Goal: Task Accomplishment & Management: Complete application form

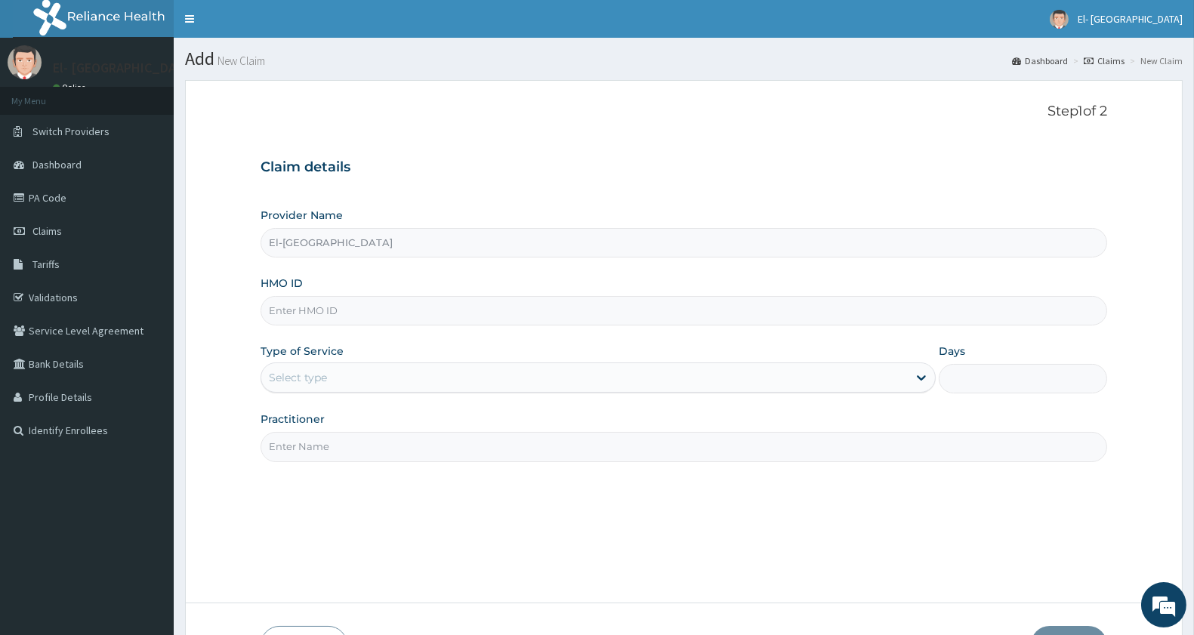
click at [386, 326] on div "Provider Name El-Dunamis Medical Centre HMO ID Type of Service Select type Days…" at bounding box center [683, 335] width 846 height 254
click at [390, 310] on input "HMO ID" at bounding box center [683, 310] width 846 height 29
type input "OLA/10226/C"
click at [371, 376] on div "Select type" at bounding box center [584, 377] width 646 height 24
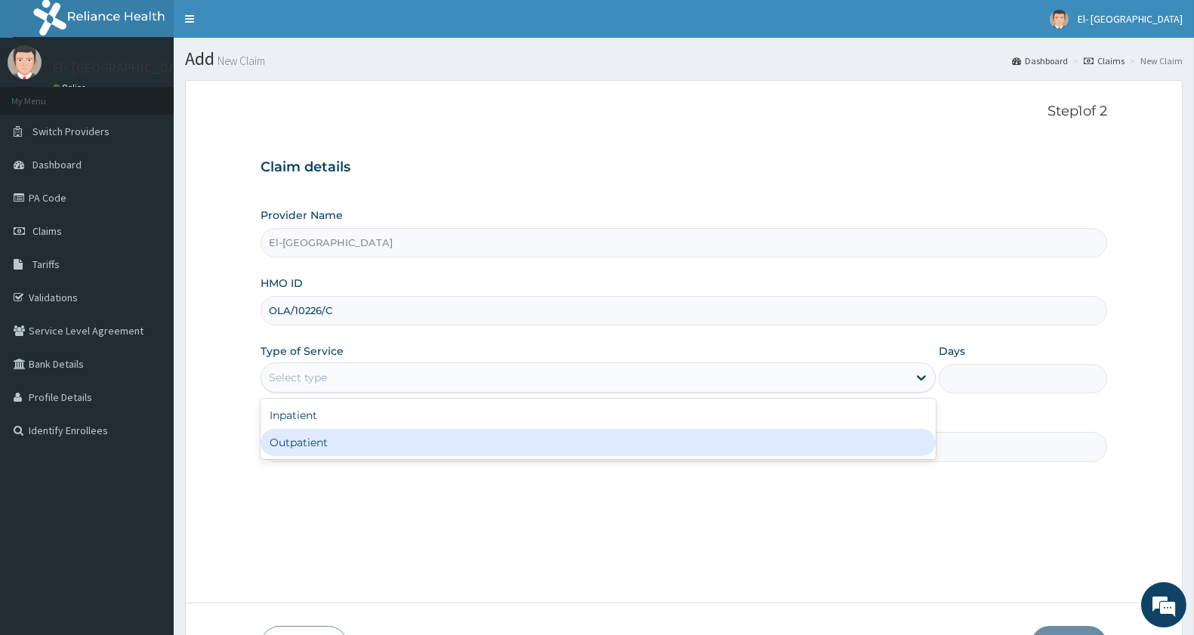
click at [349, 446] on div "Outpatient" at bounding box center [597, 442] width 675 height 27
type input "1"
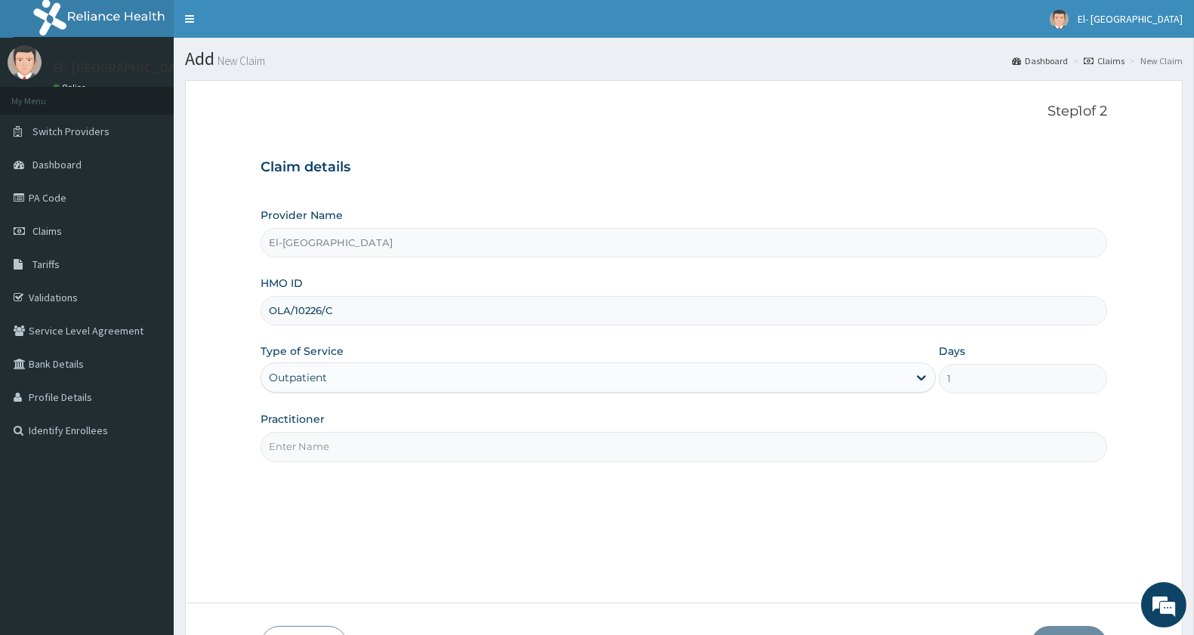
click at [347, 443] on input "Practitioner" at bounding box center [683, 446] width 846 height 29
type input "[PERSON_NAME]"
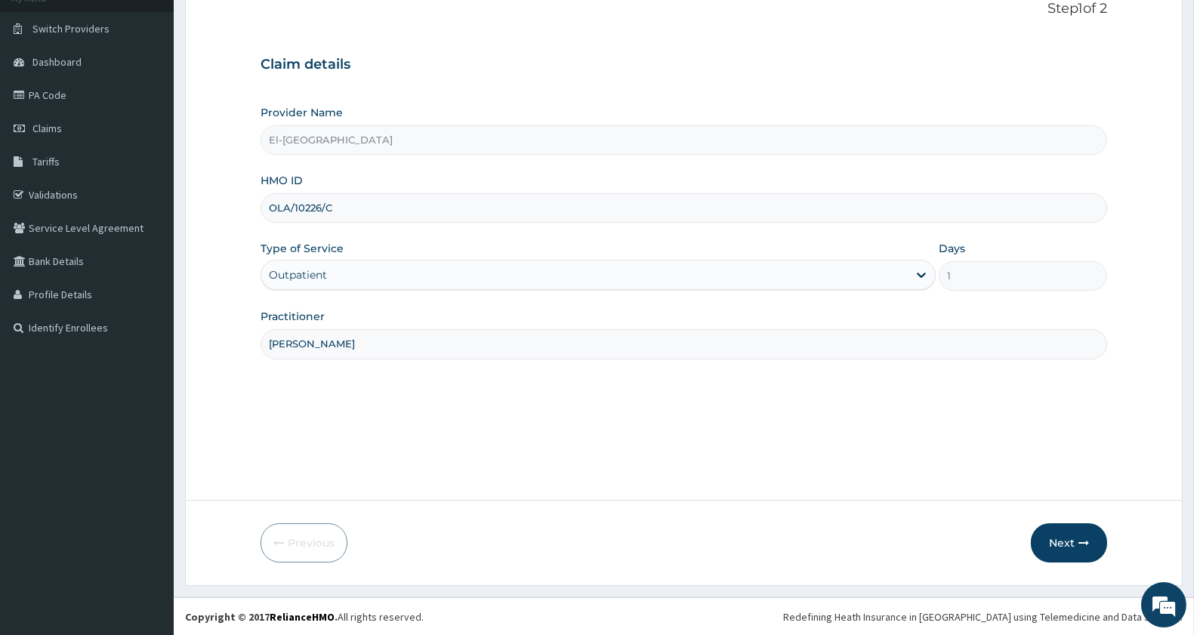
scroll to position [103, 0]
click at [1052, 544] on button "Next" at bounding box center [1069, 541] width 76 height 39
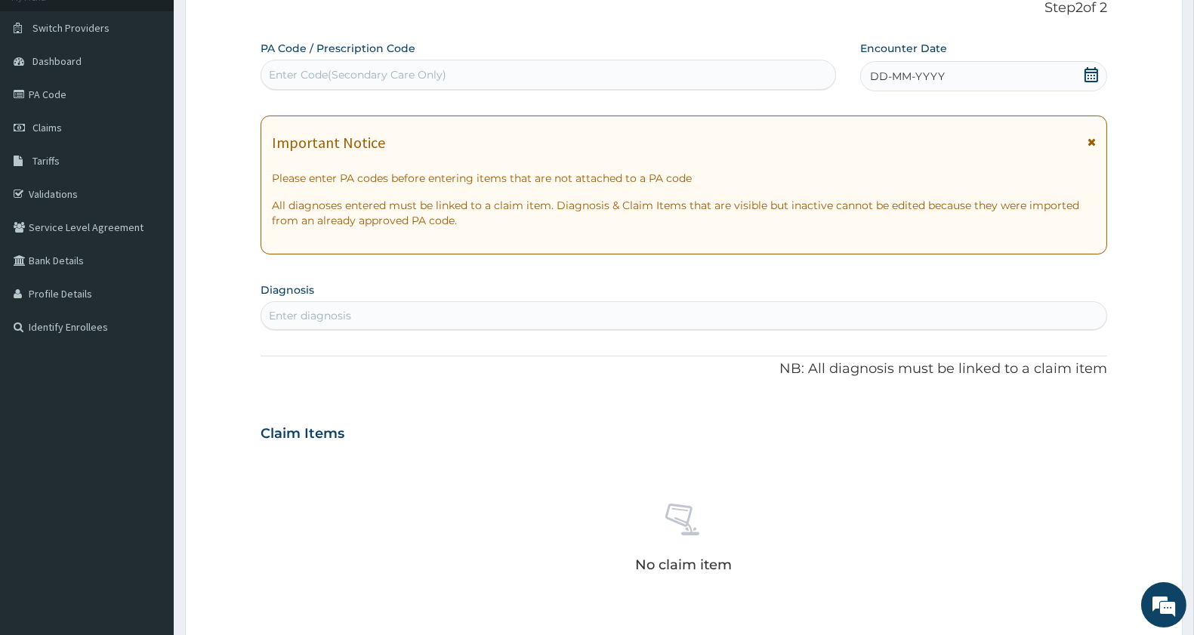
click at [1018, 72] on div "DD-MM-YYYY" at bounding box center [983, 76] width 247 height 30
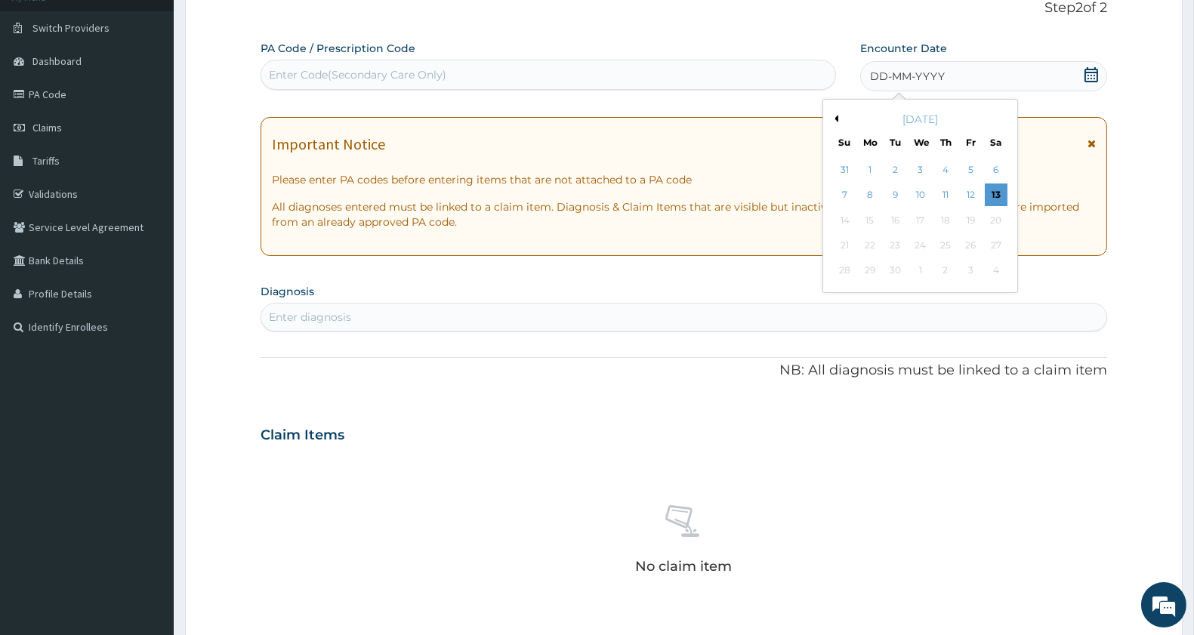
click at [841, 116] on div "[DATE]" at bounding box center [920, 119] width 182 height 15
click at [842, 117] on div "[DATE]" at bounding box center [920, 119] width 182 height 15
click at [840, 116] on div "[DATE]" at bounding box center [920, 119] width 182 height 15
click at [833, 119] on button "Previous Month" at bounding box center [835, 119] width 8 height 8
click at [994, 190] on div "9" at bounding box center [996, 195] width 23 height 23
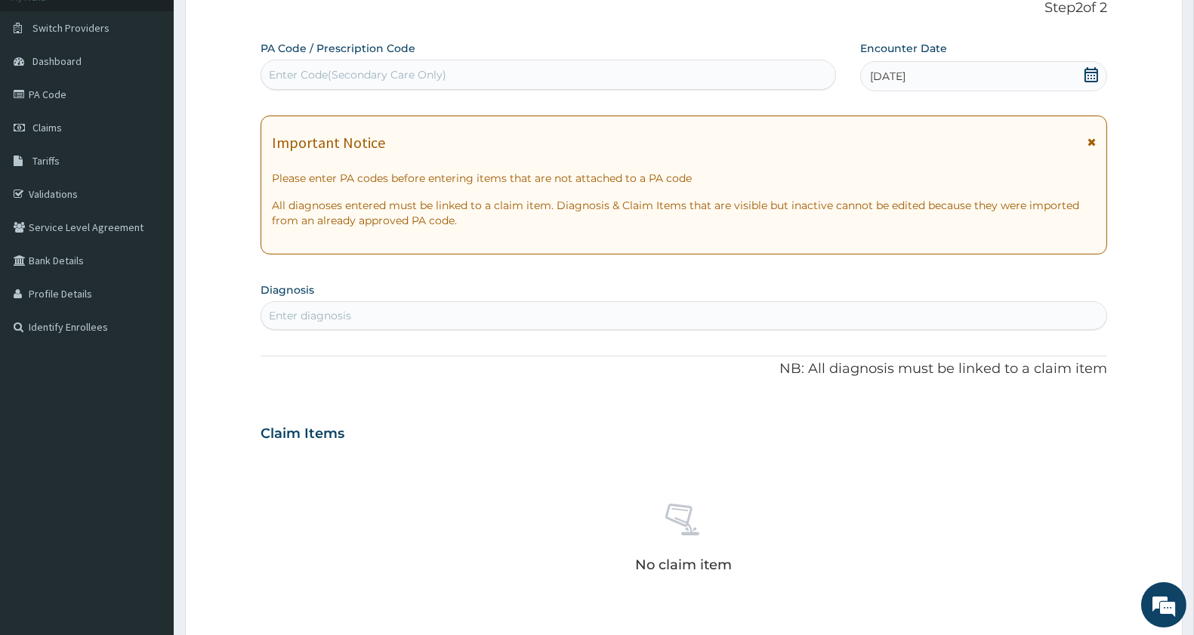
click at [468, 307] on div "Enter diagnosis" at bounding box center [683, 316] width 845 height 24
type input "G"
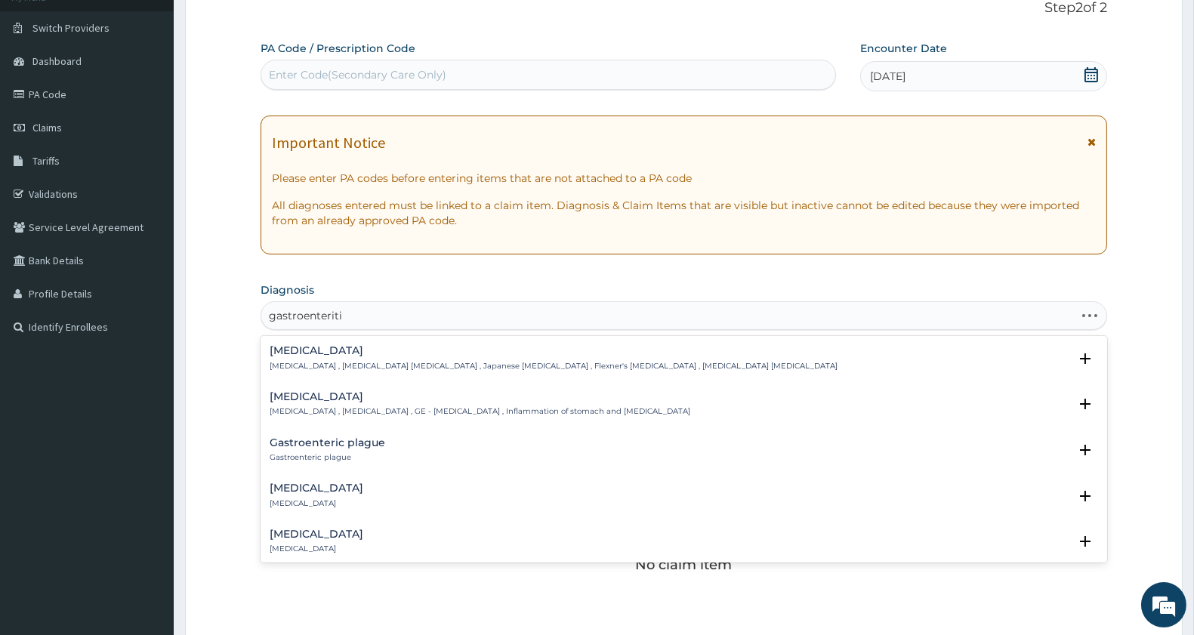
type input "[MEDICAL_DATA]"
click at [374, 400] on h4 "[MEDICAL_DATA]" at bounding box center [480, 396] width 421 height 11
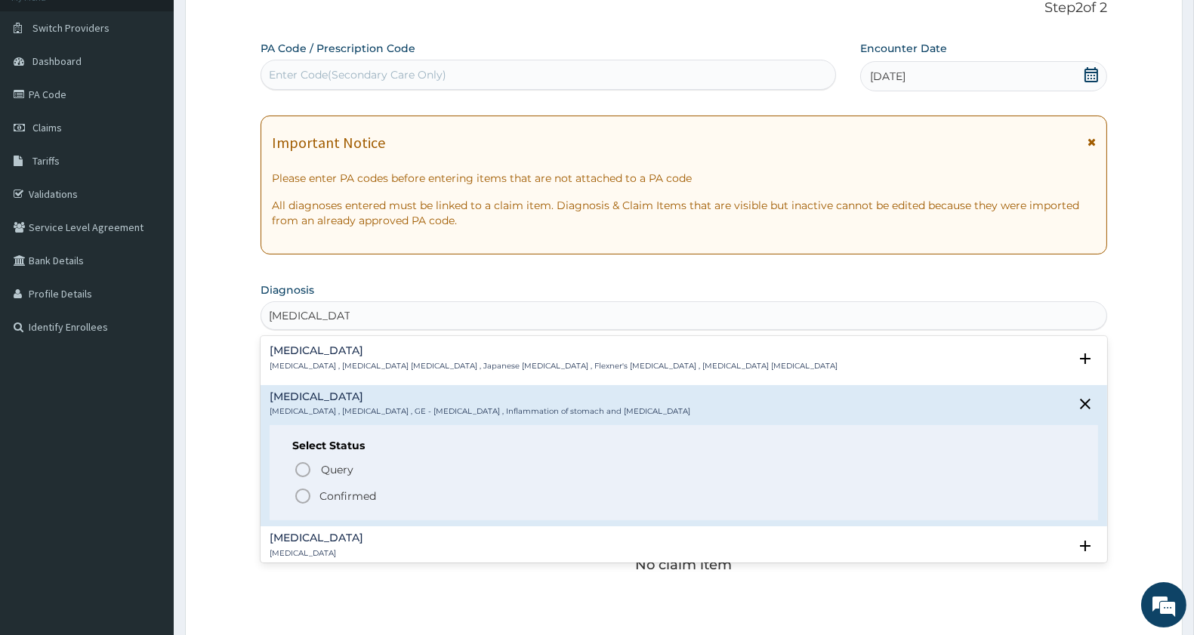
click at [304, 495] on icon "status option filled" at bounding box center [303, 496] width 18 height 18
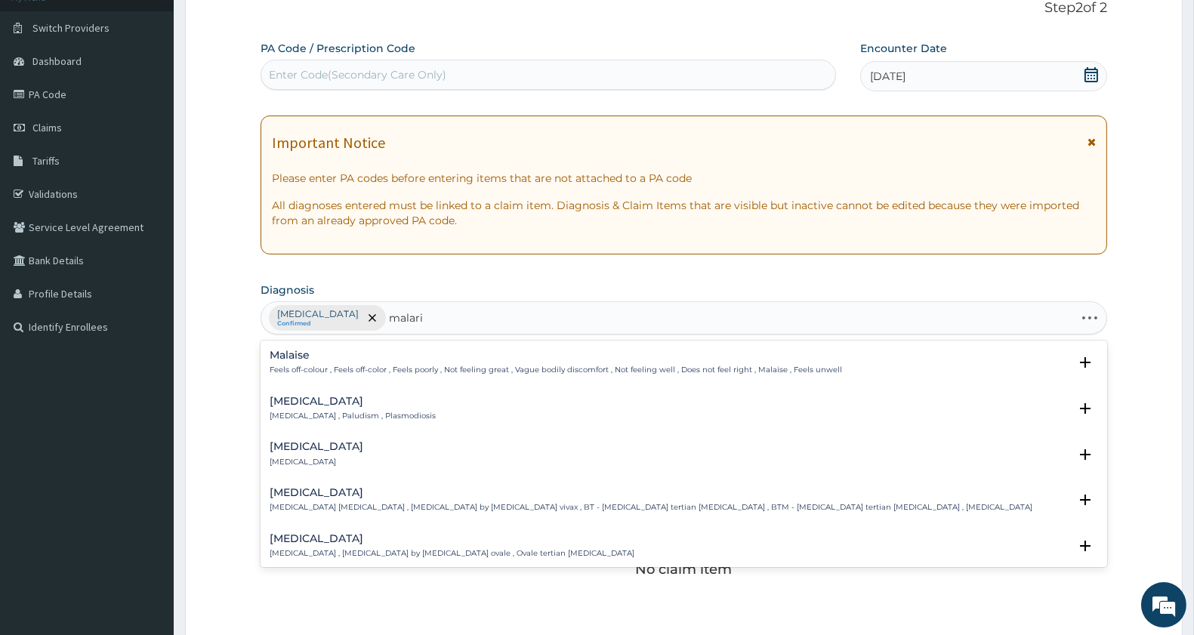
type input "[MEDICAL_DATA]"
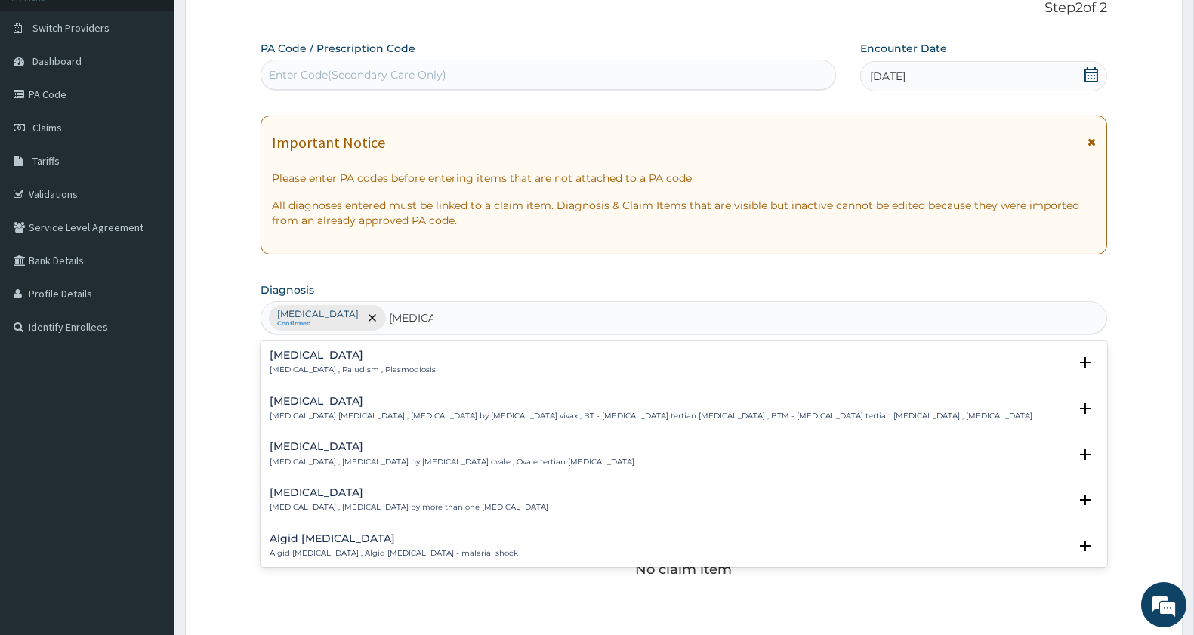
click at [280, 363] on div "[MEDICAL_DATA] [MEDICAL_DATA] , Paludism , Plasmodiosis" at bounding box center [353, 363] width 166 height 26
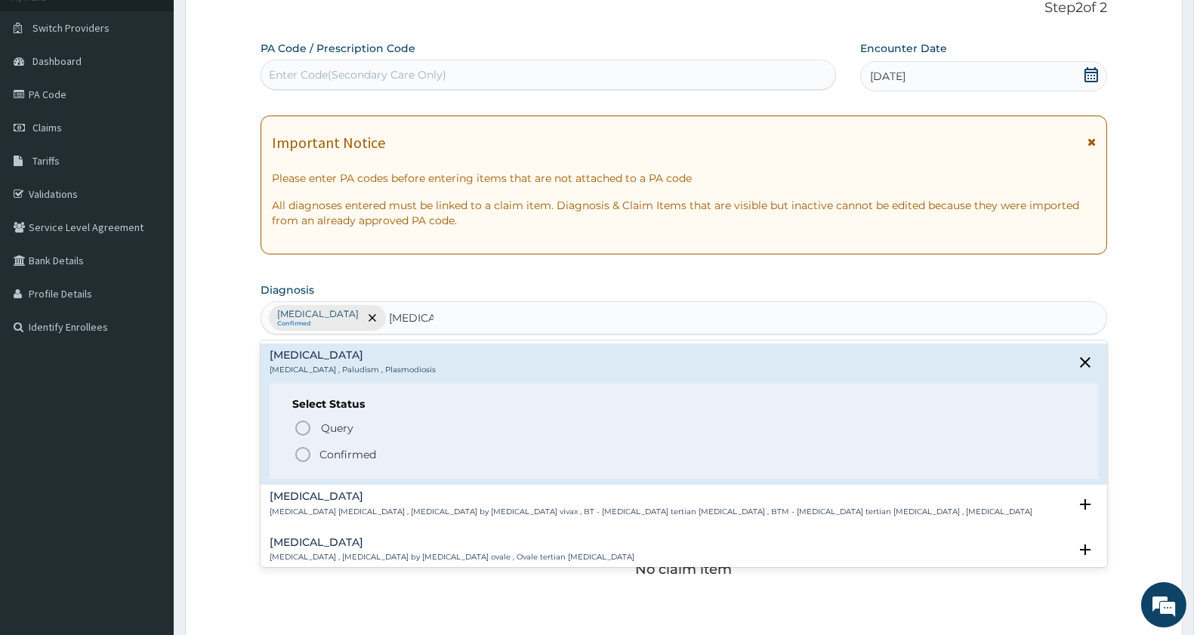
click at [303, 456] on icon "status option filled" at bounding box center [303, 454] width 18 height 18
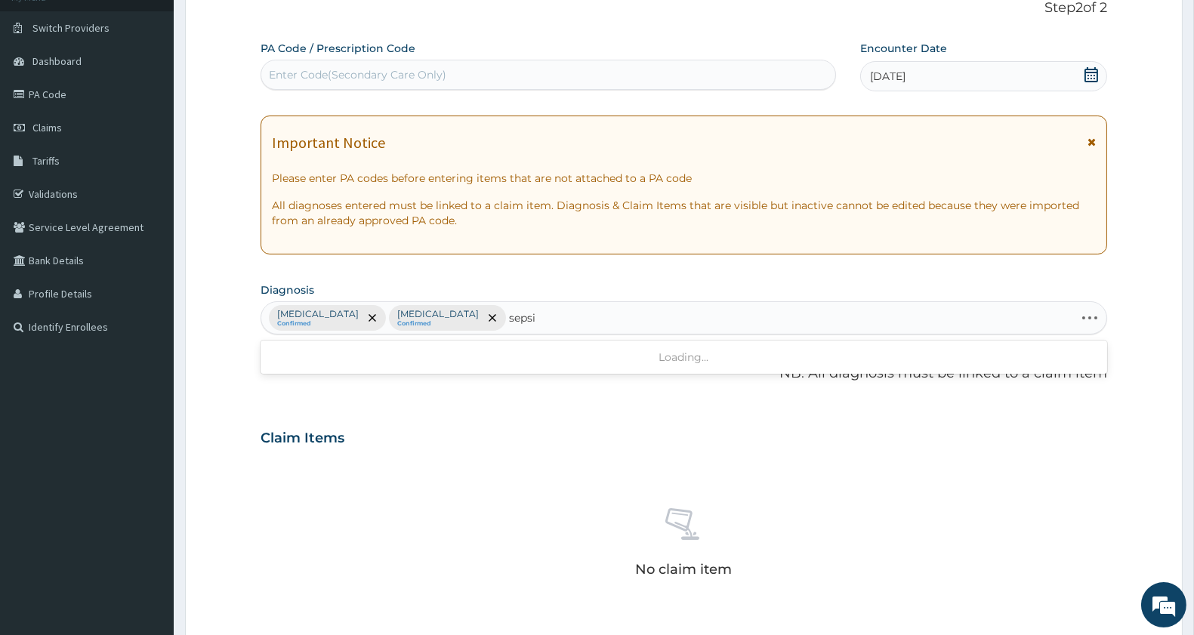
type input "[MEDICAL_DATA]"
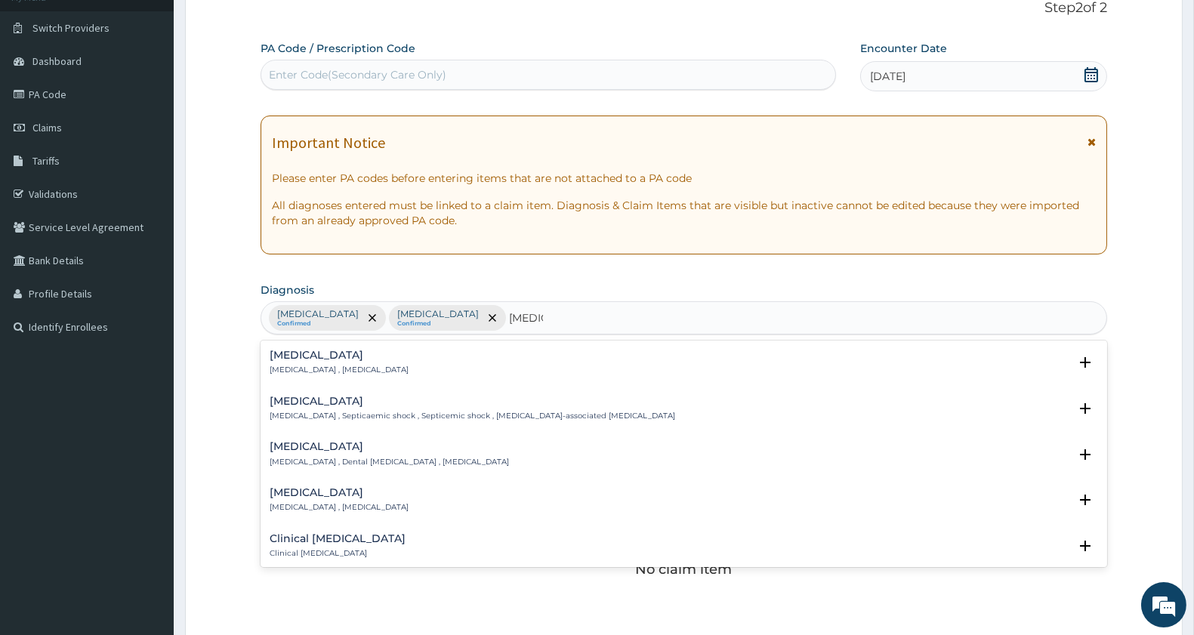
click at [331, 358] on h4 "[MEDICAL_DATA]" at bounding box center [339, 355] width 139 height 11
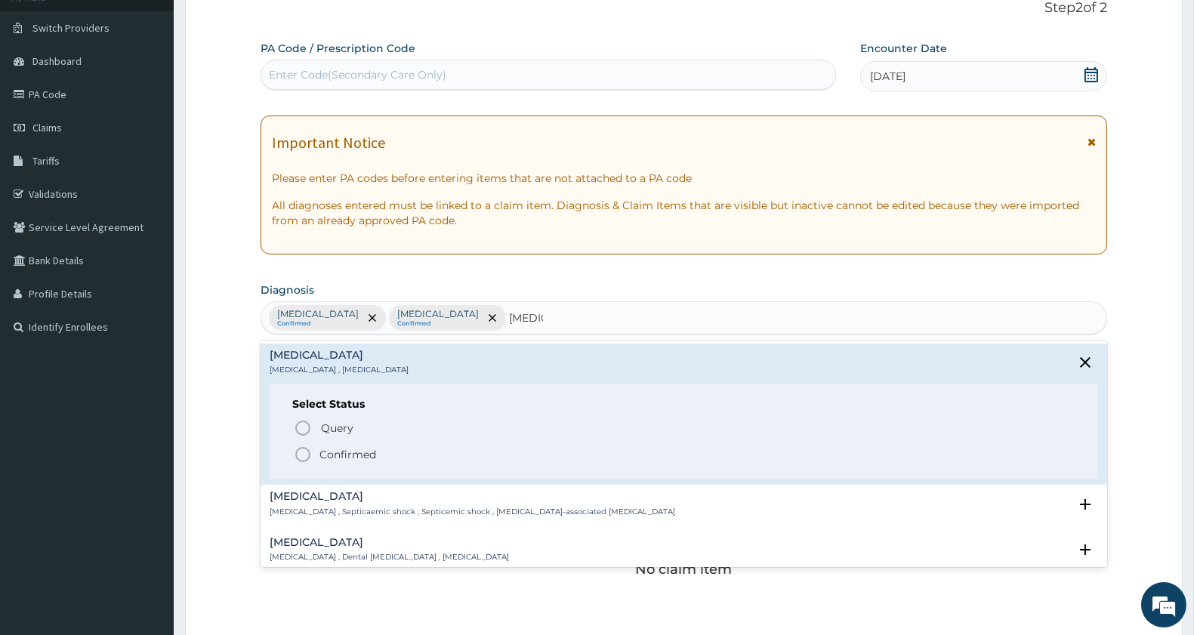
click at [300, 454] on icon "status option filled" at bounding box center [303, 454] width 18 height 18
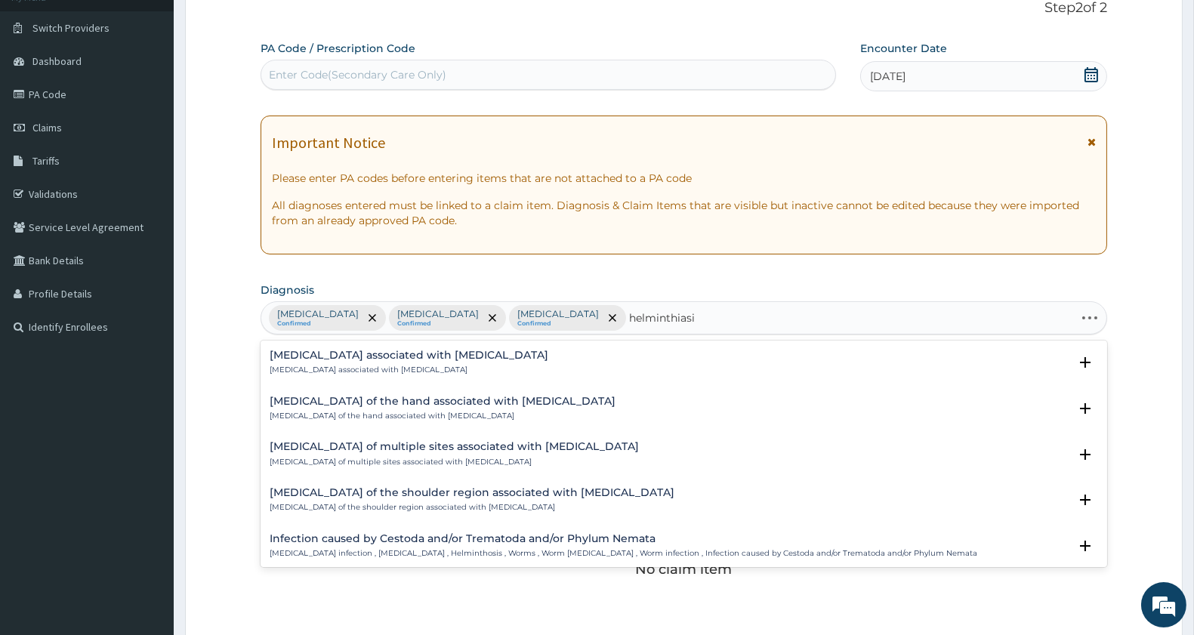
type input "[MEDICAL_DATA]"
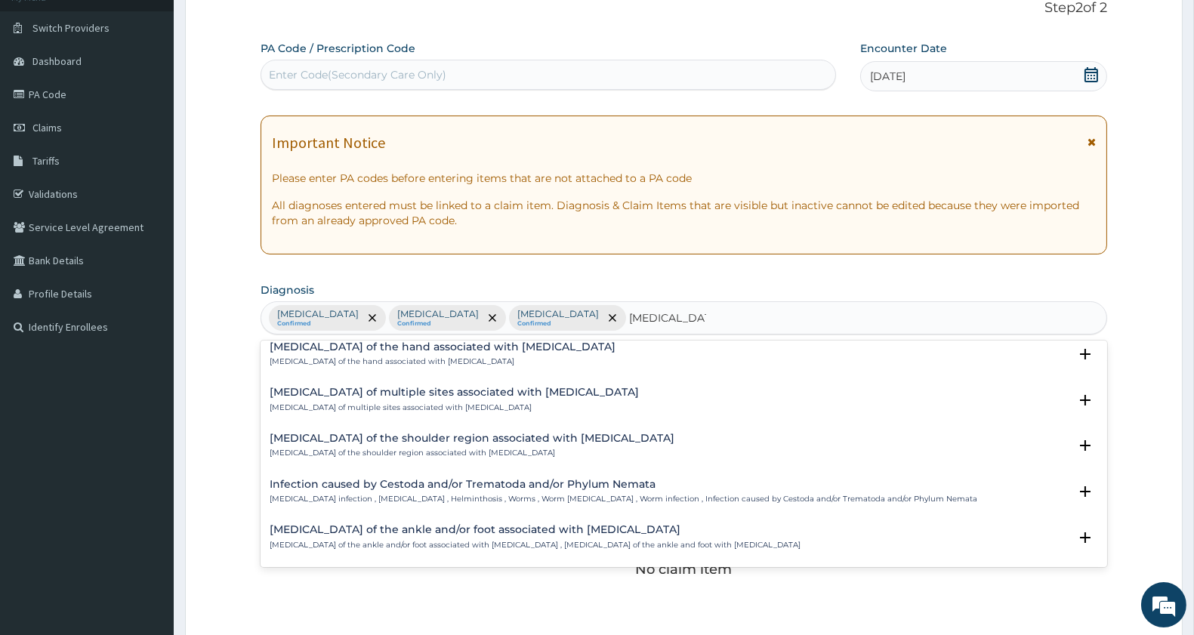
scroll to position [84, 0]
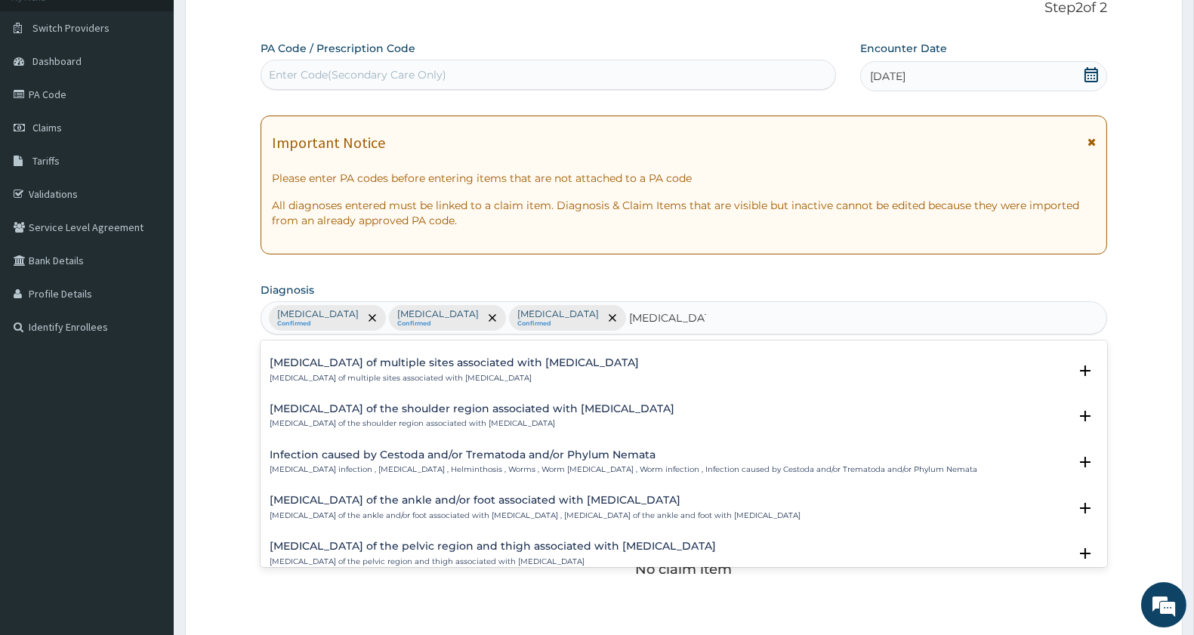
click at [374, 461] on div "Infection caused by Cestoda and/or Trematoda and/or Phylum Nemata [MEDICAL_DATA…" at bounding box center [623, 462] width 707 height 26
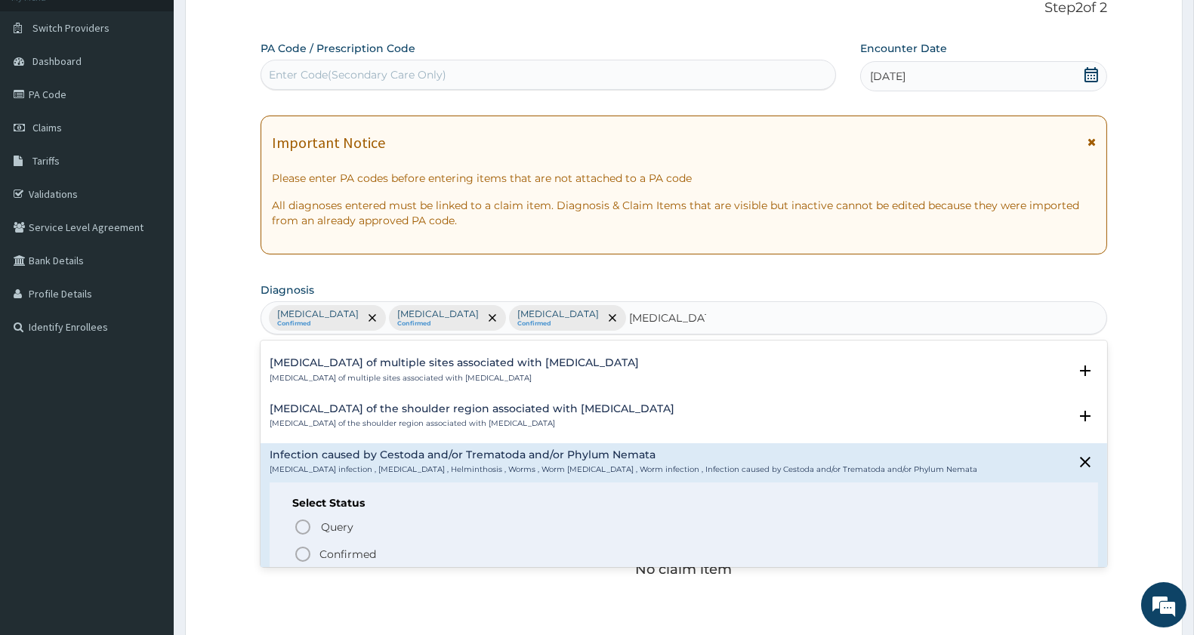
click at [305, 550] on icon "status option filled" at bounding box center [303, 554] width 18 height 18
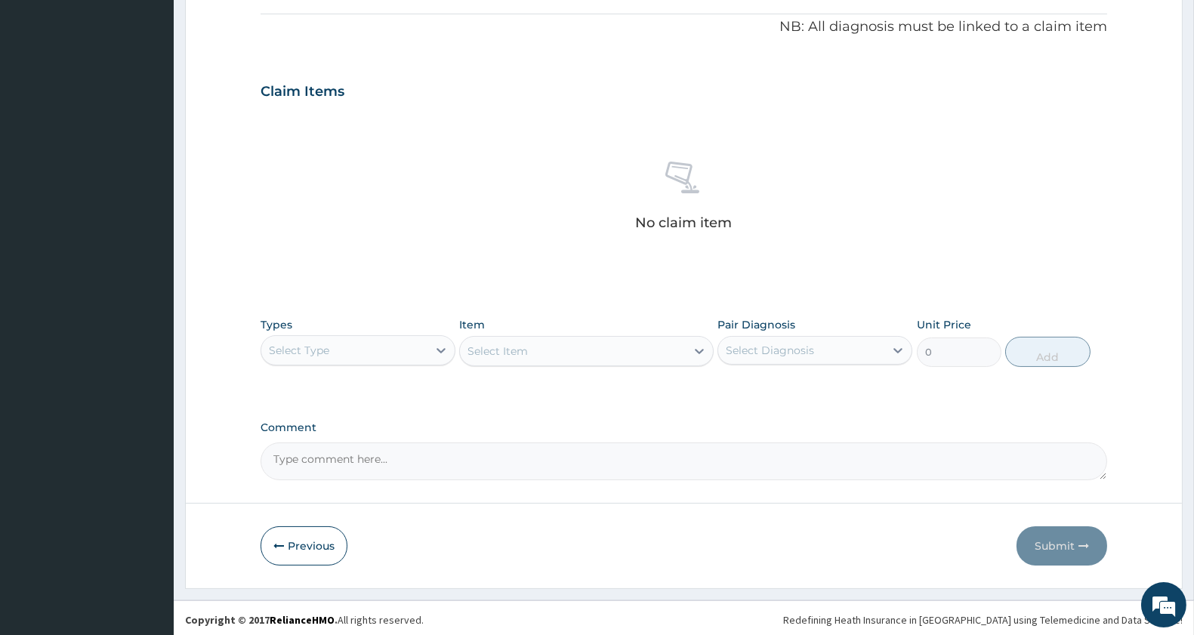
scroll to position [454, 0]
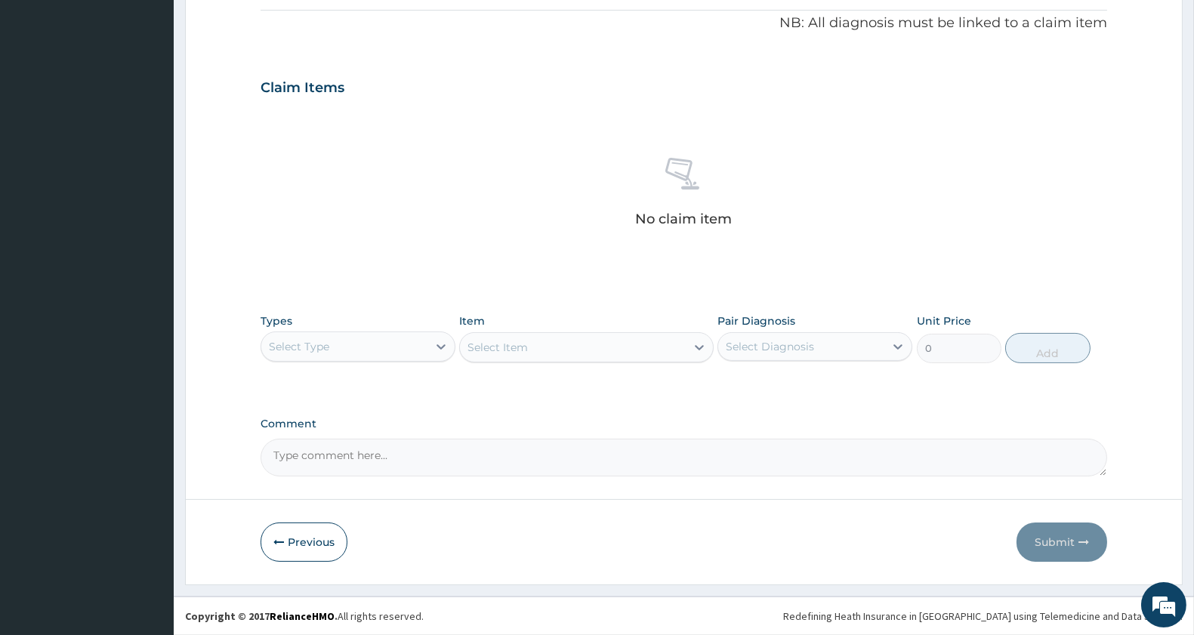
click at [283, 352] on div "Select Type" at bounding box center [299, 346] width 60 height 15
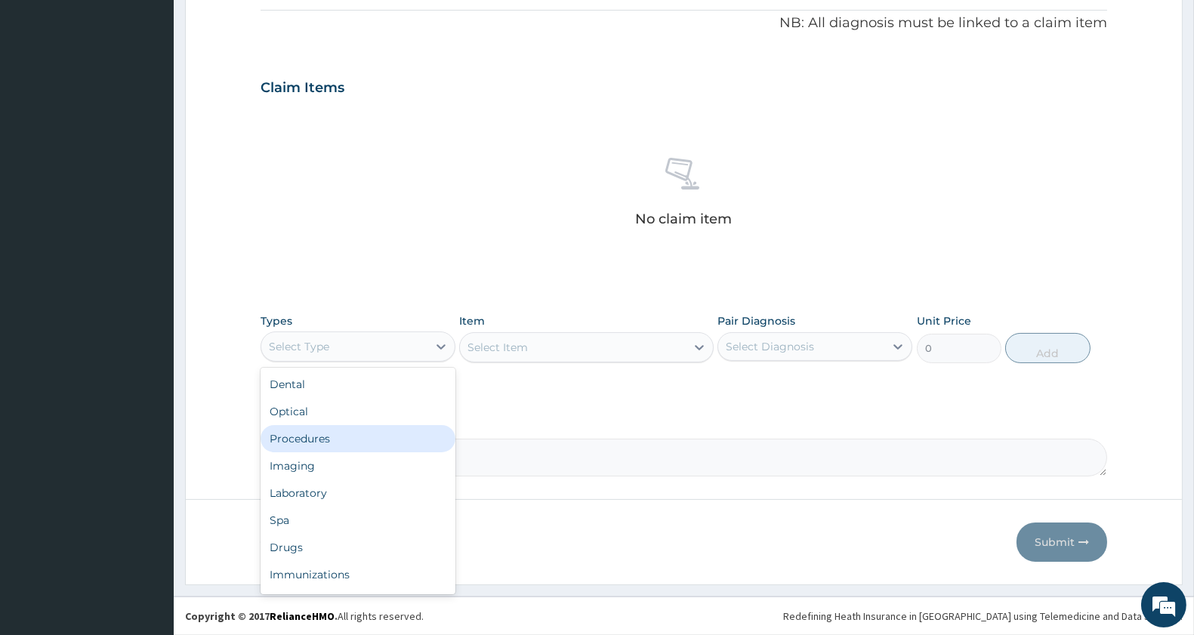
click at [317, 436] on div "Procedures" at bounding box center [357, 438] width 195 height 27
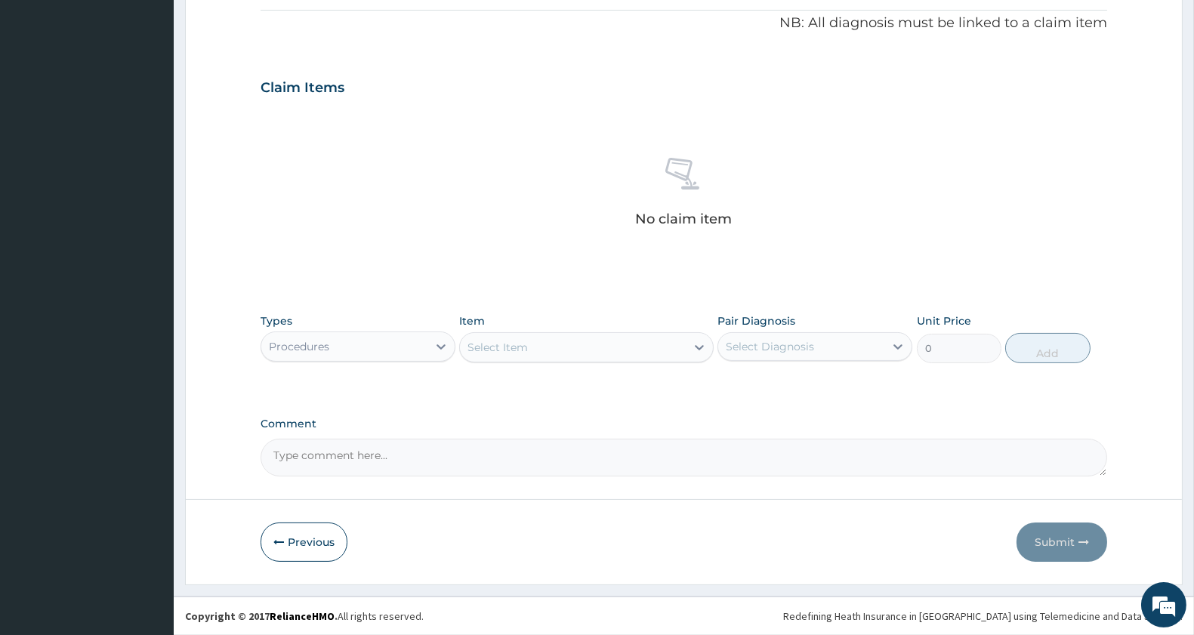
click at [665, 352] on div "Select Item" at bounding box center [572, 347] width 225 height 24
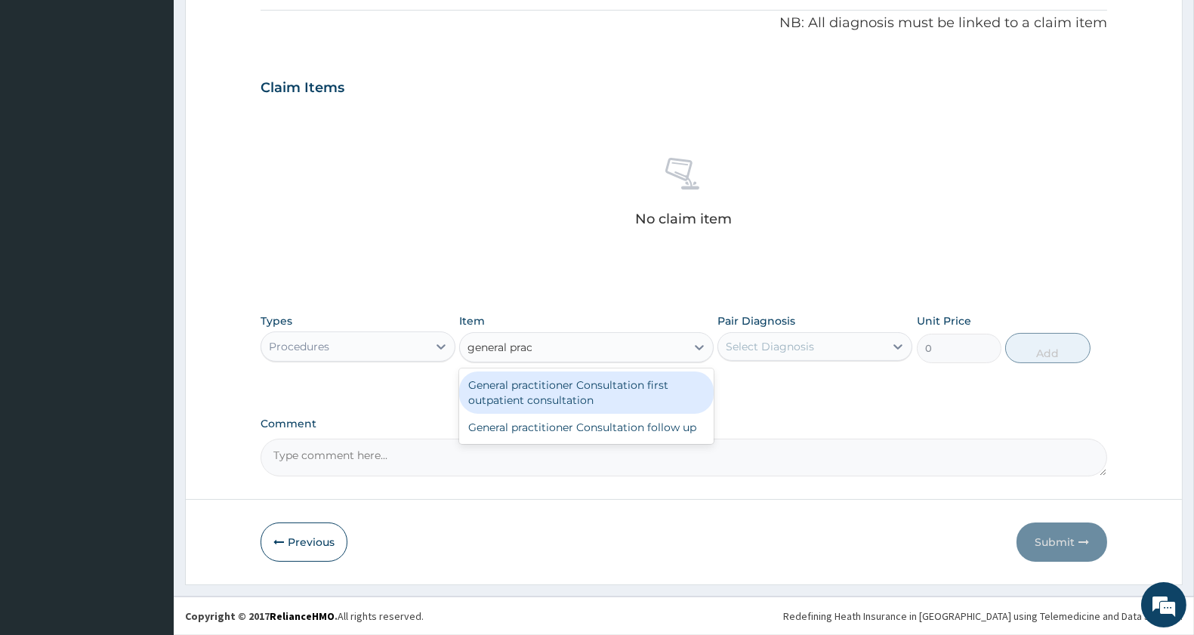
type input "general pract"
click at [632, 383] on div "General practitioner Consultation first outpatient consultation" at bounding box center [586, 392] width 254 height 42
type input "3000"
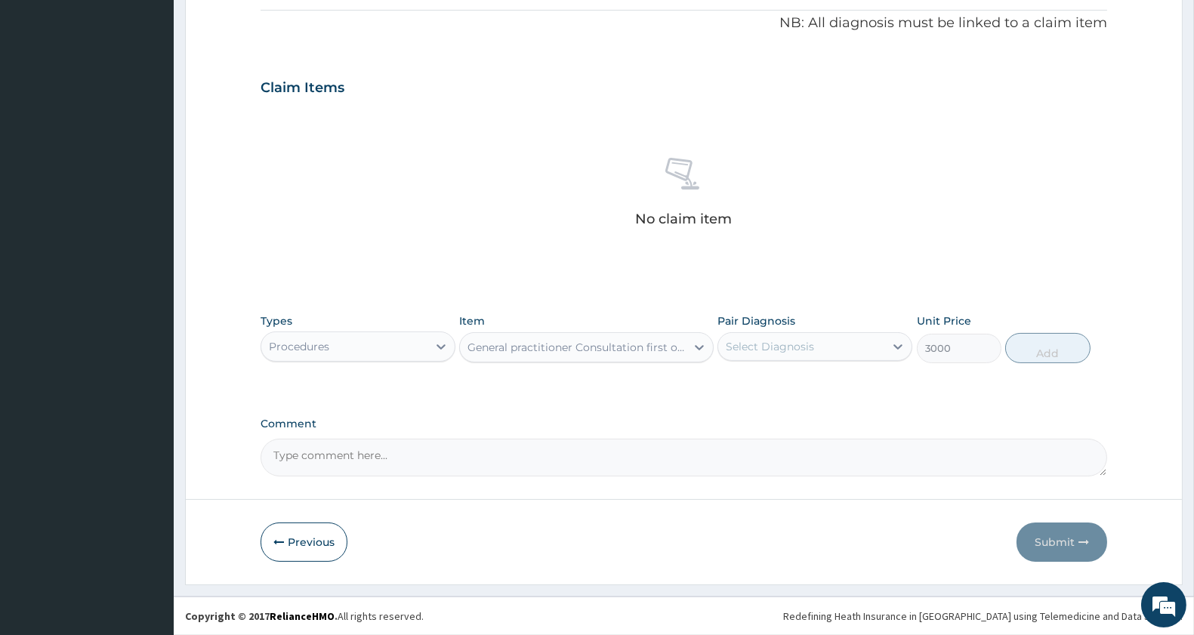
click at [810, 350] on div "Select Diagnosis" at bounding box center [770, 346] width 88 height 15
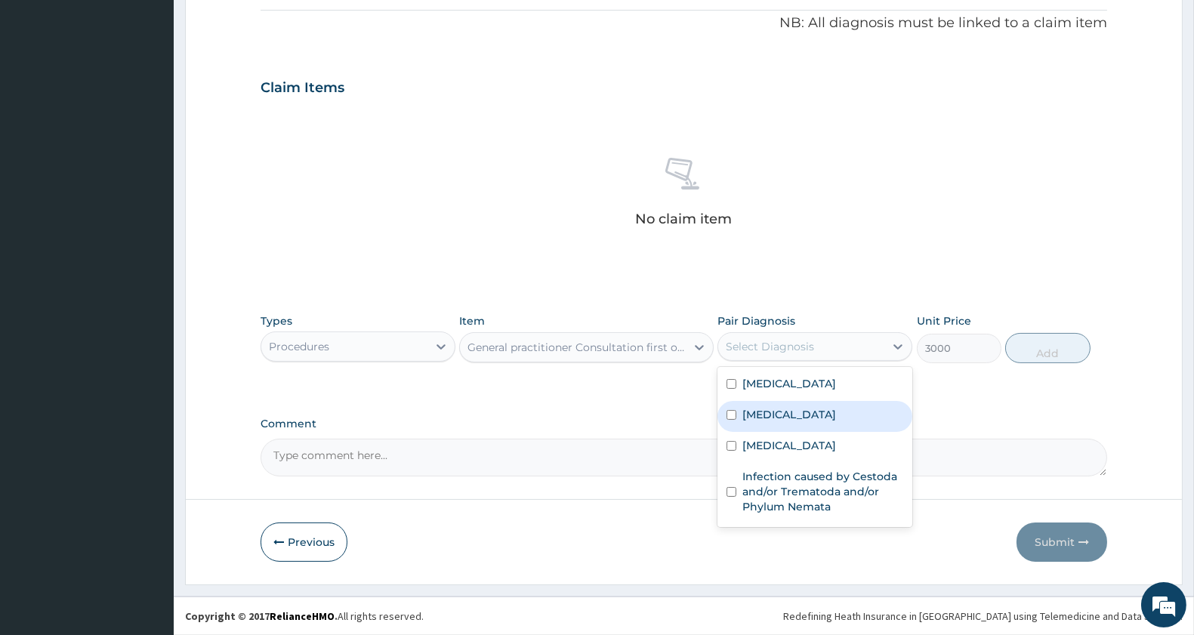
click at [808, 408] on div "[MEDICAL_DATA]" at bounding box center [814, 416] width 195 height 31
checkbox input "true"
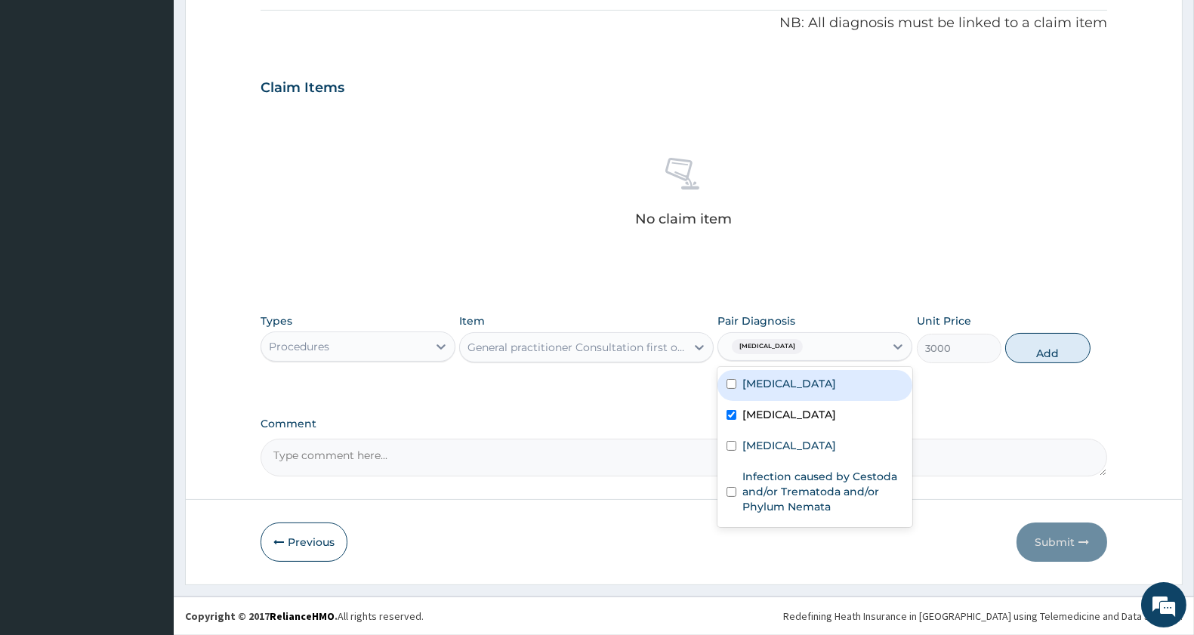
click at [821, 380] on label "[MEDICAL_DATA]" at bounding box center [789, 383] width 94 height 15
checkbox input "true"
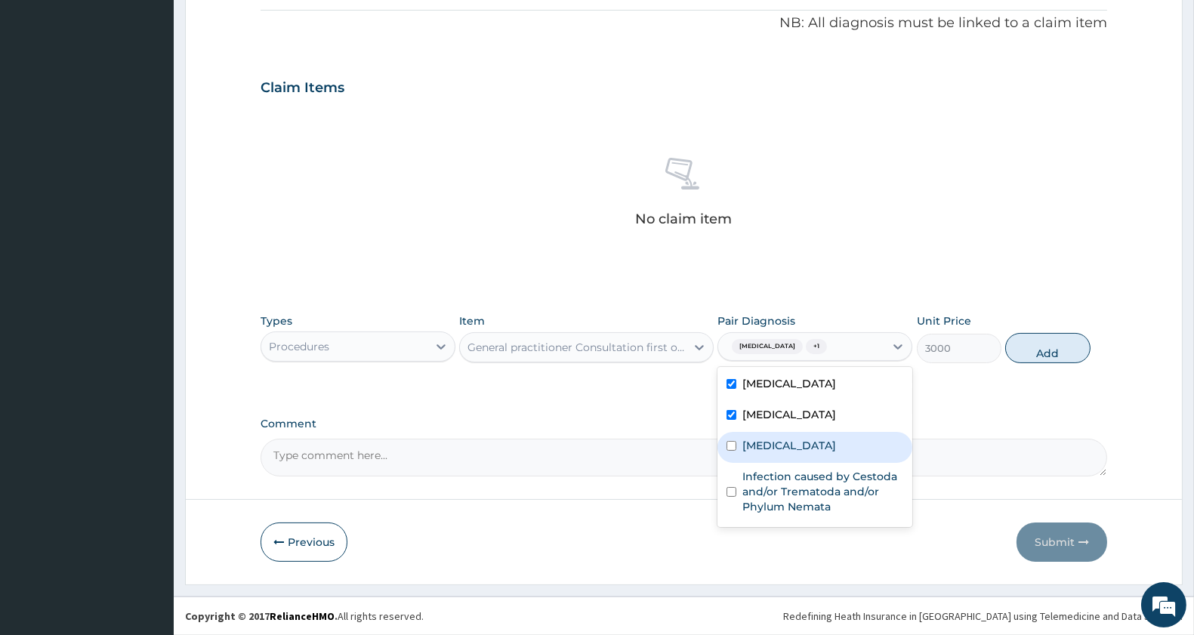
drag, startPoint x: 790, startPoint y: 448, endPoint x: 781, endPoint y: 484, distance: 37.2
click at [787, 459] on div "[MEDICAL_DATA]" at bounding box center [814, 447] width 195 height 31
checkbox input "true"
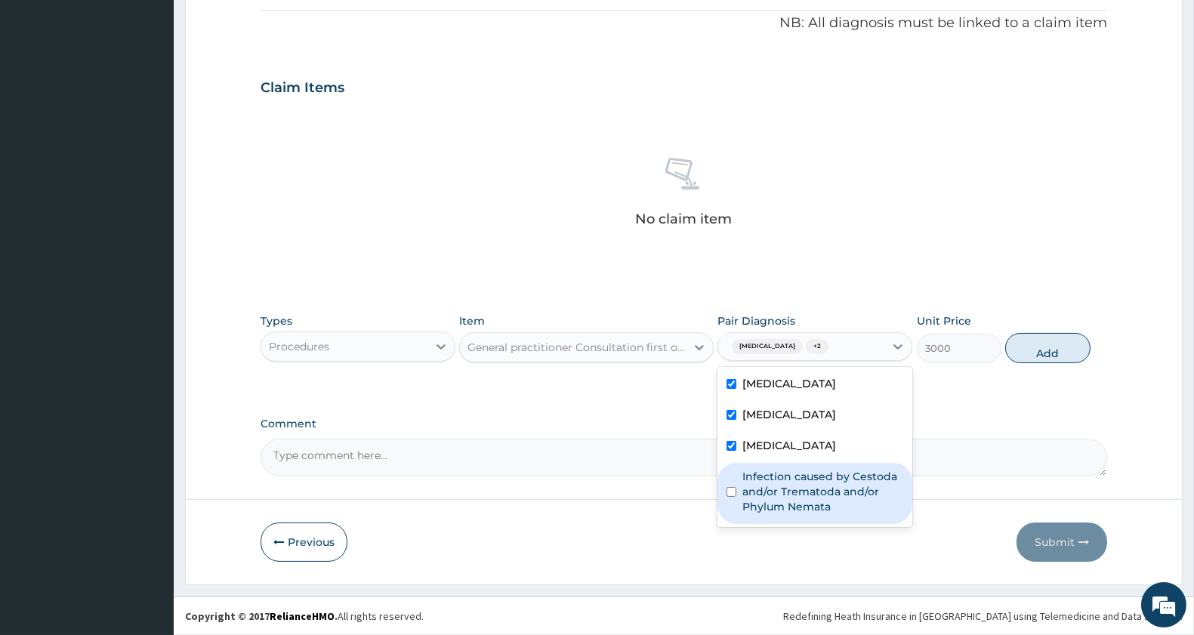
drag, startPoint x: 781, startPoint y: 484, endPoint x: 818, endPoint y: 492, distance: 37.0
click at [781, 485] on label "Infection caused by Cestoda and/or Trematoda and/or Phylum Nemata" at bounding box center [822, 491] width 161 height 45
checkbox input "true"
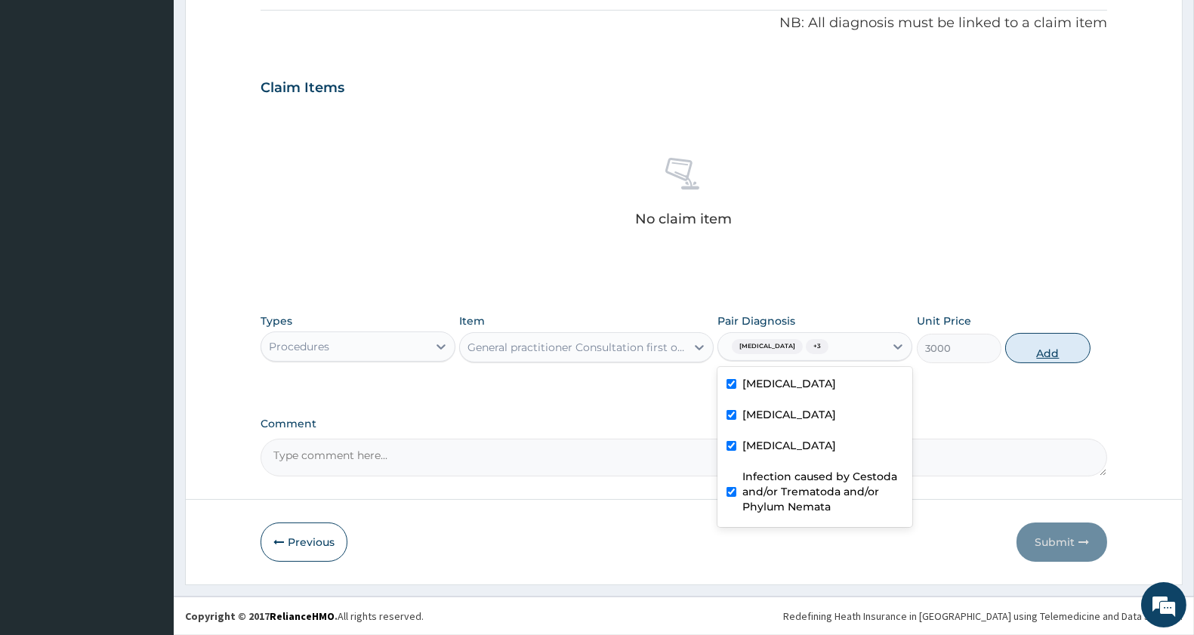
click at [1068, 348] on button "Add" at bounding box center [1047, 348] width 85 height 30
type input "0"
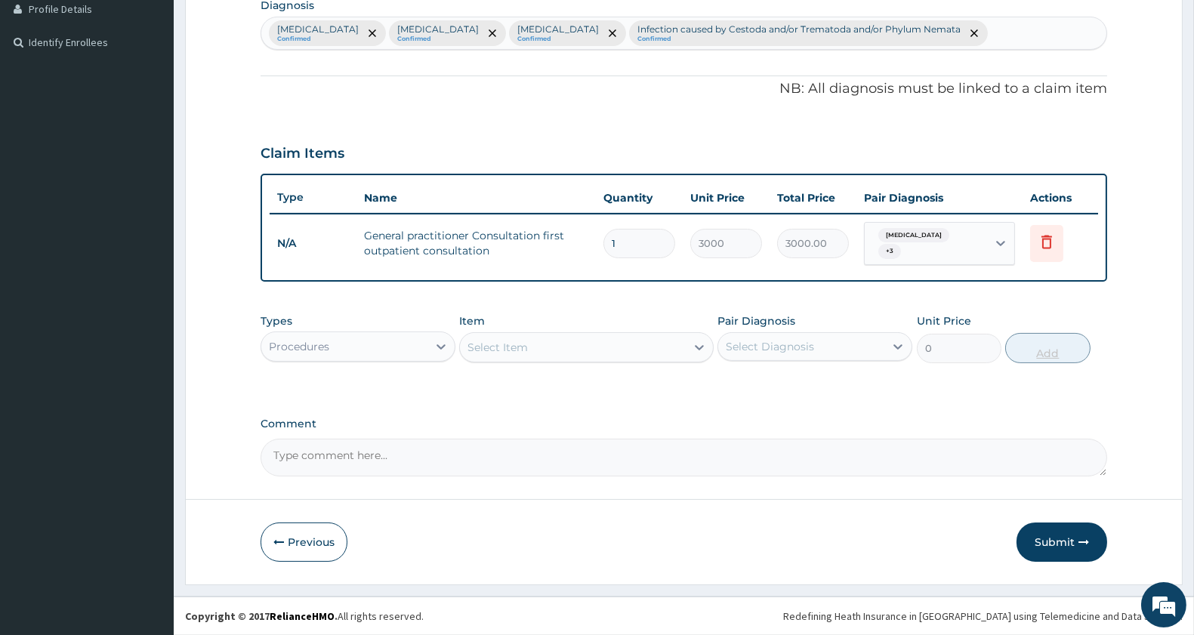
scroll to position [381, 0]
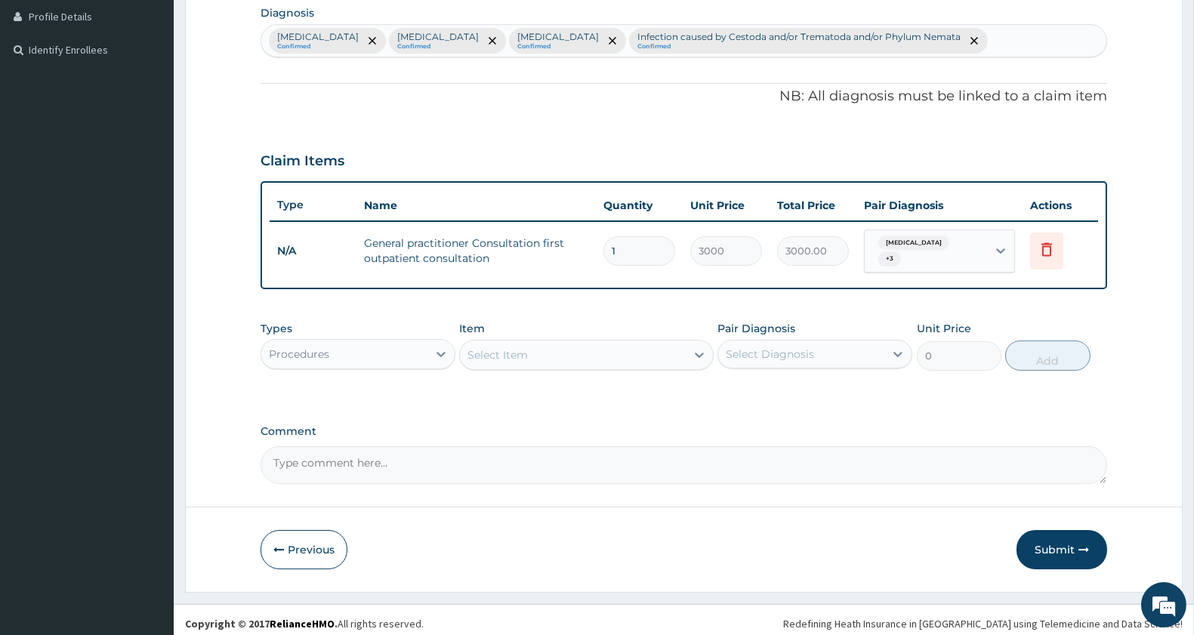
click at [409, 348] on div "Procedures" at bounding box center [344, 354] width 166 height 24
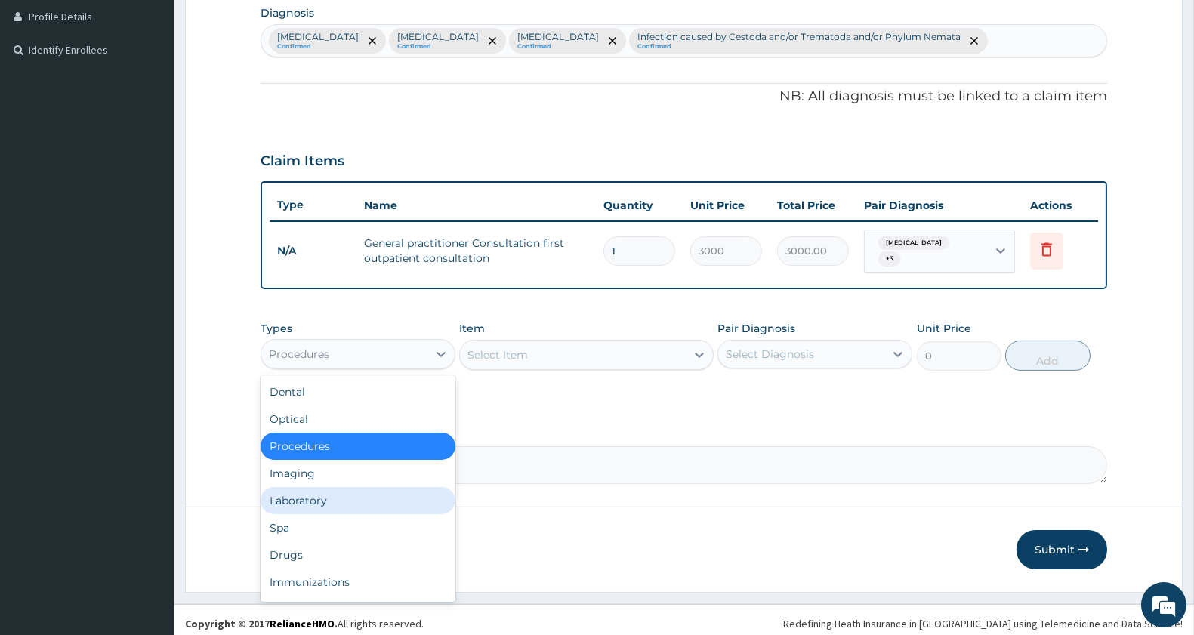
click at [344, 487] on div "Laboratory" at bounding box center [357, 500] width 195 height 27
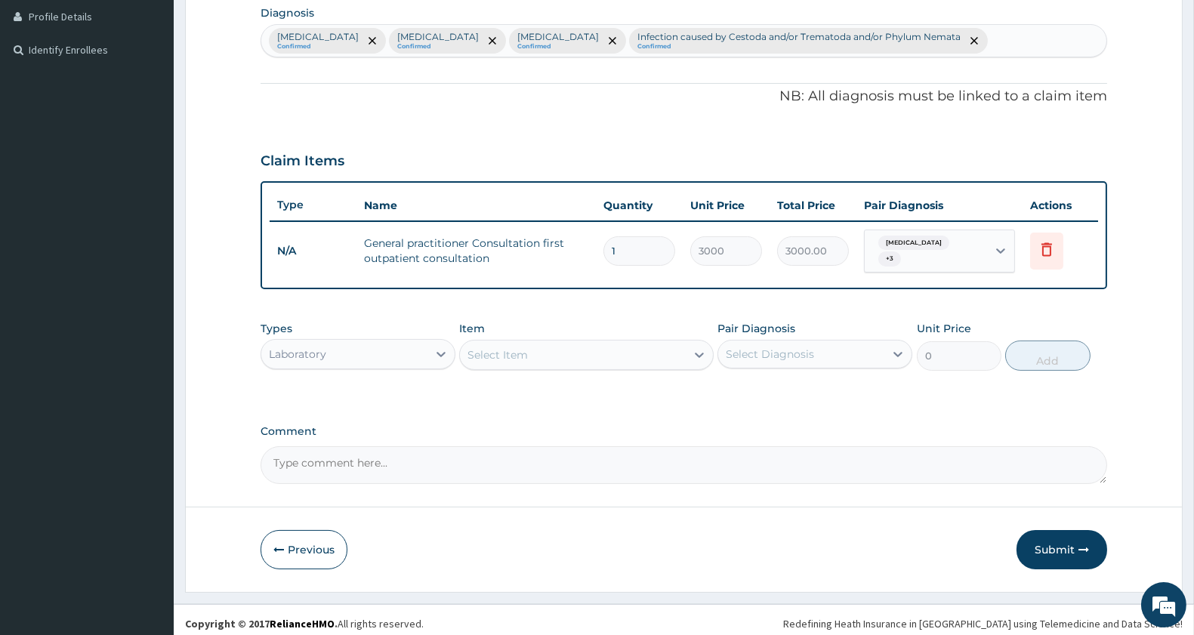
click at [526, 347] on div "Select Item" at bounding box center [497, 354] width 60 height 15
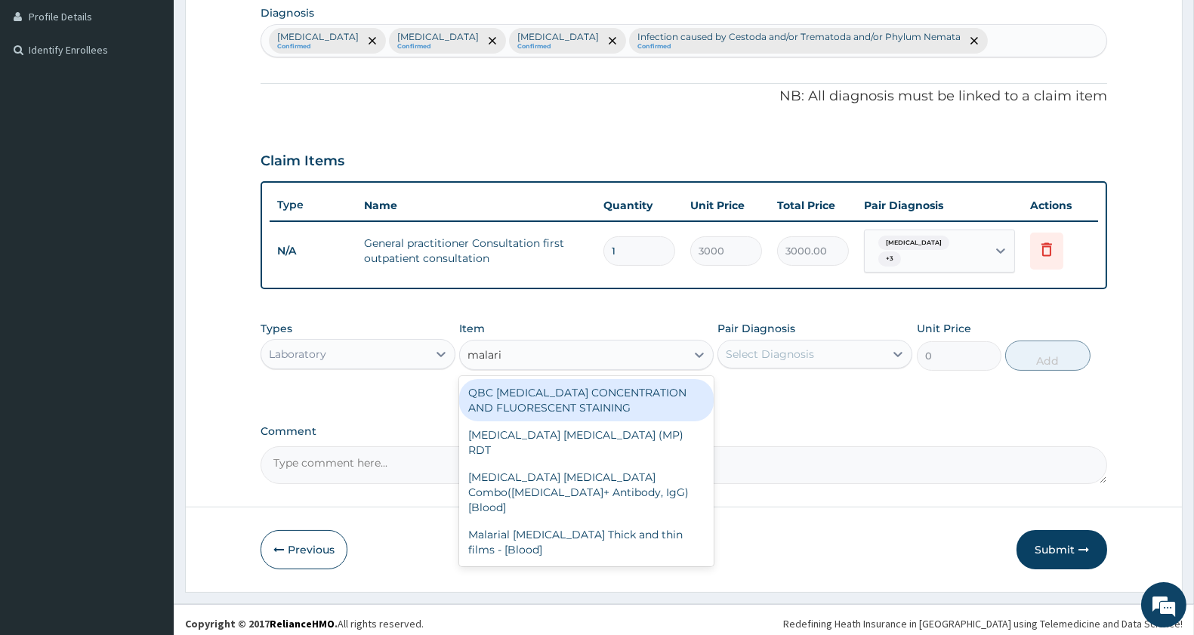
type input "[MEDICAL_DATA]"
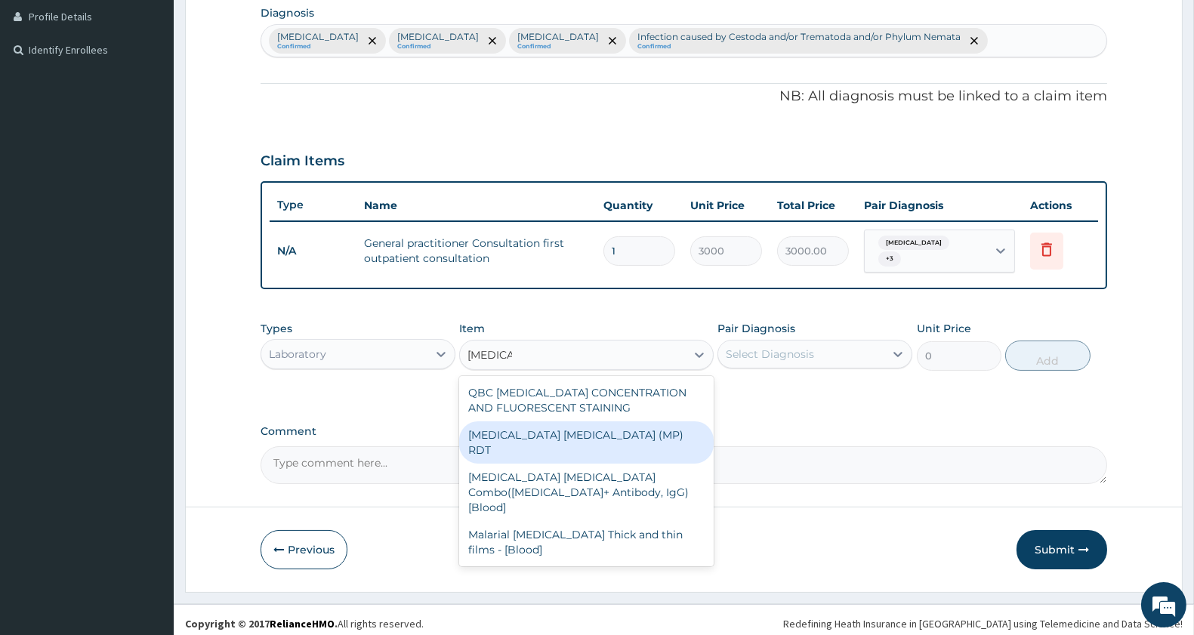
click at [547, 427] on div "[MEDICAL_DATA] [MEDICAL_DATA] (MP) RDT" at bounding box center [586, 442] width 254 height 42
type input "1500"
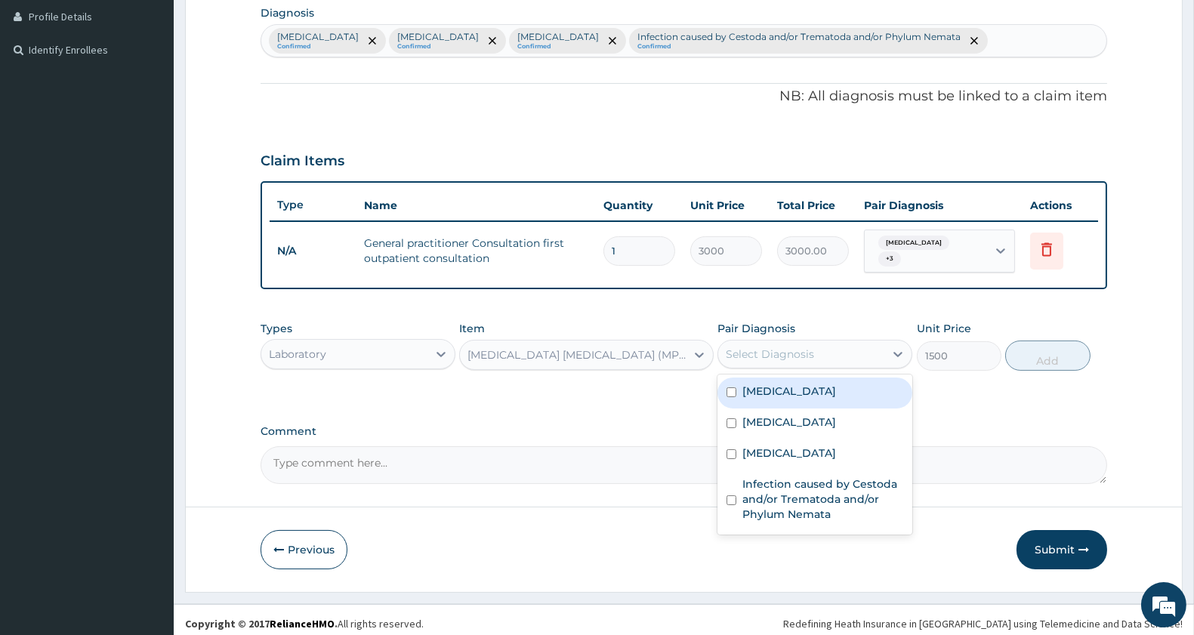
click at [780, 342] on div "Select Diagnosis" at bounding box center [801, 354] width 166 height 24
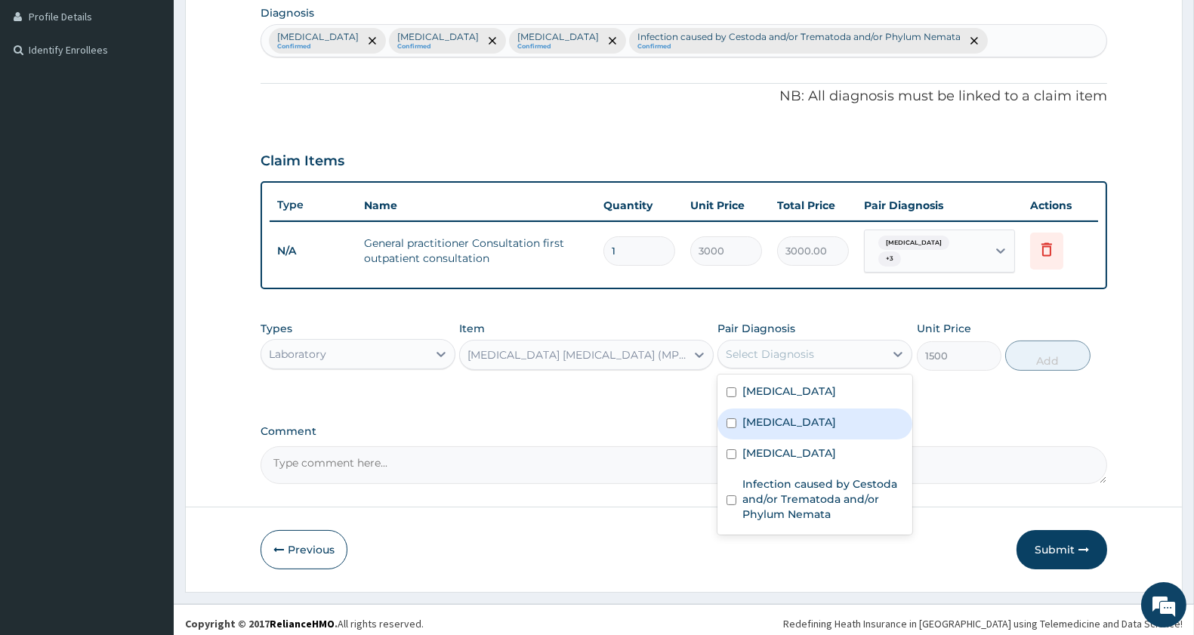
click at [787, 408] on div "[MEDICAL_DATA]" at bounding box center [814, 423] width 195 height 31
checkbox input "true"
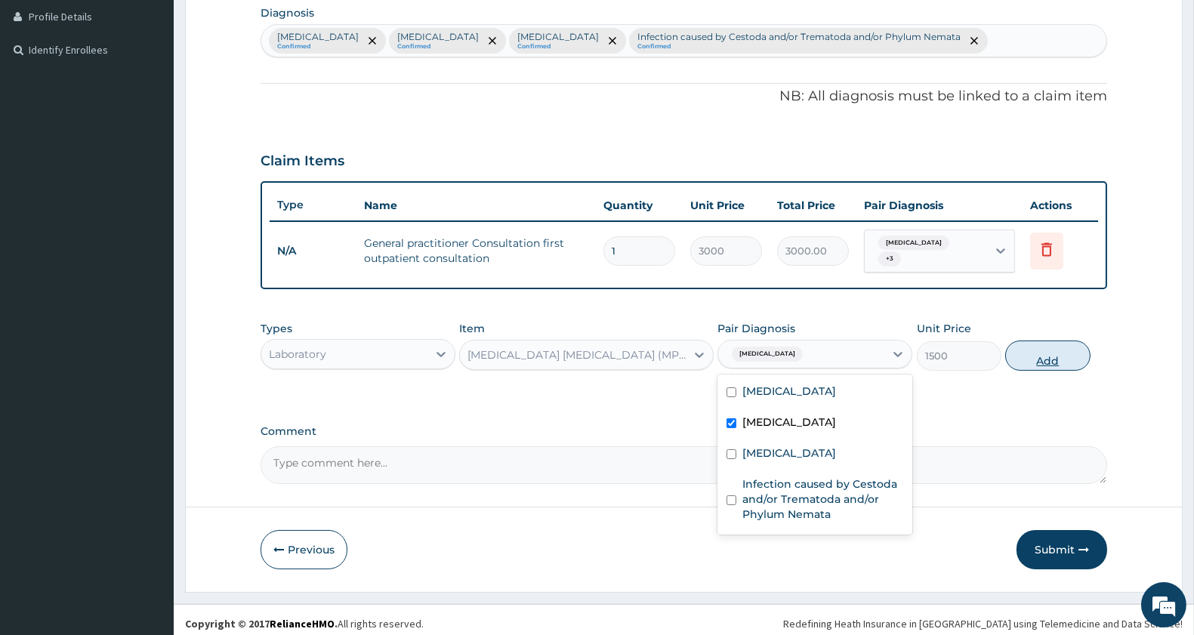
click at [1074, 350] on button "Add" at bounding box center [1047, 356] width 85 height 30
type input "0"
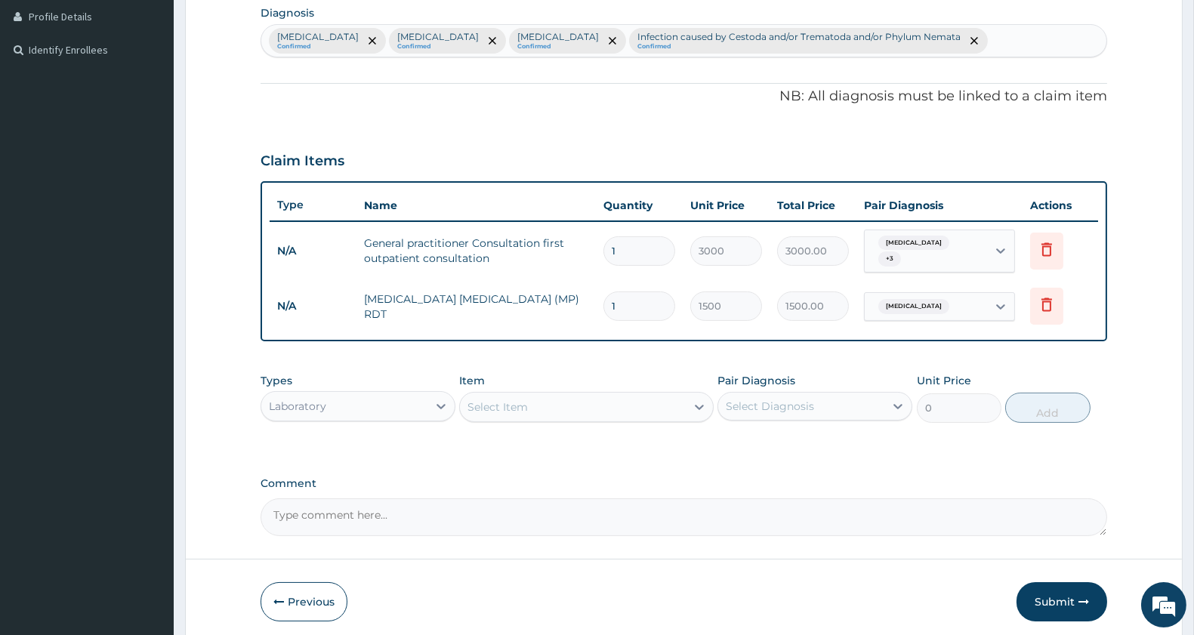
click at [618, 396] on div "Select Item" at bounding box center [572, 407] width 225 height 24
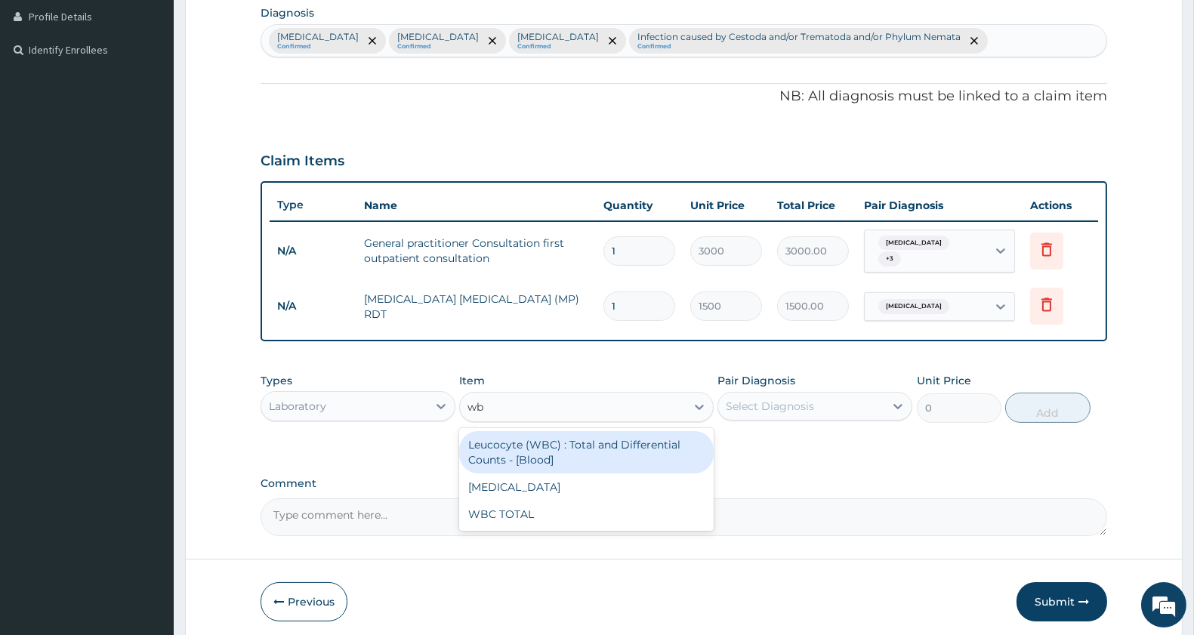
type input "wbc"
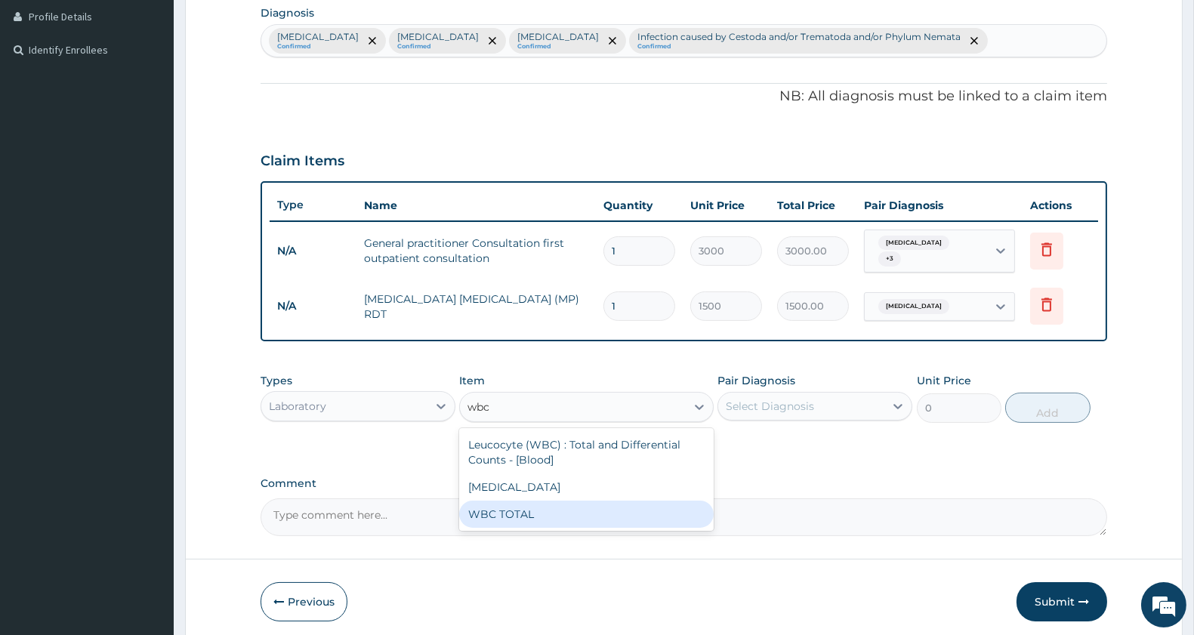
click at [583, 514] on div "WBC TOTAL" at bounding box center [586, 514] width 254 height 27
type input "1500"
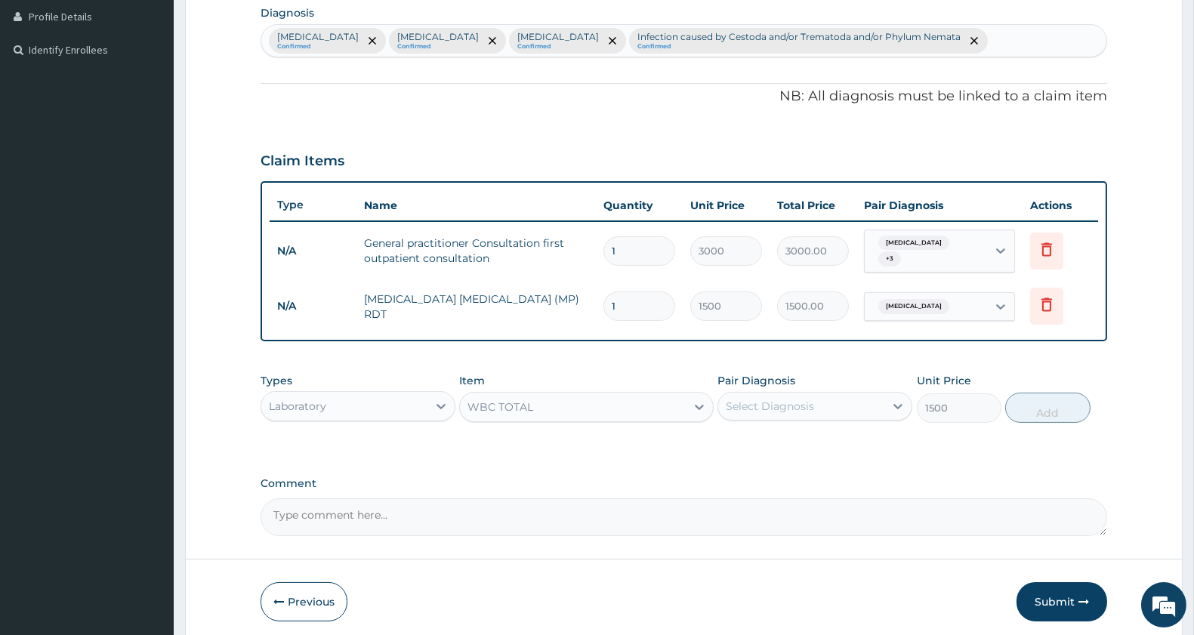
click at [856, 394] on div "Select Diagnosis" at bounding box center [801, 406] width 166 height 24
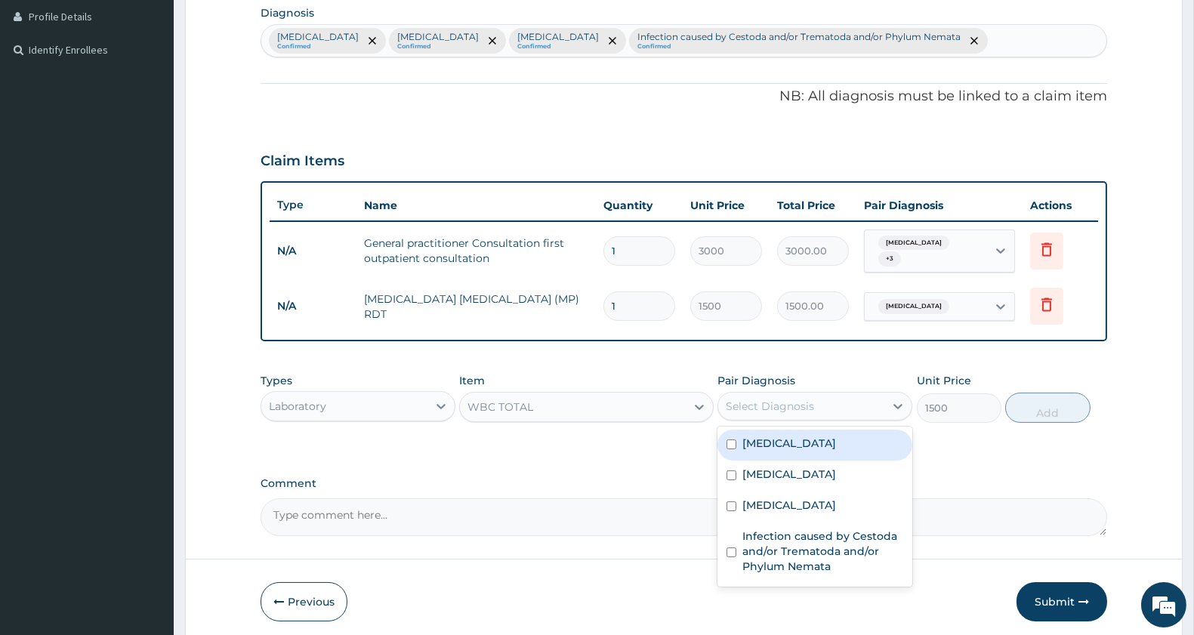
click at [794, 442] on label "[MEDICAL_DATA]" at bounding box center [789, 443] width 94 height 15
checkbox input "true"
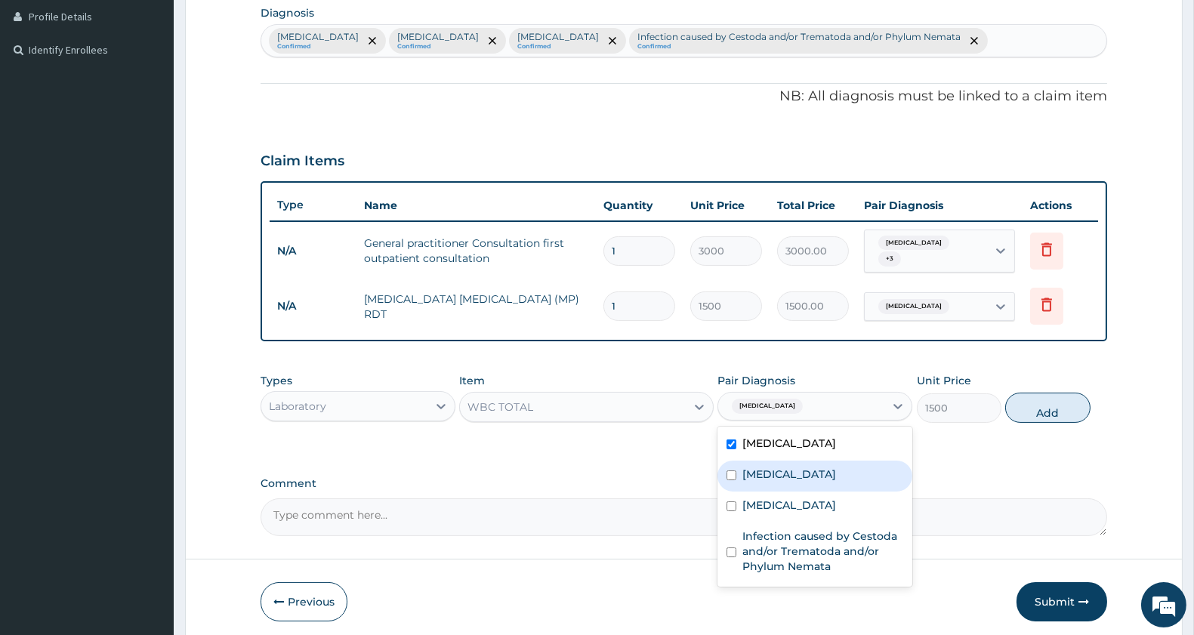
drag, startPoint x: 783, startPoint y: 478, endPoint x: 782, endPoint y: 501, distance: 22.7
click at [783, 487] on div "[MEDICAL_DATA] [MEDICAL_DATA] [MEDICAL_DATA] Infection caused by Cestoda and/or…" at bounding box center [814, 507] width 195 height 160
click at [782, 507] on div "[MEDICAL_DATA]" at bounding box center [814, 507] width 195 height 31
checkbox input "true"
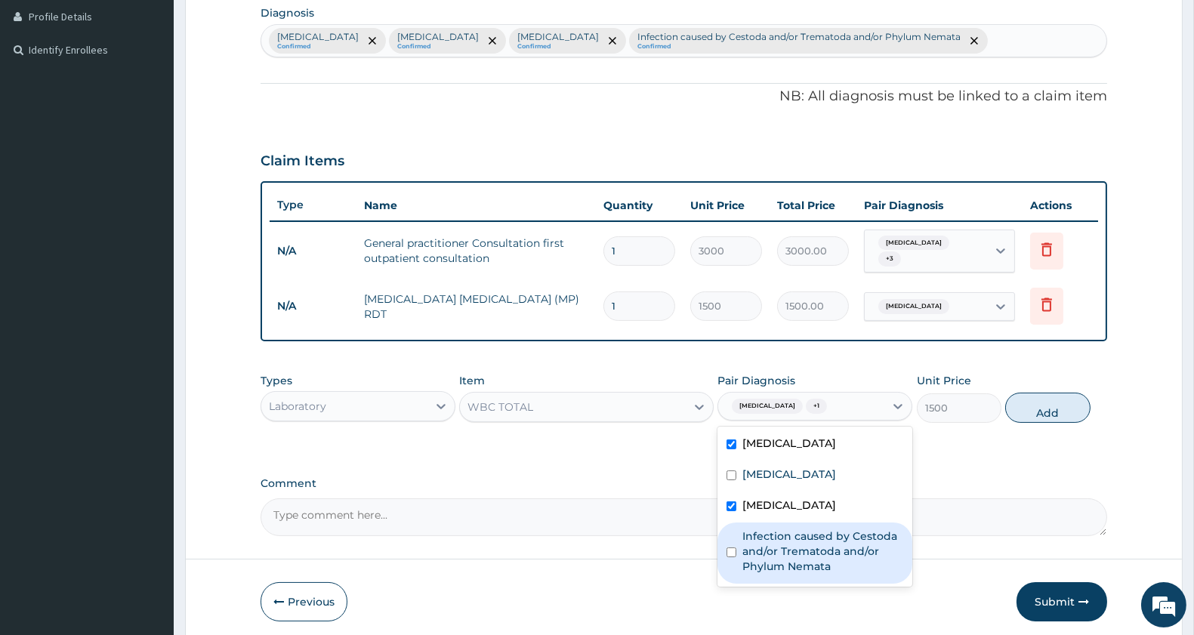
click at [776, 546] on label "Infection caused by Cestoda and/or Trematoda and/or Phylum Nemata" at bounding box center [822, 551] width 161 height 45
checkbox input "true"
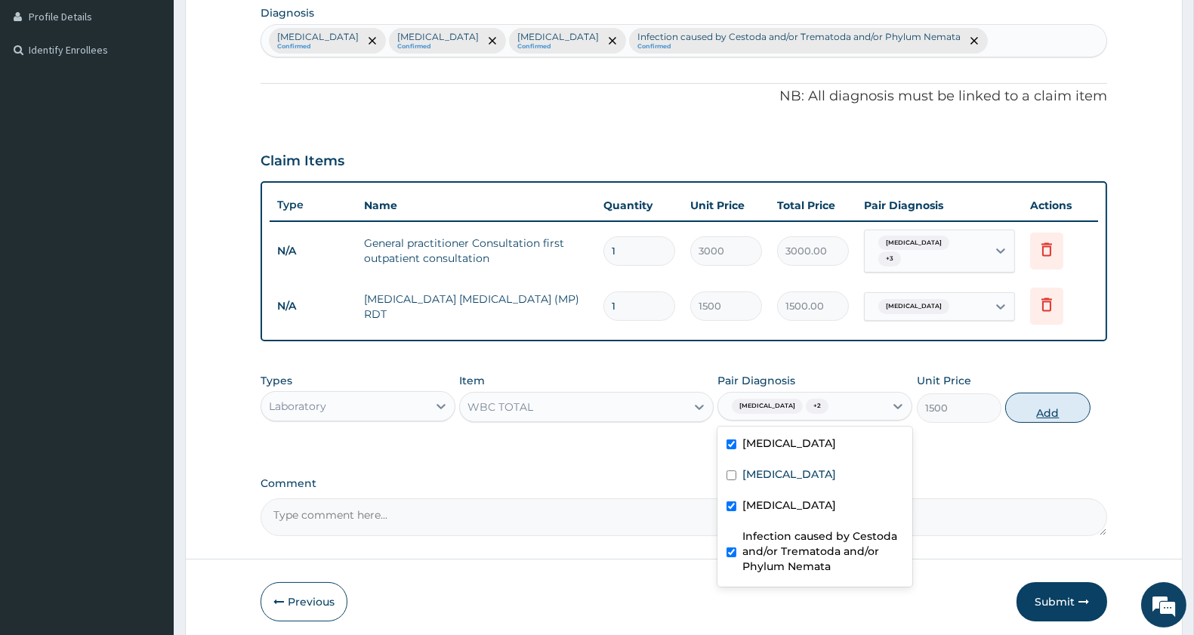
click at [1025, 396] on button "Add" at bounding box center [1047, 408] width 85 height 30
type input "0"
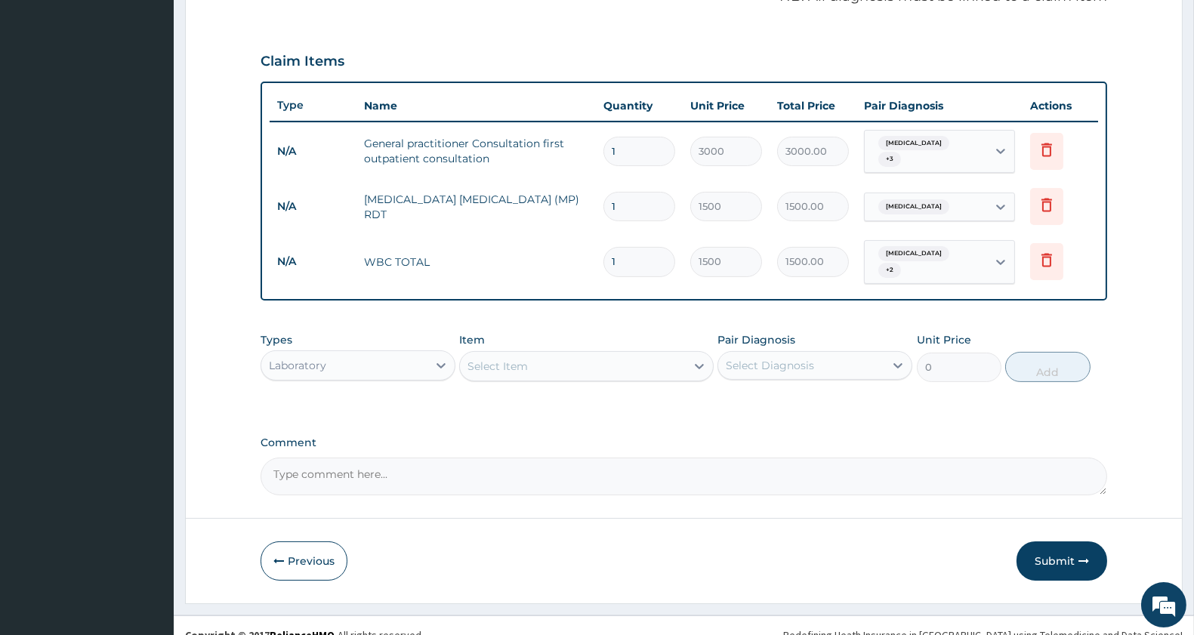
scroll to position [485, 0]
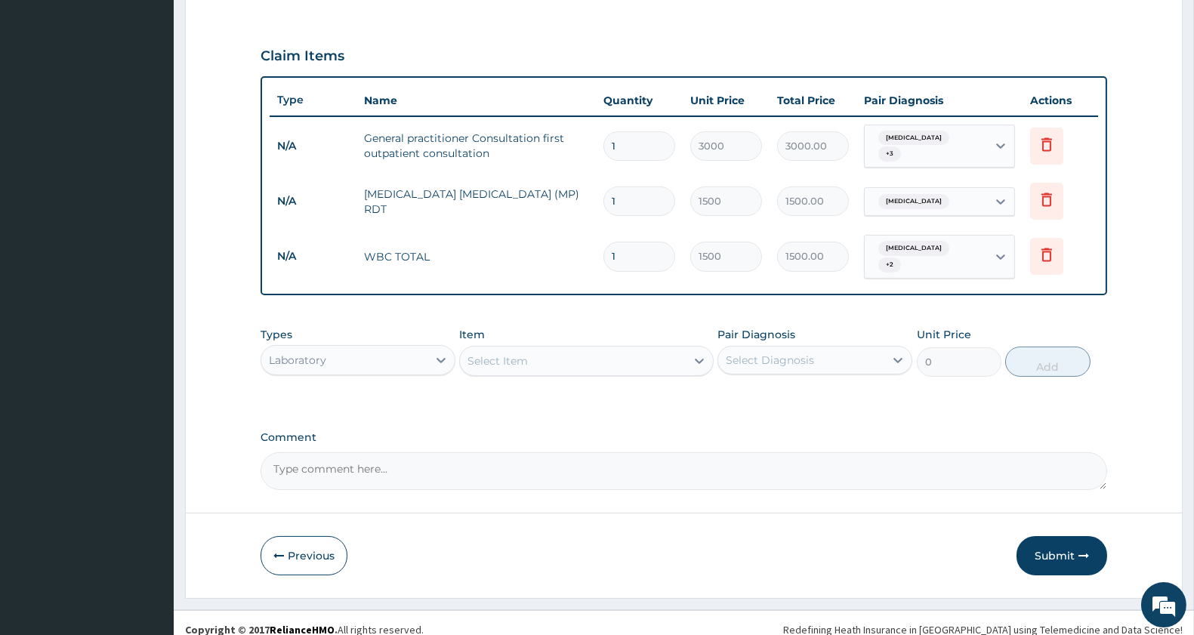
click at [599, 351] on div "Select Item" at bounding box center [572, 361] width 225 height 24
type input "pcv"
click at [610, 403] on div "PA Code / Prescription Code Enter Code(Secondary Care Only) Encounter Date [DAT…" at bounding box center [683, 74] width 846 height 831
click at [547, 352] on div "Select Item" at bounding box center [572, 361] width 225 height 24
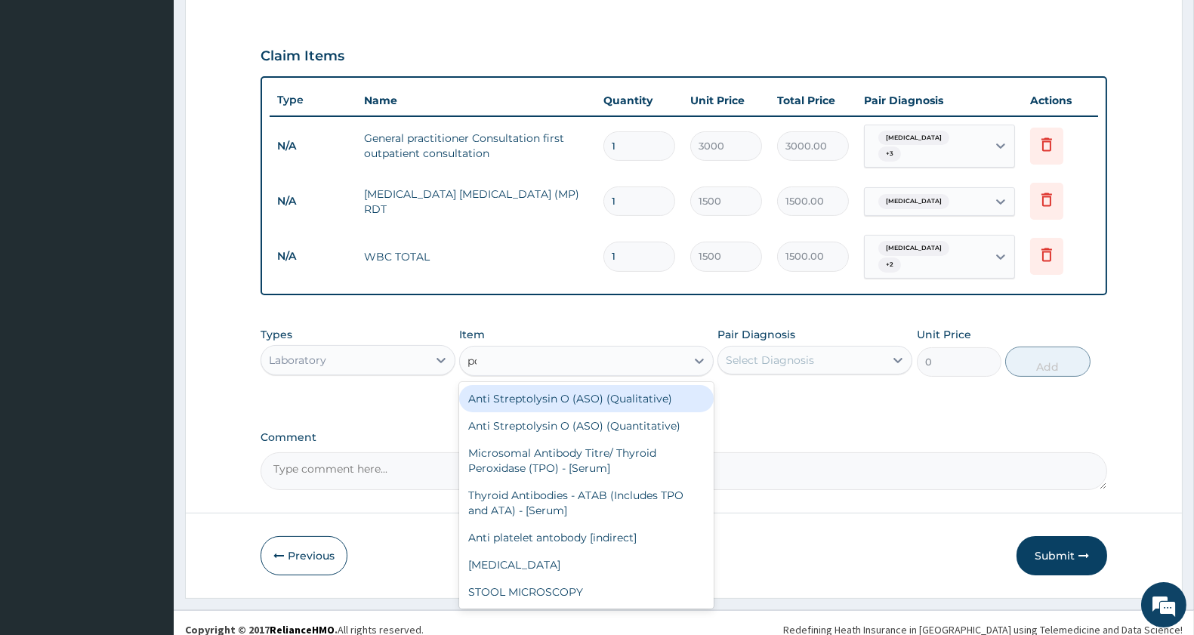
type input "pcv"
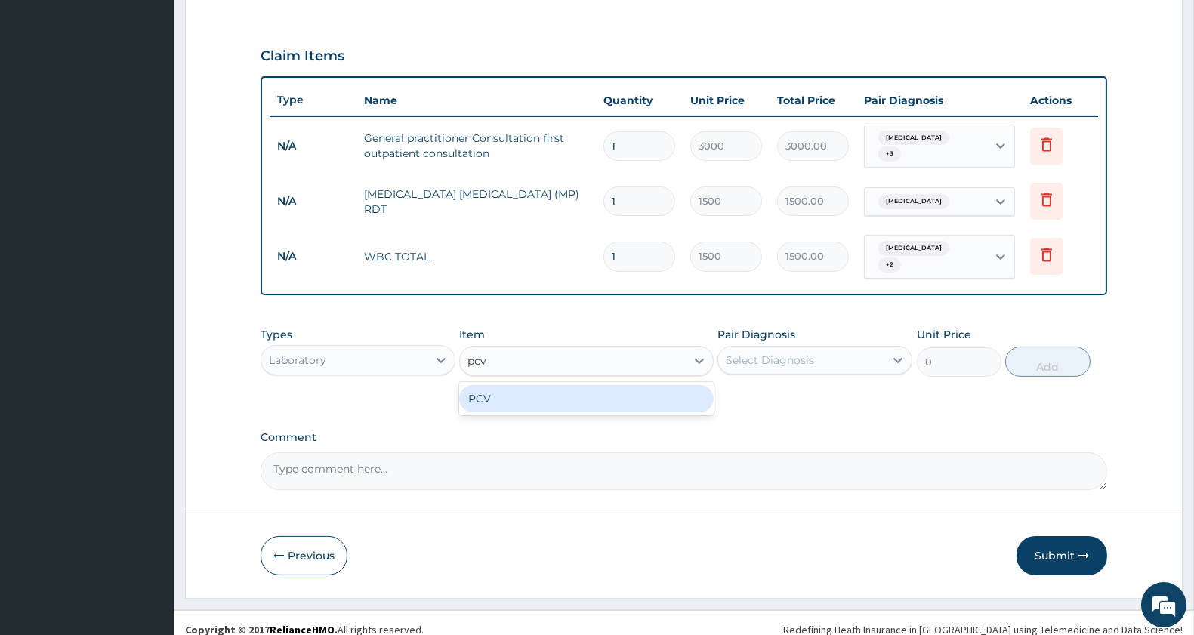
drag, startPoint x: 557, startPoint y: 381, endPoint x: 601, endPoint y: 365, distance: 46.3
click at [562, 385] on div "PCV" at bounding box center [586, 398] width 254 height 27
type input "1500"
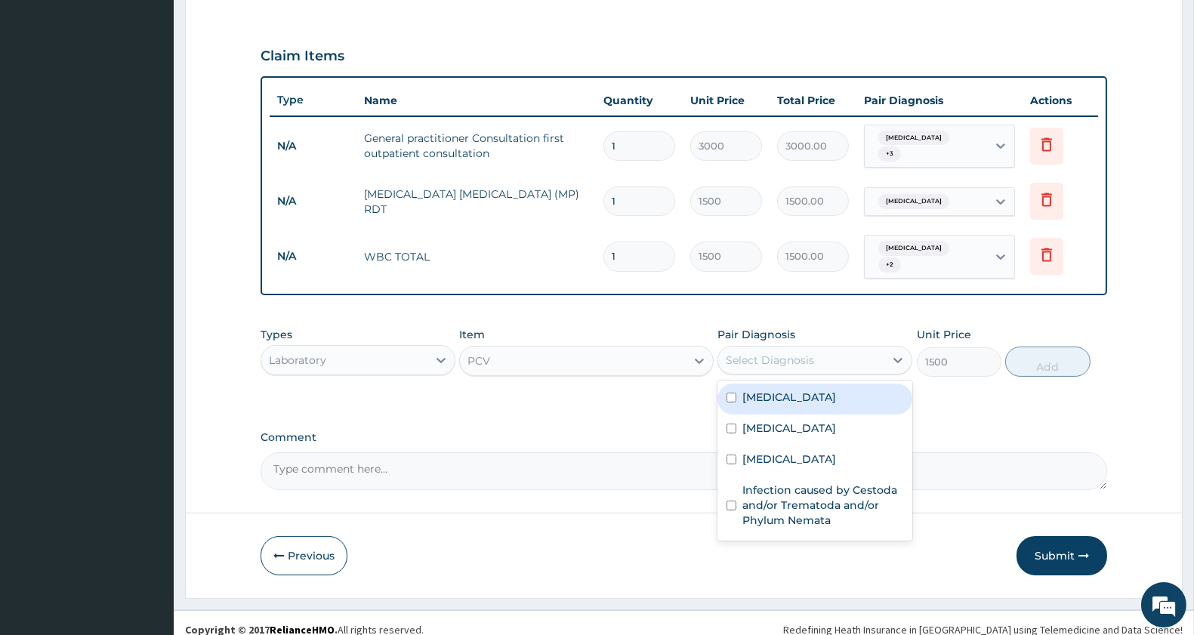
click at [763, 353] on div "Select Diagnosis" at bounding box center [770, 360] width 88 height 15
drag, startPoint x: 776, startPoint y: 387, endPoint x: 774, endPoint y: 413, distance: 26.5
click at [776, 390] on label "[MEDICAL_DATA]" at bounding box center [789, 397] width 94 height 15
checkbox input "true"
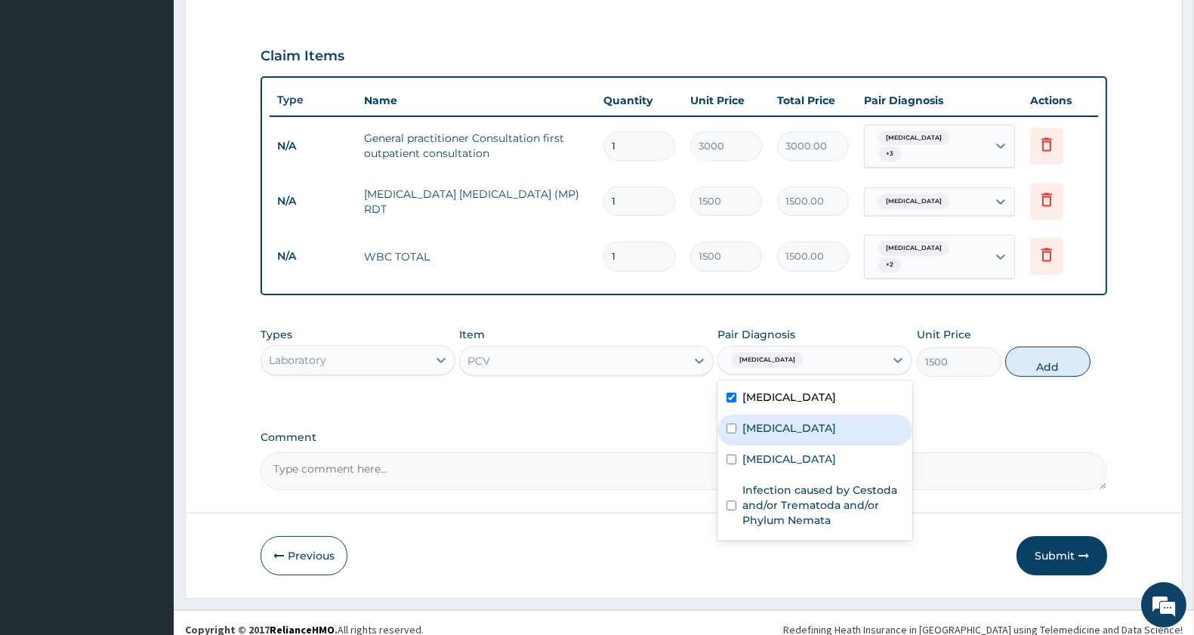
click at [774, 421] on label "[MEDICAL_DATA]" at bounding box center [789, 428] width 94 height 15
checkbox input "true"
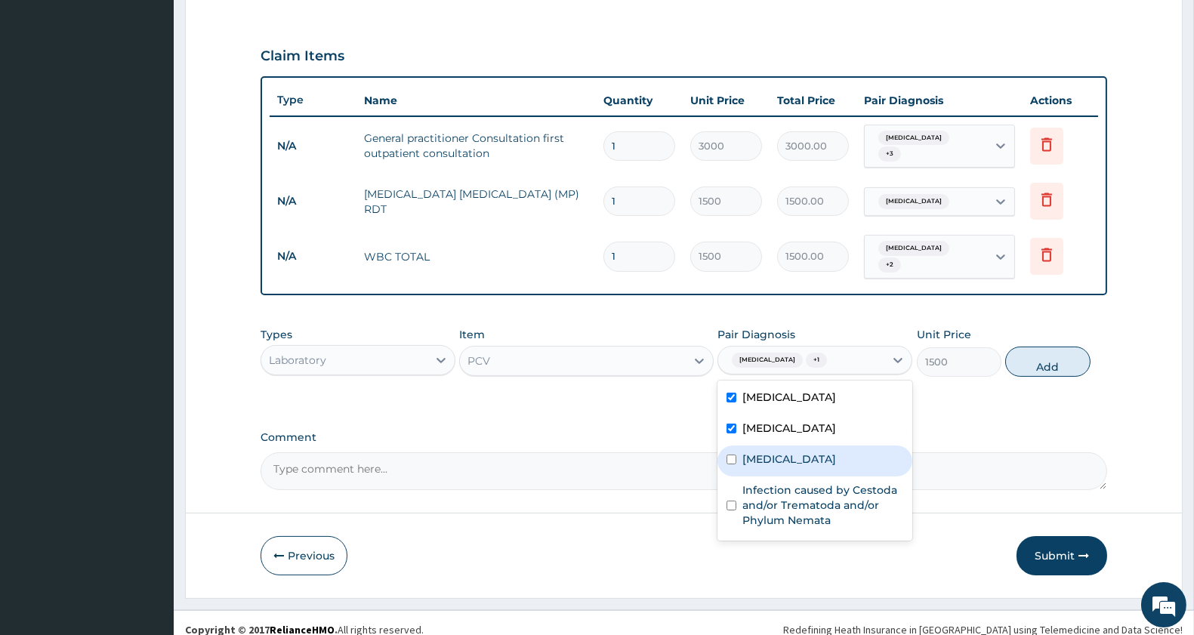
click at [770, 452] on label "[MEDICAL_DATA]" at bounding box center [789, 459] width 94 height 15
checkbox input "true"
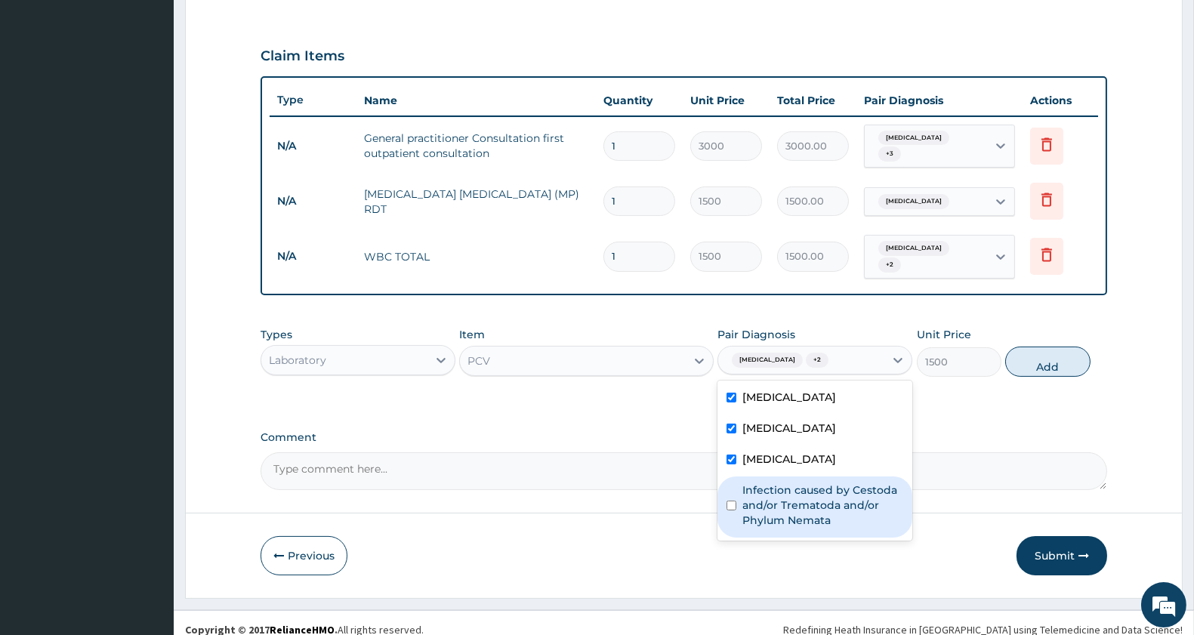
drag, startPoint x: 772, startPoint y: 478, endPoint x: 957, endPoint y: 418, distance: 194.4
click at [775, 482] on label "Infection caused by Cestoda and/or Trematoda and/or Phylum Nemata" at bounding box center [822, 504] width 161 height 45
checkbox input "true"
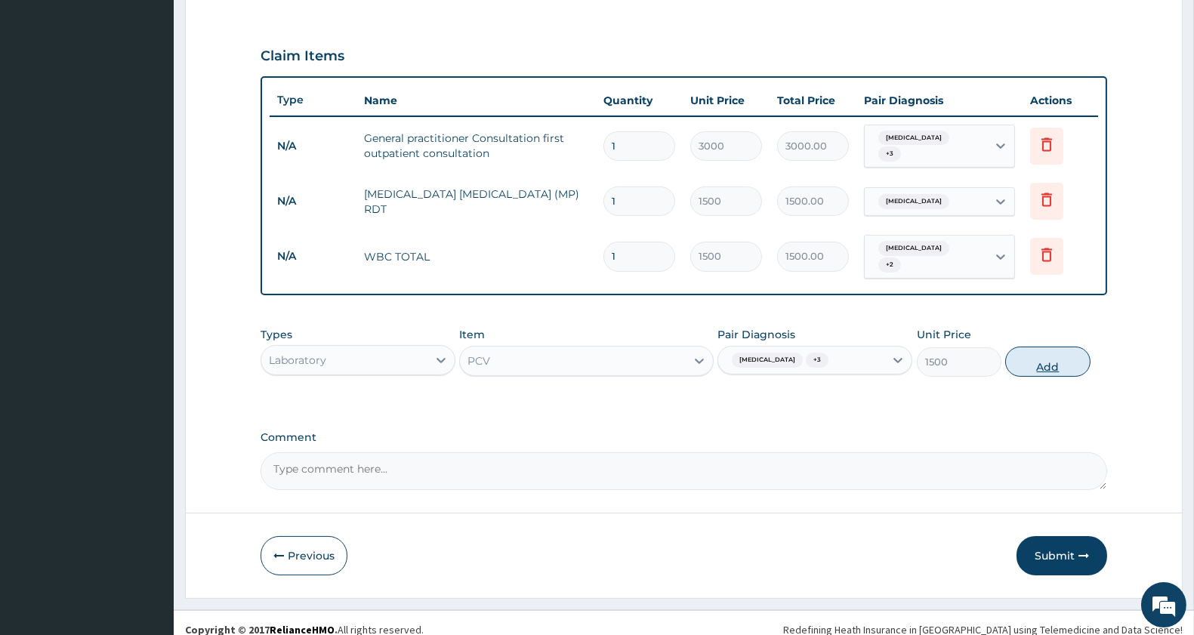
click at [1042, 347] on button "Add" at bounding box center [1047, 362] width 85 height 30
type input "0"
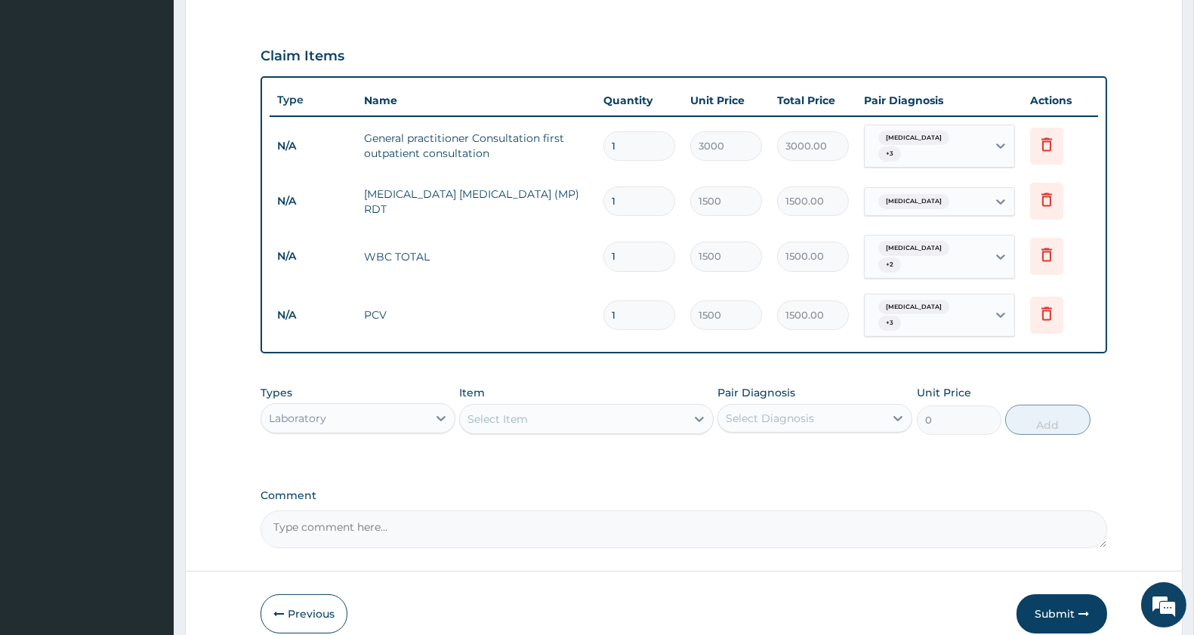
scroll to position [538, 0]
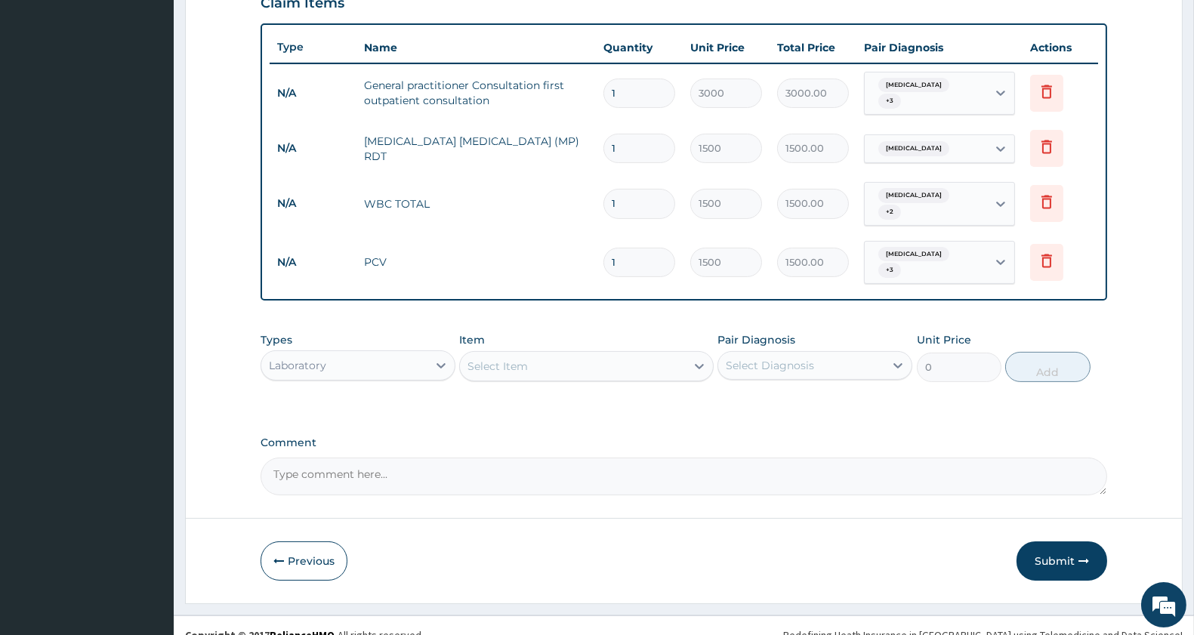
click at [359, 353] on div "Laboratory" at bounding box center [344, 365] width 166 height 24
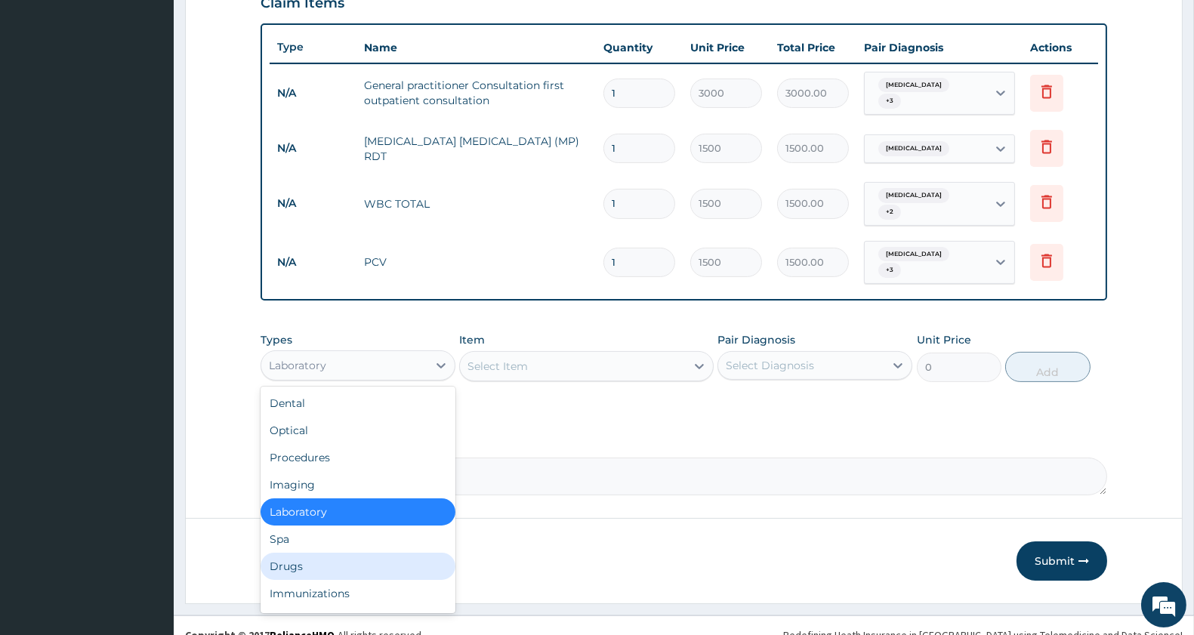
click at [342, 553] on div "Drugs" at bounding box center [357, 566] width 195 height 27
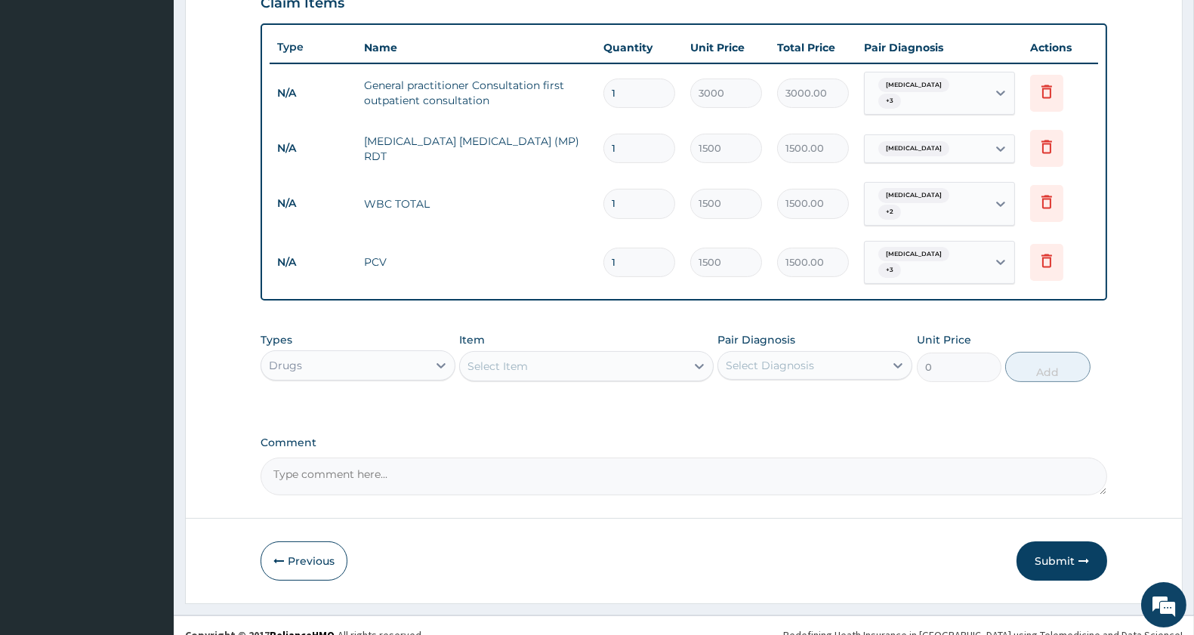
click at [523, 359] on div "Select Item" at bounding box center [497, 366] width 60 height 15
type input "[MEDICAL_DATA]"
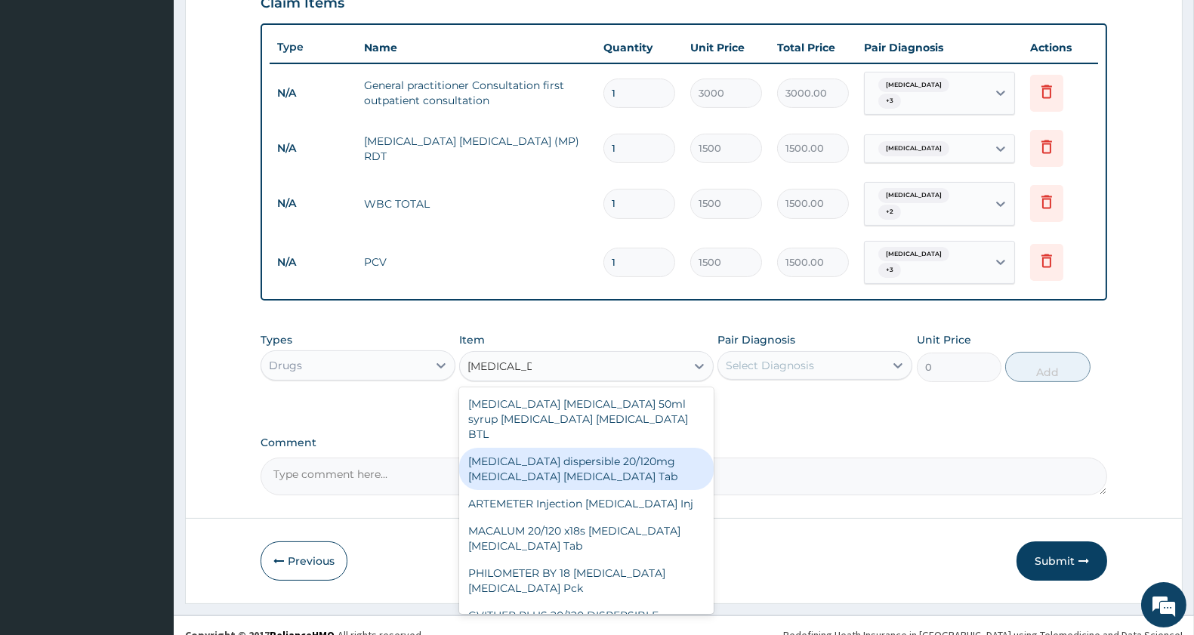
click at [635, 448] on div "[MEDICAL_DATA] dispersible 20/120mg [MEDICAL_DATA] [MEDICAL_DATA] Tab" at bounding box center [586, 469] width 254 height 42
type input "517.5"
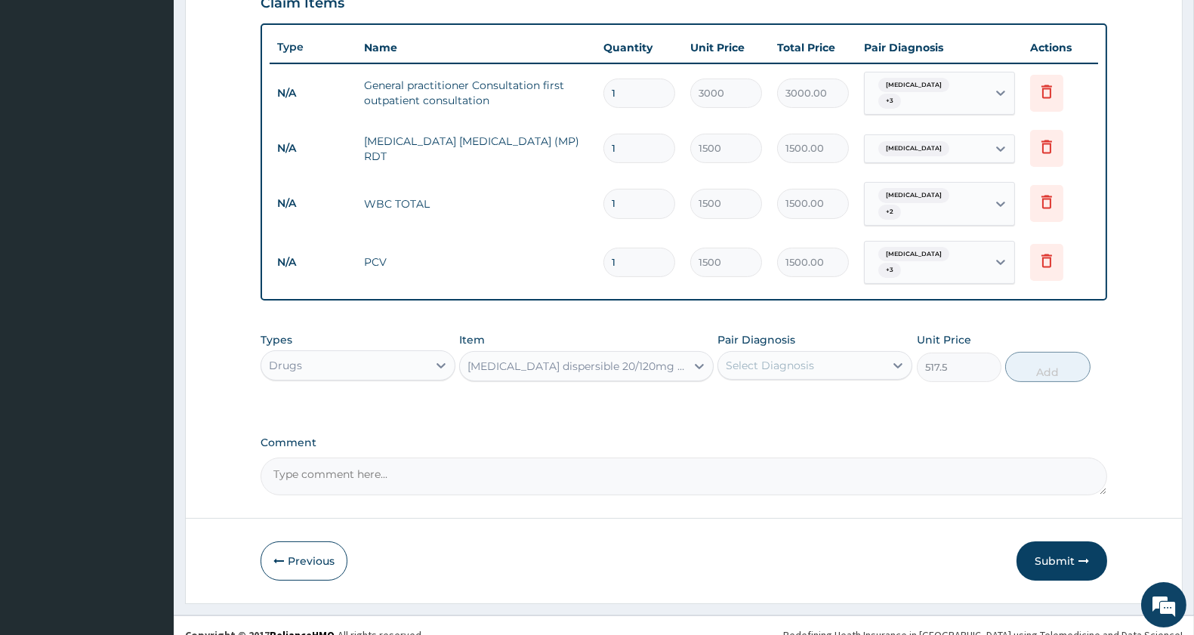
click at [819, 353] on div "Select Diagnosis" at bounding box center [801, 365] width 166 height 24
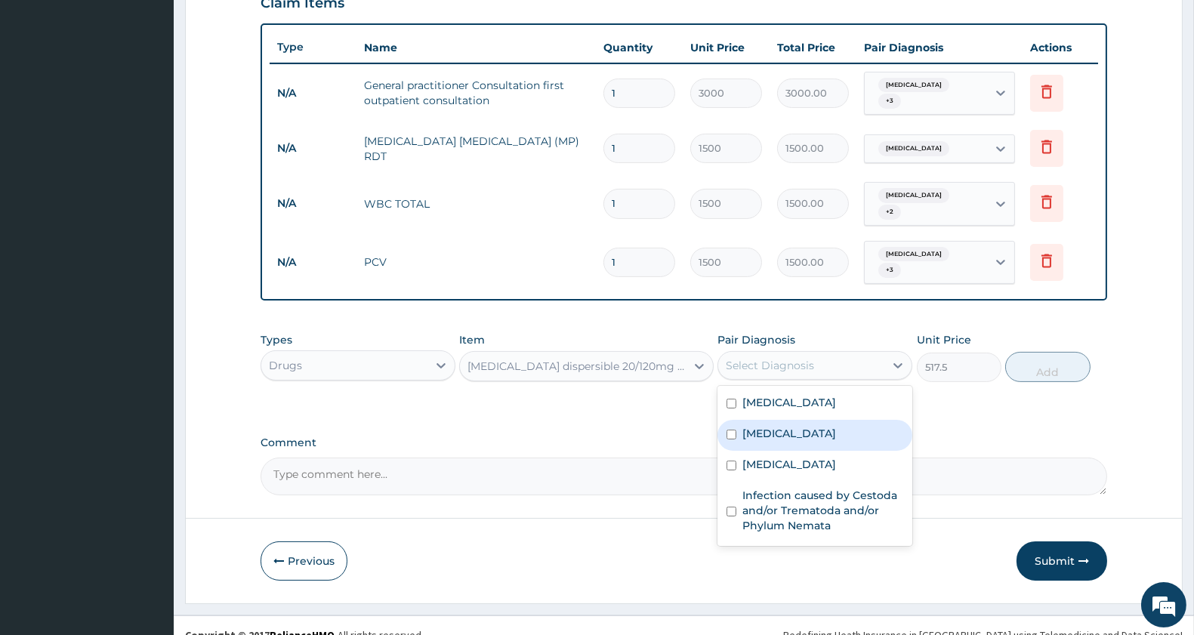
click at [787, 420] on div "[MEDICAL_DATA]" at bounding box center [814, 435] width 195 height 31
checkbox input "true"
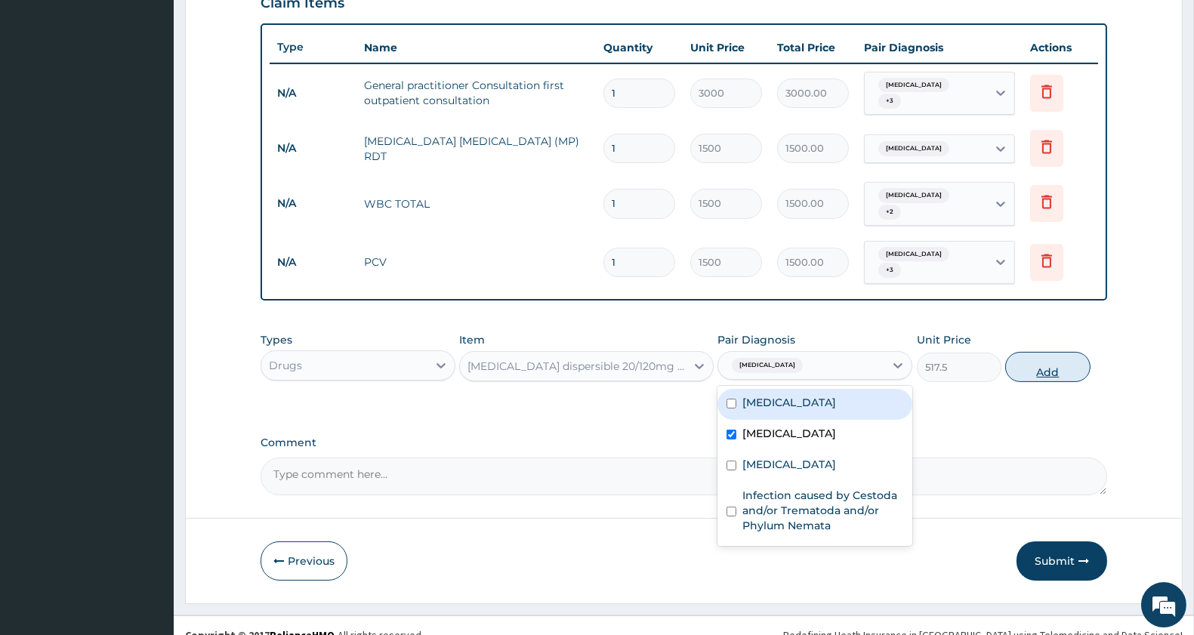
click at [1038, 353] on button "Add" at bounding box center [1047, 367] width 85 height 30
type input "0"
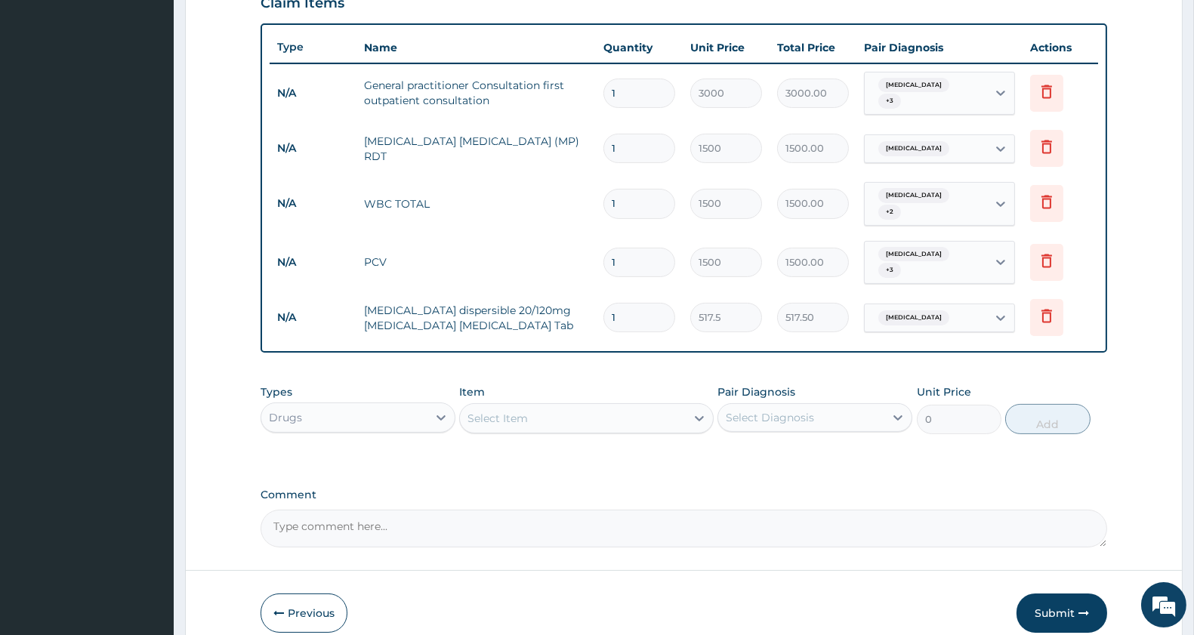
type input "12"
type input "6210.00"
type input "12"
click at [584, 406] on div "Select Item" at bounding box center [572, 418] width 225 height 24
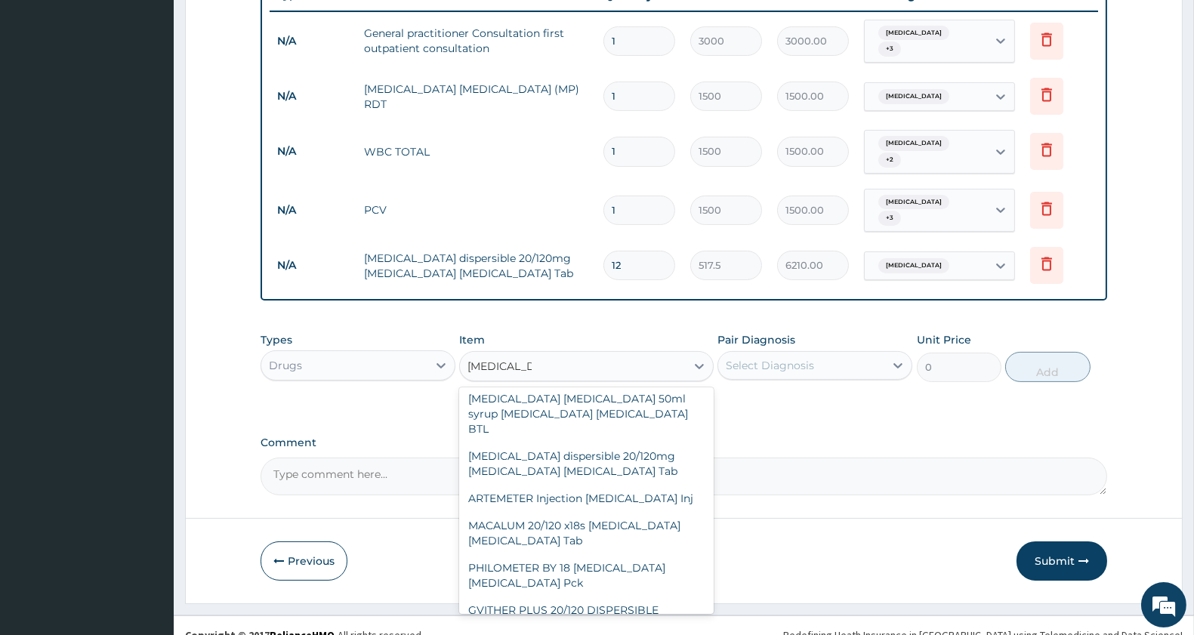
scroll to position [0, 0]
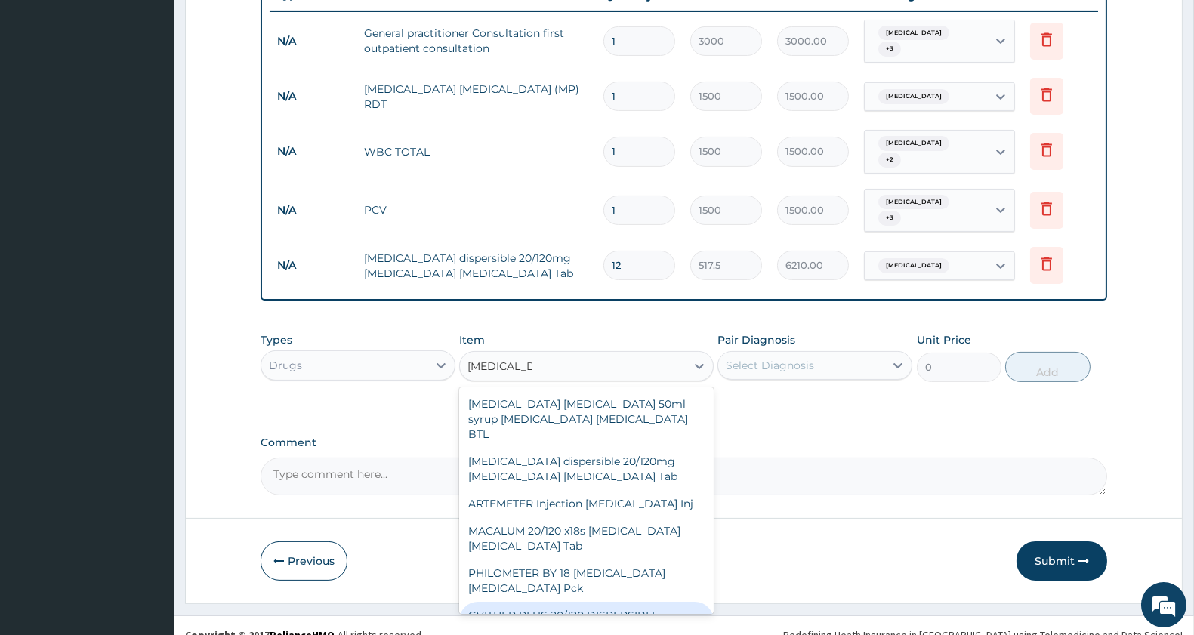
type input "[MEDICAL_DATA]"
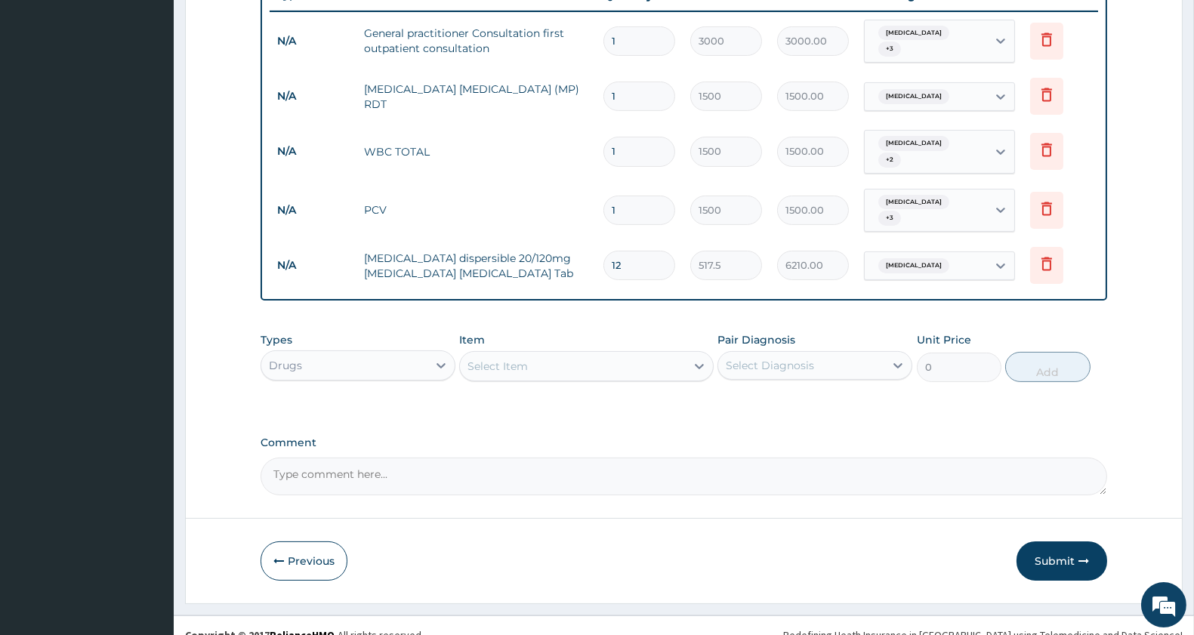
click at [832, 473] on textarea "Comment" at bounding box center [683, 477] width 846 height 38
click at [522, 359] on div "Select Item" at bounding box center [497, 366] width 60 height 15
type input "oral s"
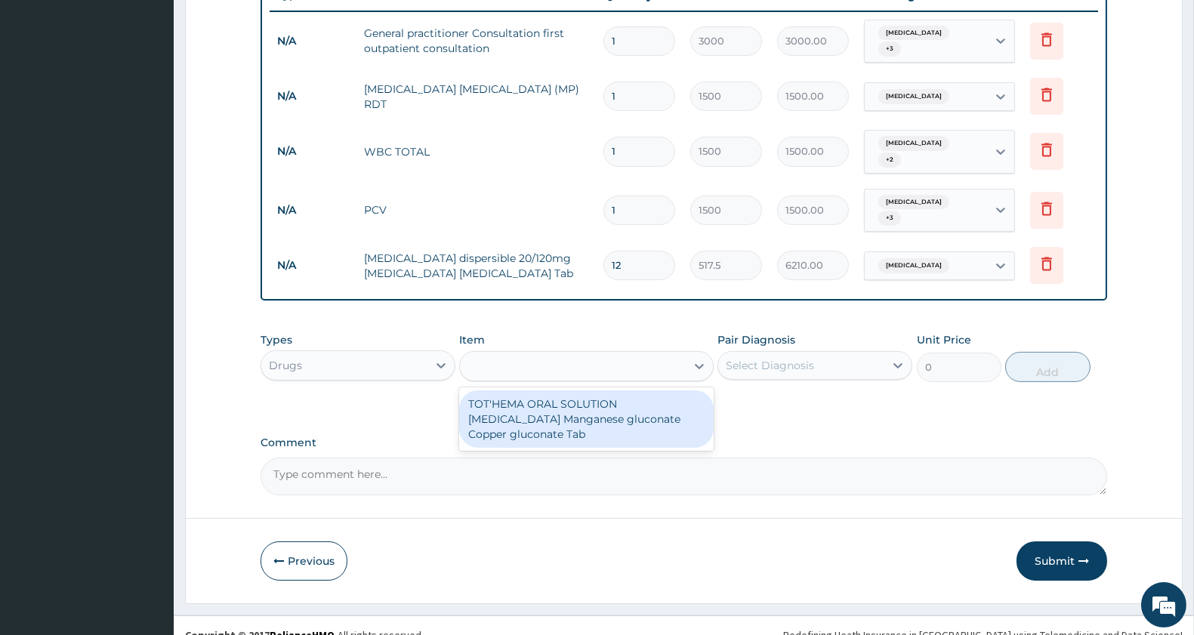
click at [534, 354] on div "oral s" at bounding box center [572, 366] width 225 height 24
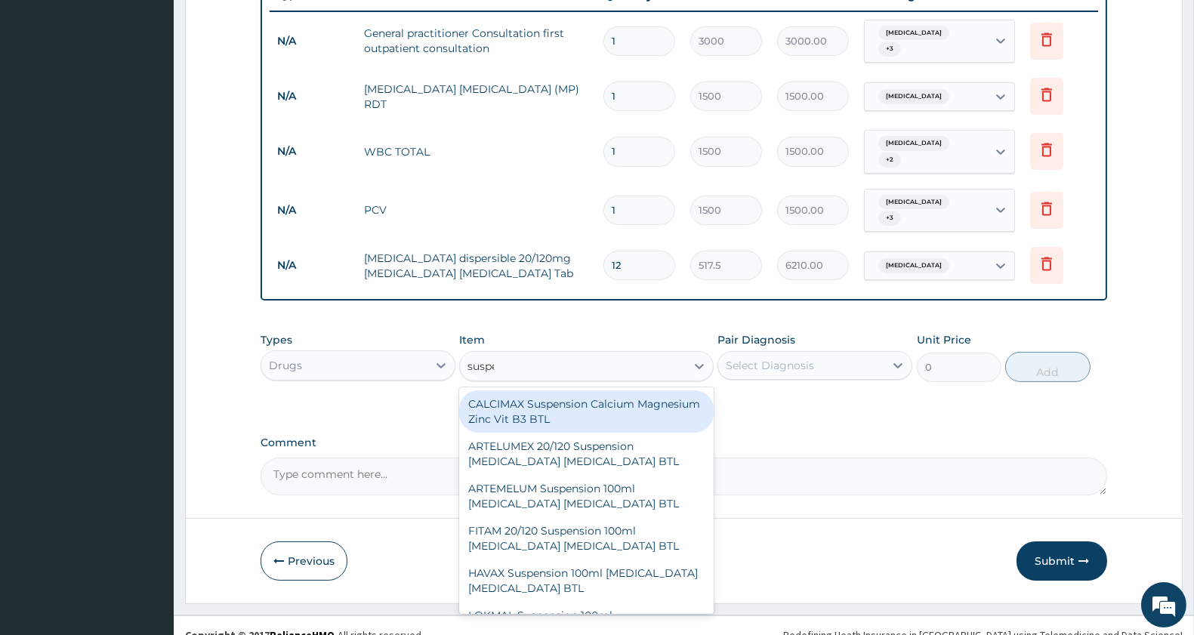
type input "suspension"
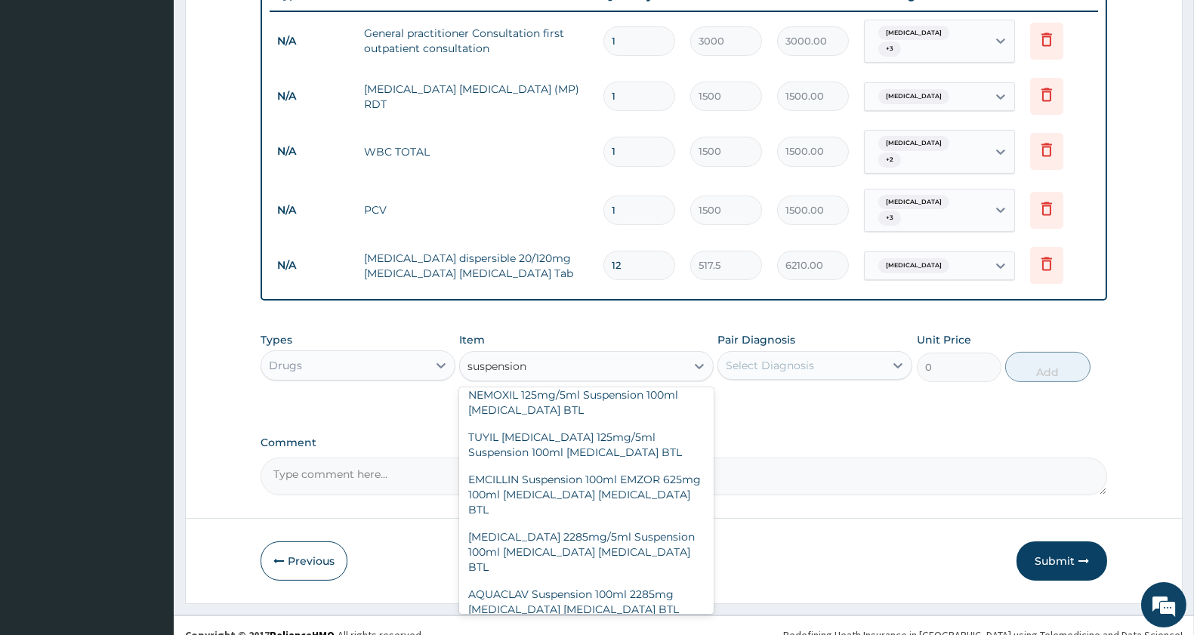
scroll to position [850, 0]
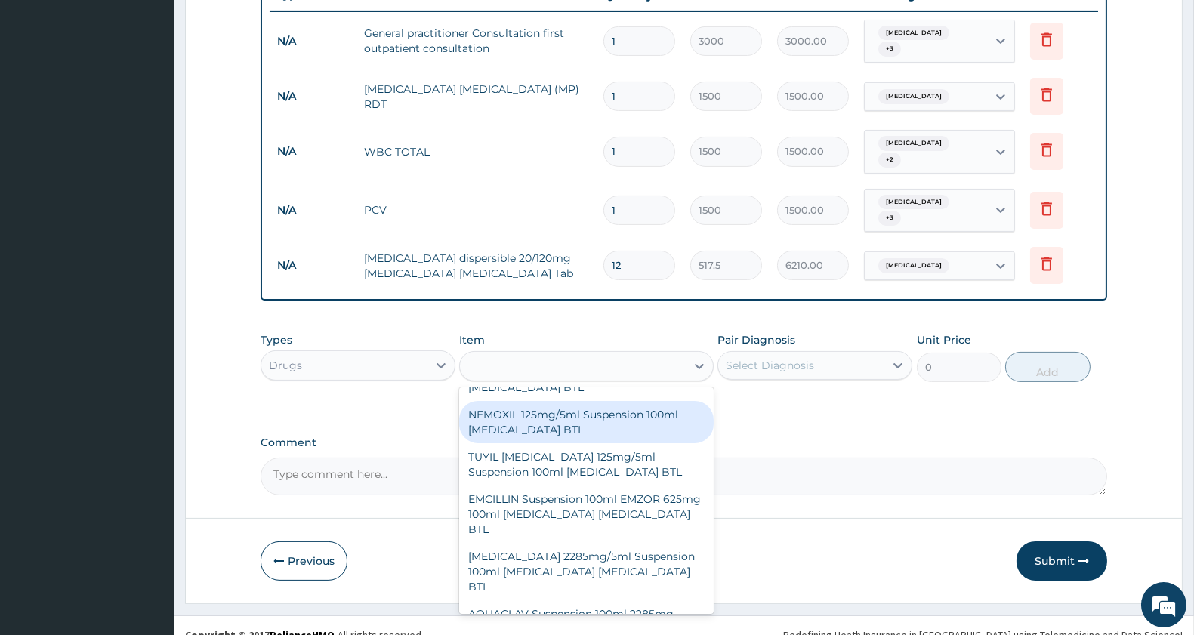
click at [556, 354] on div "suspension" at bounding box center [572, 366] width 225 height 24
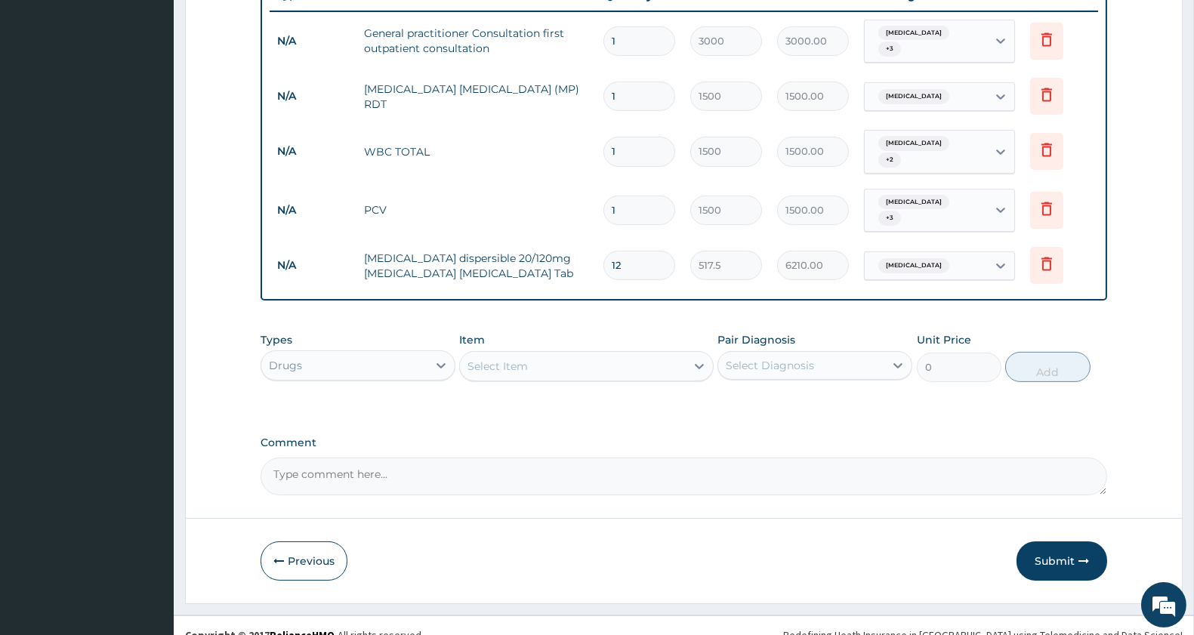
click at [556, 354] on div "Select Item" at bounding box center [572, 366] width 225 height 24
type input "oral"
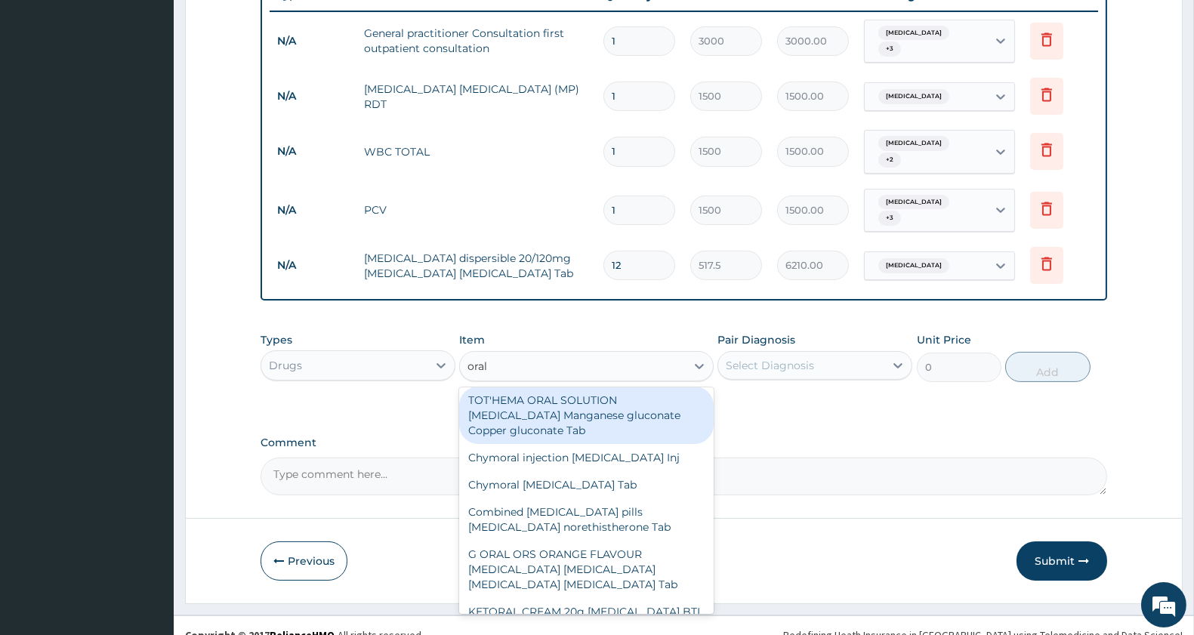
scroll to position [0, 0]
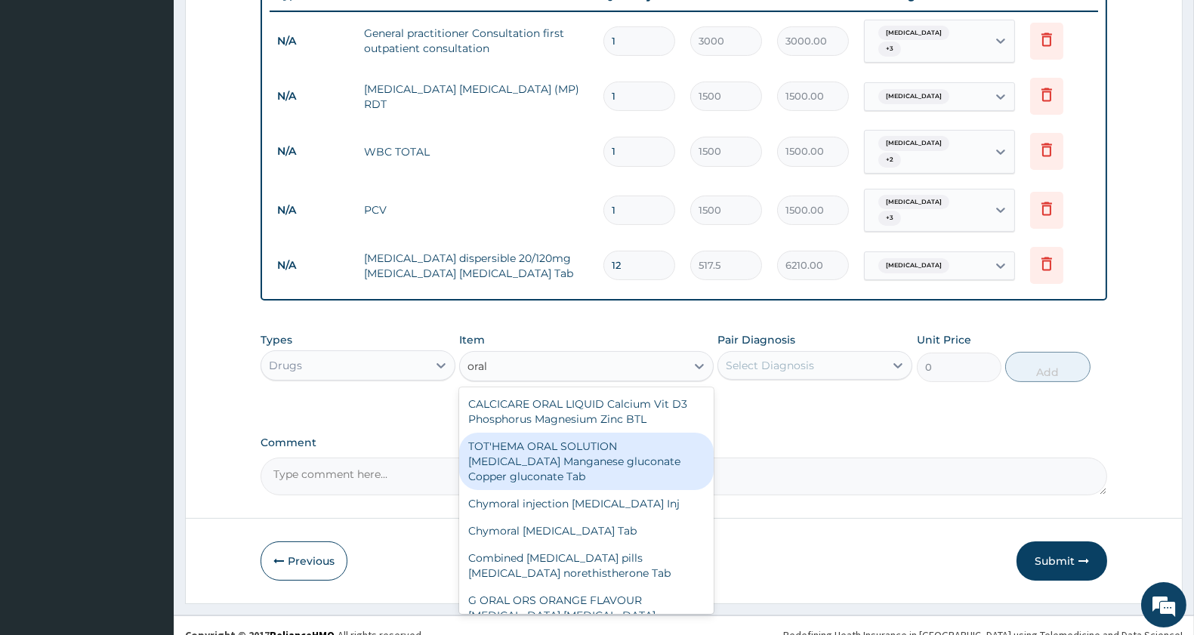
click at [589, 445] on div "TOT'HEMA ORAL SOLUTION [MEDICAL_DATA] Manganese gluconate Copper gluconate Tab" at bounding box center [586, 461] width 254 height 57
type input "201.25"
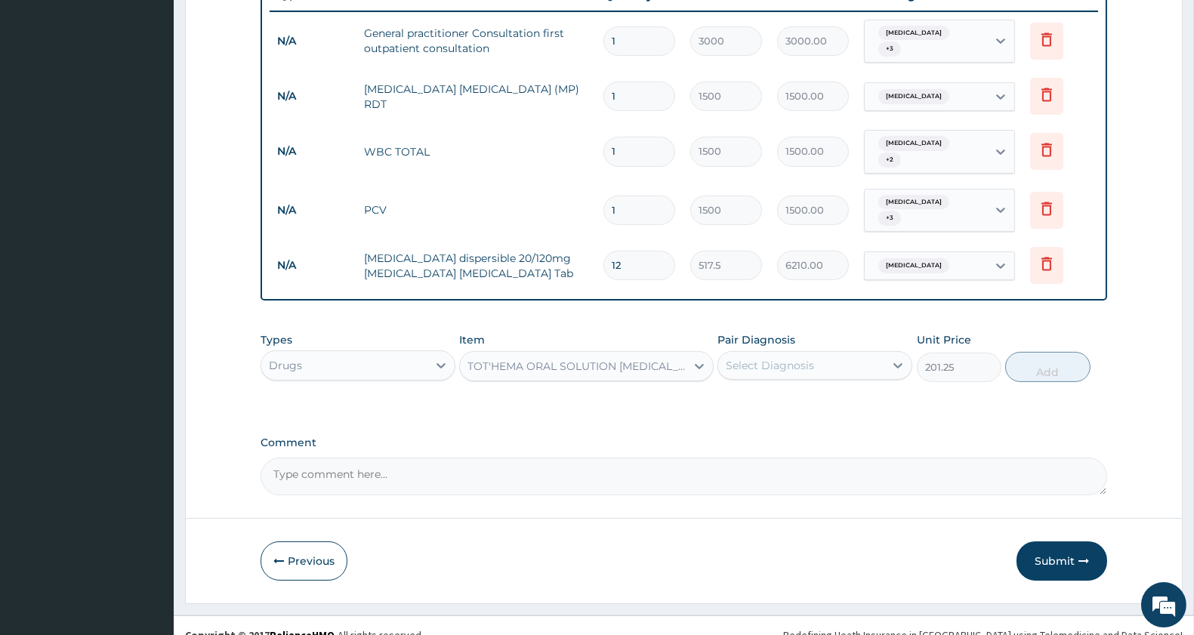
click at [763, 358] on div "Select Diagnosis" at bounding box center [770, 365] width 88 height 15
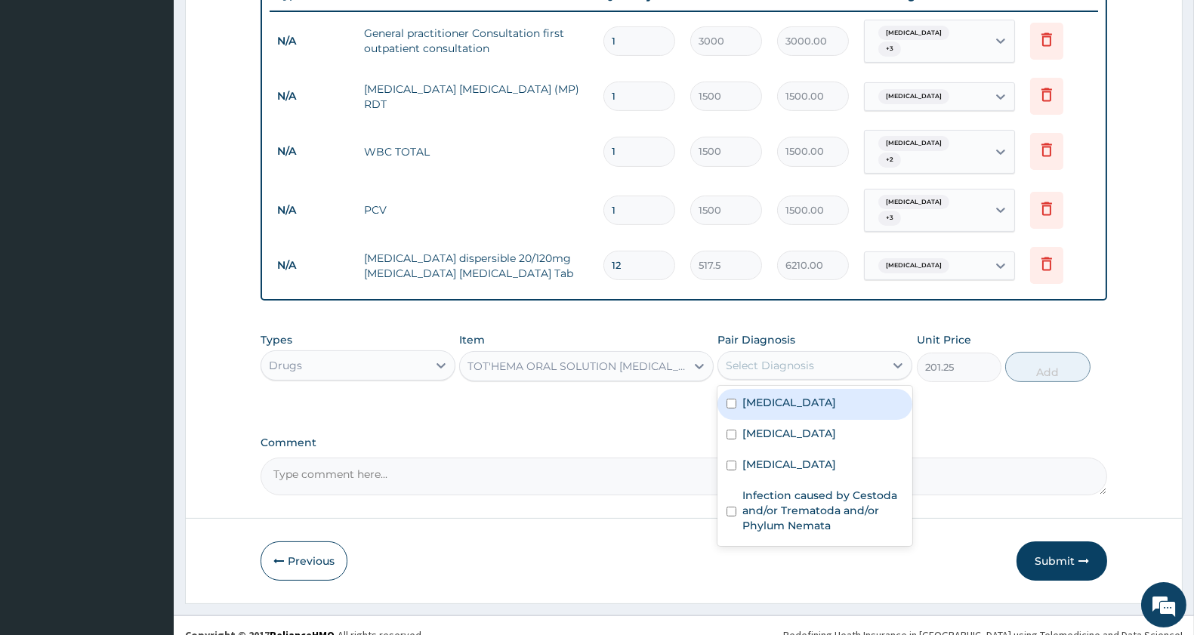
click at [764, 395] on label "[MEDICAL_DATA]" at bounding box center [789, 402] width 94 height 15
checkbox input "true"
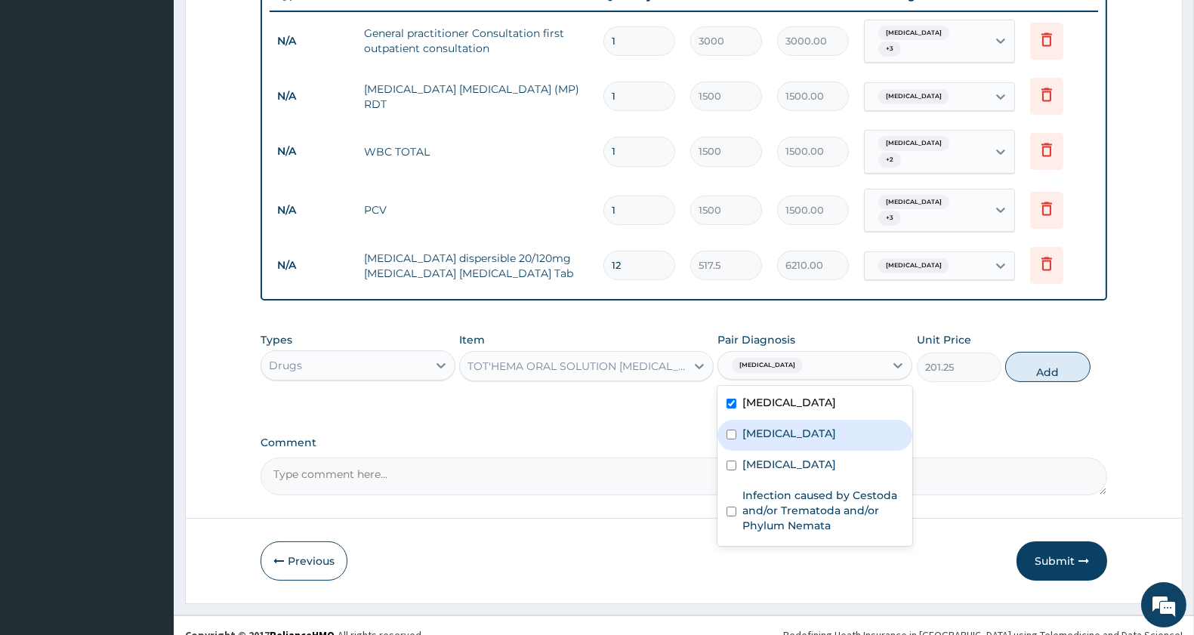
drag, startPoint x: 761, startPoint y: 404, endPoint x: 758, endPoint y: 413, distance: 9.6
click at [759, 420] on div "[MEDICAL_DATA]" at bounding box center [814, 435] width 195 height 31
checkbox input "true"
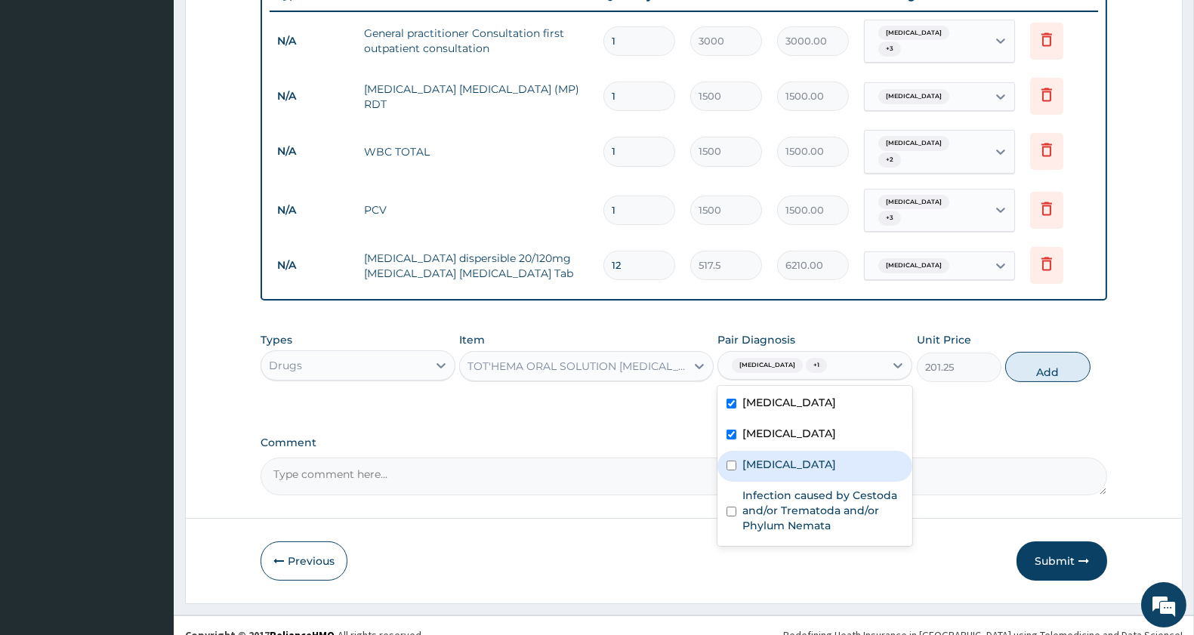
drag, startPoint x: 758, startPoint y: 449, endPoint x: 760, endPoint y: 465, distance: 16.0
click at [758, 454] on div "[MEDICAL_DATA]" at bounding box center [814, 466] width 195 height 31
checkbox input "true"
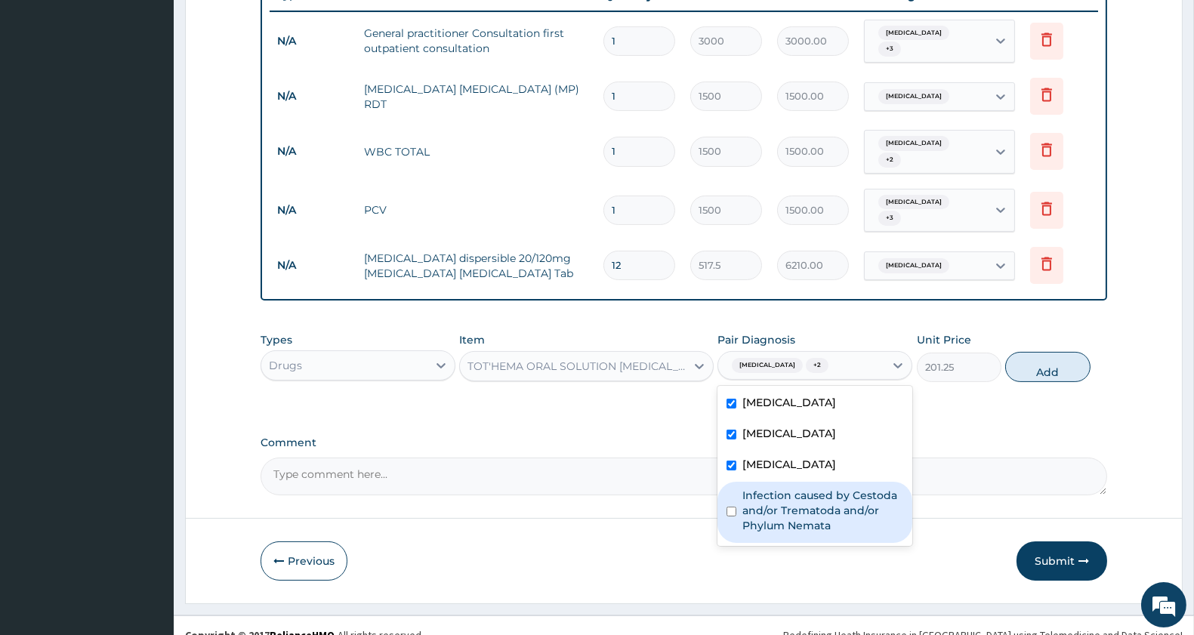
drag, startPoint x: 766, startPoint y: 489, endPoint x: 836, endPoint y: 479, distance: 70.8
click at [768, 495] on label "Infection caused by Cestoda and/or Trematoda and/or Phylum Nemata" at bounding box center [822, 510] width 161 height 45
checkbox input "true"
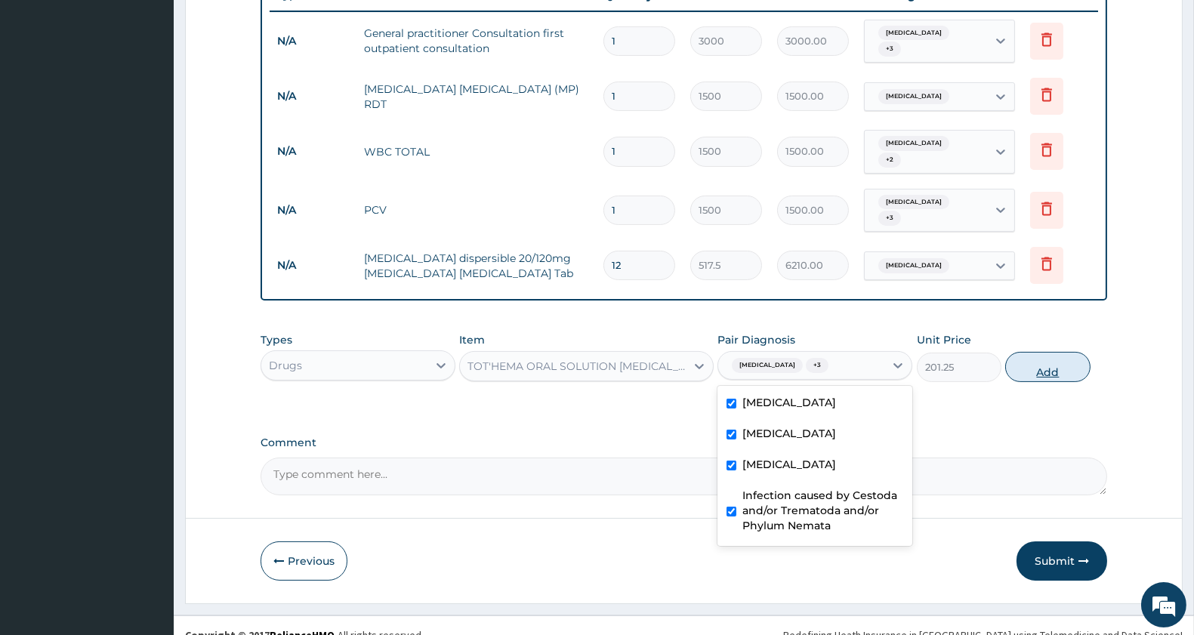
click at [1045, 352] on button "Add" at bounding box center [1047, 367] width 85 height 30
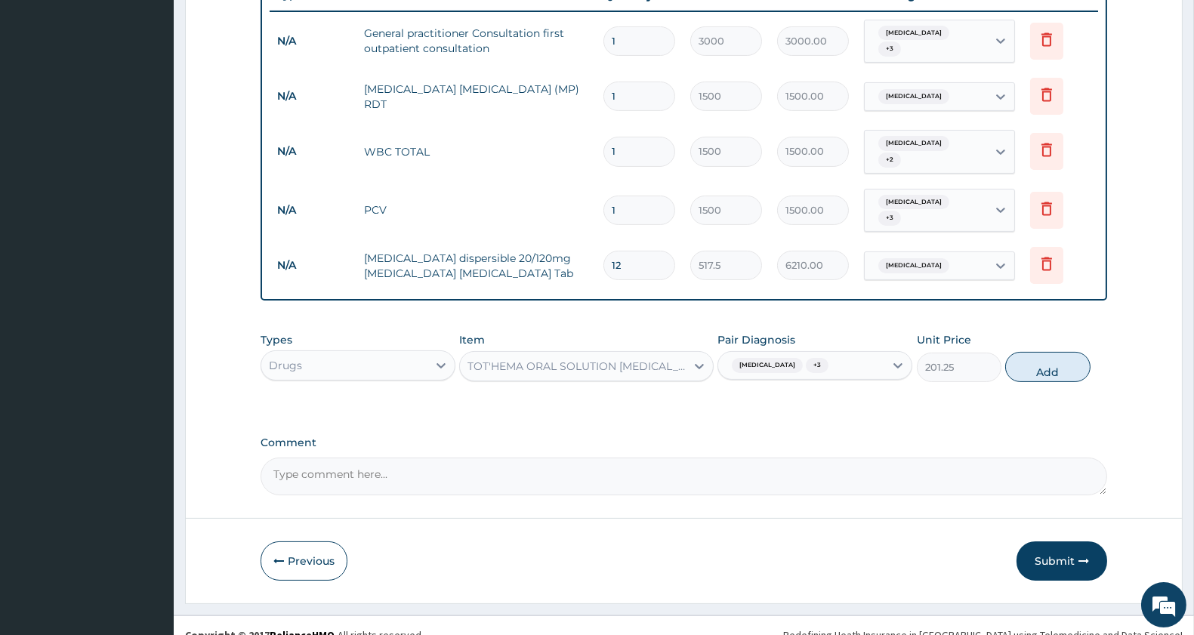
type input "0"
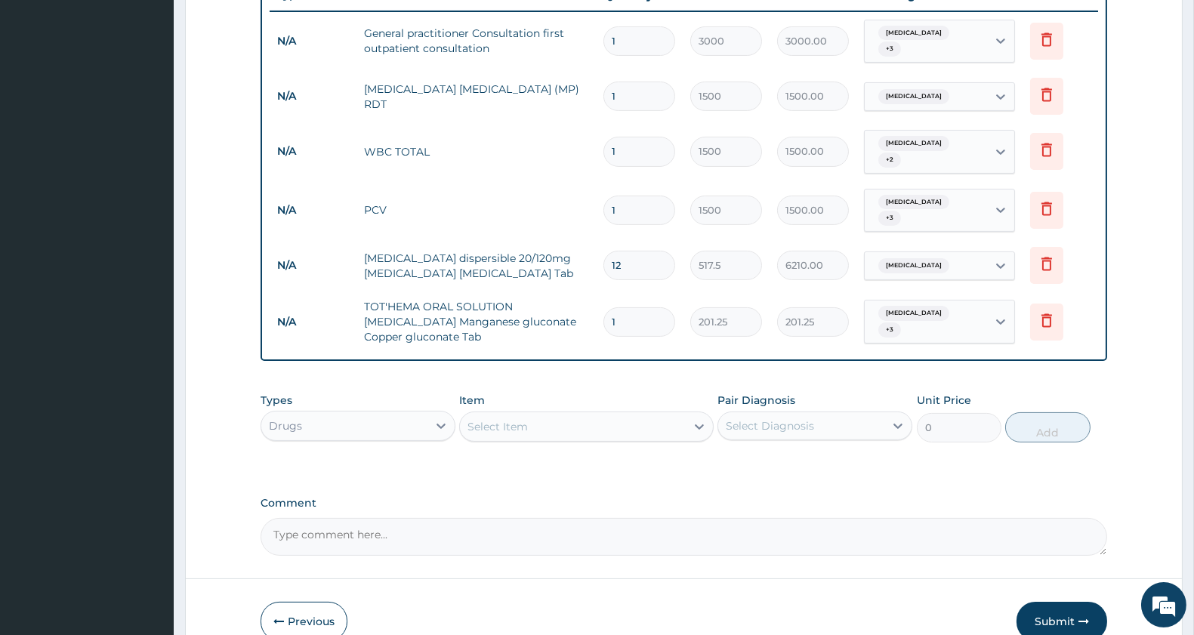
scroll to position [651, 0]
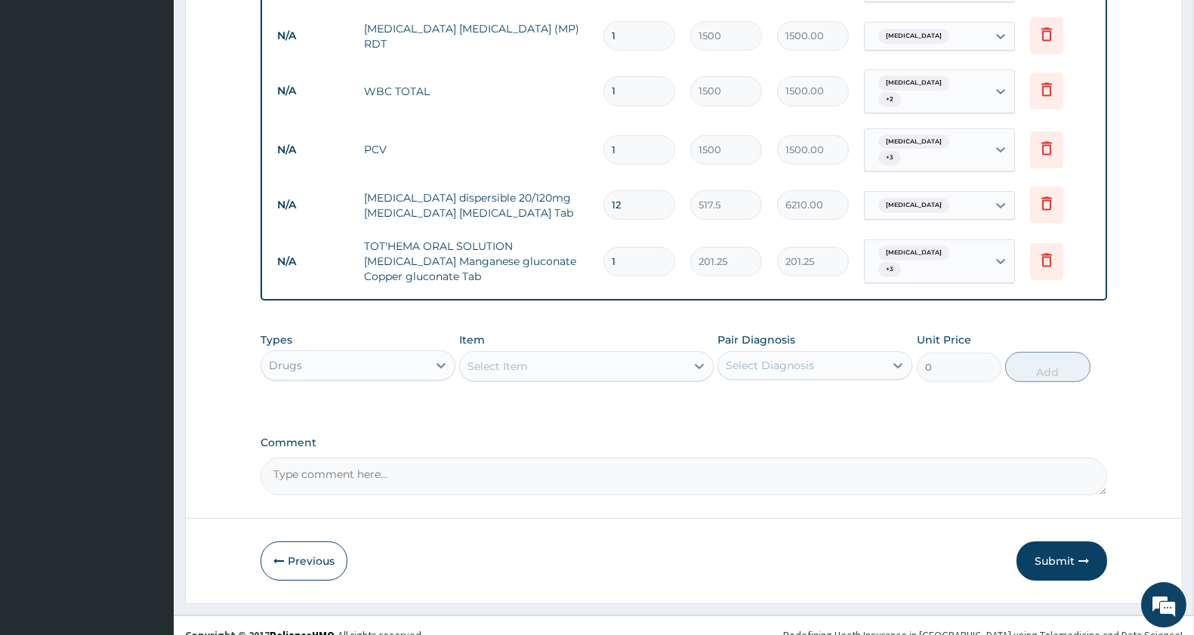
click at [571, 354] on div "Select Item" at bounding box center [572, 366] width 225 height 24
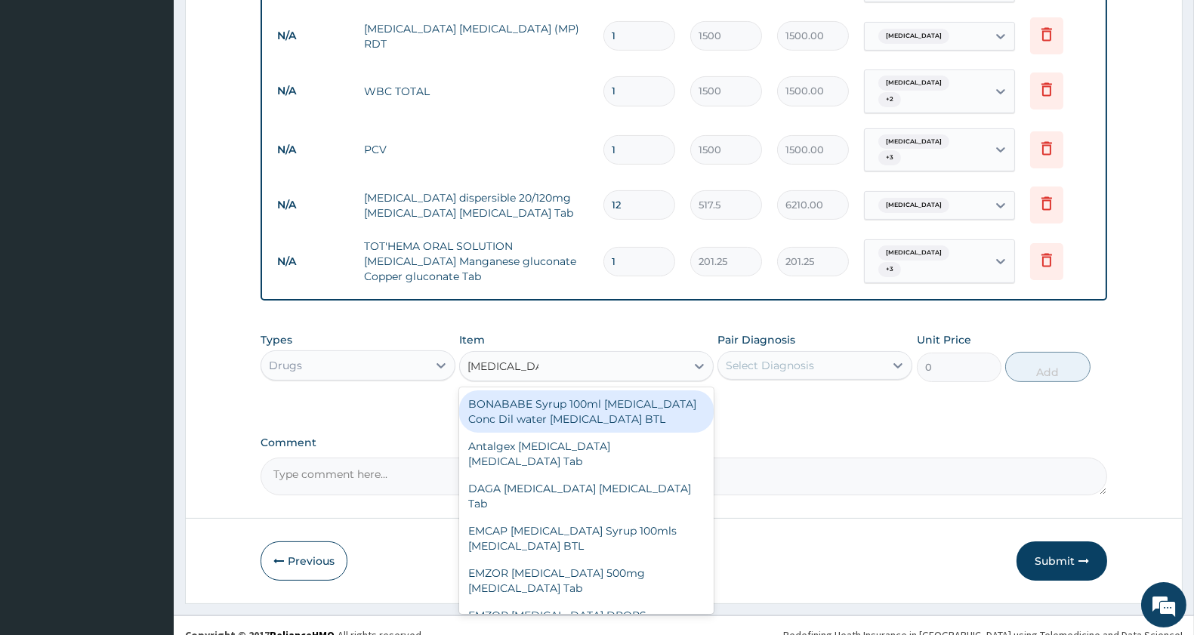
type input "[MEDICAL_DATA]"
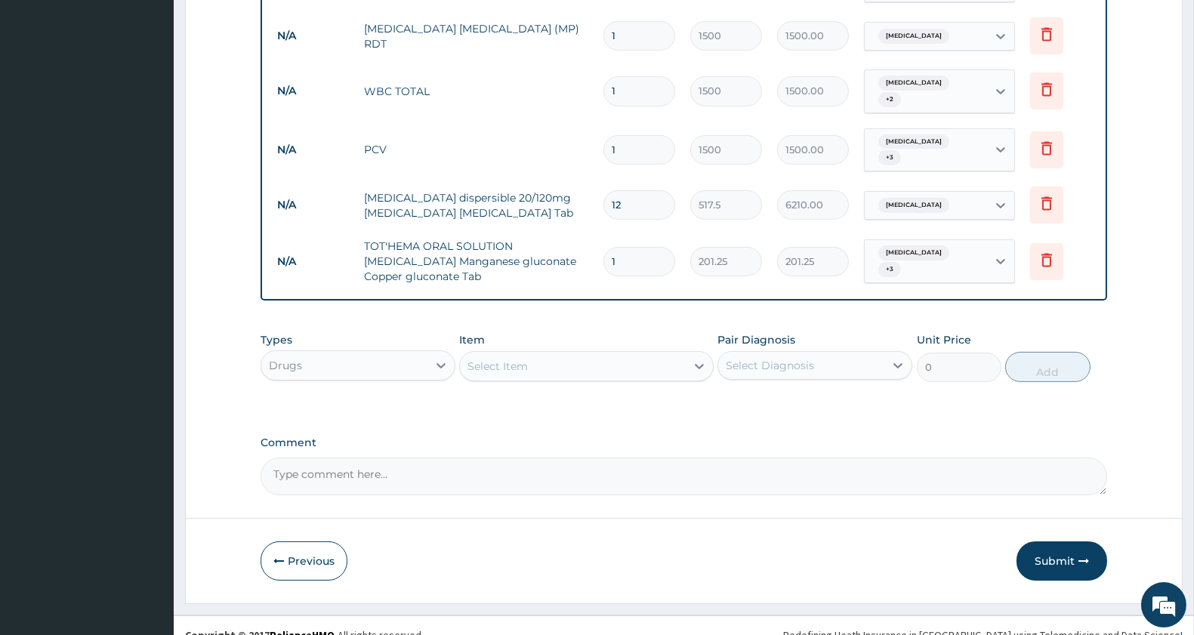
click at [547, 354] on div "Select Item" at bounding box center [572, 366] width 225 height 24
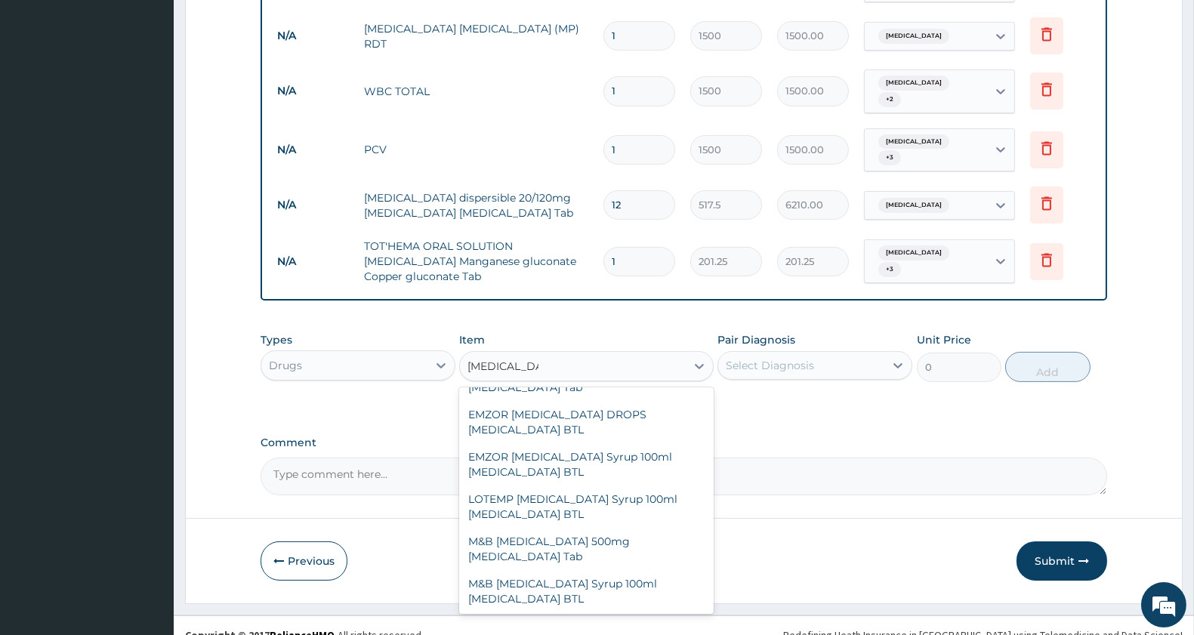
scroll to position [235, 0]
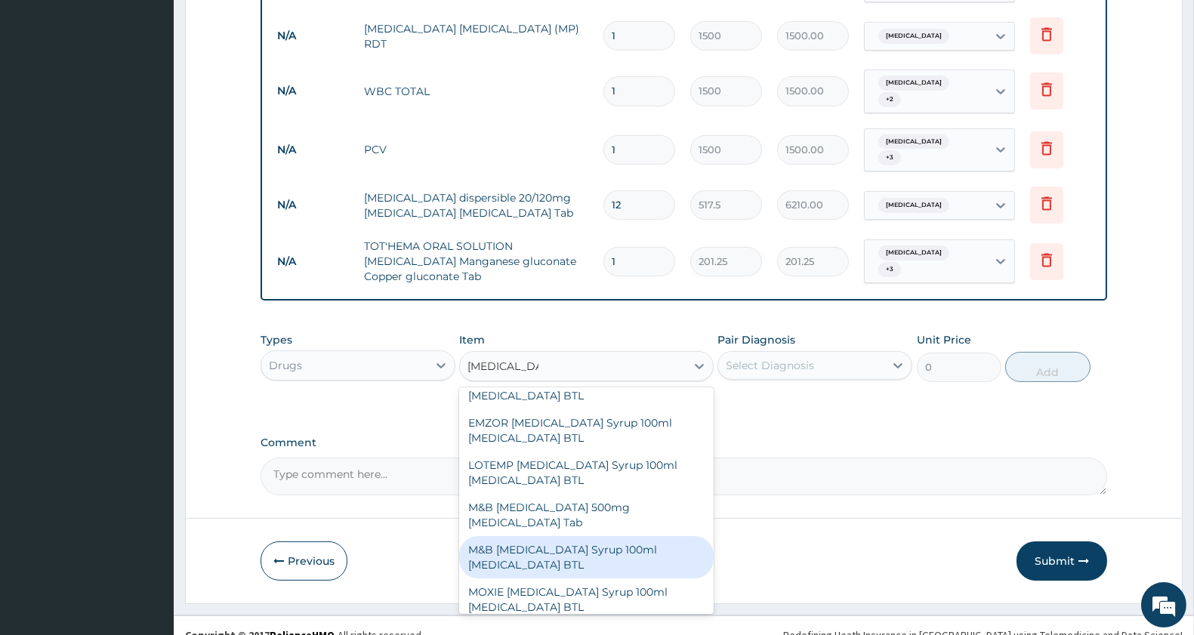
type input "[MEDICAL_DATA]"
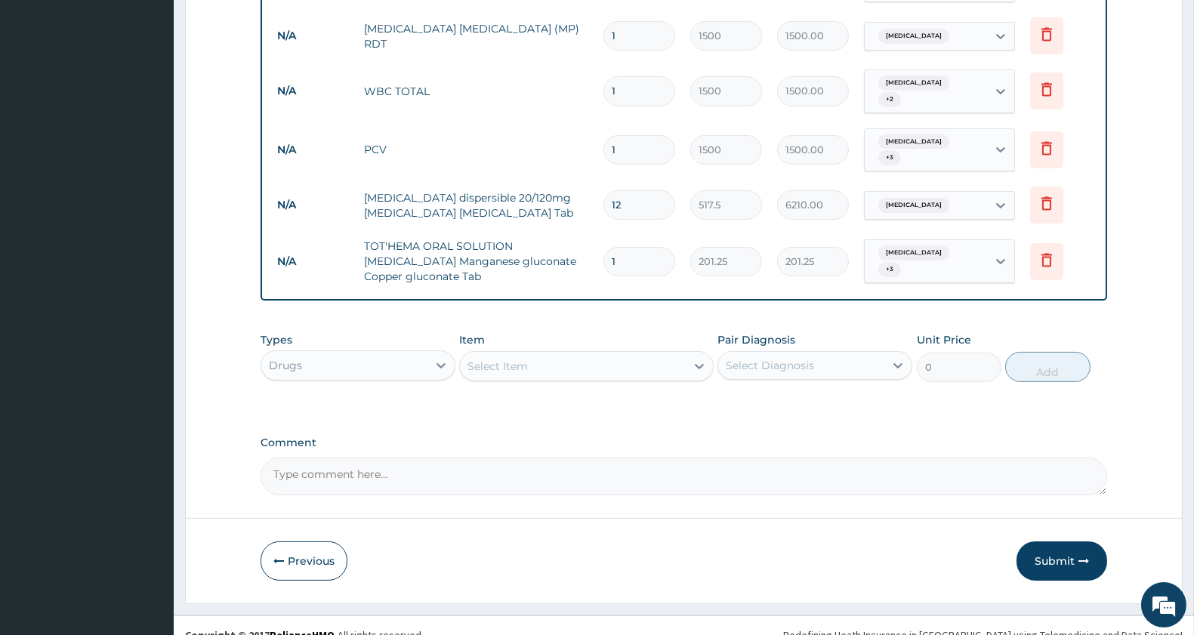
click at [549, 354] on div "Select Item" at bounding box center [572, 366] width 225 height 24
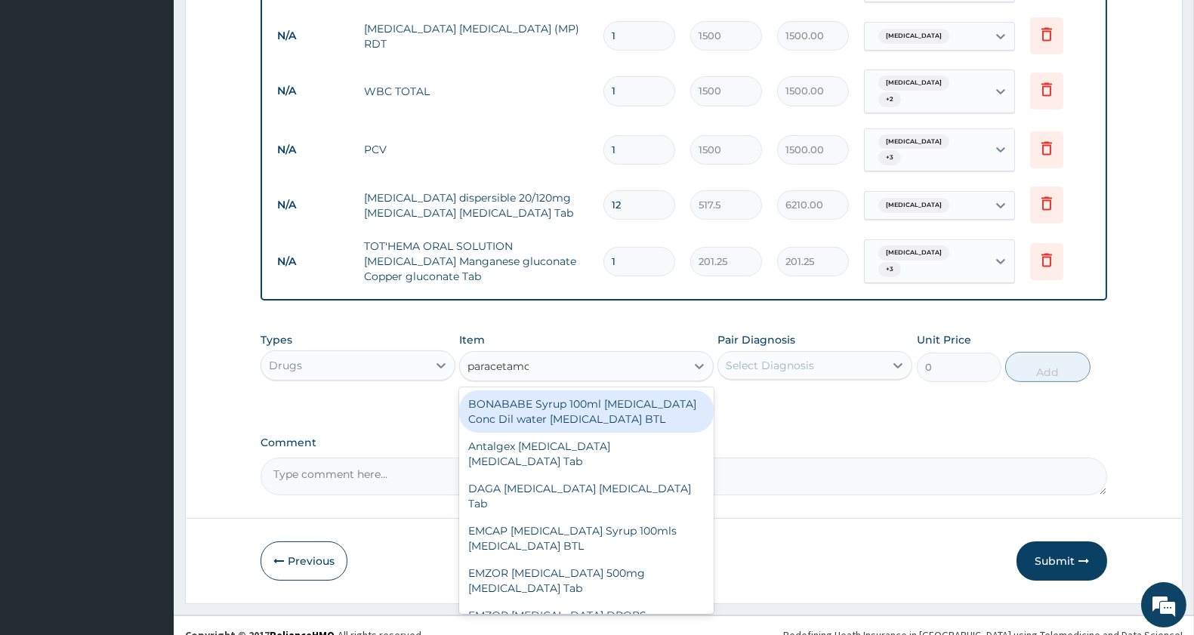
type input "[MEDICAL_DATA]"
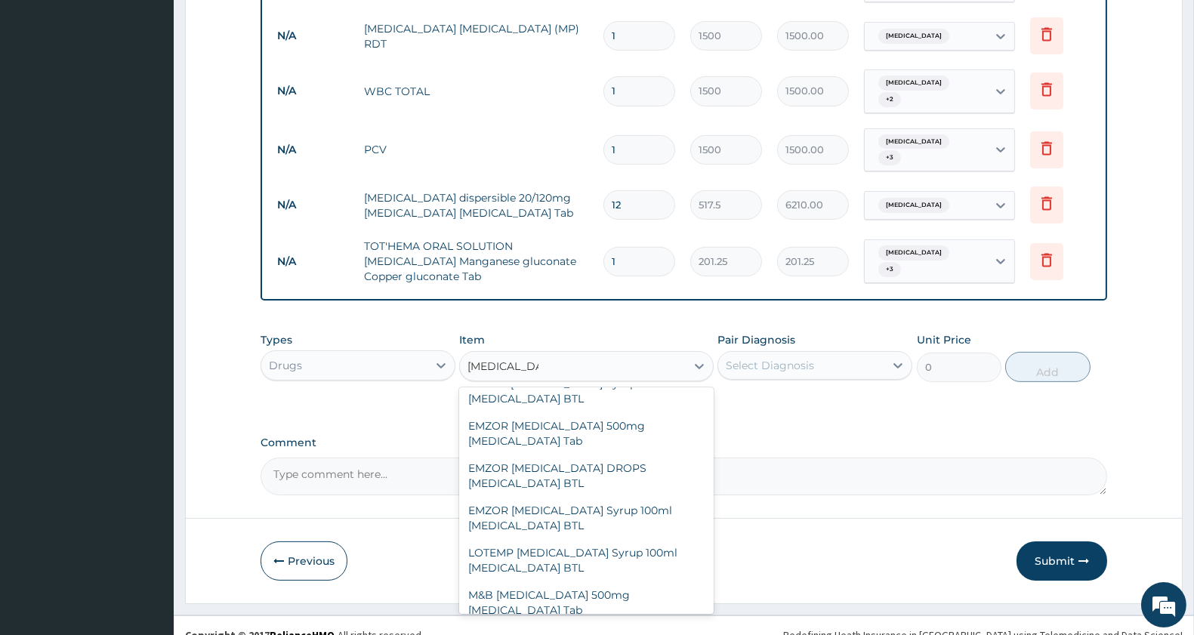
scroll to position [156, 0]
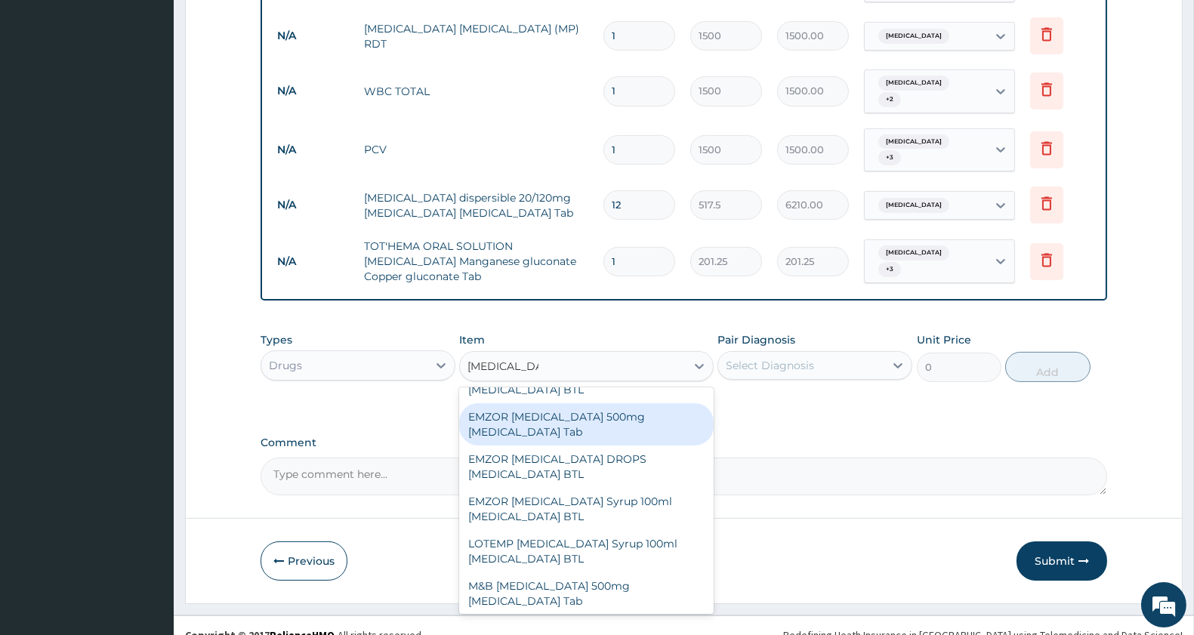
click at [610, 418] on div "EMZOR [MEDICAL_DATA] 500mg [MEDICAL_DATA] Tab" at bounding box center [586, 424] width 254 height 42
type input "11.5"
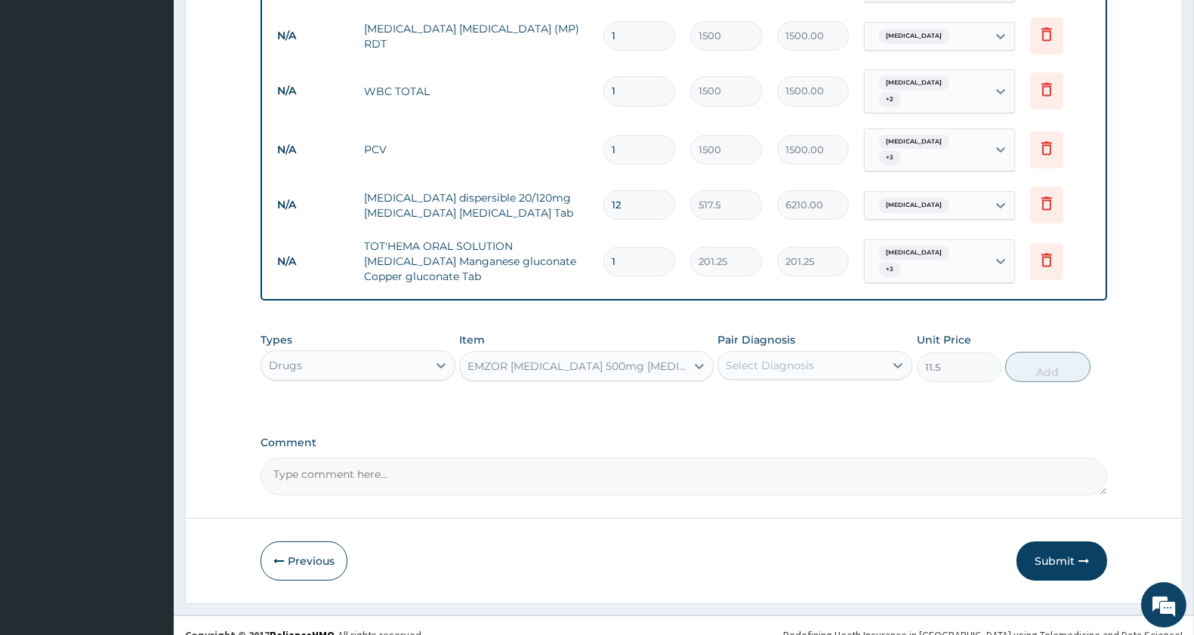
click at [818, 353] on div "Select Diagnosis" at bounding box center [801, 365] width 166 height 24
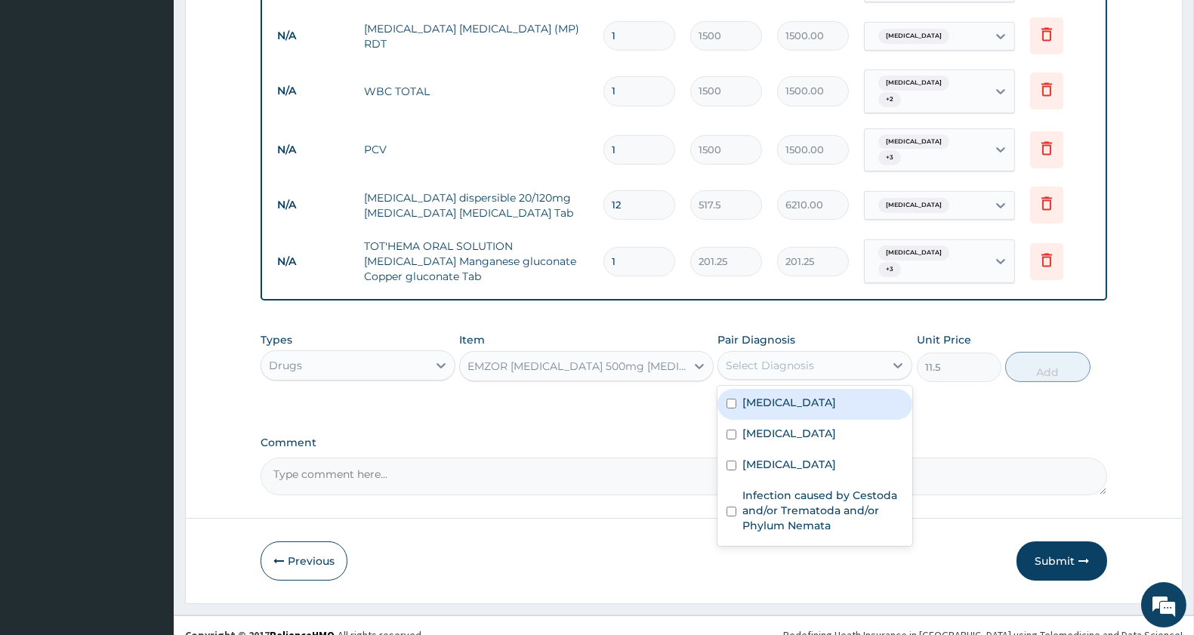
click at [785, 395] on label "[MEDICAL_DATA]" at bounding box center [789, 402] width 94 height 15
checkbox input "true"
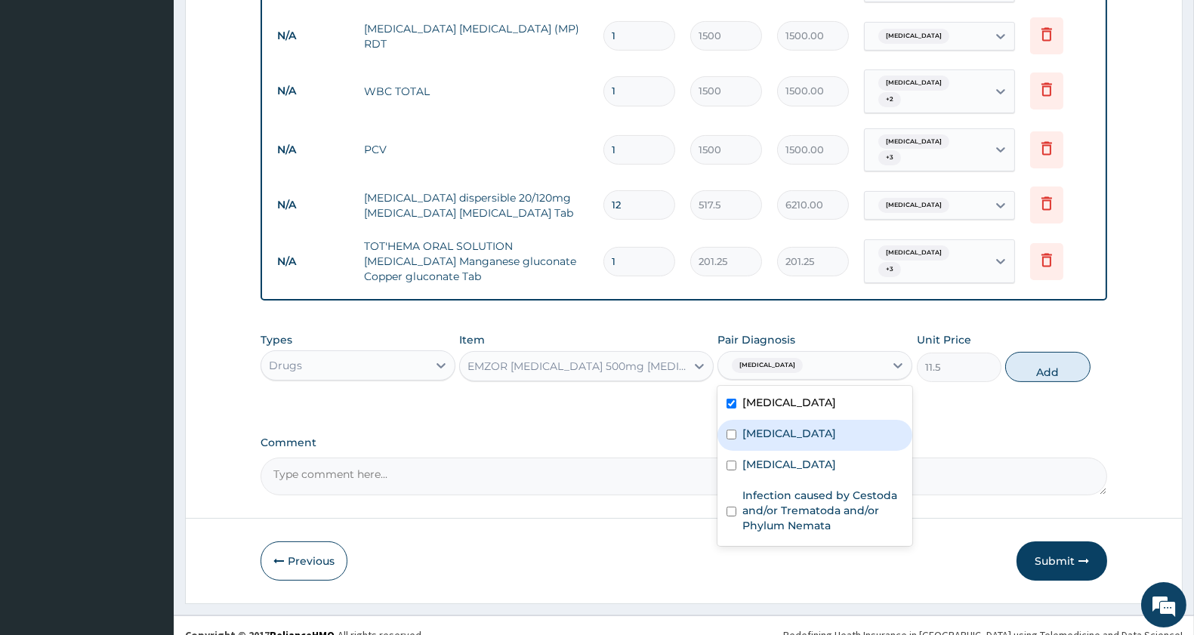
click at [778, 426] on label "[MEDICAL_DATA]" at bounding box center [789, 433] width 94 height 15
checkbox input "true"
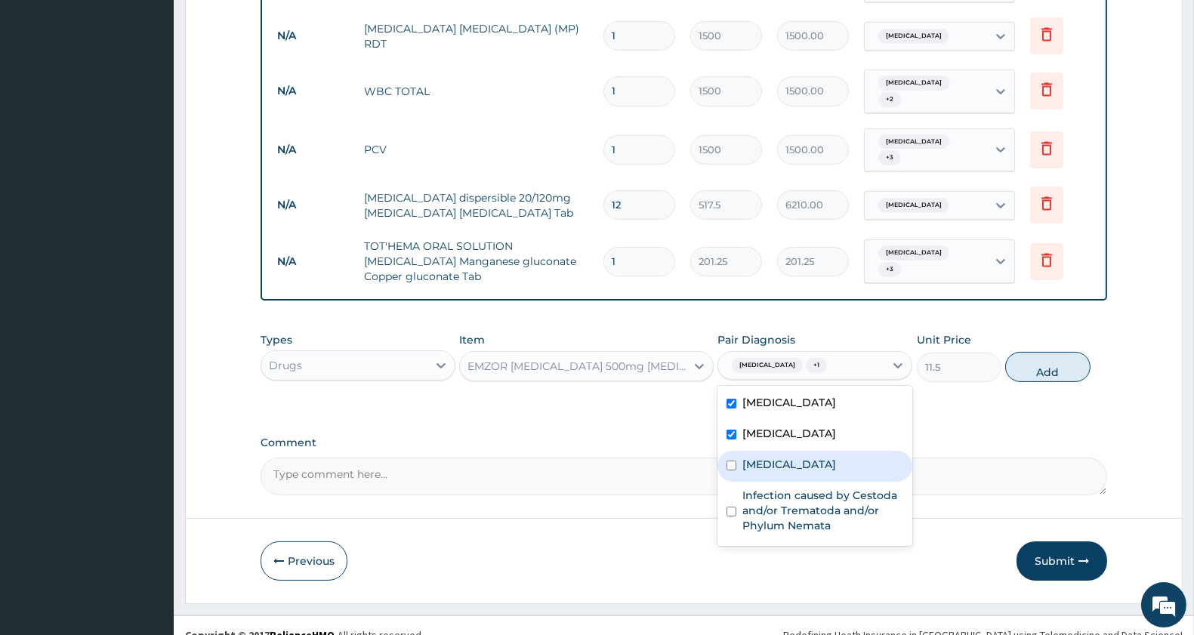
click at [761, 457] on label "[MEDICAL_DATA]" at bounding box center [789, 464] width 94 height 15
checkbox input "true"
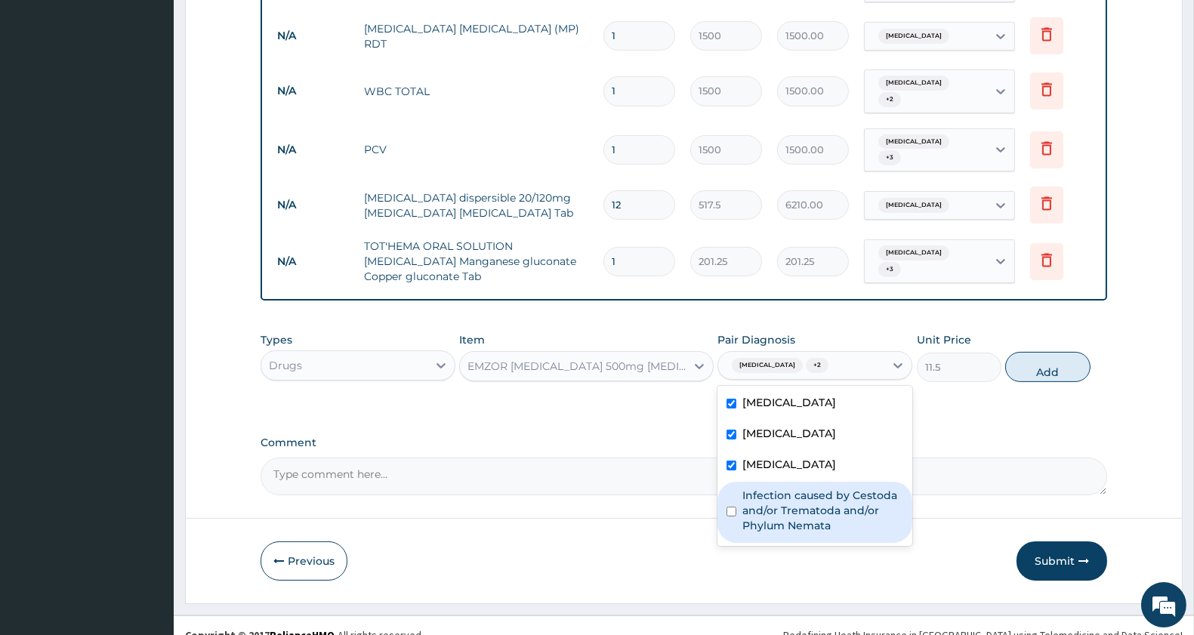
click at [764, 488] on label "Infection caused by Cestoda and/or Trematoda and/or Phylum Nemata" at bounding box center [822, 510] width 161 height 45
checkbox input "true"
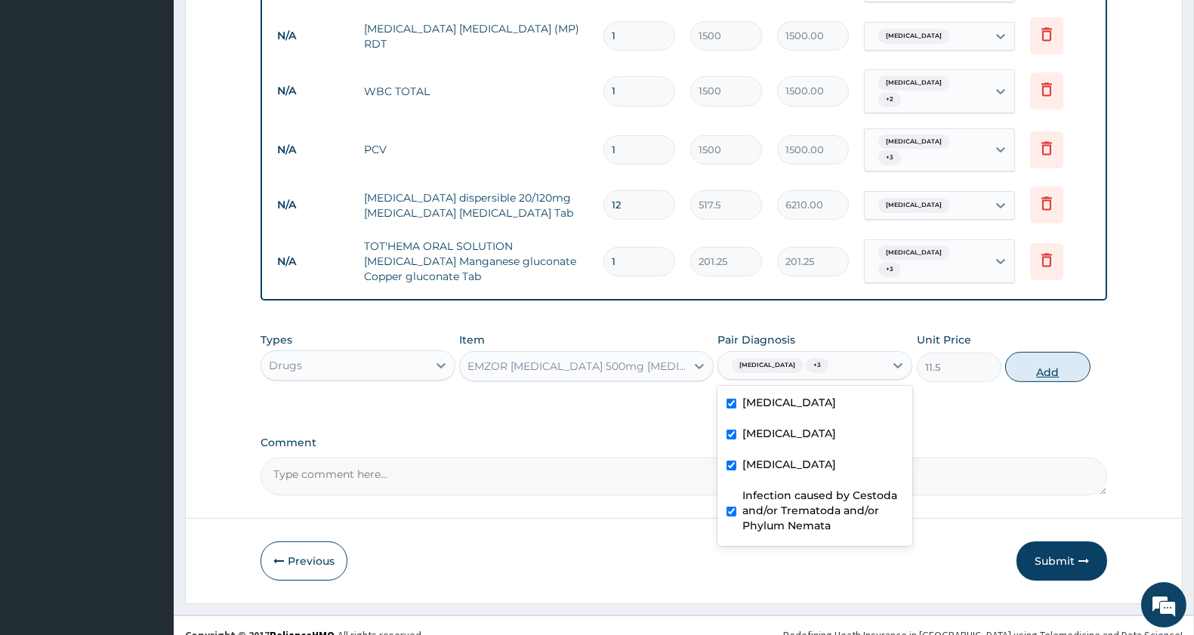
click at [1033, 356] on button "Add" at bounding box center [1047, 367] width 85 height 30
type input "0"
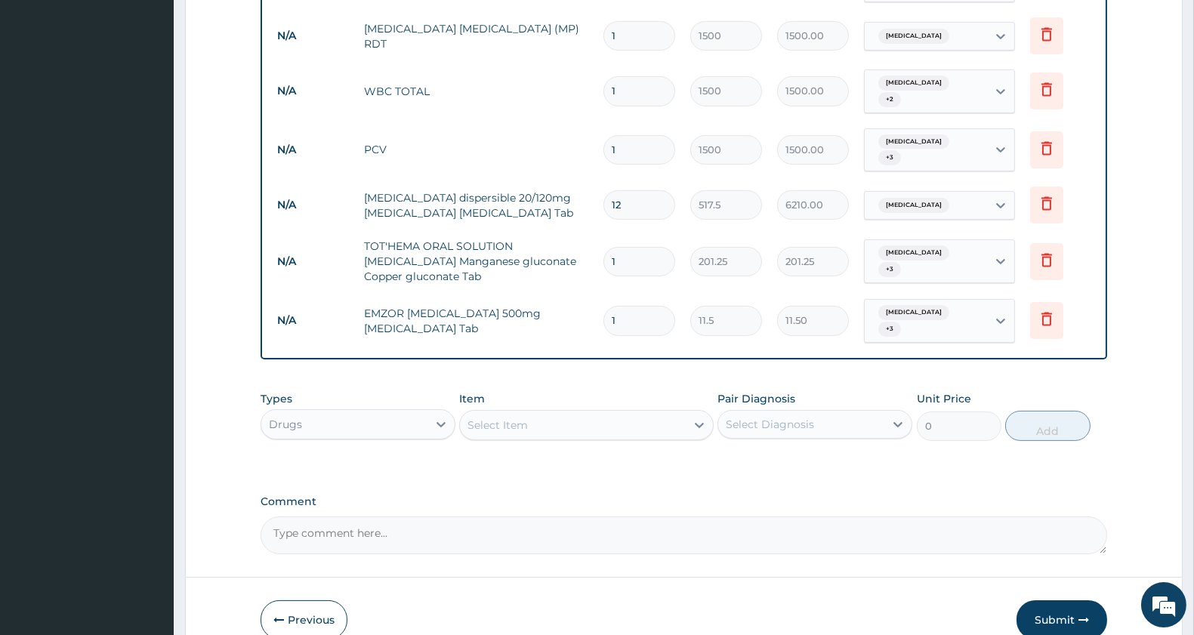
type input "18"
type input "207.00"
type input "18"
click at [550, 413] on div "Select Item" at bounding box center [572, 425] width 225 height 24
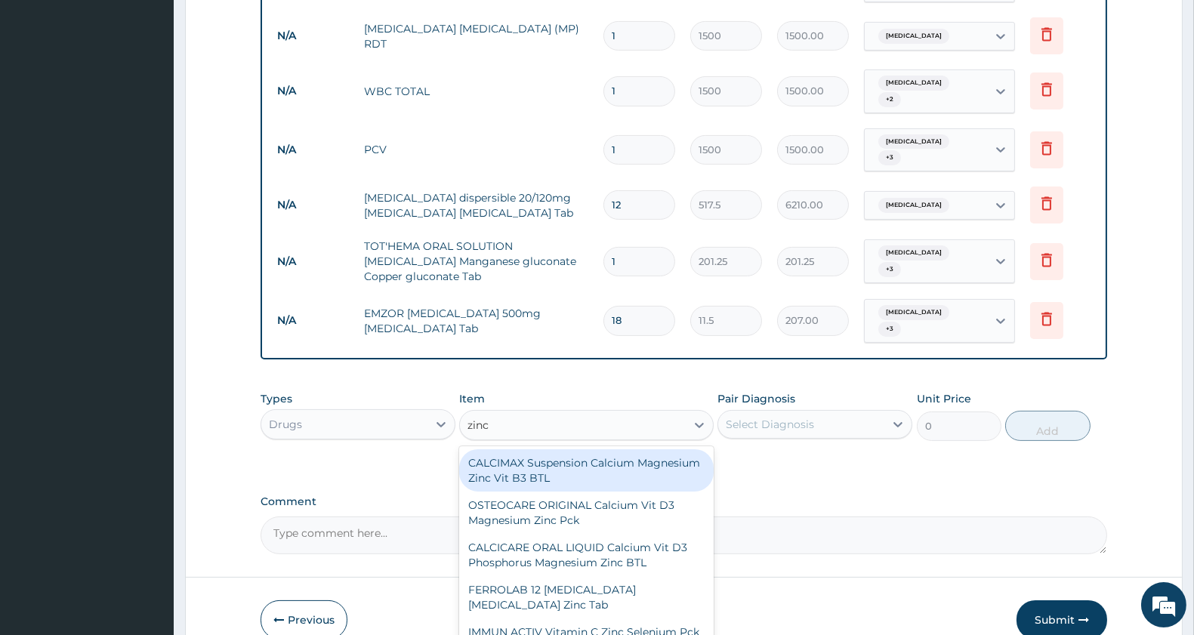
scroll to position [704, 0]
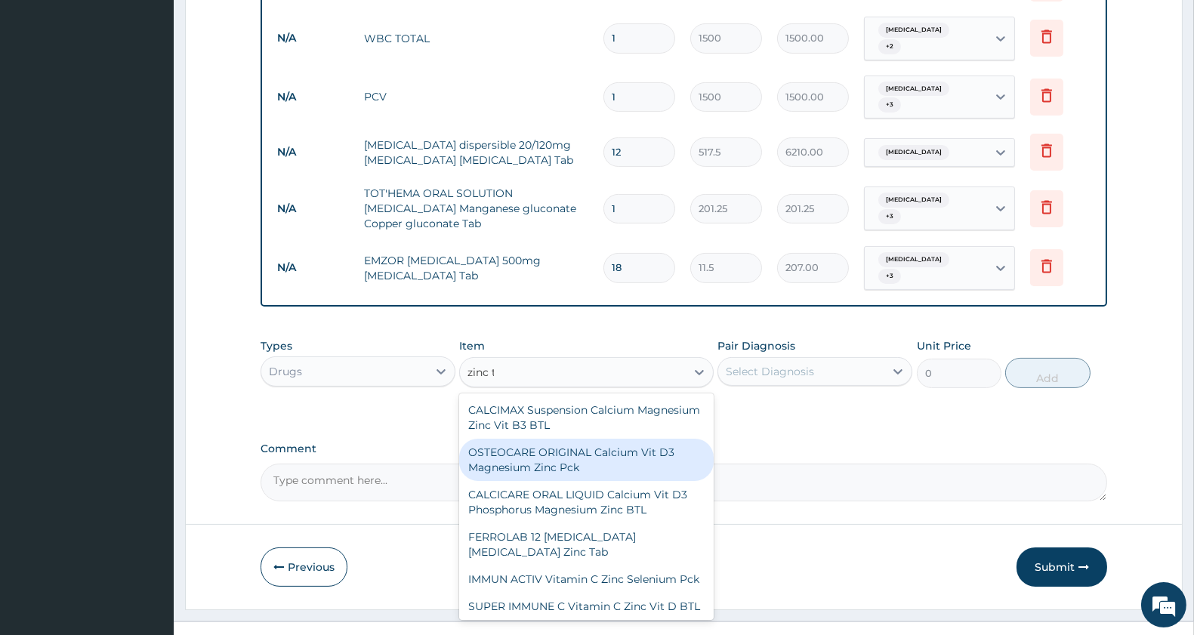
type input "zinc tab"
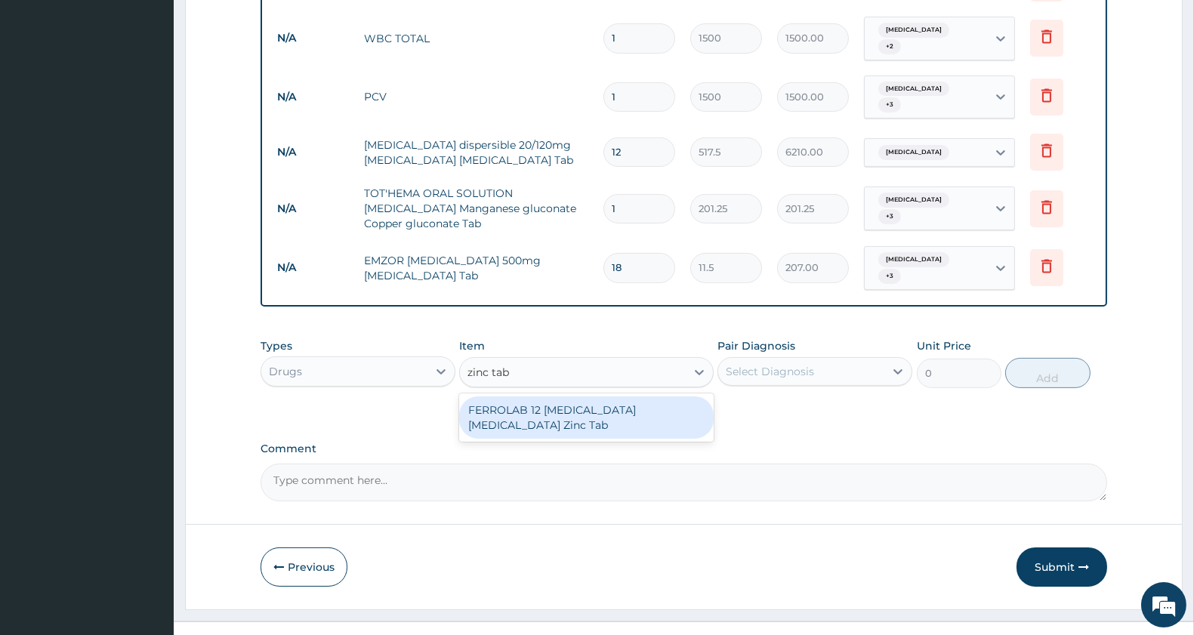
click at [652, 396] on div "FERROLAB 12 [MEDICAL_DATA] [MEDICAL_DATA] Zinc Tab" at bounding box center [586, 417] width 254 height 42
type input "264.5"
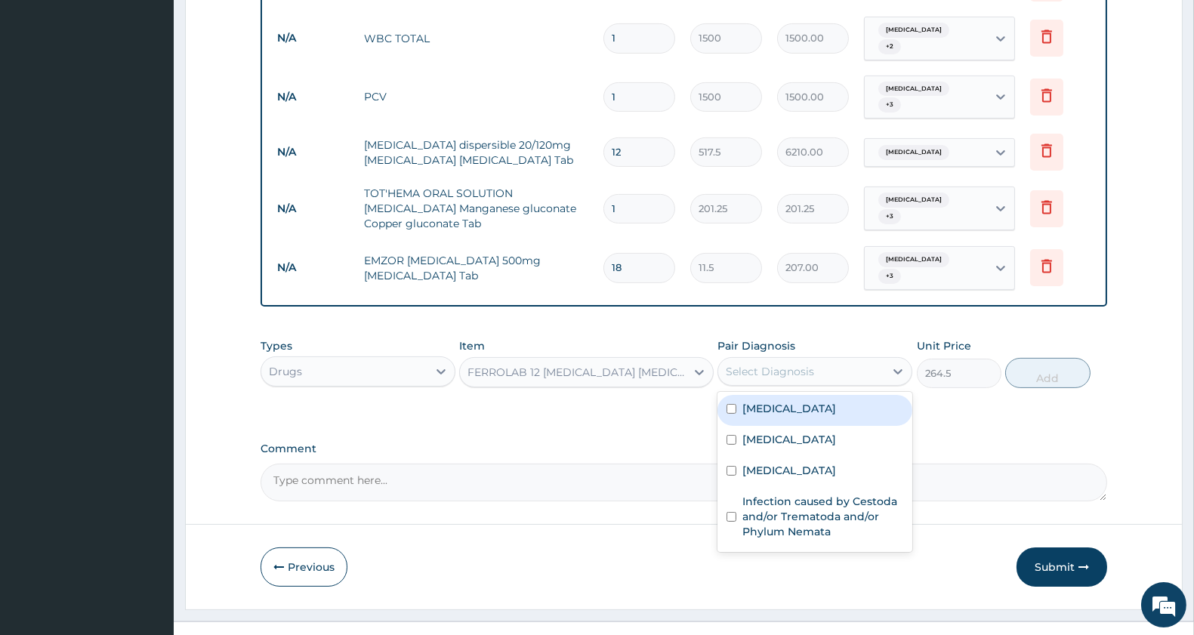
click at [838, 359] on div "Select Diagnosis" at bounding box center [801, 371] width 166 height 24
click at [736, 395] on div "[MEDICAL_DATA]" at bounding box center [814, 410] width 195 height 31
checkbox input "true"
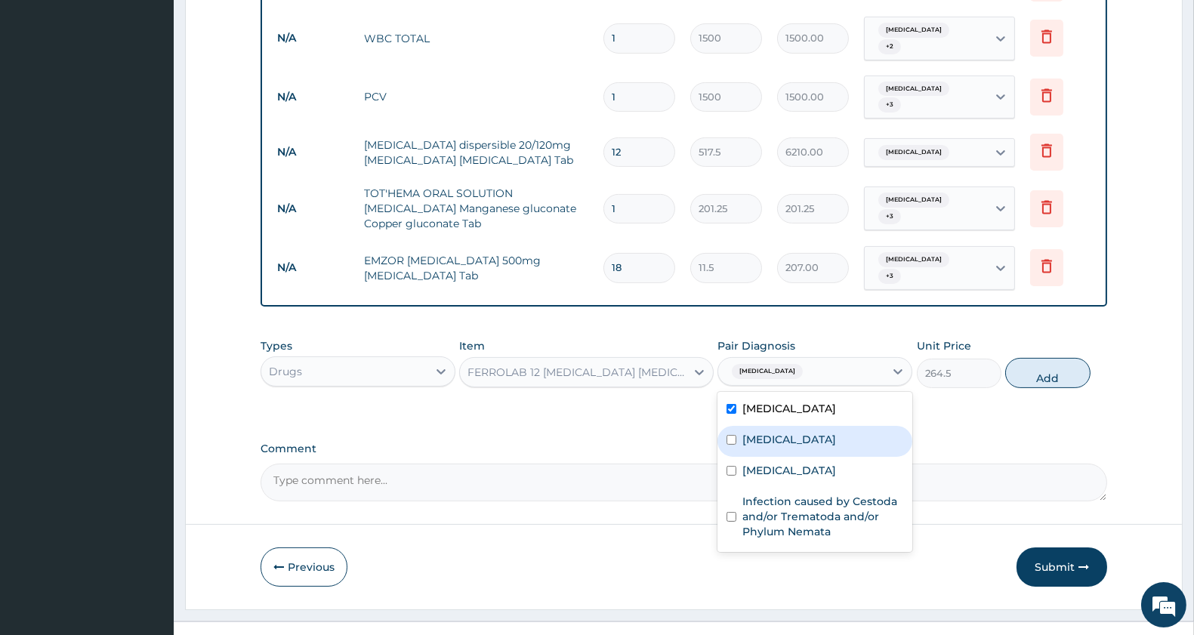
click at [729, 435] on input "checkbox" at bounding box center [731, 440] width 10 height 10
checkbox input "true"
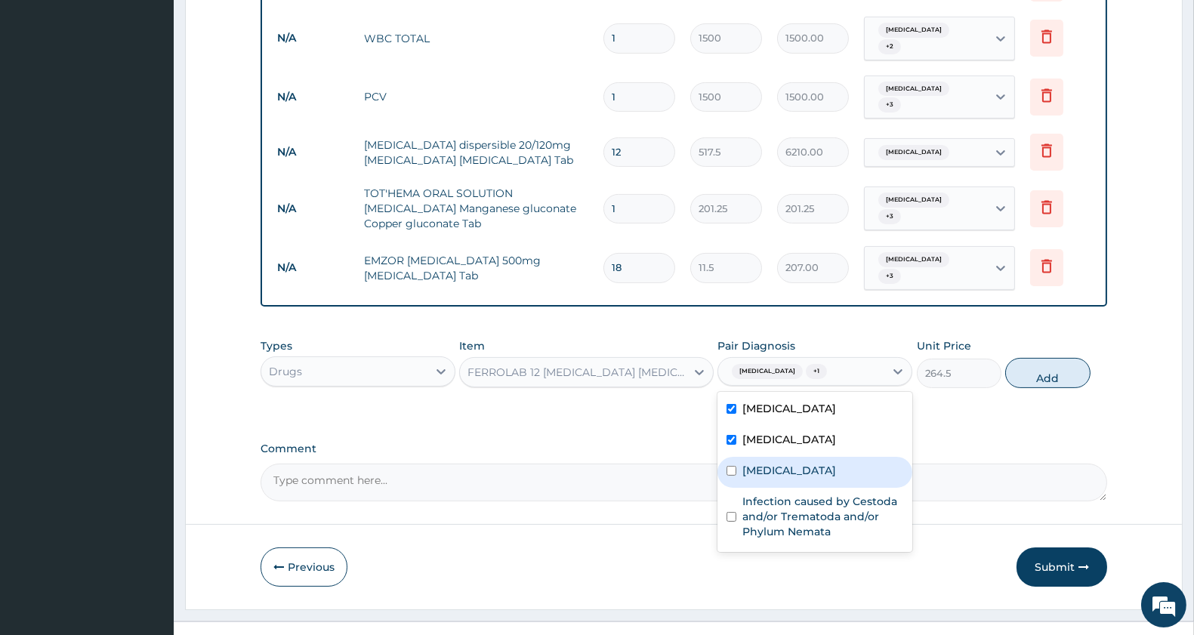
click at [733, 466] on input "checkbox" at bounding box center [731, 471] width 10 height 10
checkbox input "true"
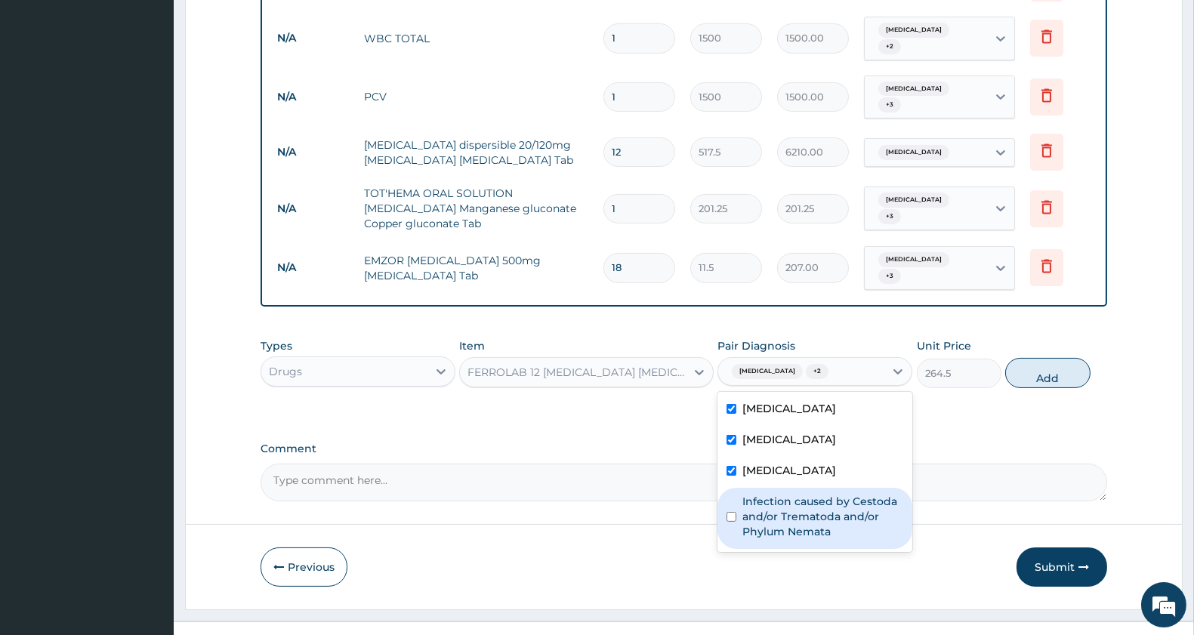
click at [732, 512] on input "checkbox" at bounding box center [731, 517] width 10 height 10
checkbox input "true"
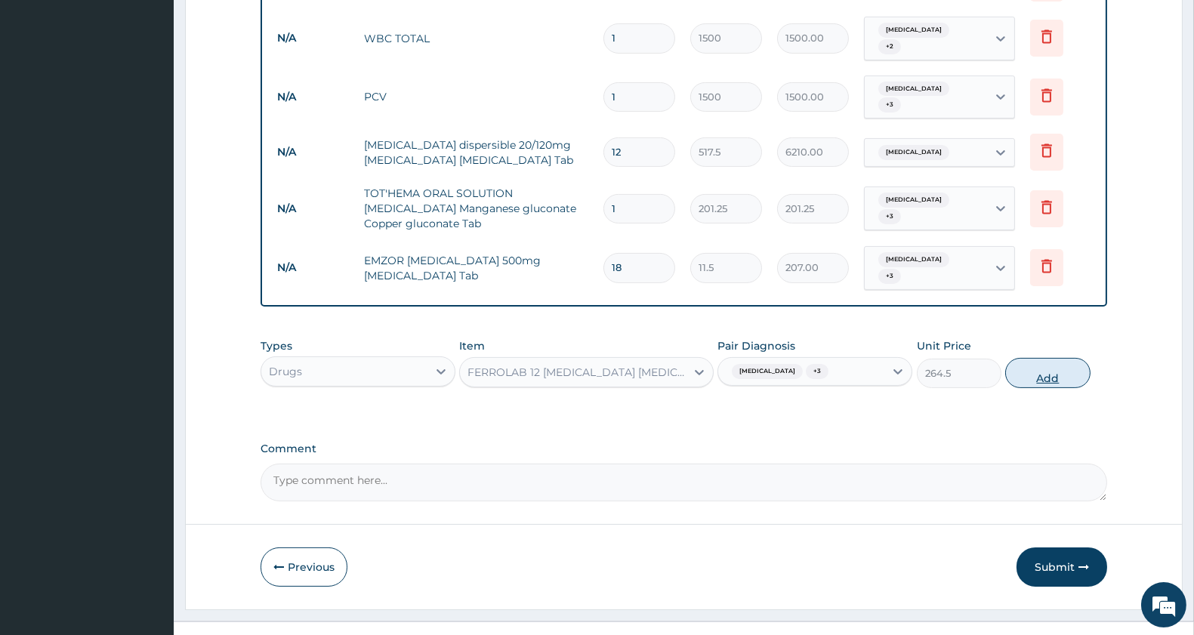
click at [1065, 358] on button "Add" at bounding box center [1047, 373] width 85 height 30
type input "0"
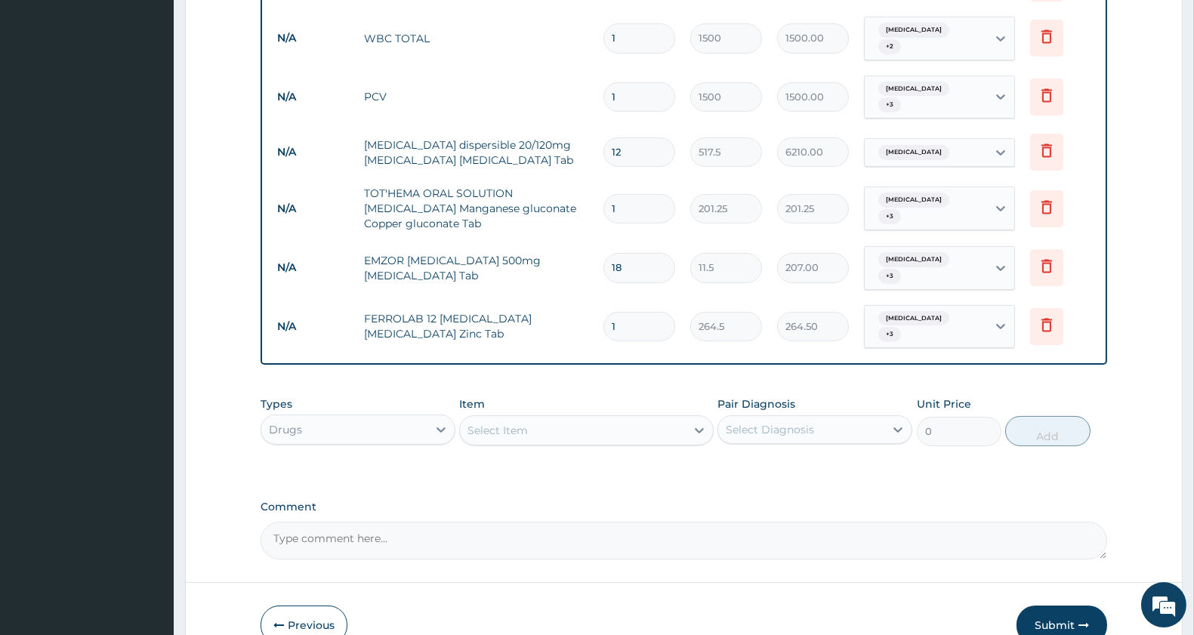
type input "10"
type input "2645.00"
type input "10"
click at [545, 418] on div "Select Item" at bounding box center [572, 430] width 225 height 24
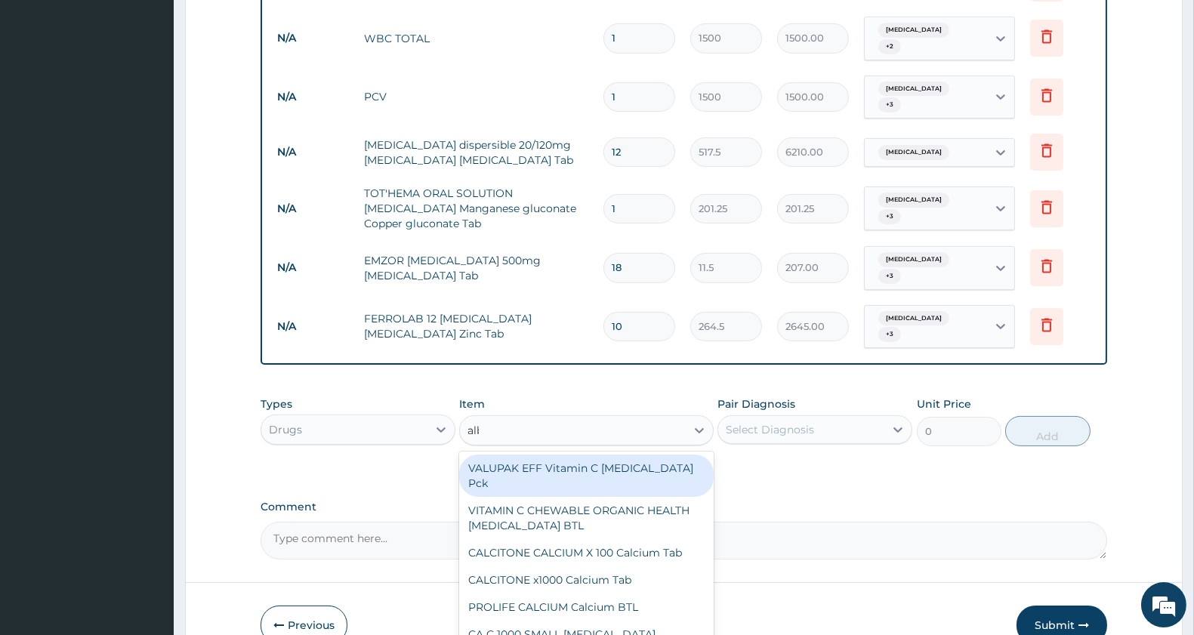
type input "albe"
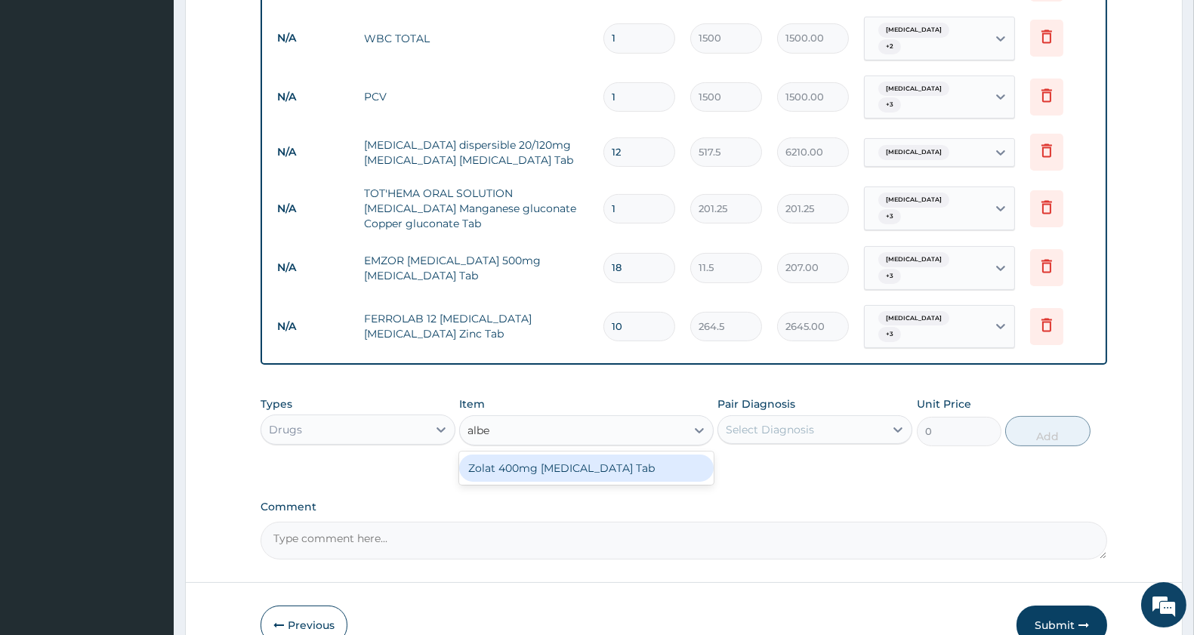
click at [572, 455] on div "Zolat 400mg [MEDICAL_DATA] Tab" at bounding box center [586, 468] width 254 height 27
type input "230"
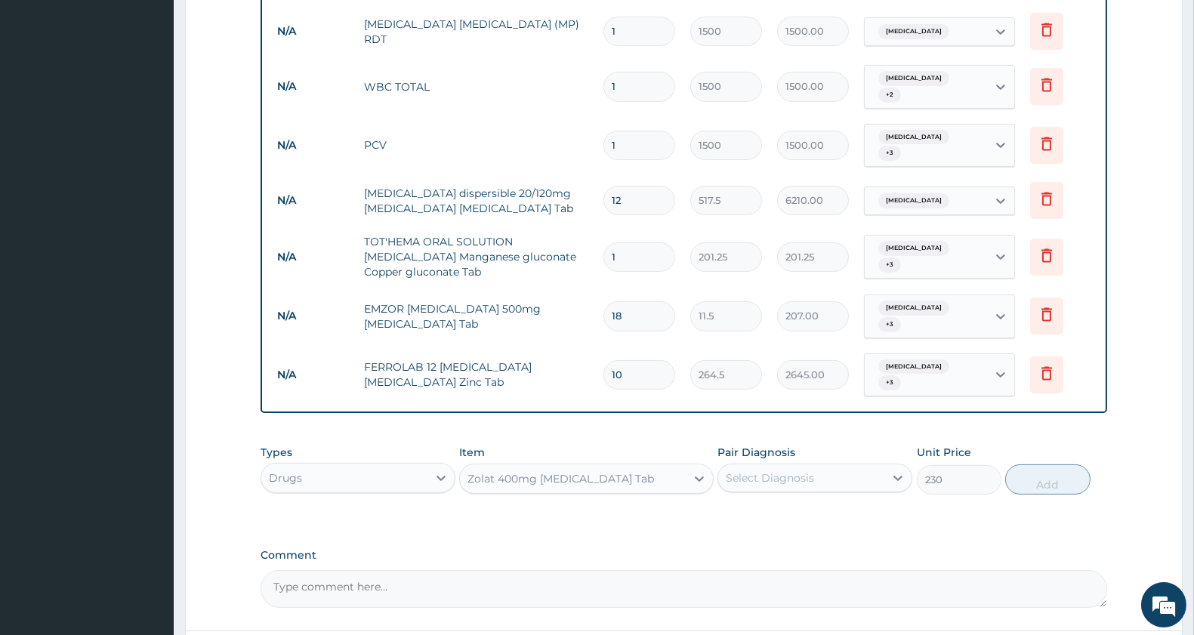
scroll to position [756, 0]
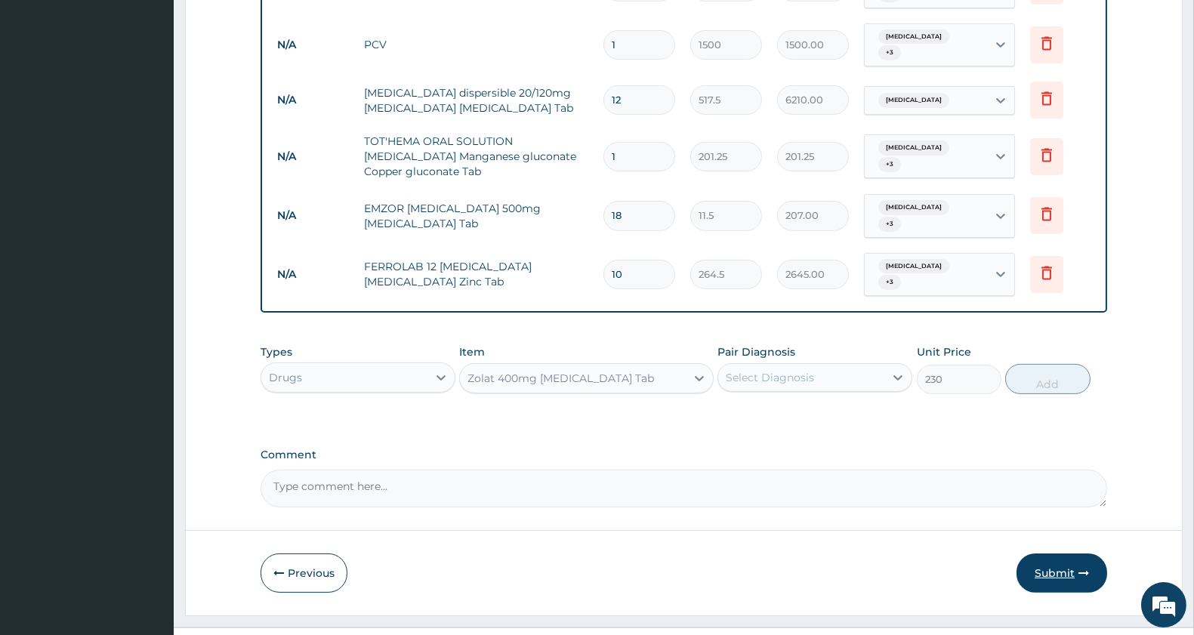
click at [1059, 553] on button "Submit" at bounding box center [1061, 572] width 91 height 39
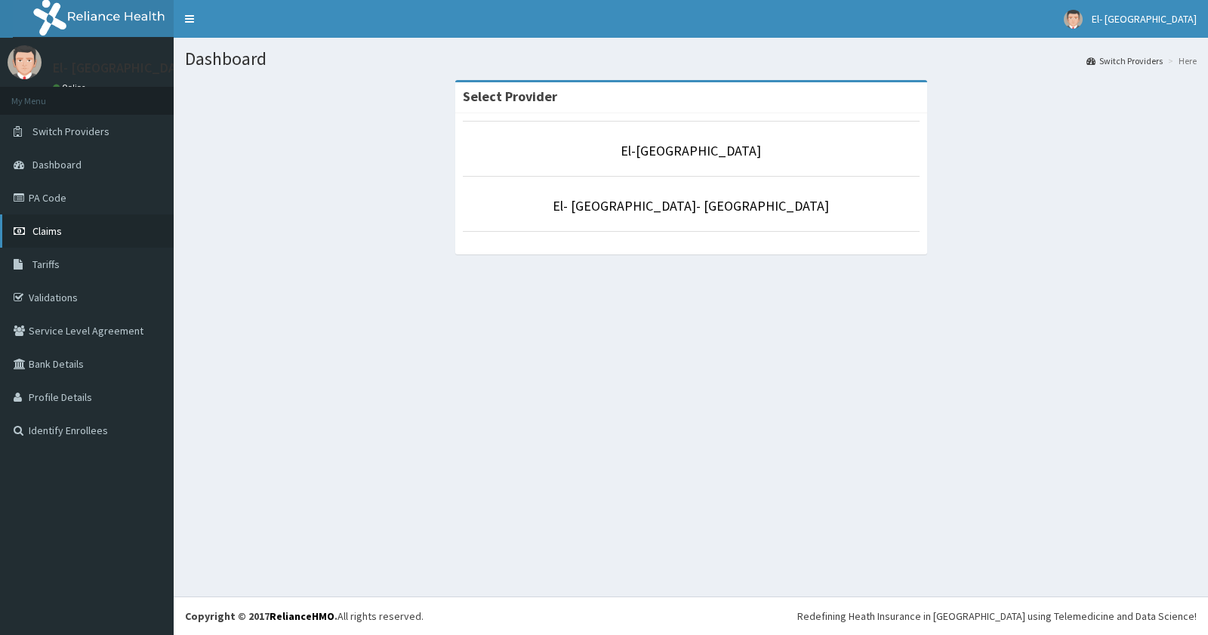
click at [55, 228] on span "Claims" at bounding box center [46, 231] width 29 height 14
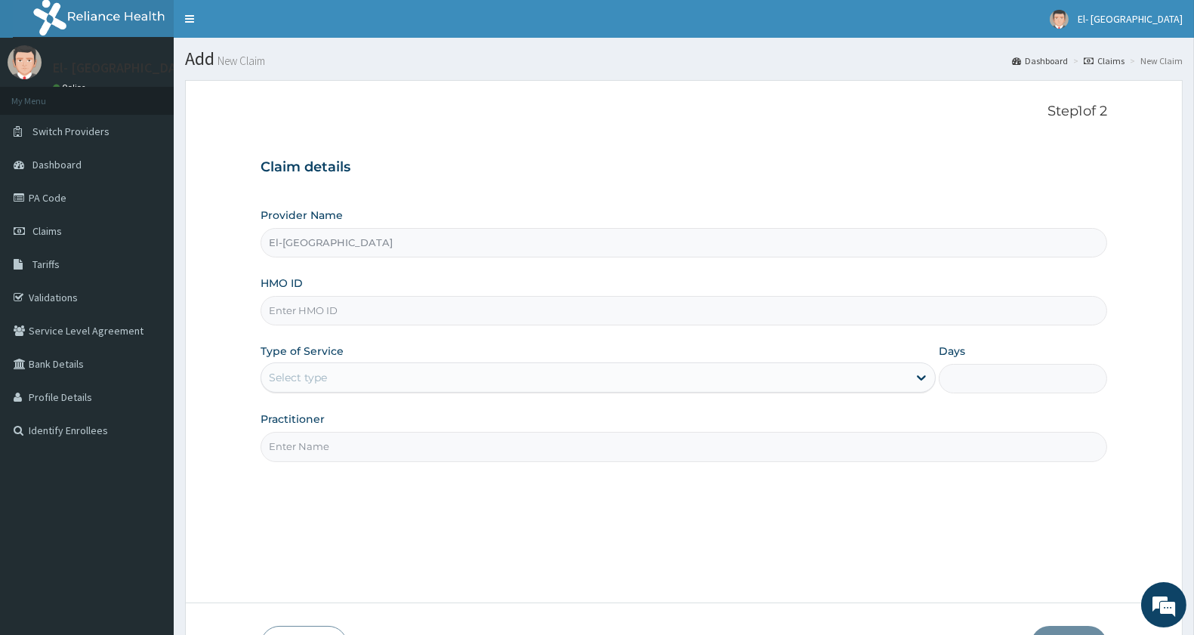
click at [381, 292] on div "HMO ID" at bounding box center [683, 301] width 846 height 50
click at [381, 299] on input "HMO ID" at bounding box center [683, 310] width 846 height 29
type input "OLA/10226/C"
click at [379, 379] on div "Select type" at bounding box center [584, 377] width 646 height 24
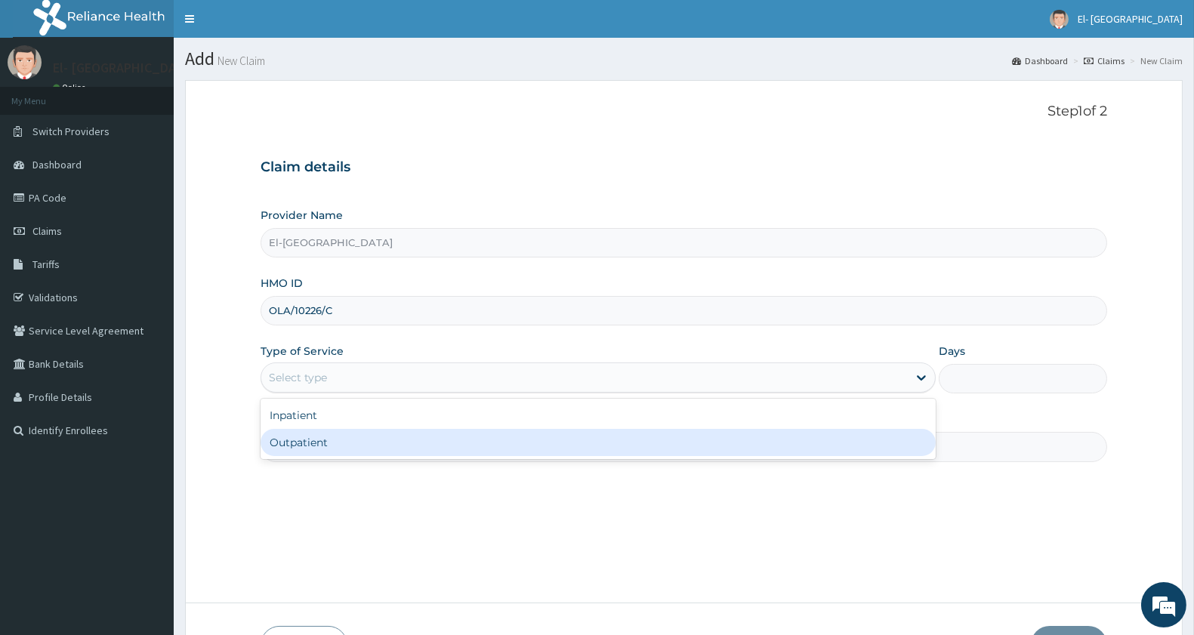
click at [358, 435] on div "Outpatient" at bounding box center [597, 442] width 675 height 27
type input "1"
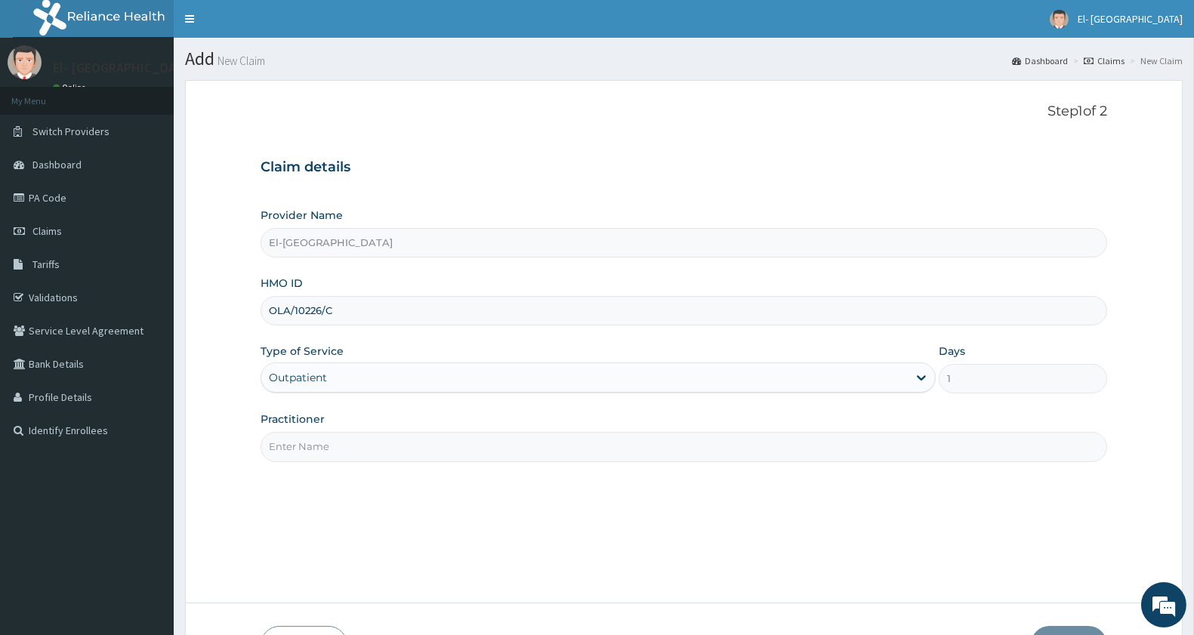
click at [358, 442] on input "Practitioner" at bounding box center [683, 446] width 846 height 29
type input "[PERSON_NAME]"
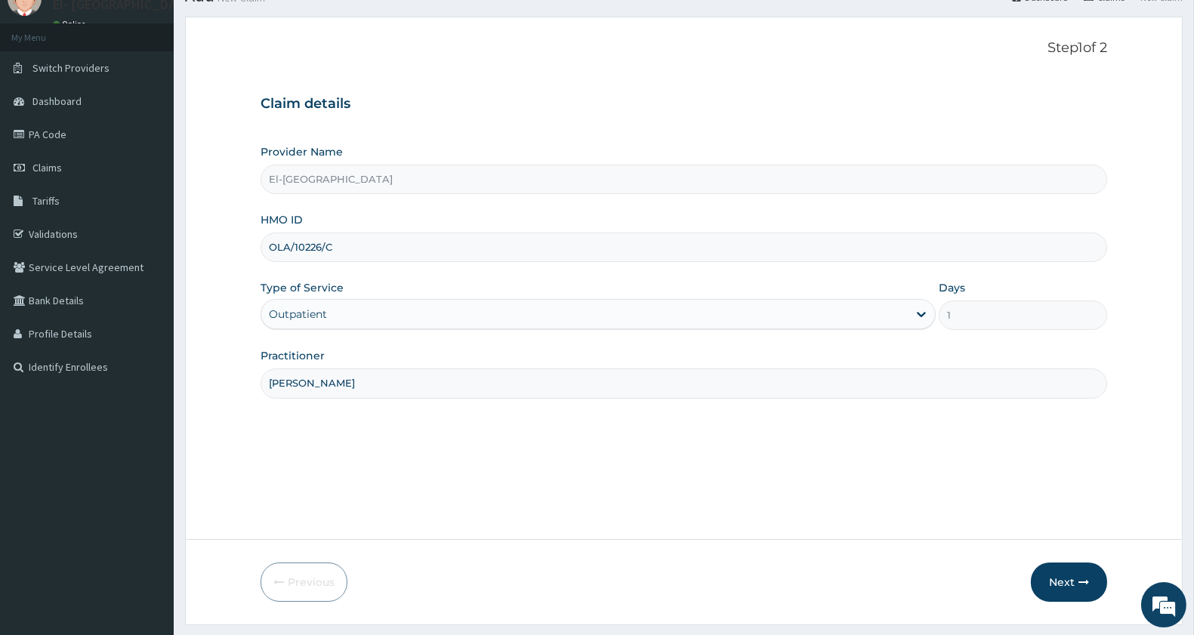
scroll to position [103, 0]
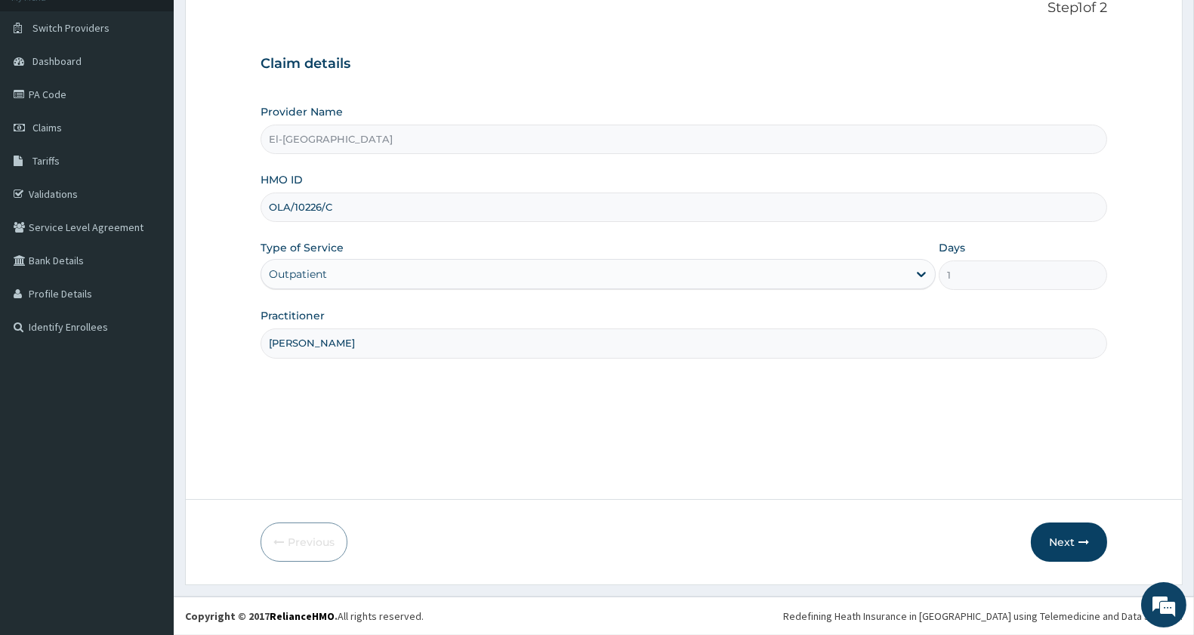
click at [1071, 515] on form "Step 1 of 2 Claim details Provider Name El-[GEOGRAPHIC_DATA] HMO ID OLA/10226/C…" at bounding box center [683, 281] width 997 height 609
click at [1071, 537] on button "Next" at bounding box center [1069, 541] width 76 height 39
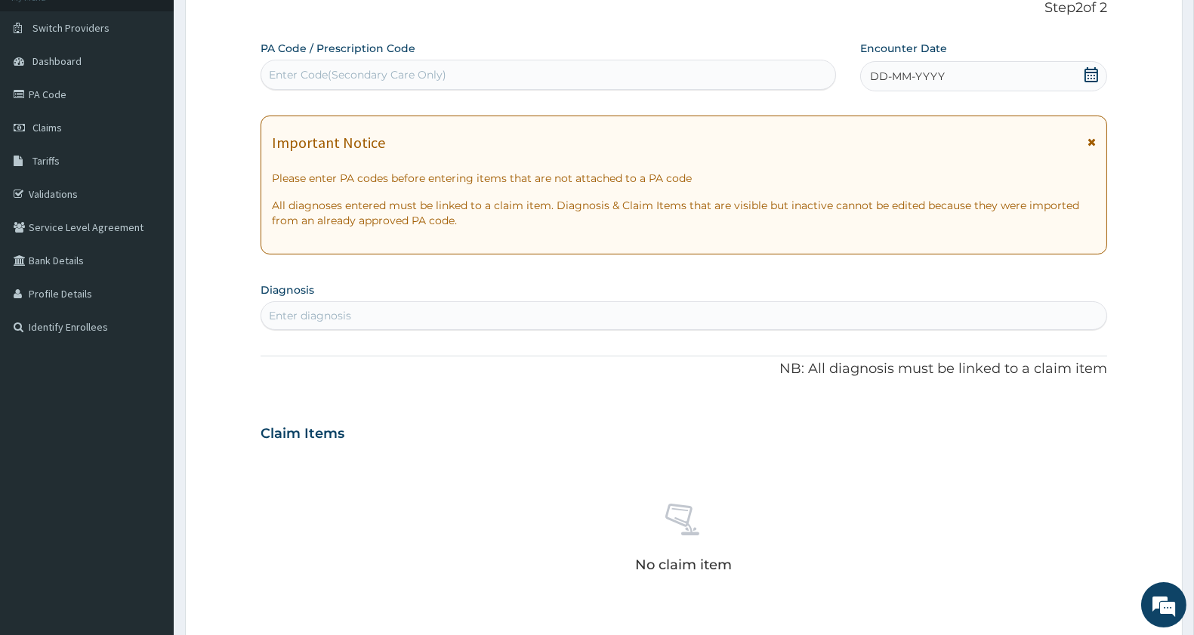
click at [1085, 72] on icon at bounding box center [1091, 74] width 14 height 15
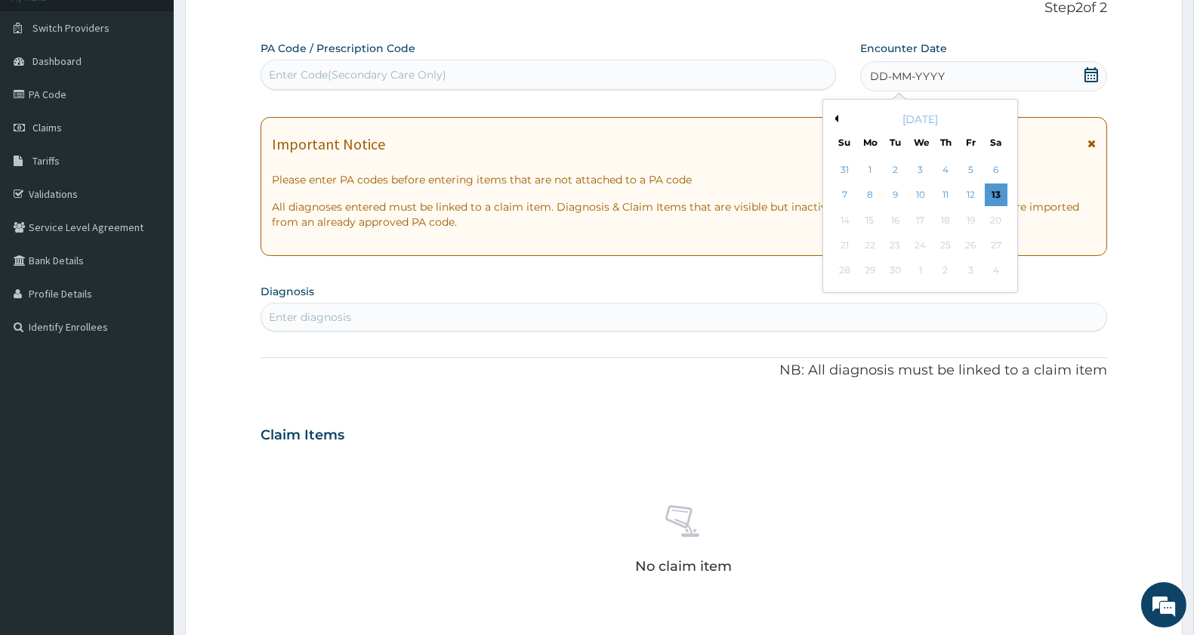
click at [838, 119] on div "[DATE]" at bounding box center [920, 119] width 182 height 15
click at [837, 115] on button "Previous Month" at bounding box center [835, 119] width 8 height 8
click at [988, 193] on div "9" at bounding box center [996, 195] width 23 height 23
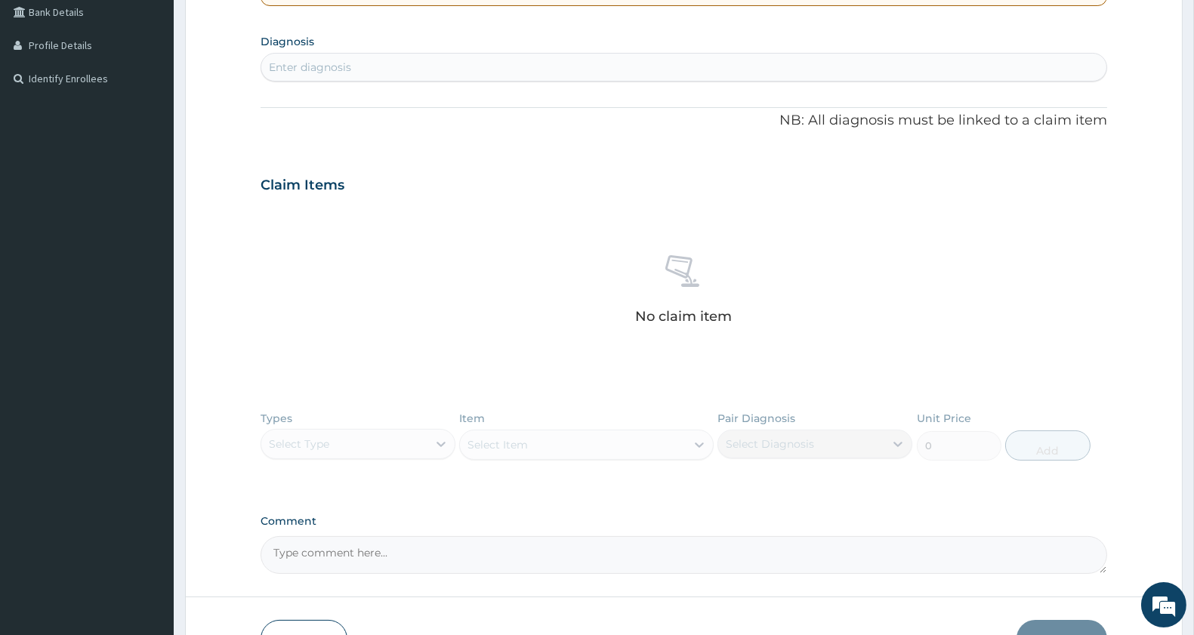
scroll to position [272, 0]
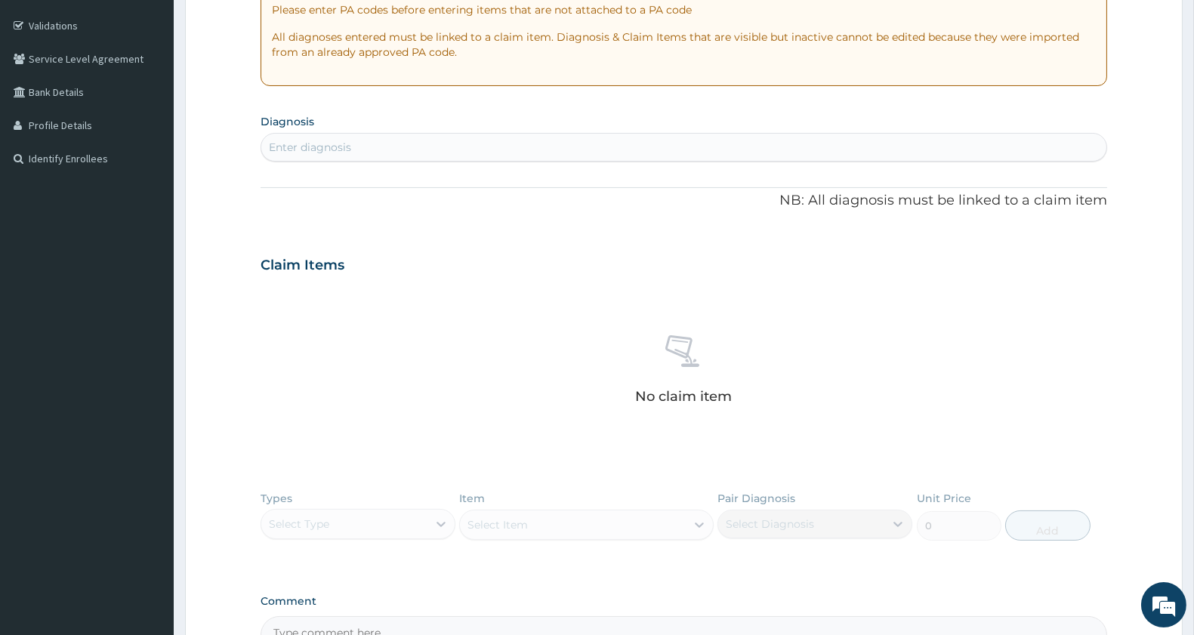
click at [387, 146] on div "Enter diagnosis" at bounding box center [683, 147] width 845 height 24
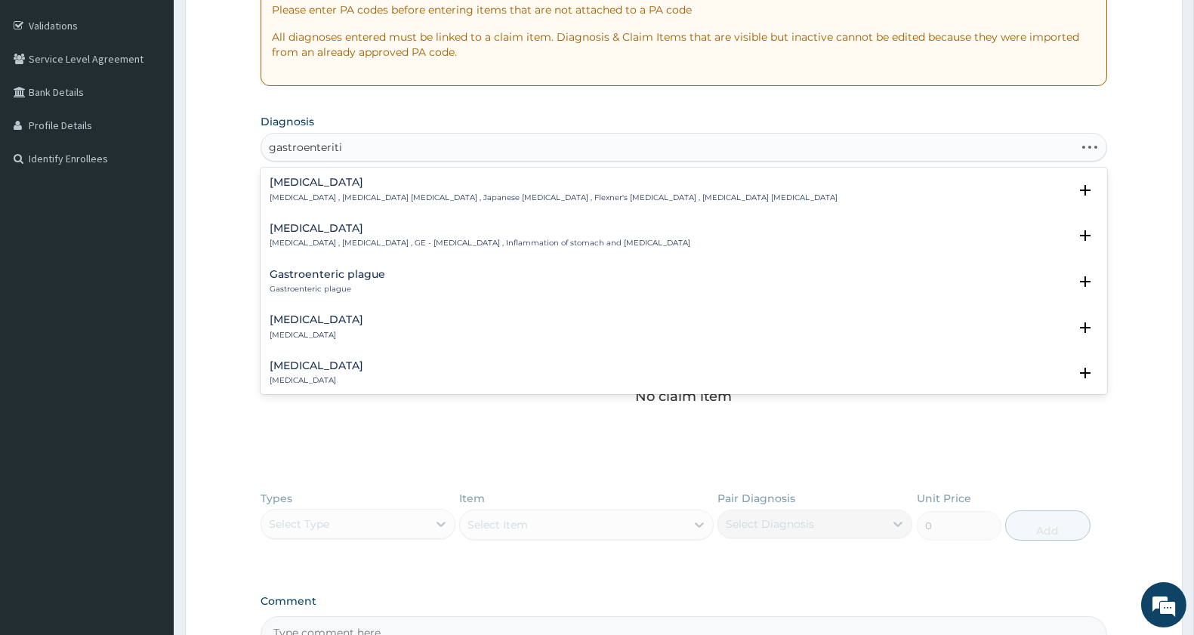
type input "[MEDICAL_DATA]"
click at [459, 236] on div "[MEDICAL_DATA] [MEDICAL_DATA] , [MEDICAL_DATA] , GE - [MEDICAL_DATA] , Inflamma…" at bounding box center [480, 236] width 421 height 26
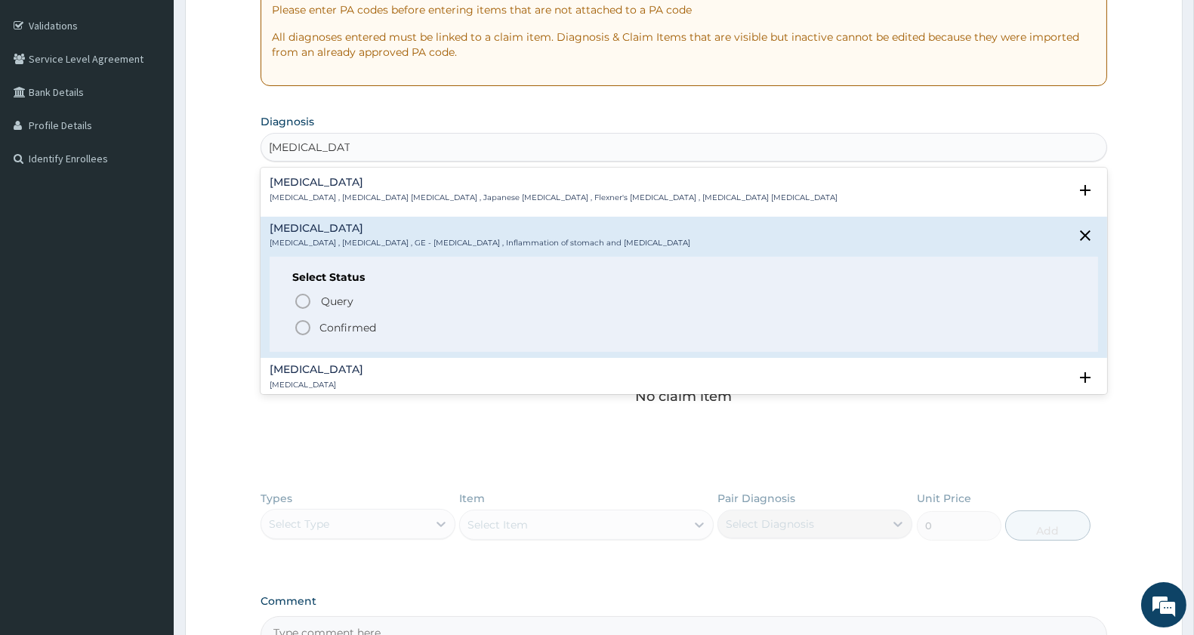
click at [302, 332] on icon "status option filled" at bounding box center [303, 328] width 18 height 18
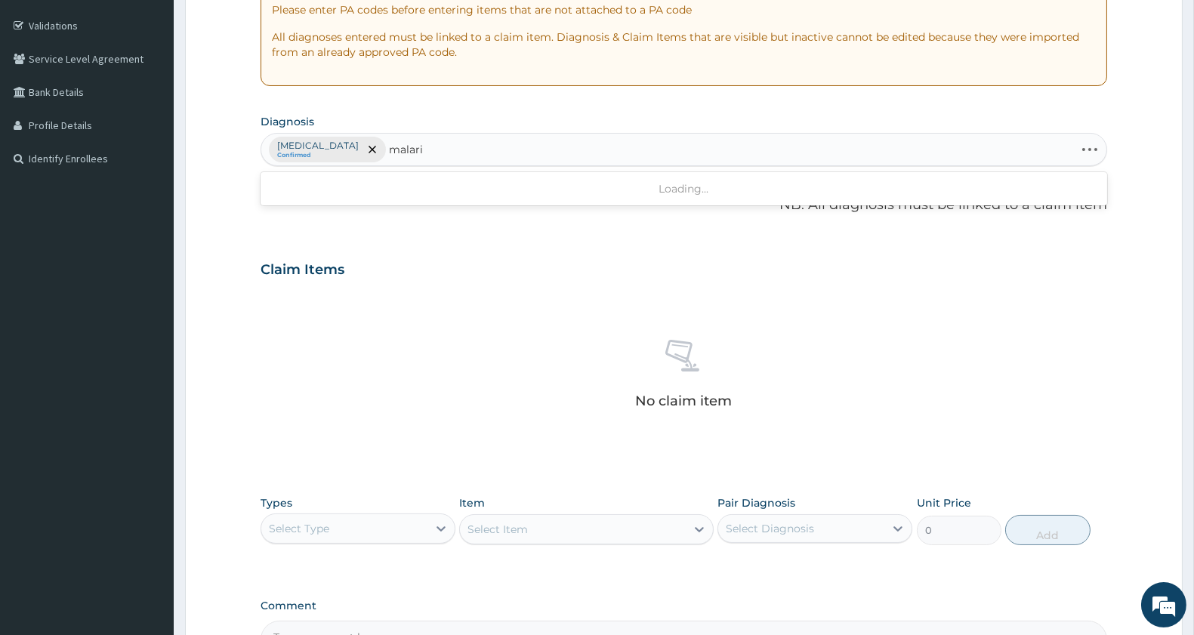
type input "[MEDICAL_DATA]"
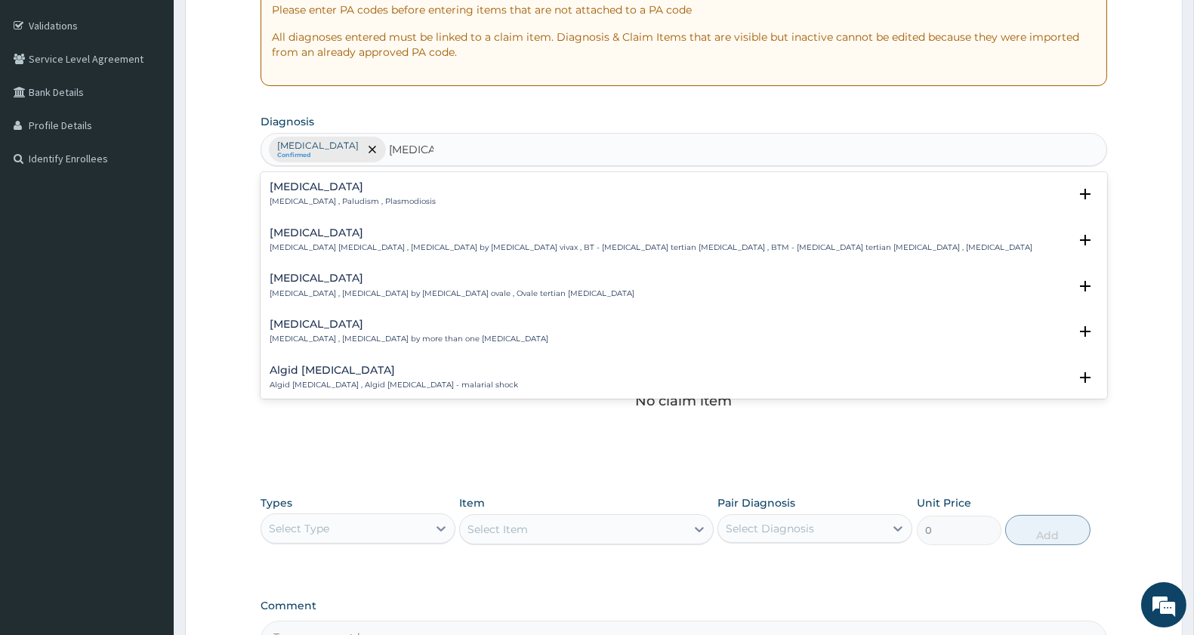
click at [396, 194] on div "[MEDICAL_DATA] [MEDICAL_DATA] , Paludism , Plasmodiosis" at bounding box center [684, 194] width 828 height 26
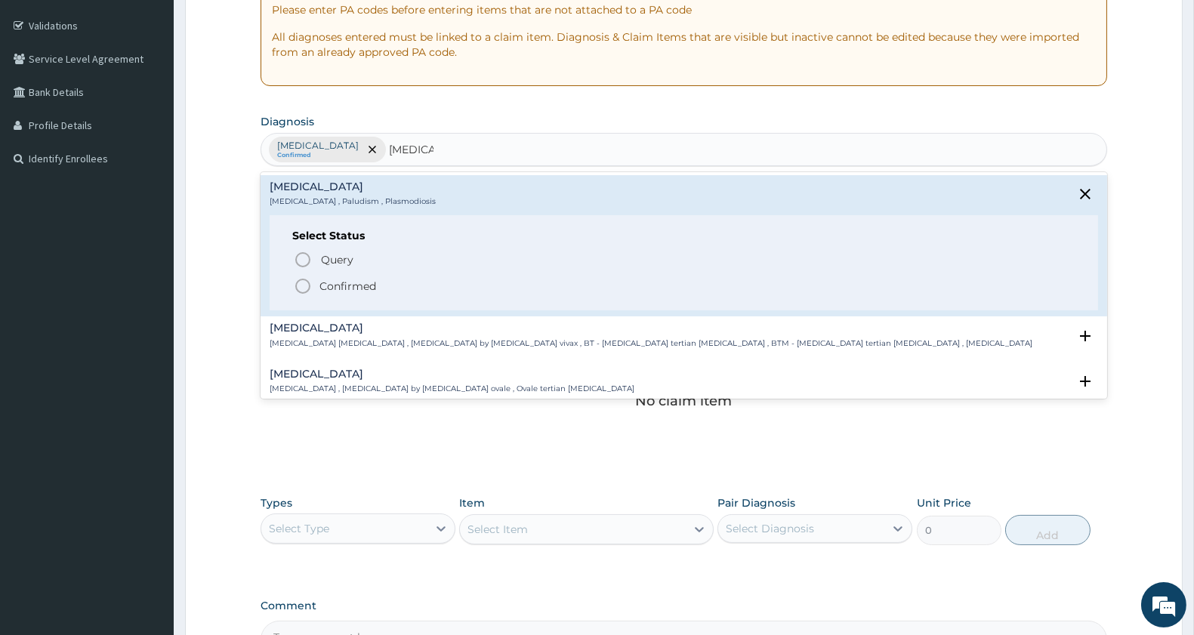
click at [301, 288] on icon "status option filled" at bounding box center [303, 286] width 18 height 18
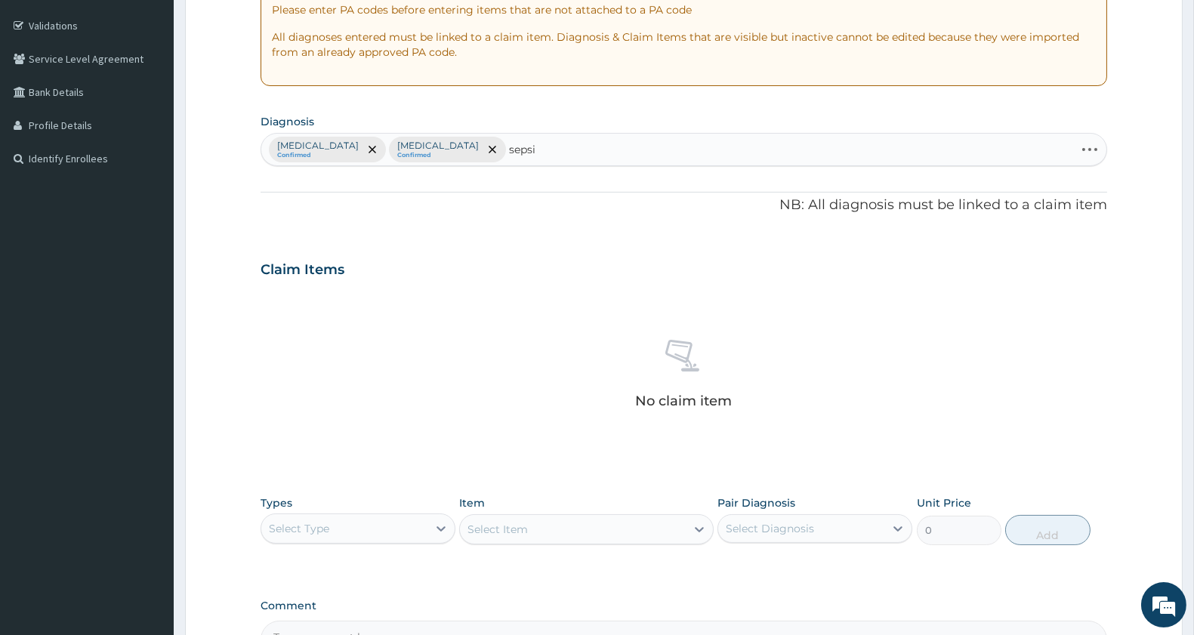
type input "[MEDICAL_DATA]"
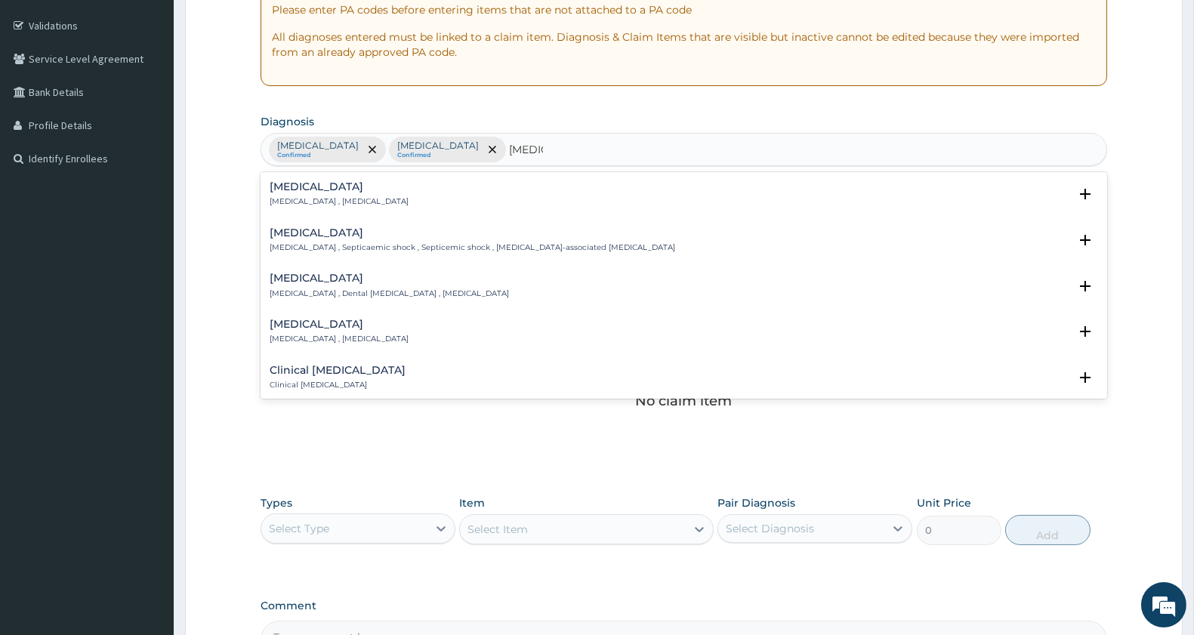
click at [329, 186] on h4 "[MEDICAL_DATA]" at bounding box center [339, 186] width 139 height 11
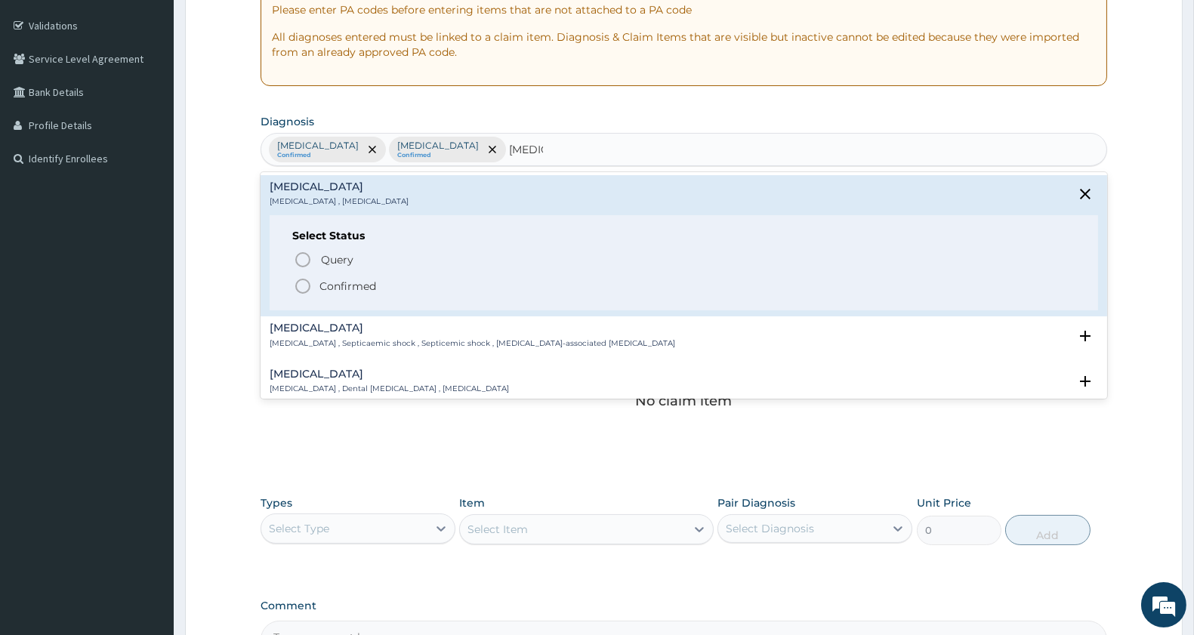
click at [299, 284] on icon "status option filled" at bounding box center [303, 286] width 18 height 18
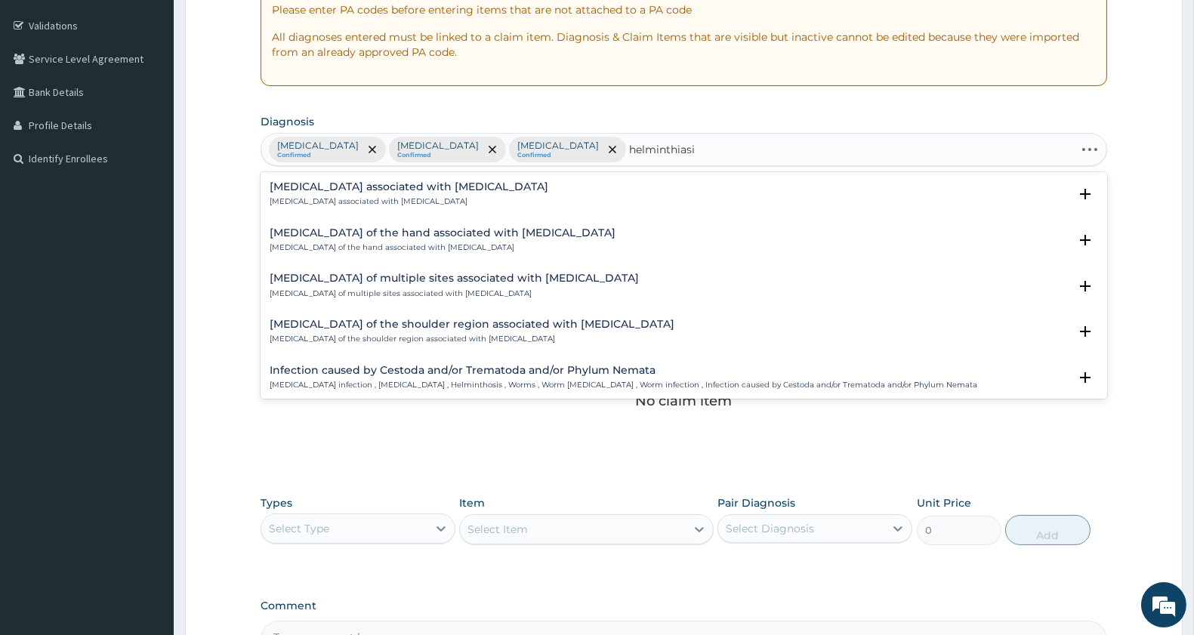
type input "[MEDICAL_DATA]"
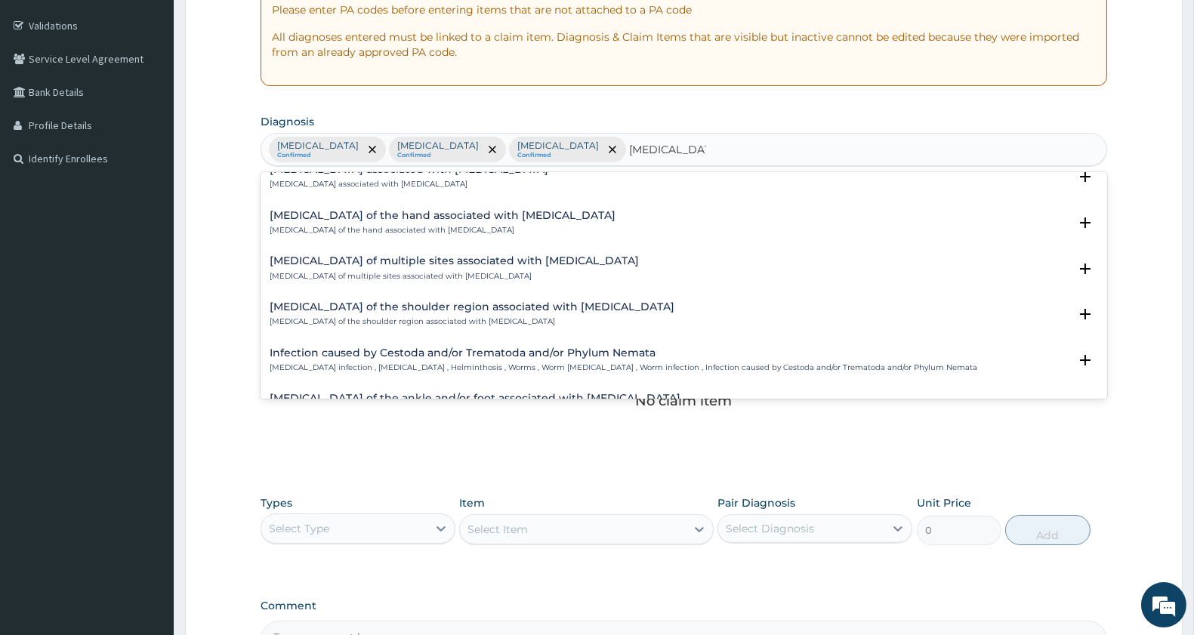
scroll to position [23, 0]
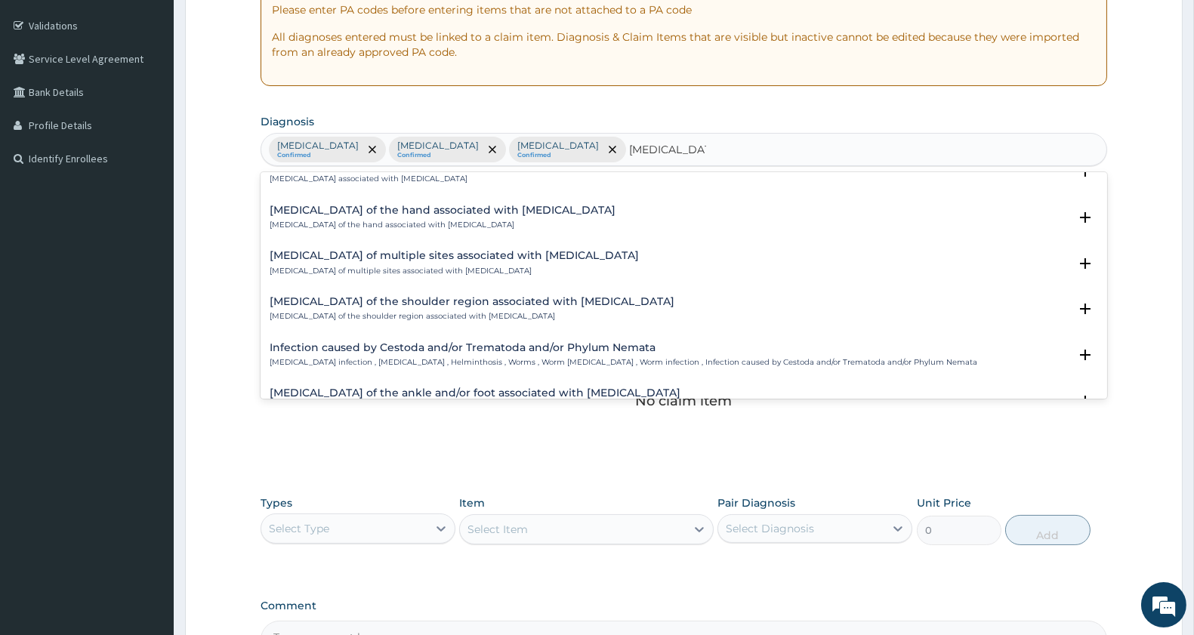
click at [515, 353] on h4 "Infection caused by Cestoda and/or Trematoda and/or Phylum Nemata" at bounding box center [623, 347] width 707 height 11
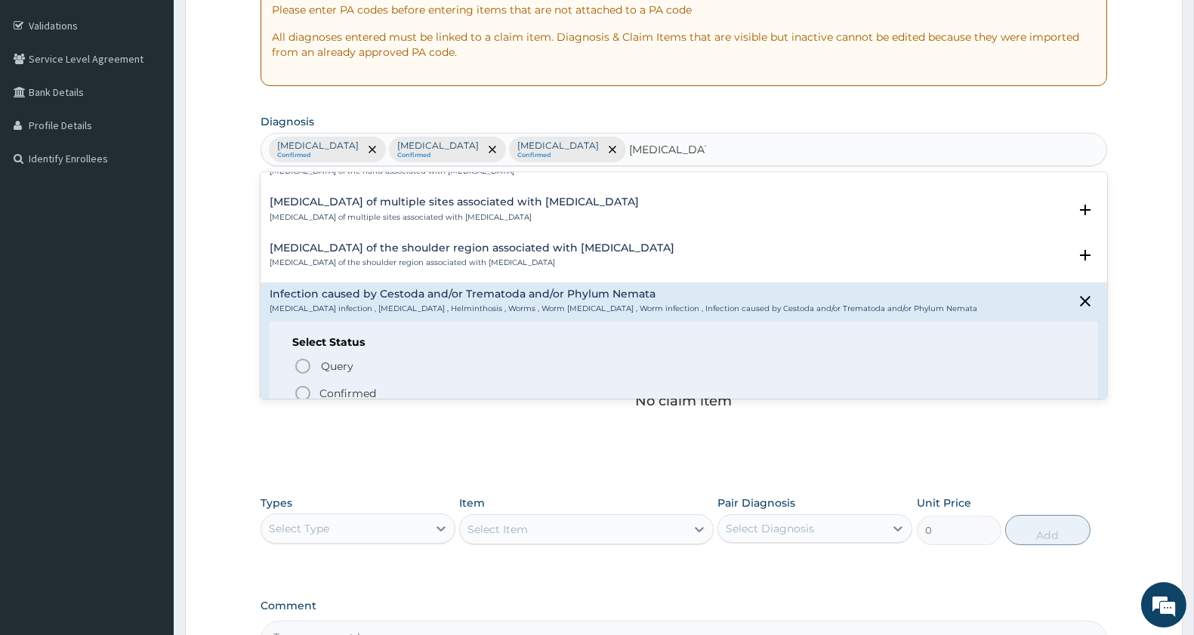
scroll to position [82, 0]
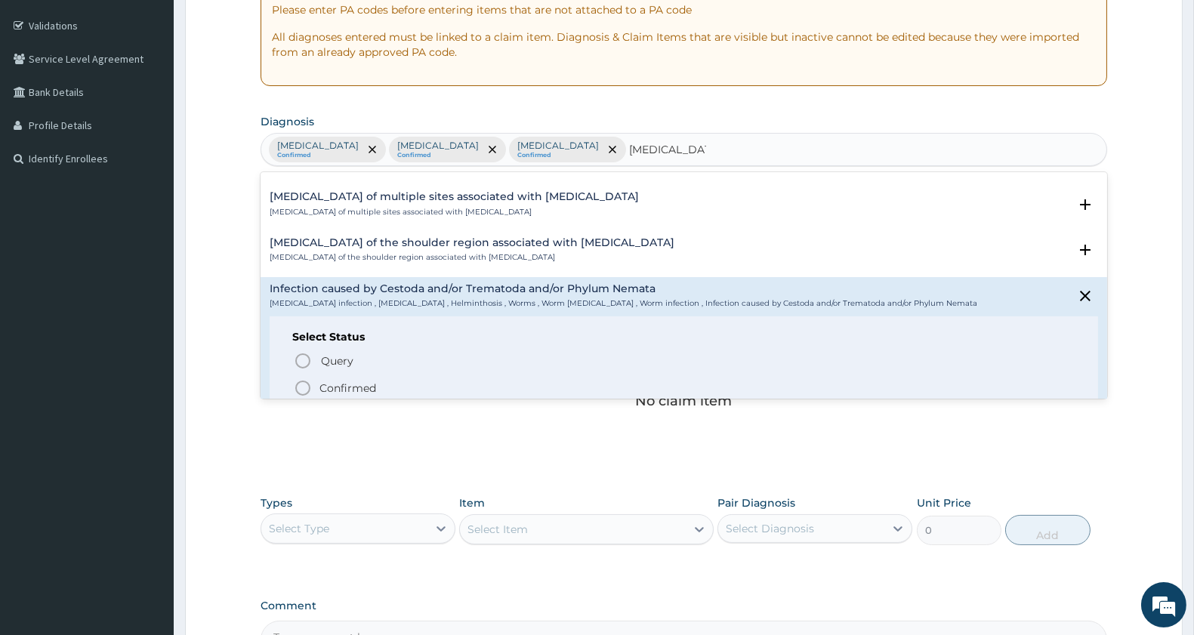
click at [298, 387] on icon "status option filled" at bounding box center [303, 388] width 18 height 18
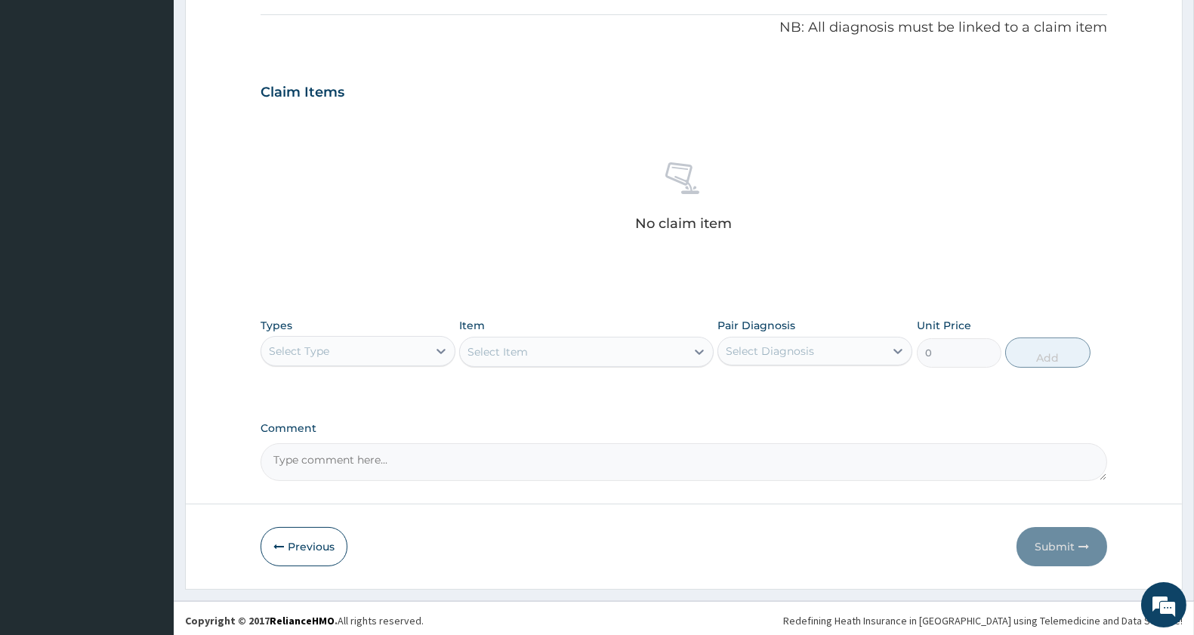
scroll to position [454, 0]
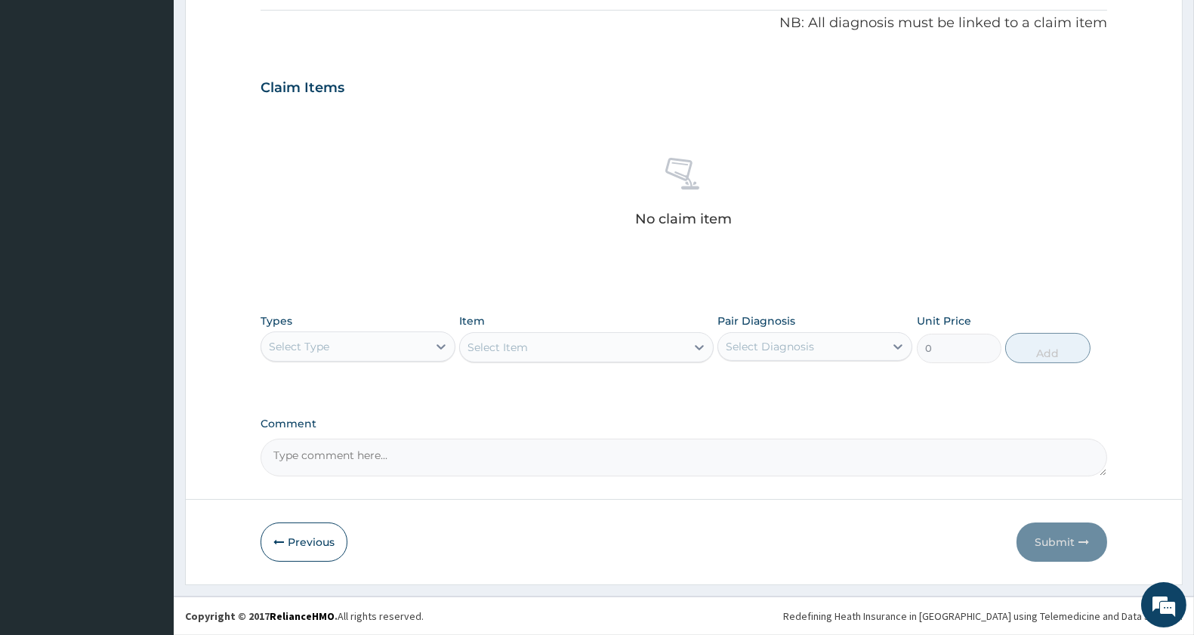
click at [363, 344] on div "Select Type" at bounding box center [344, 346] width 166 height 24
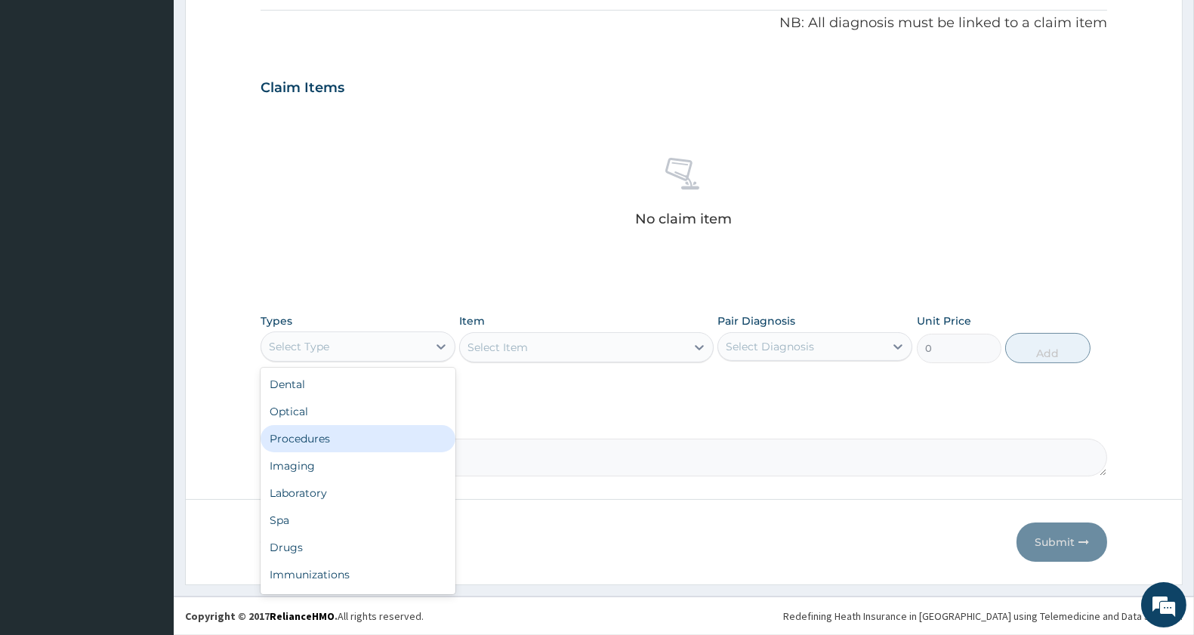
click at [344, 441] on div "Procedures" at bounding box center [357, 438] width 195 height 27
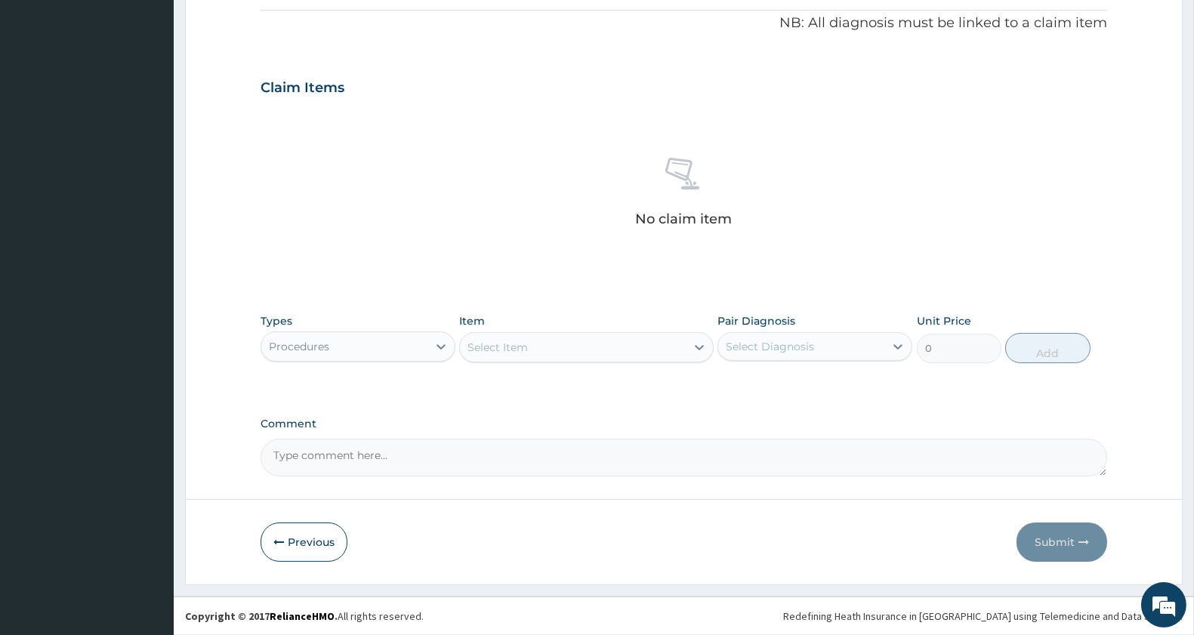
click at [617, 347] on div "Select Item" at bounding box center [572, 347] width 225 height 24
click at [616, 347] on div "Select Item" at bounding box center [572, 347] width 225 height 24
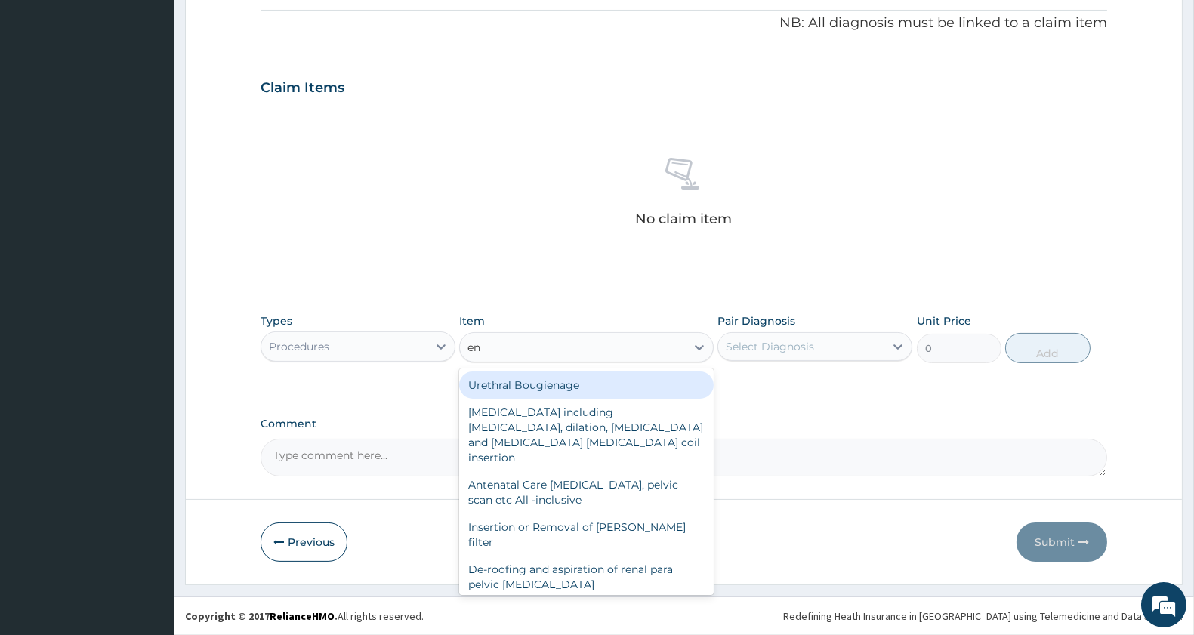
type input "e"
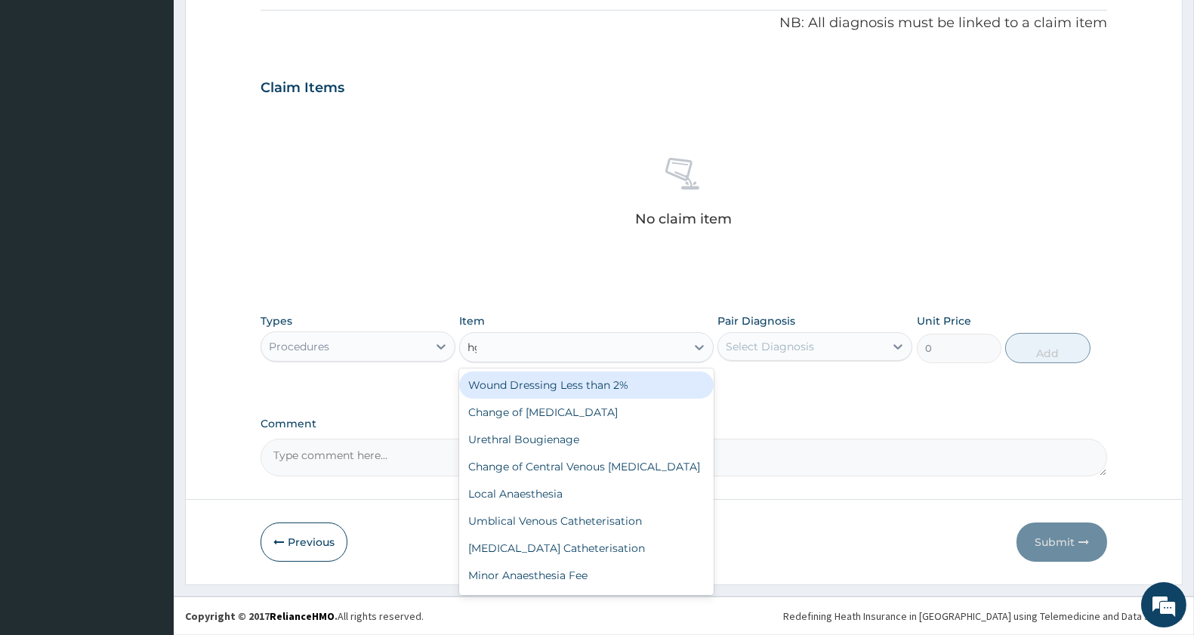
type input "h"
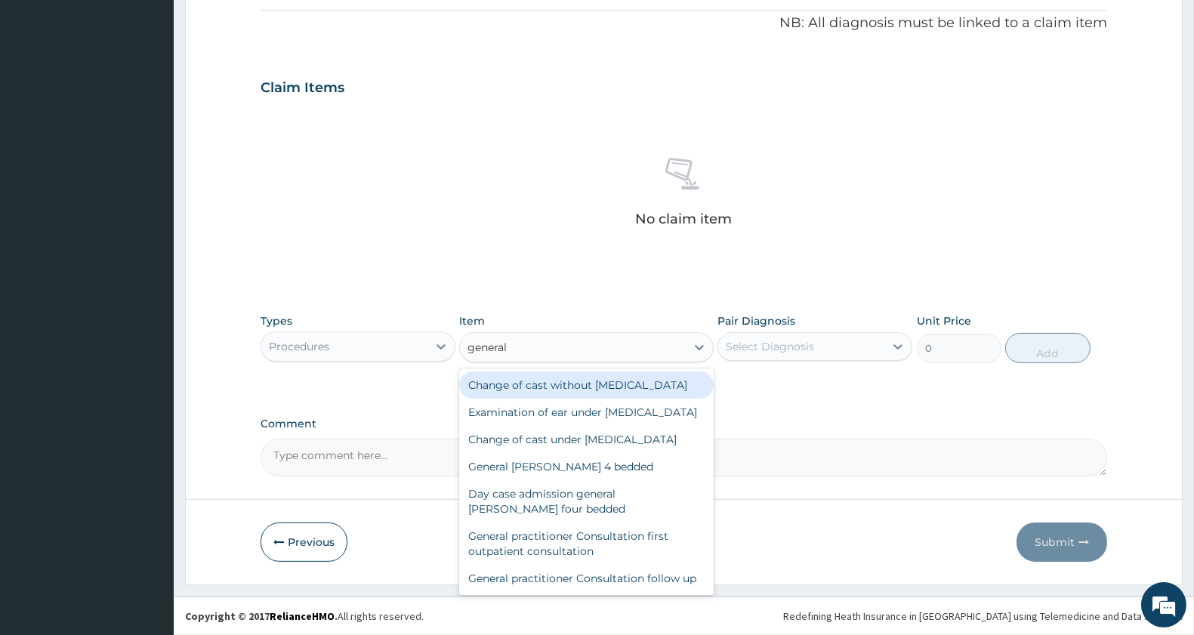
type input "general p"
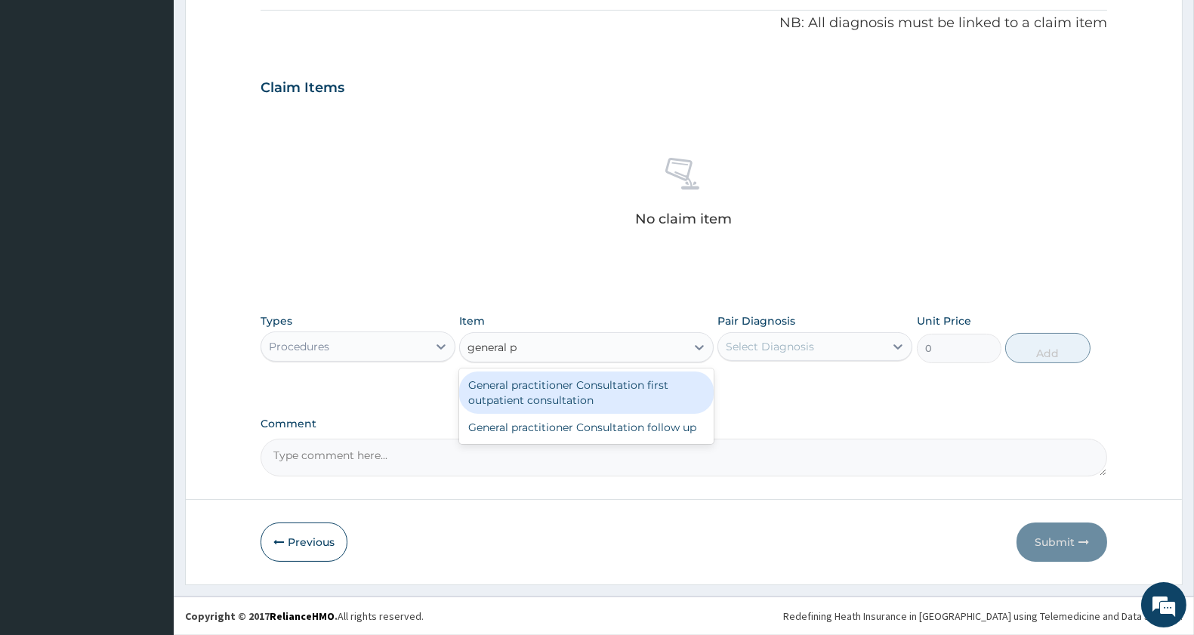
drag, startPoint x: 601, startPoint y: 388, endPoint x: 781, endPoint y: 351, distance: 184.2
click at [603, 387] on div "General practitioner Consultation first outpatient consultation" at bounding box center [586, 392] width 254 height 42
type input "3000"
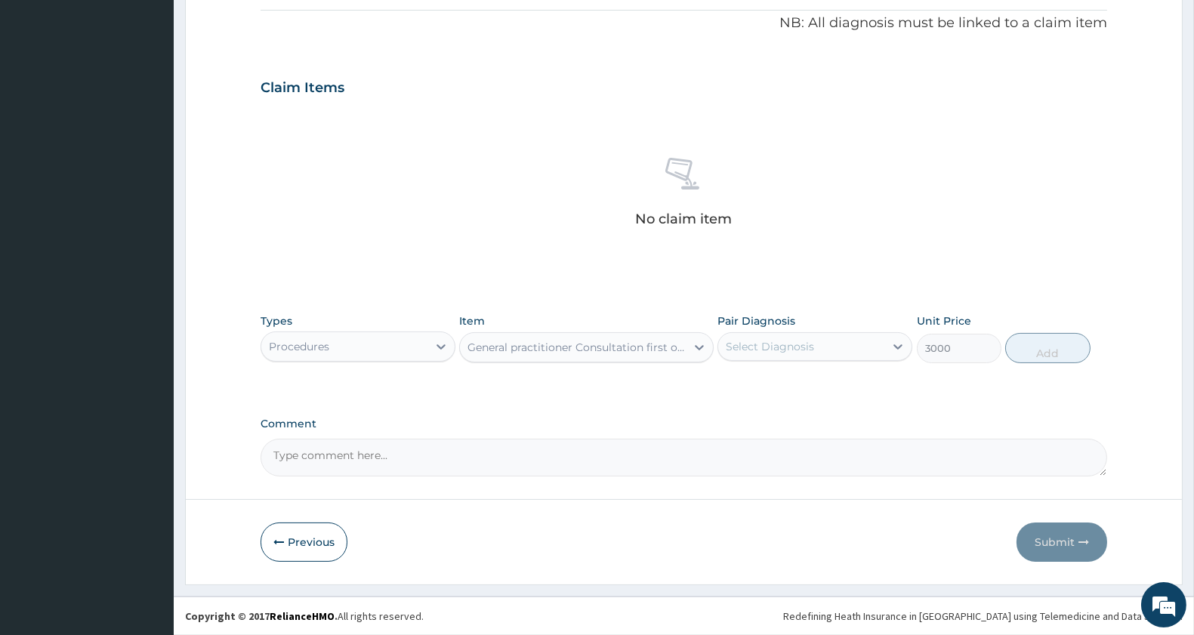
click at [811, 345] on div "Select Diagnosis" at bounding box center [770, 346] width 88 height 15
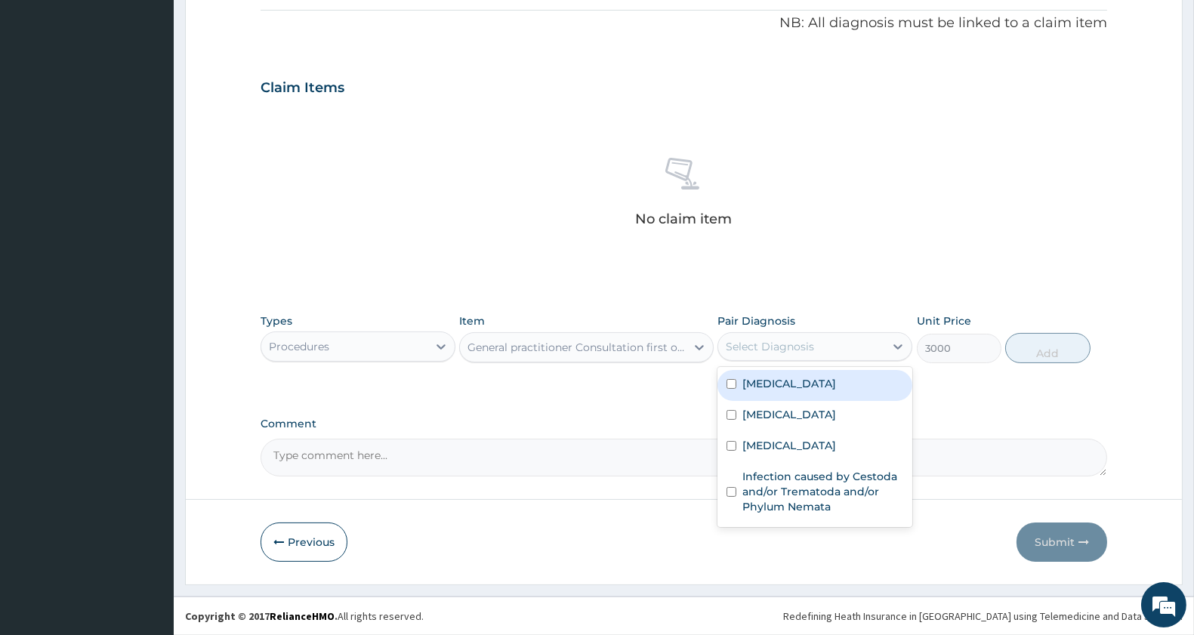
click at [809, 381] on label "[MEDICAL_DATA]" at bounding box center [789, 383] width 94 height 15
checkbox input "true"
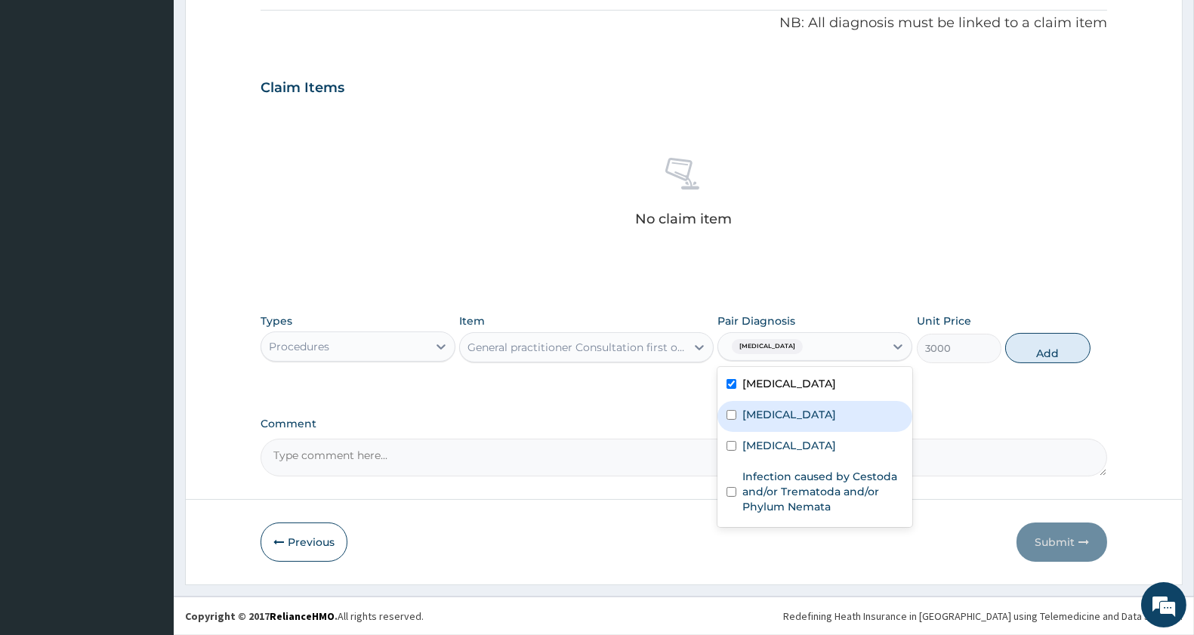
click at [804, 406] on div "[MEDICAL_DATA]" at bounding box center [814, 416] width 195 height 31
click at [800, 425] on div "[MEDICAL_DATA]" at bounding box center [814, 416] width 195 height 31
checkbox input "false"
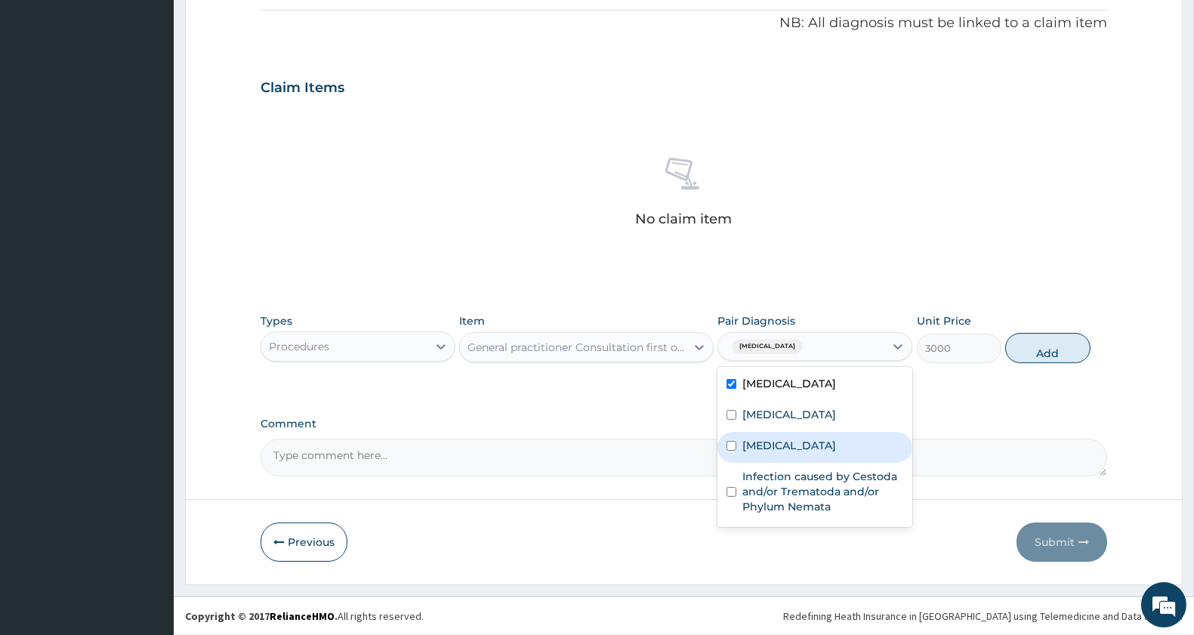
click at [781, 438] on div "[MEDICAL_DATA]" at bounding box center [814, 447] width 195 height 31
checkbox input "true"
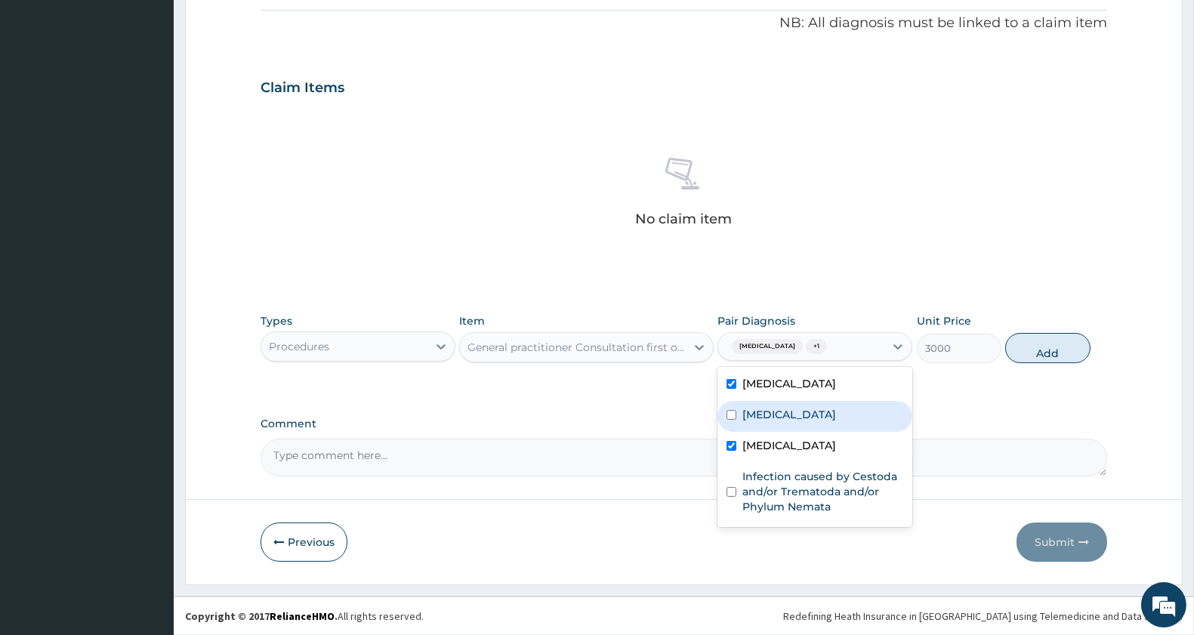
click at [779, 408] on label "[MEDICAL_DATA]" at bounding box center [789, 414] width 94 height 15
checkbox input "true"
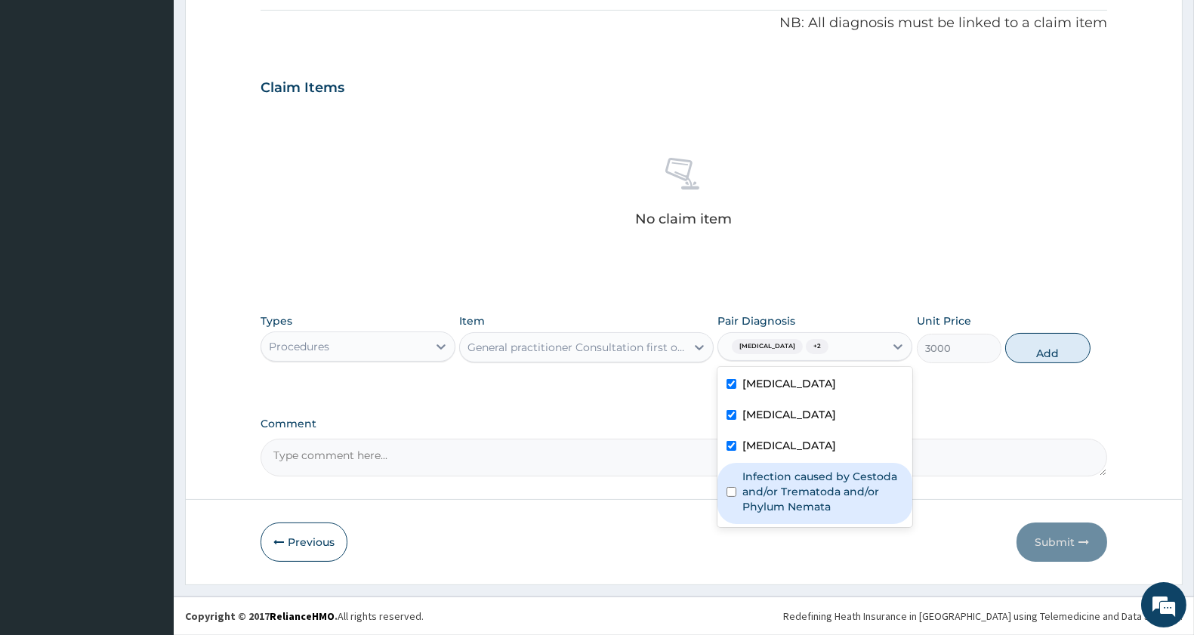
click at [784, 473] on label "Infection caused by Cestoda and/or Trematoda and/or Phylum Nemata" at bounding box center [822, 491] width 161 height 45
checkbox input "true"
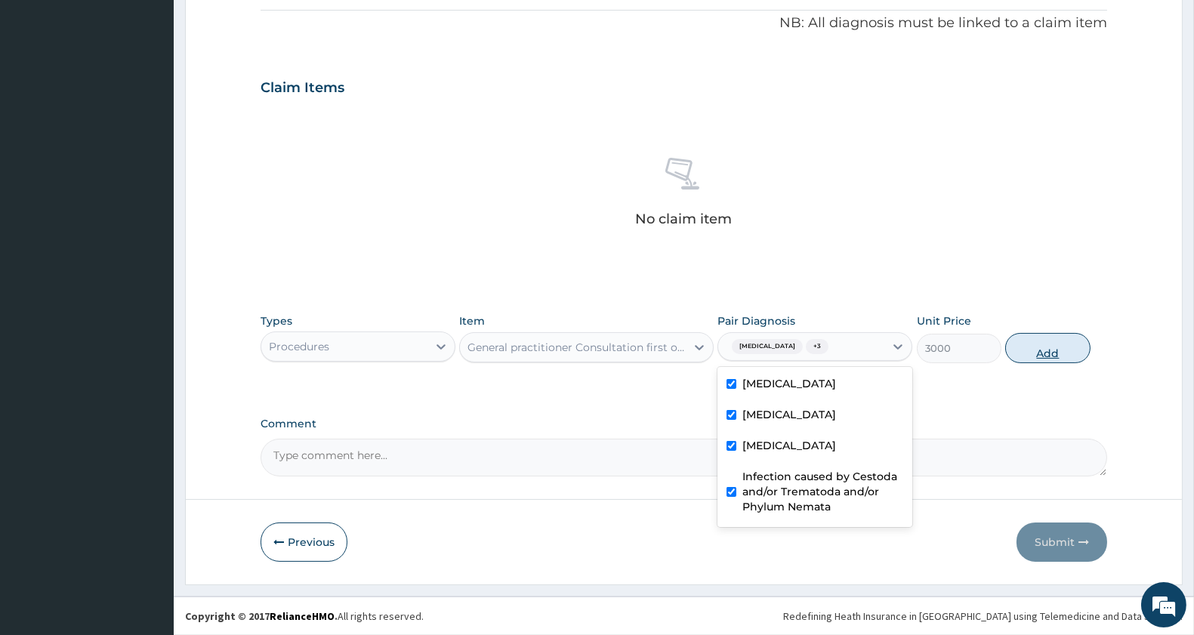
click at [1031, 341] on button "Add" at bounding box center [1047, 348] width 85 height 30
type input "0"
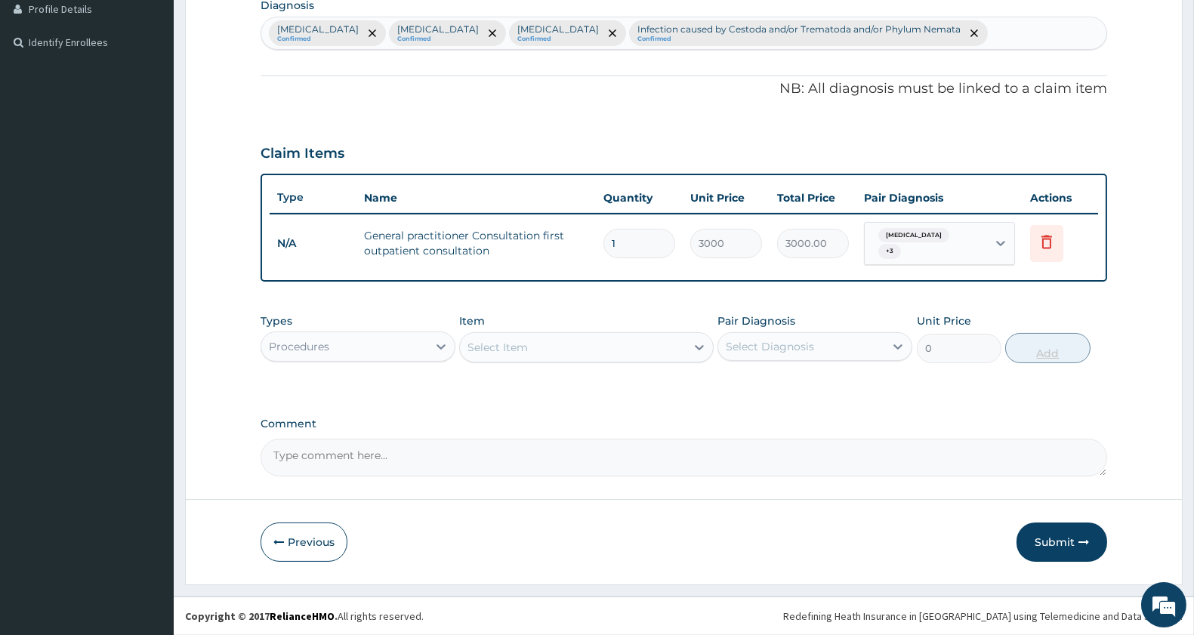
scroll to position [381, 0]
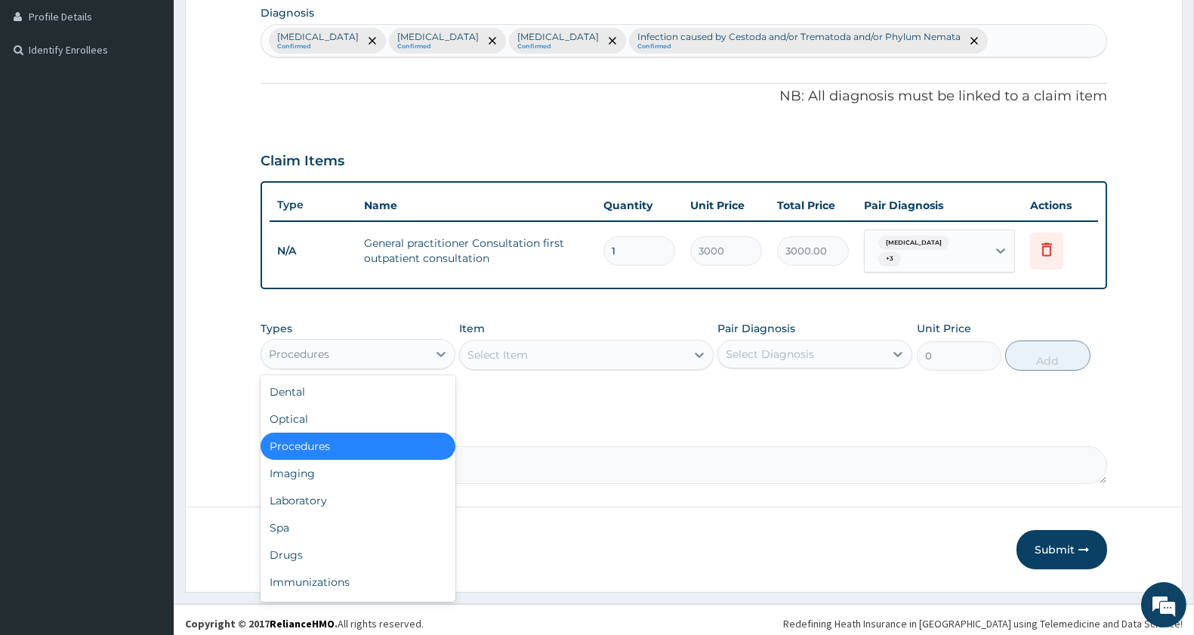
click at [371, 345] on div "Procedures" at bounding box center [344, 354] width 166 height 24
drag, startPoint x: 359, startPoint y: 487, endPoint x: 403, endPoint y: 438, distance: 66.3
click at [359, 487] on div "Laboratory" at bounding box center [357, 500] width 195 height 27
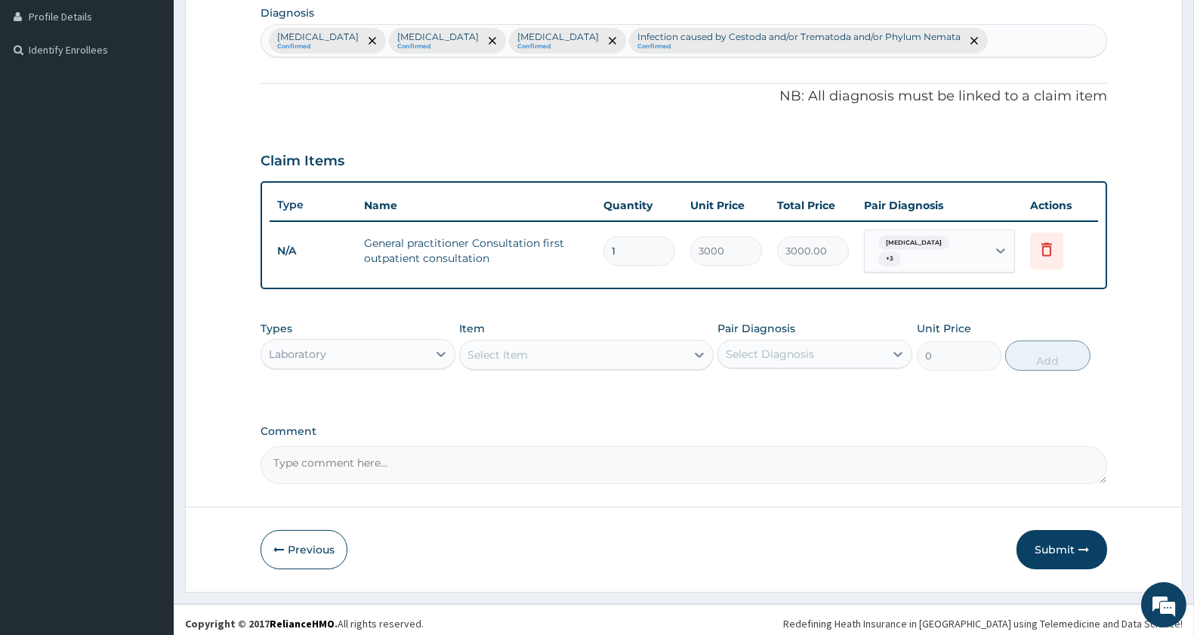
click at [544, 350] on div "Select Item" at bounding box center [572, 355] width 225 height 24
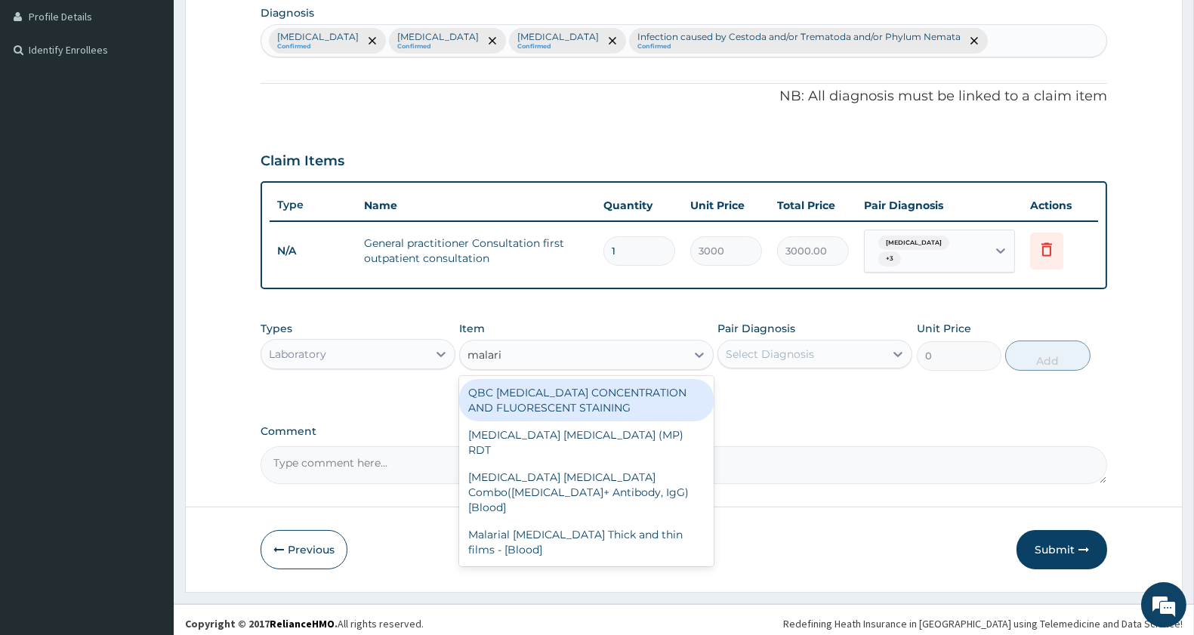
type input "[MEDICAL_DATA]"
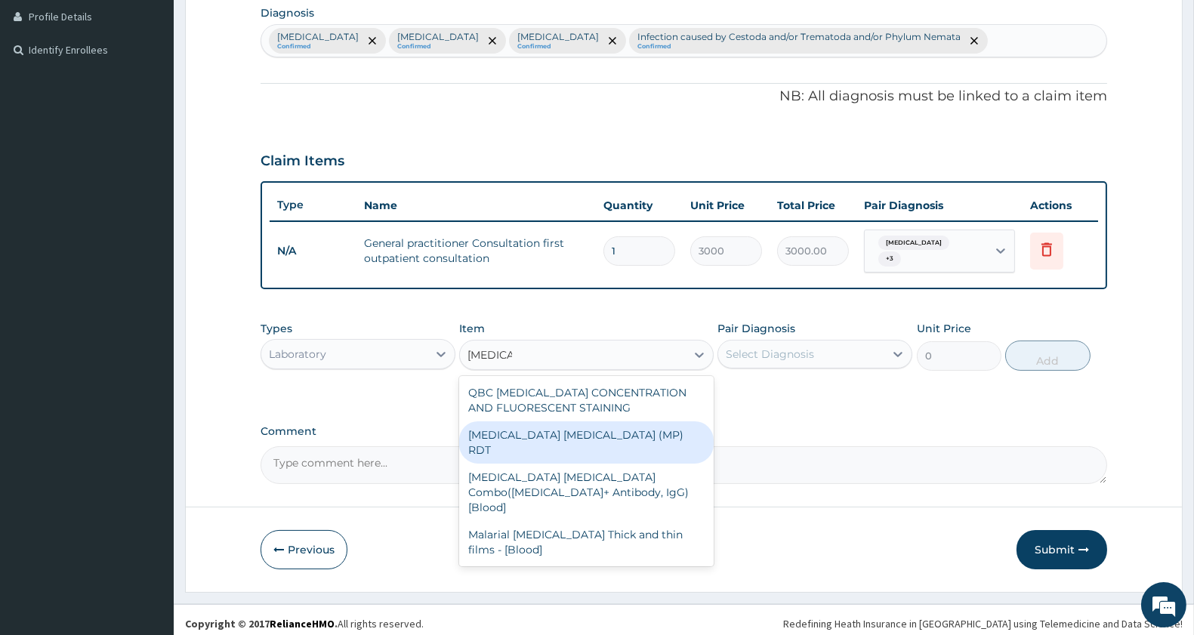
drag, startPoint x: 604, startPoint y: 426, endPoint x: 710, endPoint y: 393, distance: 110.6
click at [604, 427] on div "[MEDICAL_DATA] [MEDICAL_DATA] (MP) RDT" at bounding box center [586, 442] width 254 height 42
type input "1500"
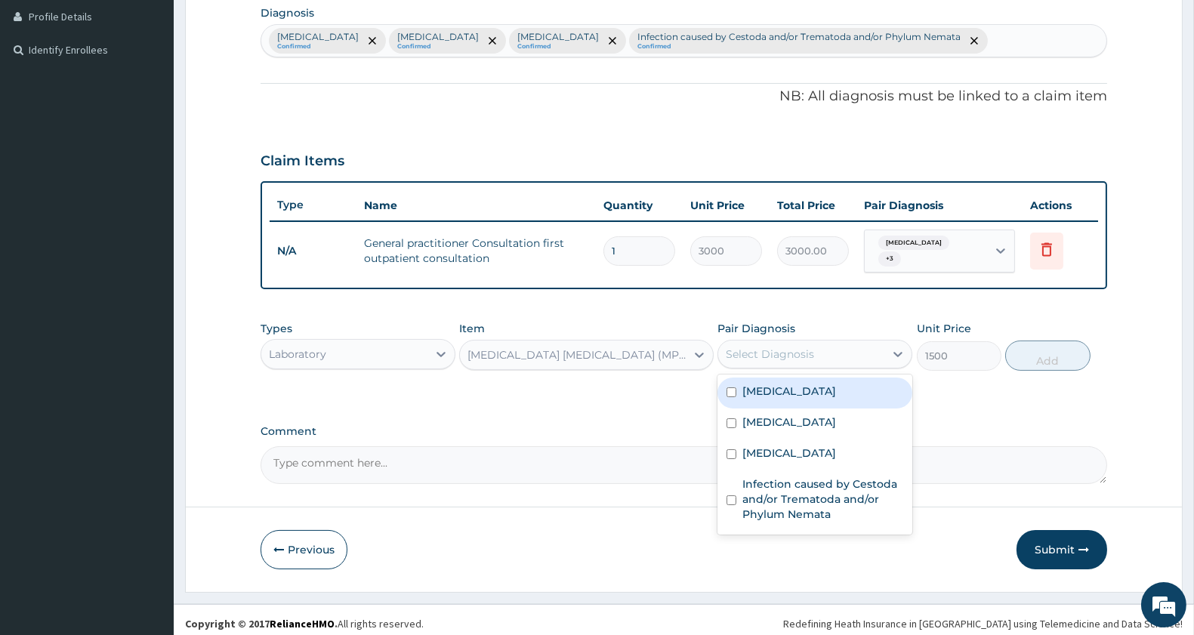
click at [772, 347] on div "Select Diagnosis" at bounding box center [770, 354] width 88 height 15
click at [783, 384] on label "[MEDICAL_DATA]" at bounding box center [789, 391] width 94 height 15
checkbox input "true"
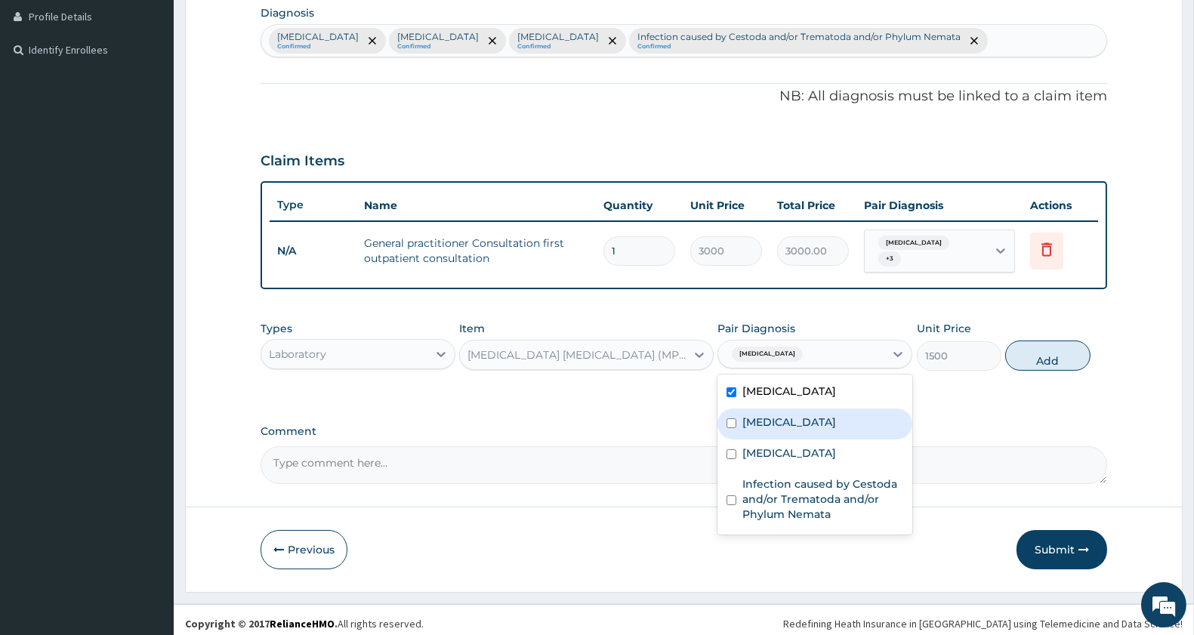
click at [773, 415] on label "[MEDICAL_DATA]" at bounding box center [789, 422] width 94 height 15
checkbox input "true"
drag, startPoint x: 770, startPoint y: 434, endPoint x: 769, endPoint y: 445, distance: 11.4
click at [770, 439] on div "[MEDICAL_DATA]" at bounding box center [814, 454] width 195 height 31
checkbox input "true"
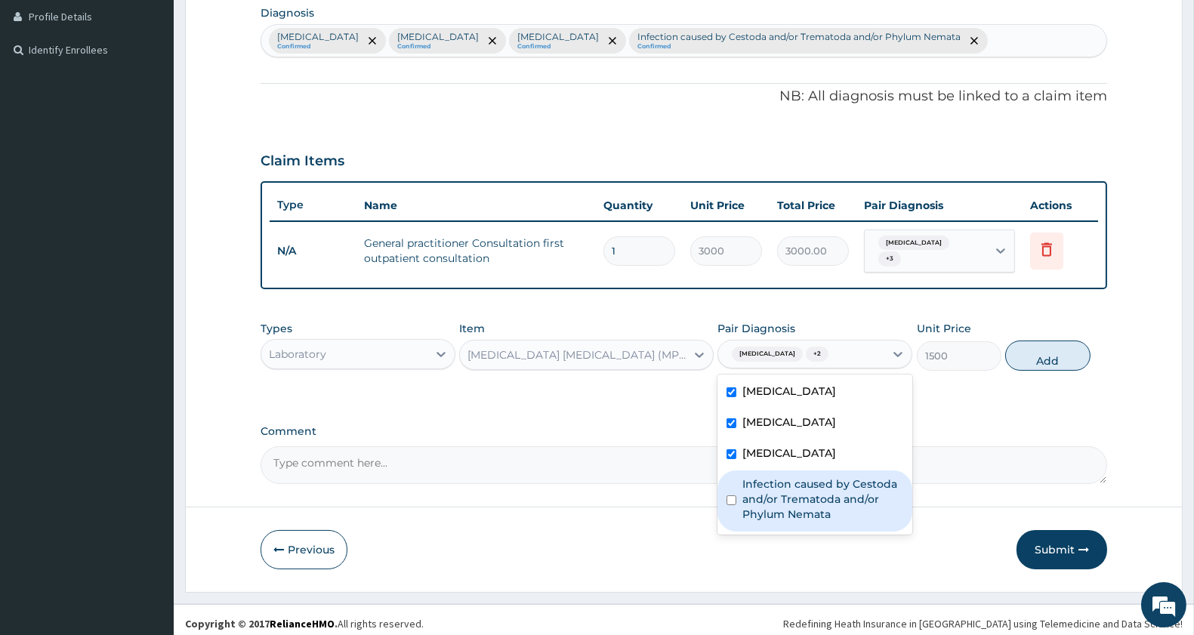
click at [782, 484] on label "Infection caused by Cestoda and/or Trematoda and/or Phylum Nemata" at bounding box center [822, 498] width 161 height 45
checkbox input "true"
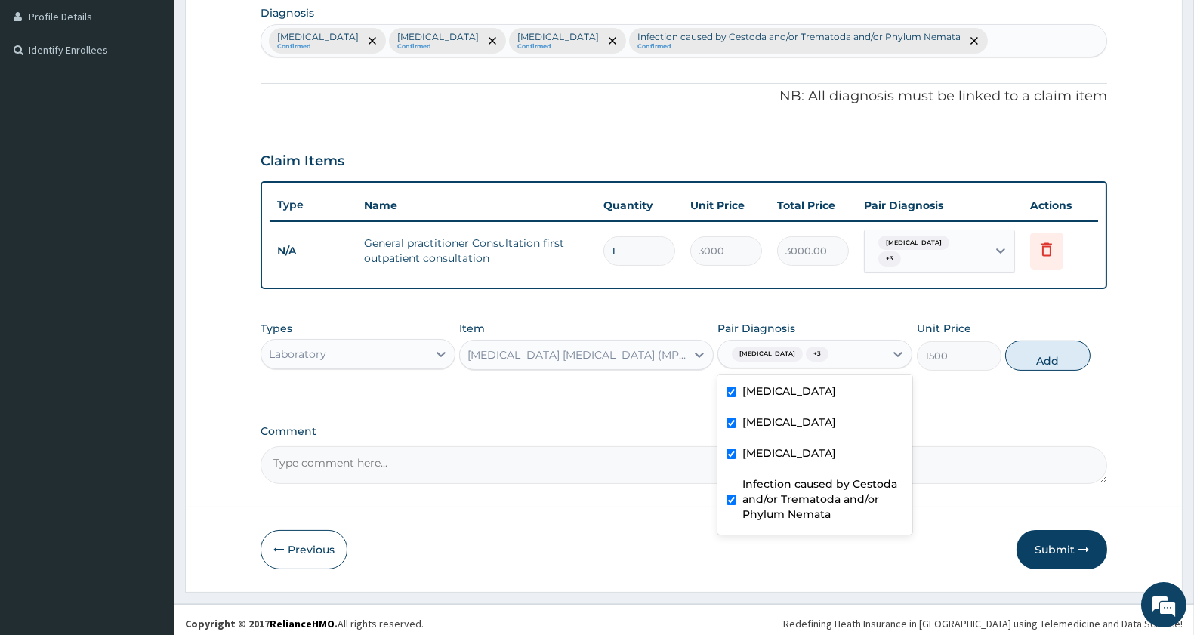
click at [1053, 349] on button "Add" at bounding box center [1047, 356] width 85 height 30
type input "0"
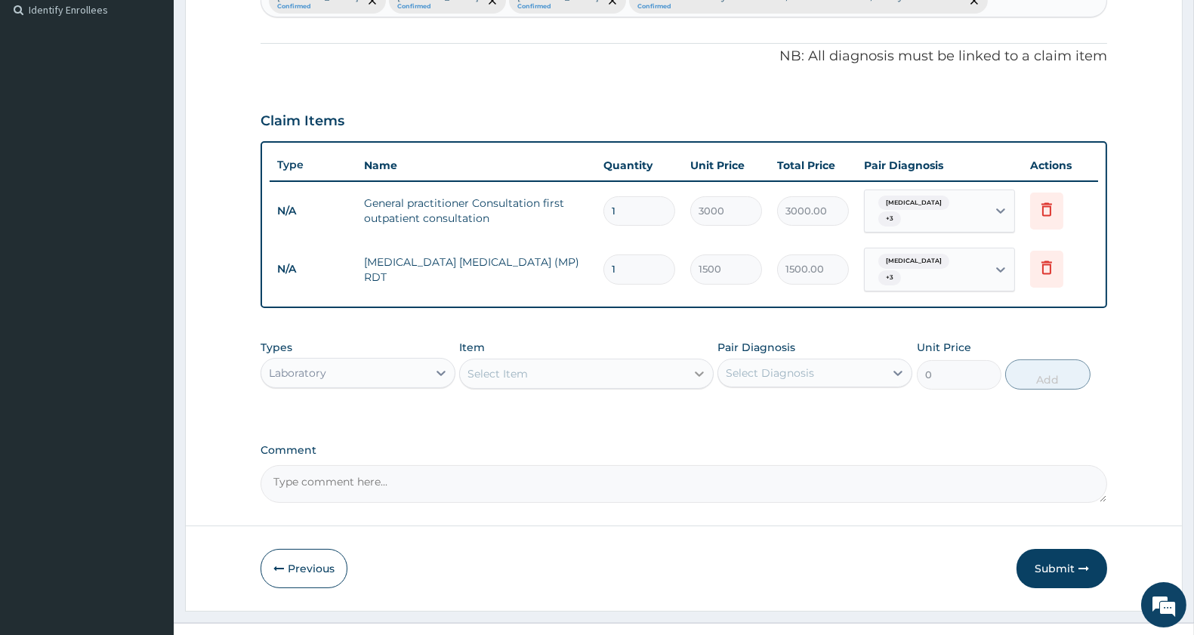
scroll to position [433, 0]
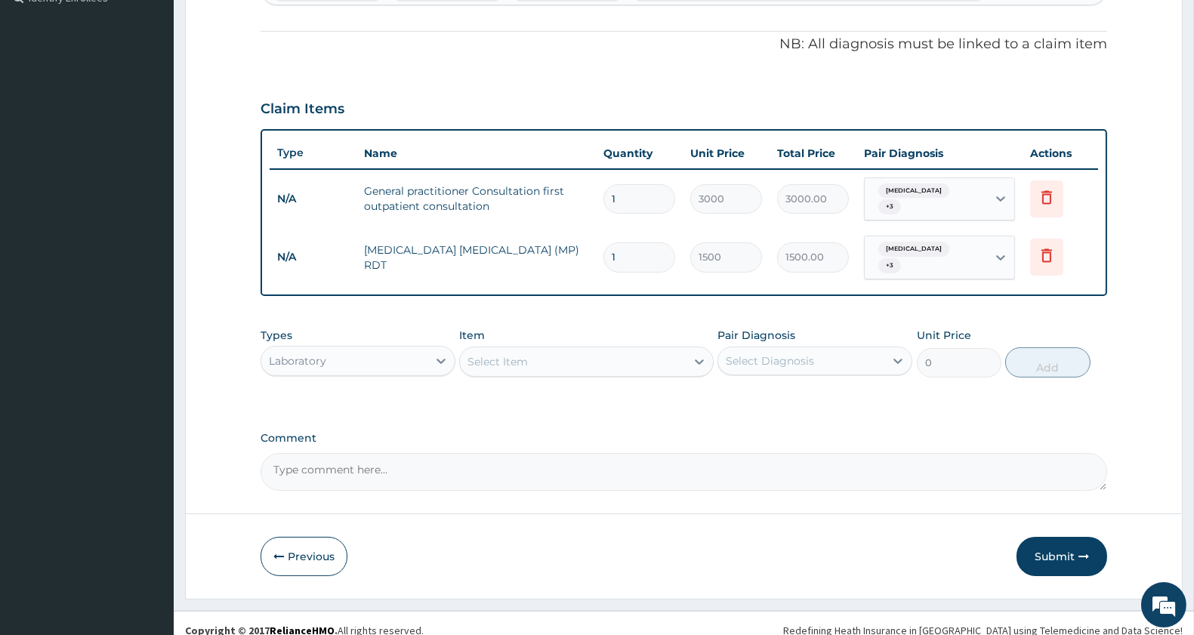
click at [576, 356] on div "Select Item" at bounding box center [572, 362] width 225 height 24
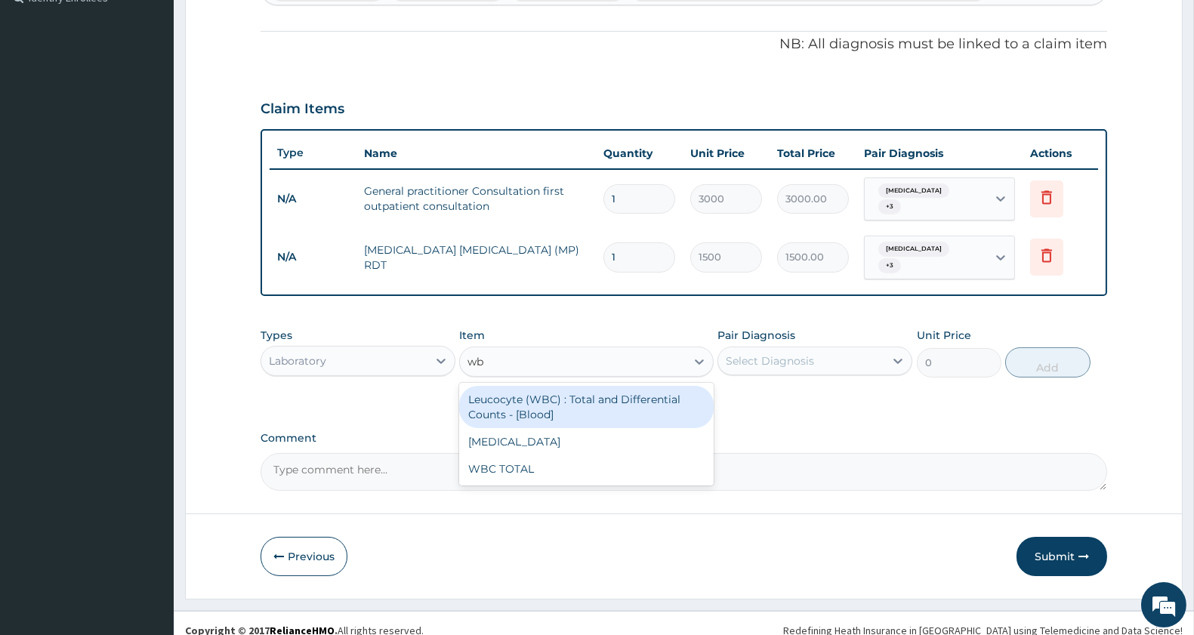
type input "wbc"
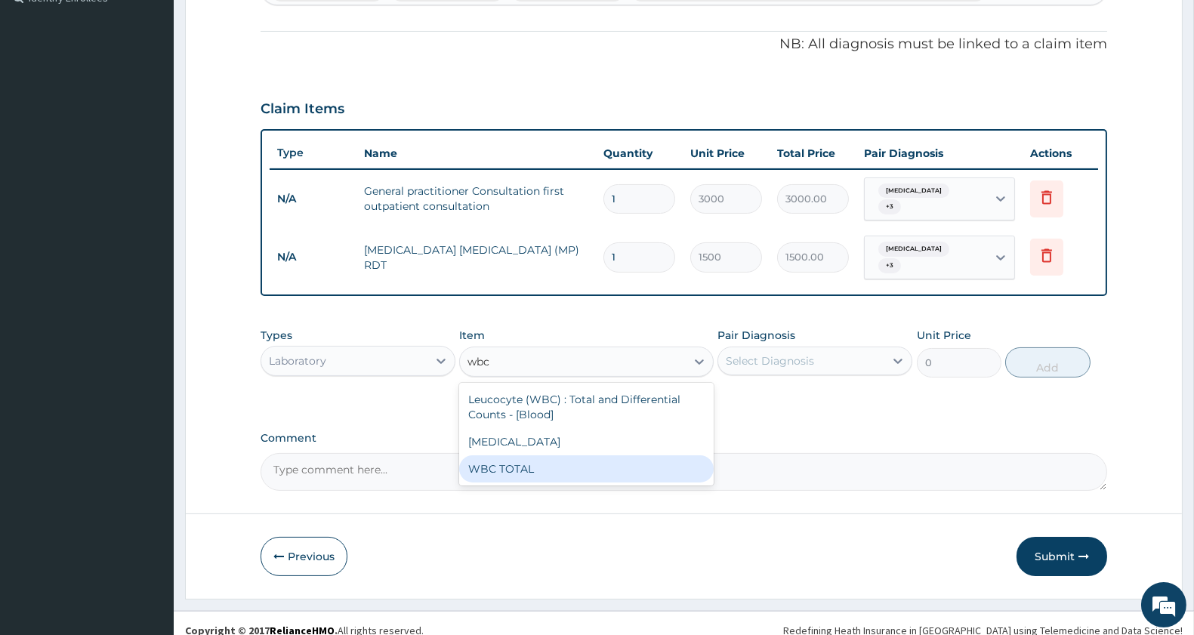
click at [562, 455] on div "WBC TOTAL" at bounding box center [586, 468] width 254 height 27
type input "1500"
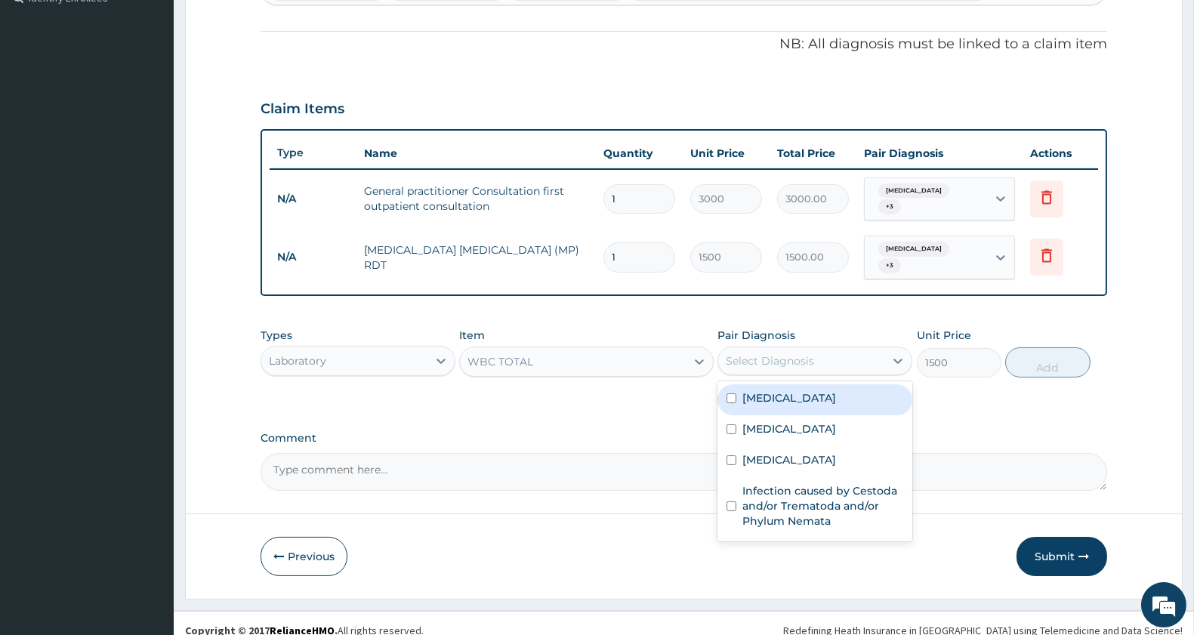
click at [772, 349] on div "Select Diagnosis" at bounding box center [801, 361] width 166 height 24
click at [776, 395] on div "[MEDICAL_DATA]" at bounding box center [814, 399] width 195 height 31
checkbox input "true"
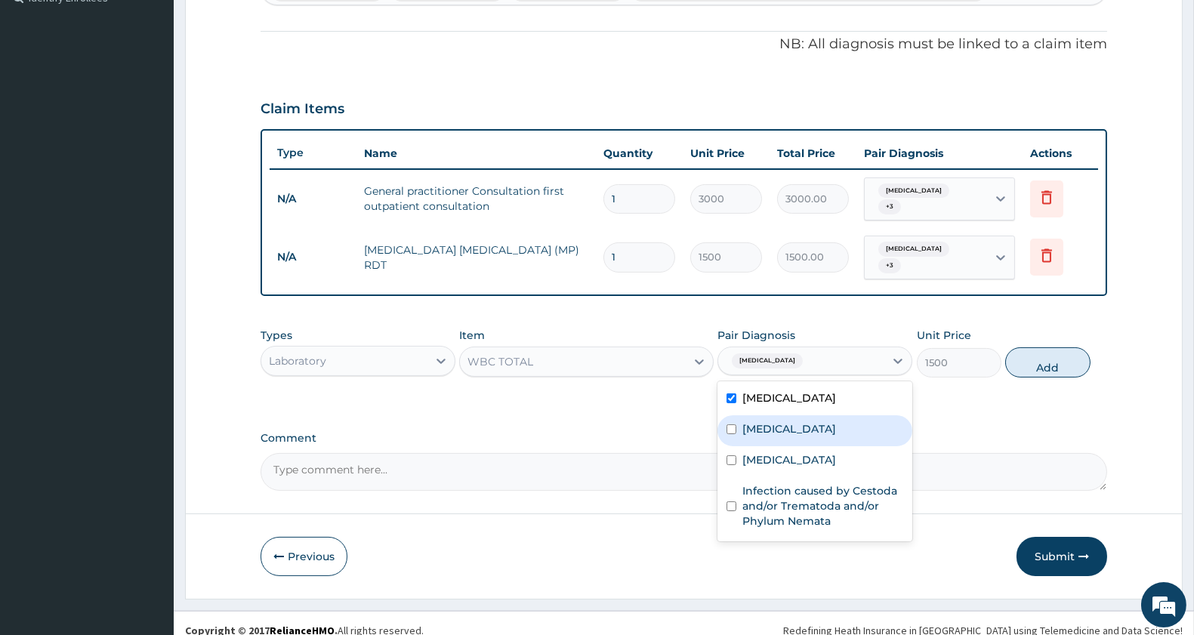
click at [779, 421] on label "[MEDICAL_DATA]" at bounding box center [789, 428] width 94 height 15
checkbox input "true"
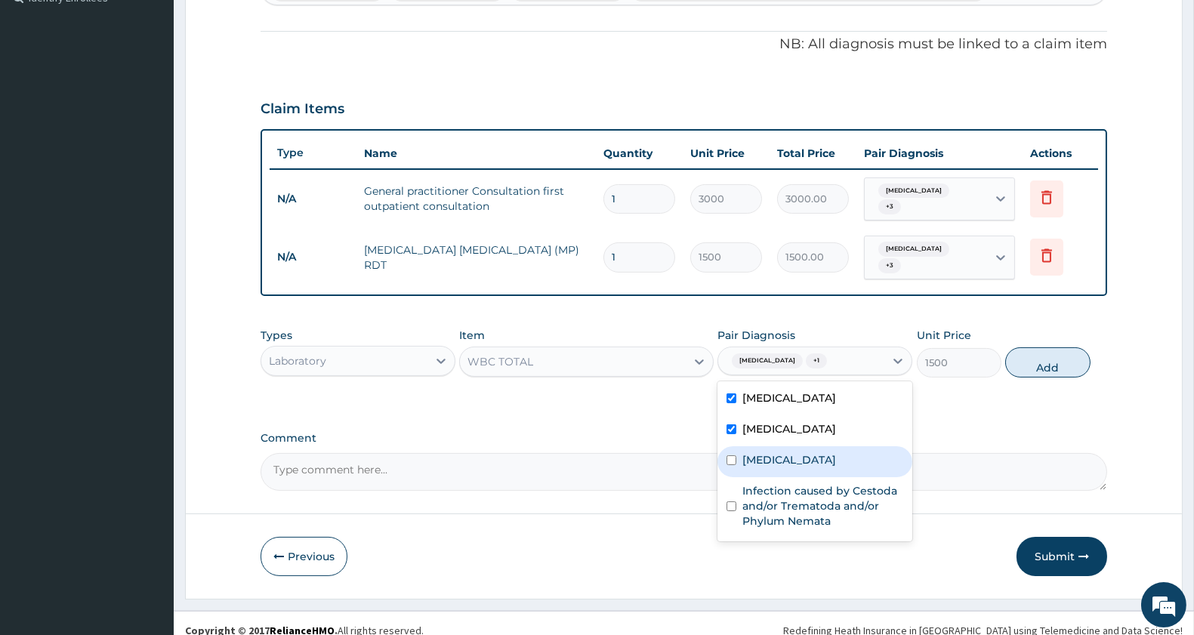
click at [773, 452] on label "[MEDICAL_DATA]" at bounding box center [789, 459] width 94 height 15
checkbox input "true"
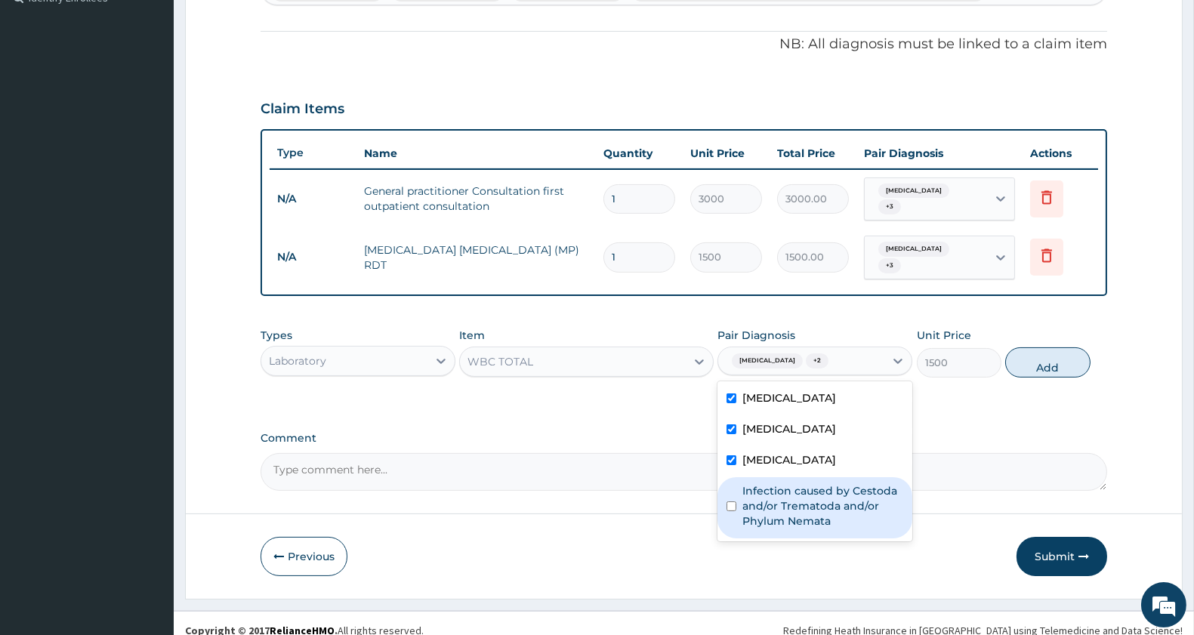
drag, startPoint x: 790, startPoint y: 485, endPoint x: 908, endPoint y: 436, distance: 127.6
click at [791, 485] on label "Infection caused by Cestoda and/or Trematoda and/or Phylum Nemata" at bounding box center [822, 505] width 161 height 45
checkbox input "true"
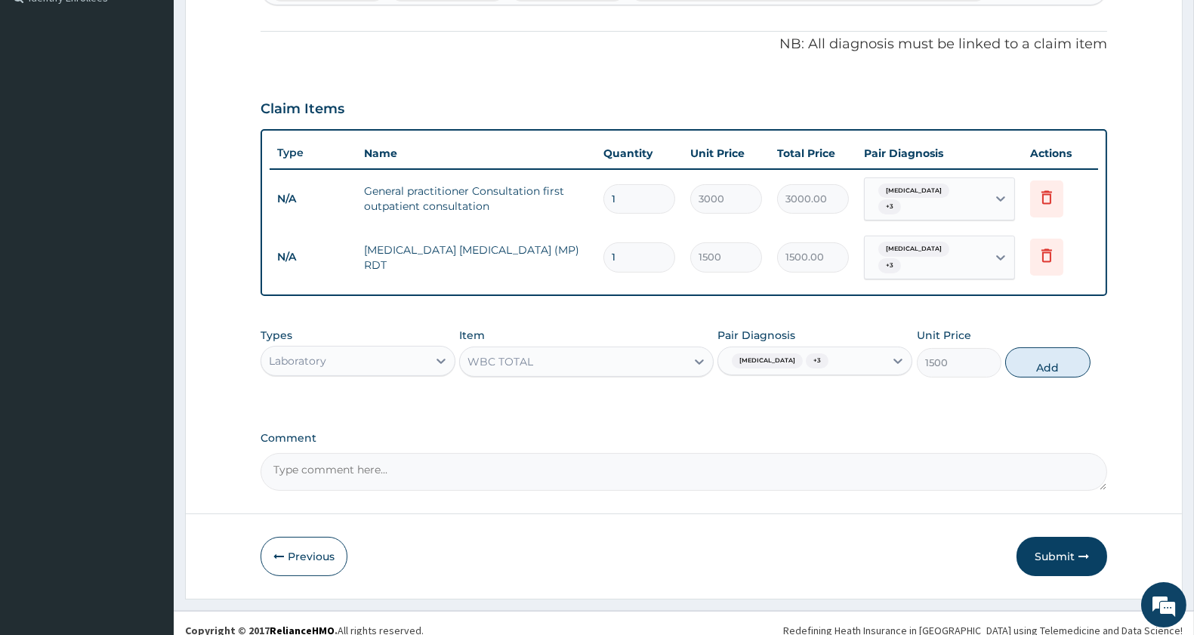
drag, startPoint x: 1039, startPoint y: 347, endPoint x: 1031, endPoint y: 345, distance: 7.9
click at [1040, 347] on button "Add" at bounding box center [1047, 362] width 85 height 30
type input "0"
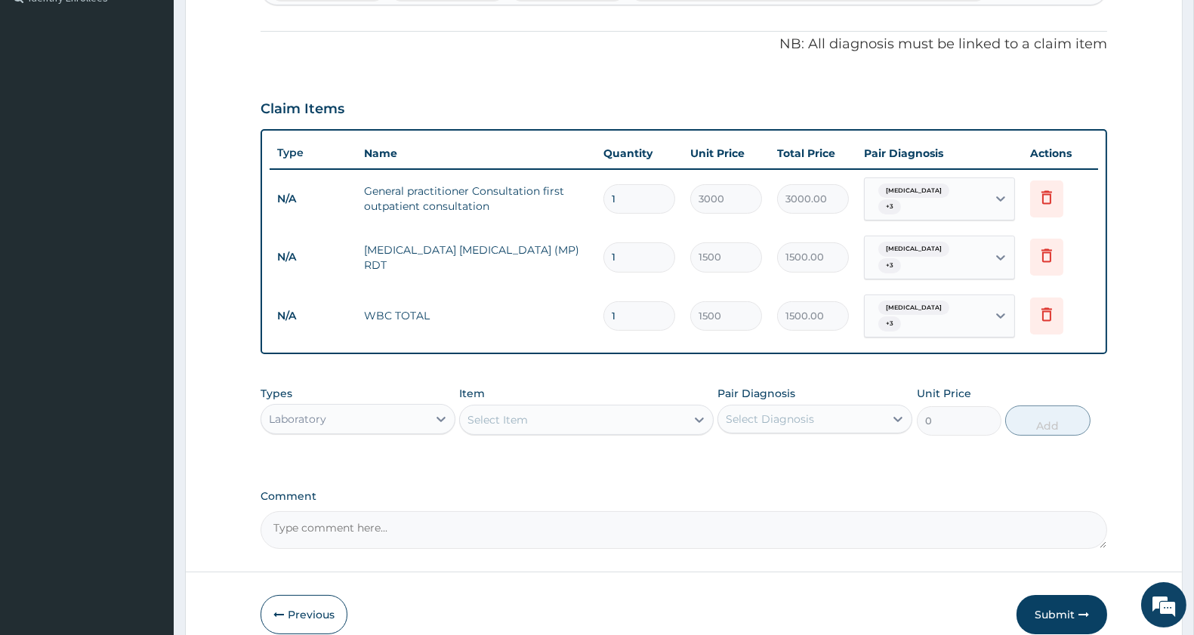
scroll to position [485, 0]
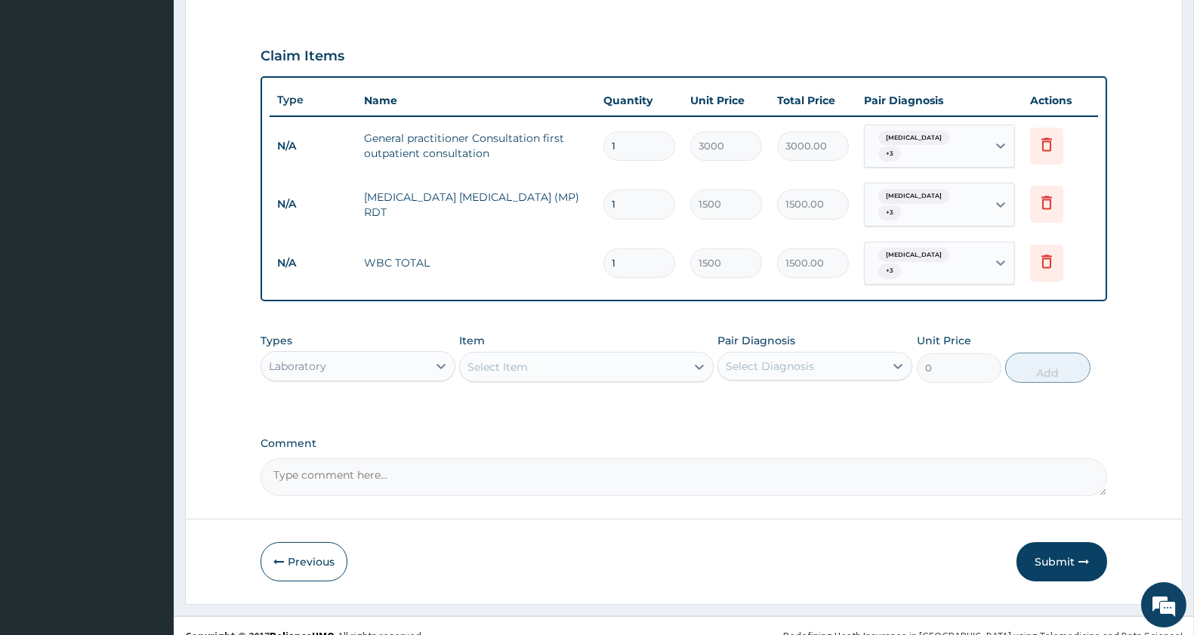
click at [523, 359] on div "Select Item" at bounding box center [497, 366] width 60 height 15
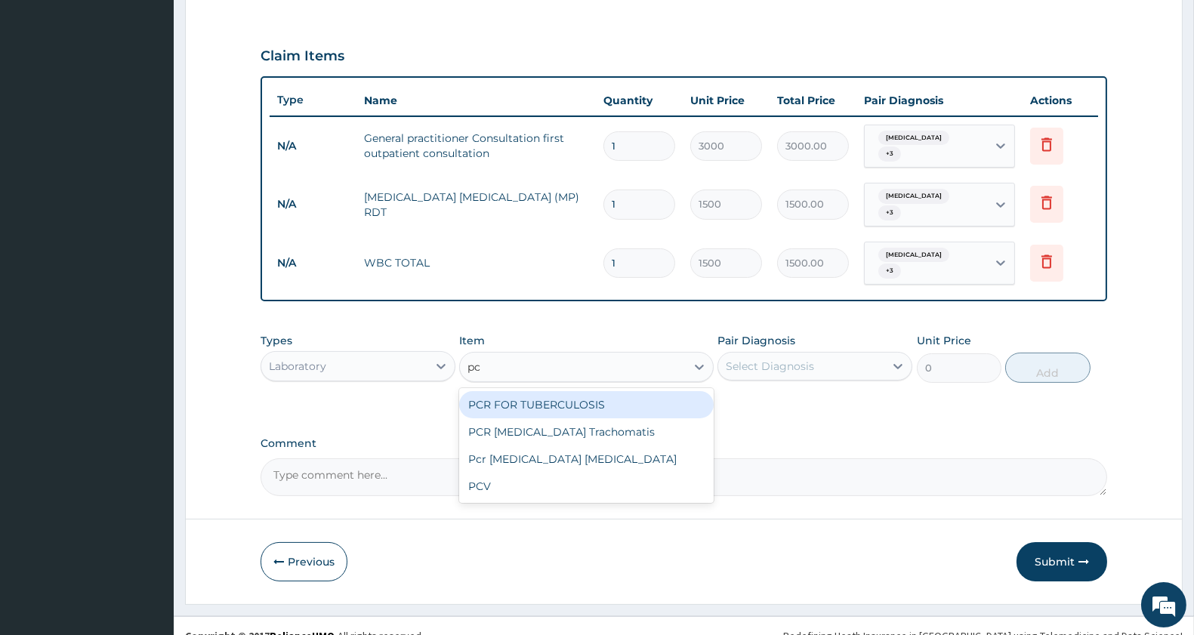
type input "pcv"
click at [606, 391] on div "PCV" at bounding box center [586, 404] width 254 height 27
type input "1500"
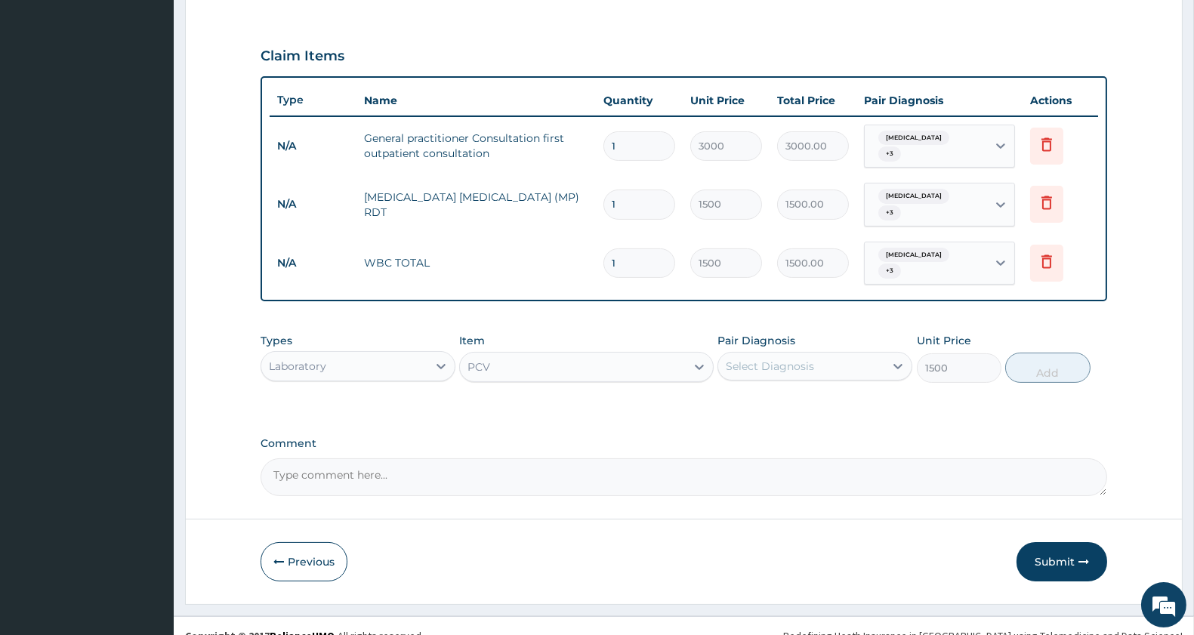
click at [861, 354] on div "Select Diagnosis" at bounding box center [801, 366] width 166 height 24
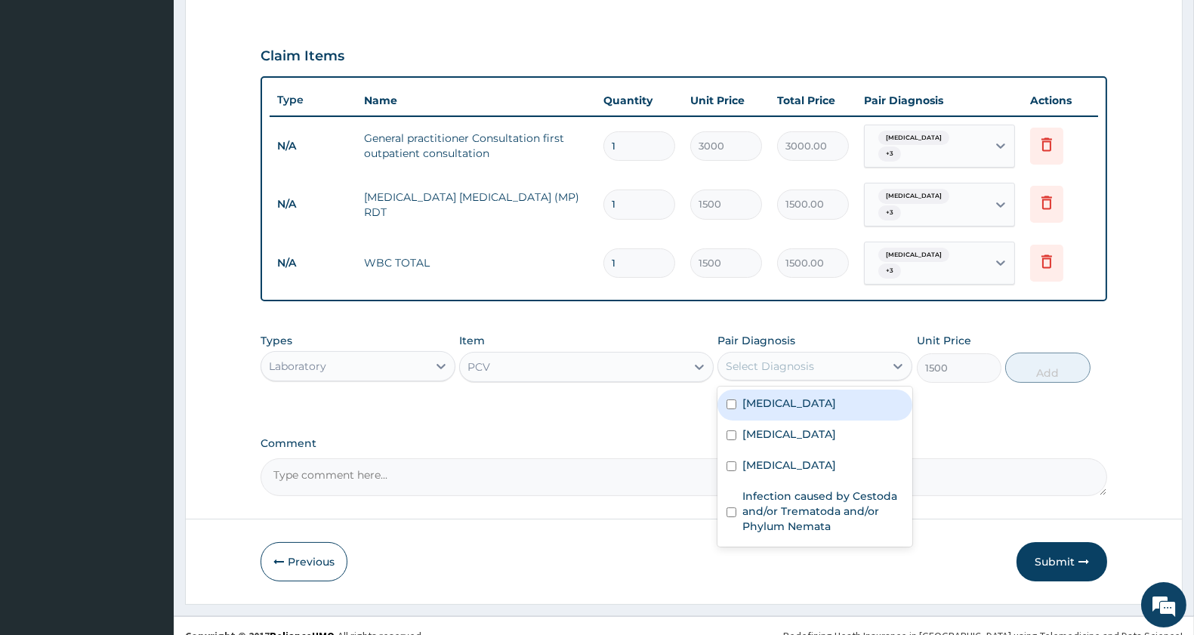
drag, startPoint x: 824, startPoint y: 381, endPoint x: 821, endPoint y: 396, distance: 16.0
click at [824, 390] on div "[MEDICAL_DATA]" at bounding box center [814, 405] width 195 height 31
checkbox input "true"
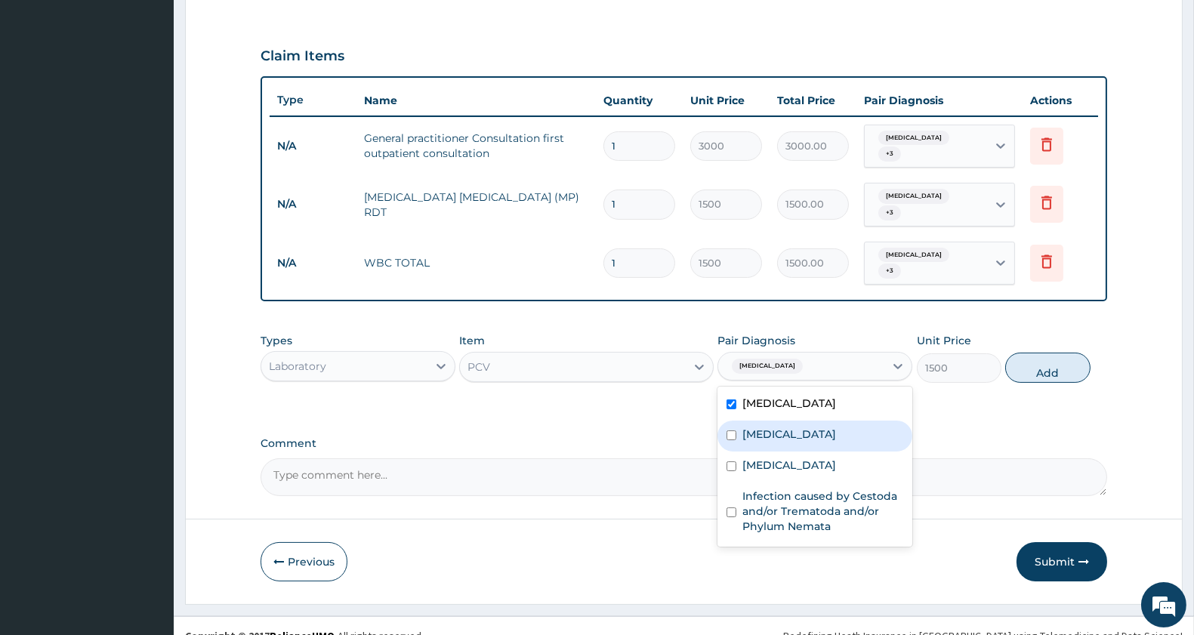
click at [818, 421] on div "[MEDICAL_DATA]" at bounding box center [814, 436] width 195 height 31
checkbox input "true"
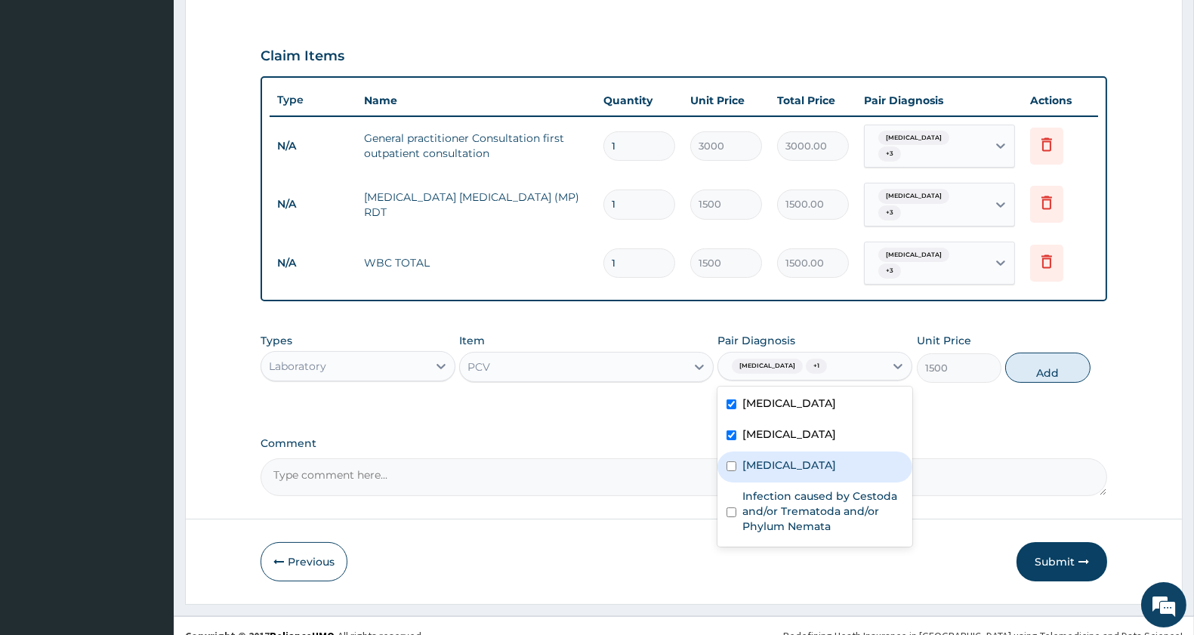
click at [809, 452] on div "[MEDICAL_DATA]" at bounding box center [814, 467] width 195 height 31
checkbox input "true"
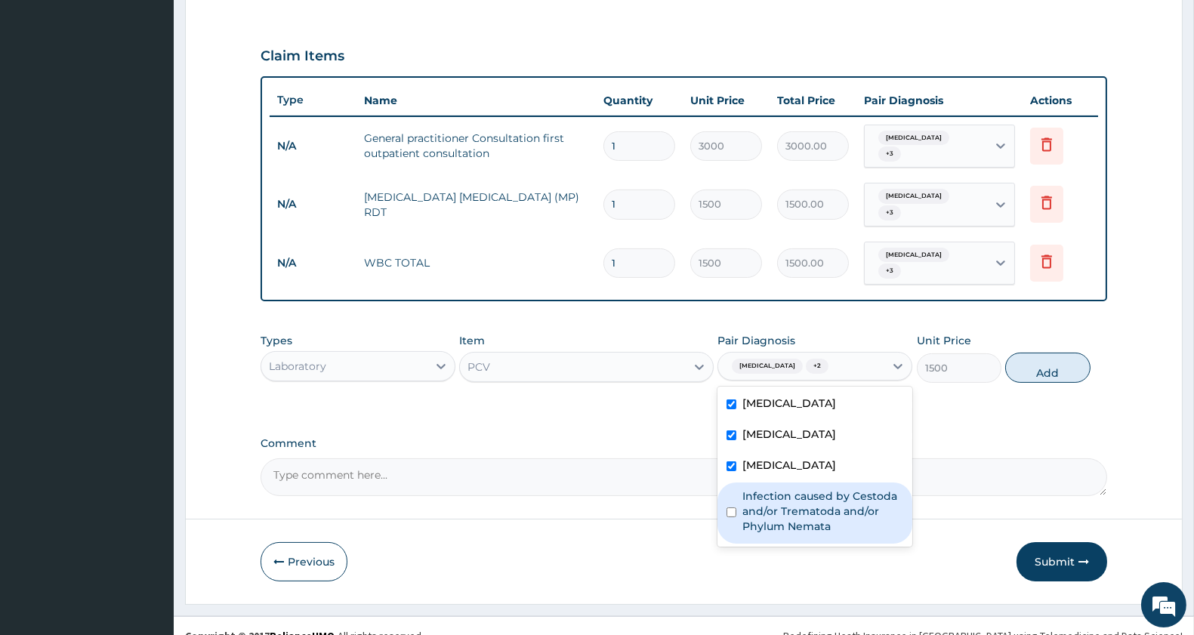
drag, startPoint x: 811, startPoint y: 474, endPoint x: 840, endPoint y: 464, distance: 31.0
click at [812, 489] on label "Infection caused by Cestoda and/or Trematoda and/or Phylum Nemata" at bounding box center [822, 511] width 161 height 45
checkbox input "true"
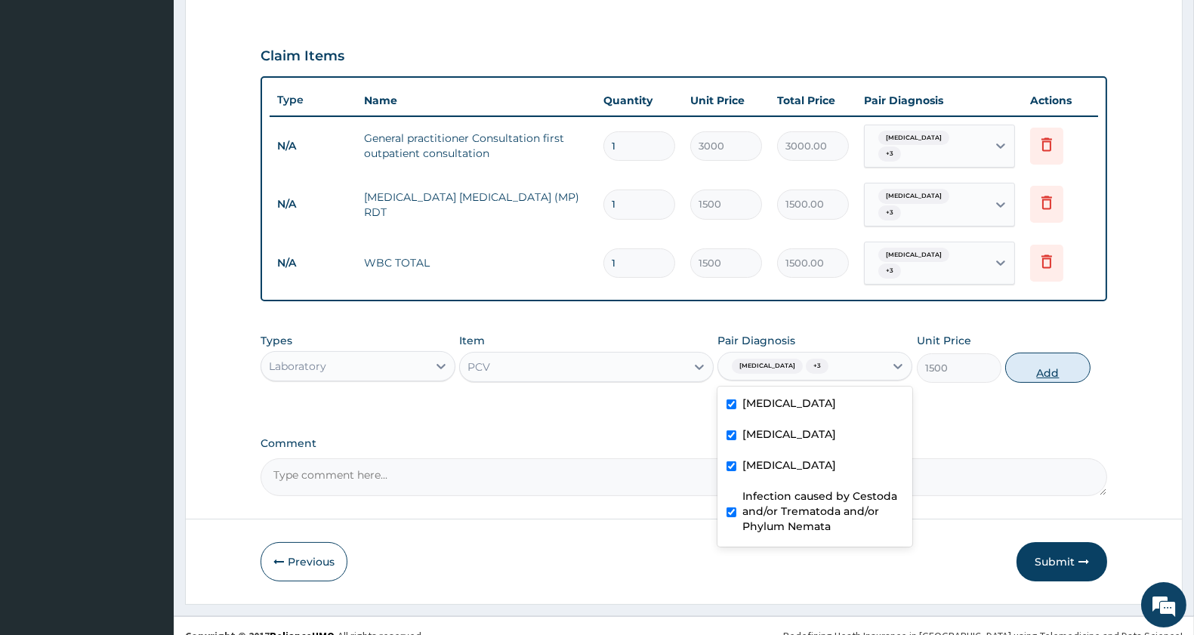
click at [1062, 353] on button "Add" at bounding box center [1047, 368] width 85 height 30
type input "0"
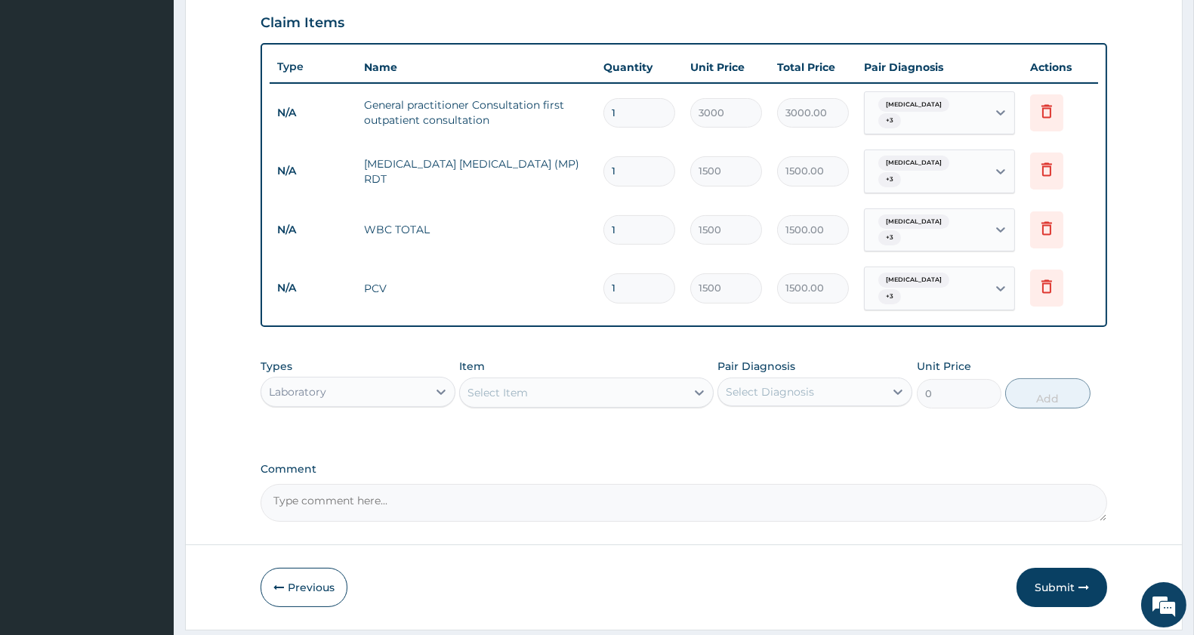
scroll to position [538, 0]
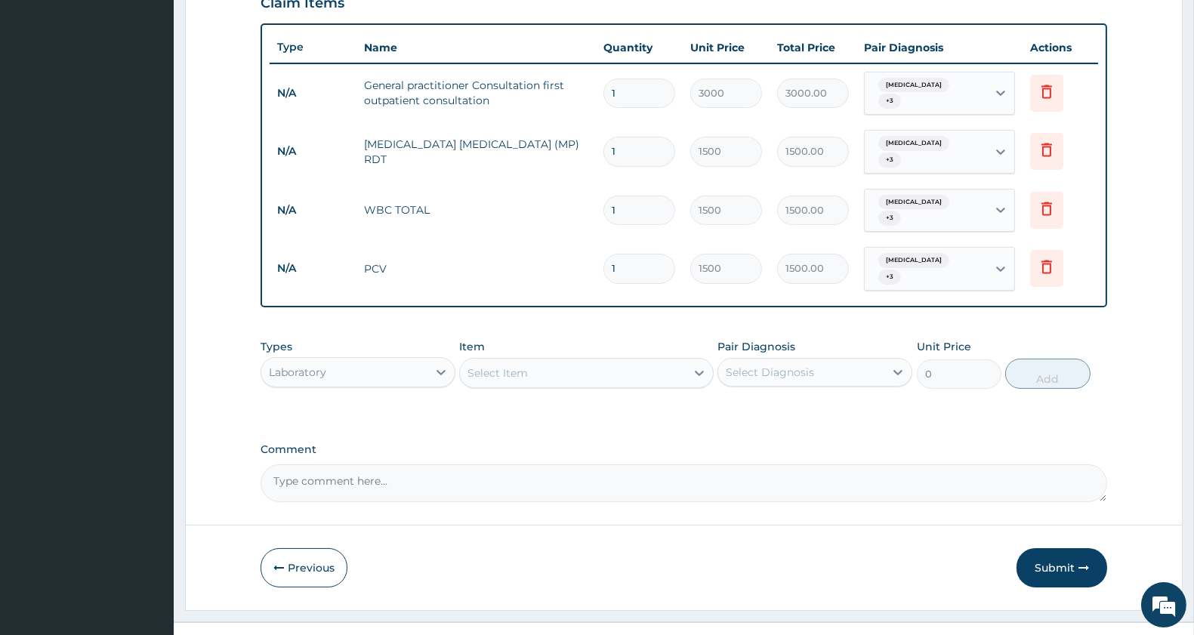
click at [362, 360] on div "Laboratory" at bounding box center [344, 372] width 166 height 24
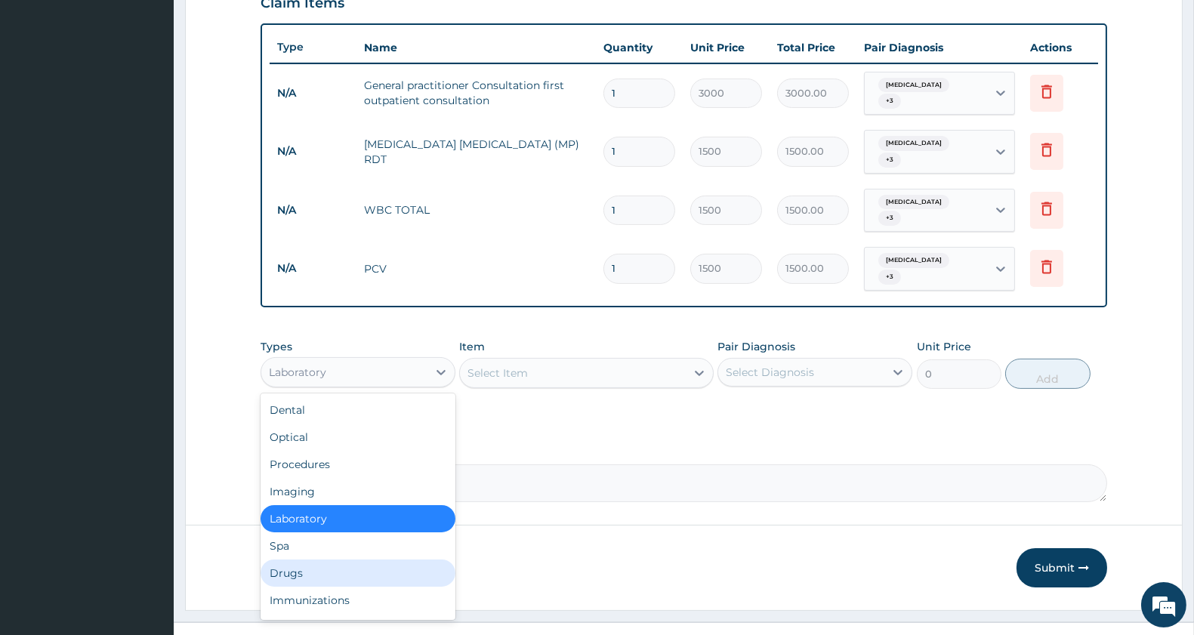
click at [325, 559] on div "Drugs" at bounding box center [357, 572] width 195 height 27
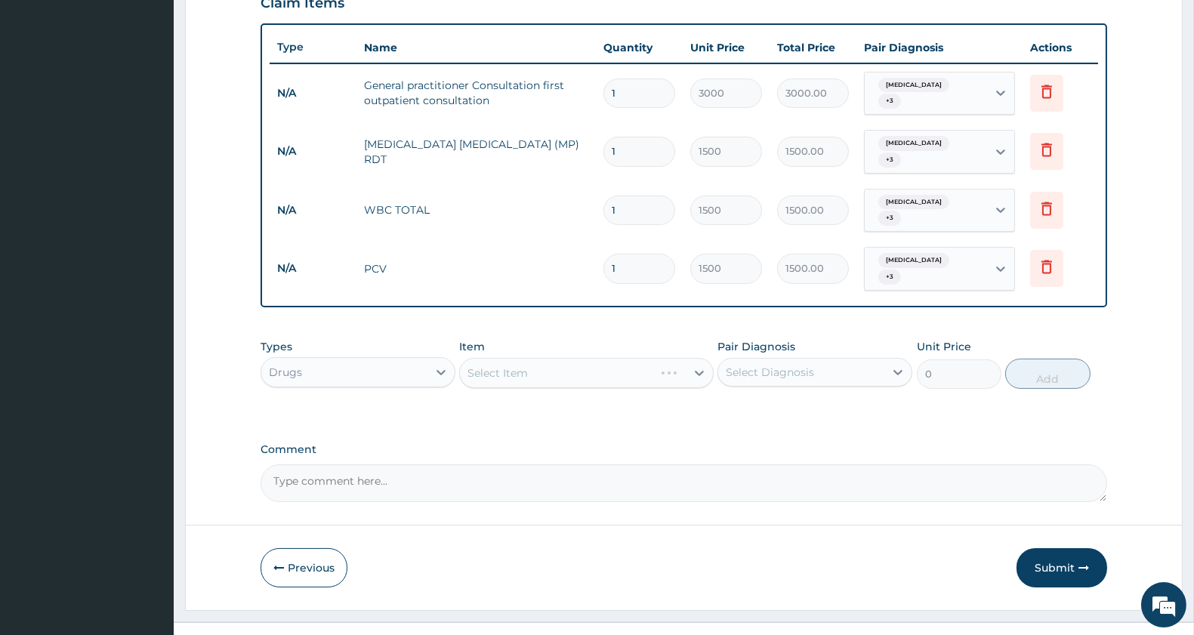
click at [579, 358] on div "Select Item" at bounding box center [586, 373] width 254 height 30
click at [582, 361] on div "Select Item" at bounding box center [572, 373] width 225 height 24
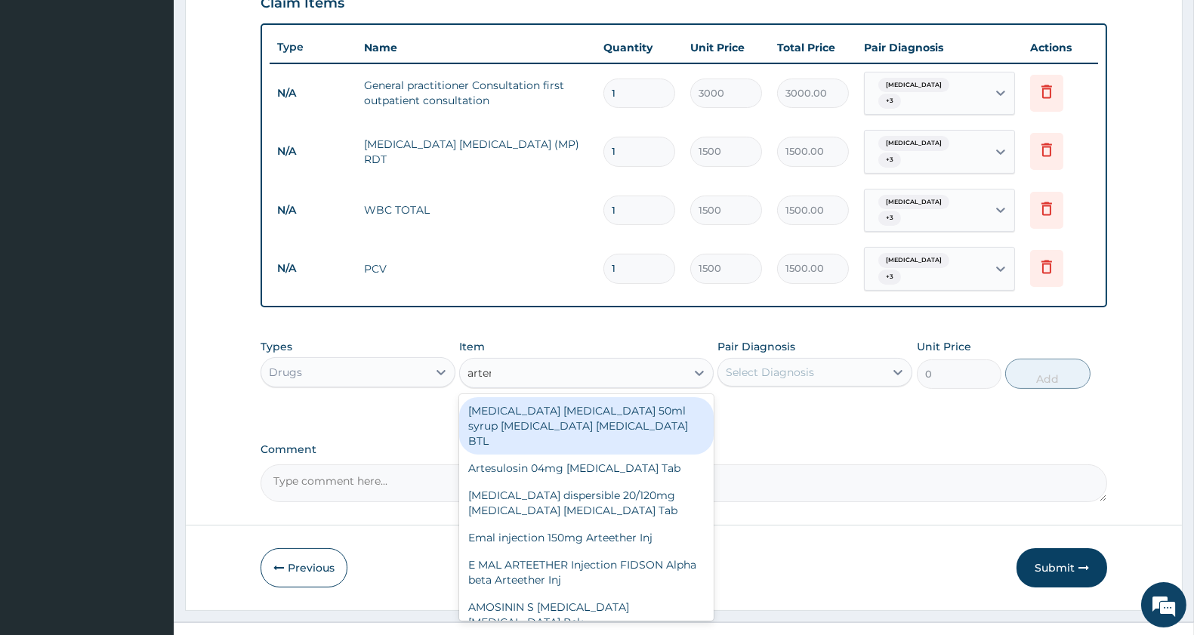
type input "[MEDICAL_DATA]"
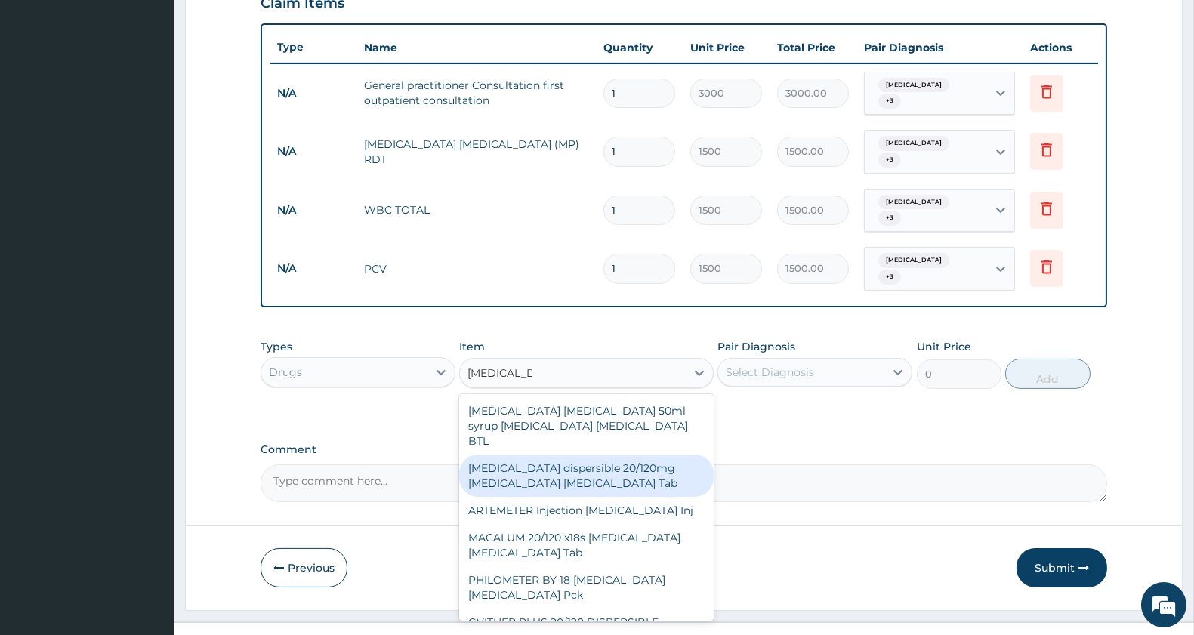
click at [648, 455] on div "[MEDICAL_DATA] dispersible 20/120mg [MEDICAL_DATA] [MEDICAL_DATA] Tab" at bounding box center [586, 476] width 254 height 42
type input "517.5"
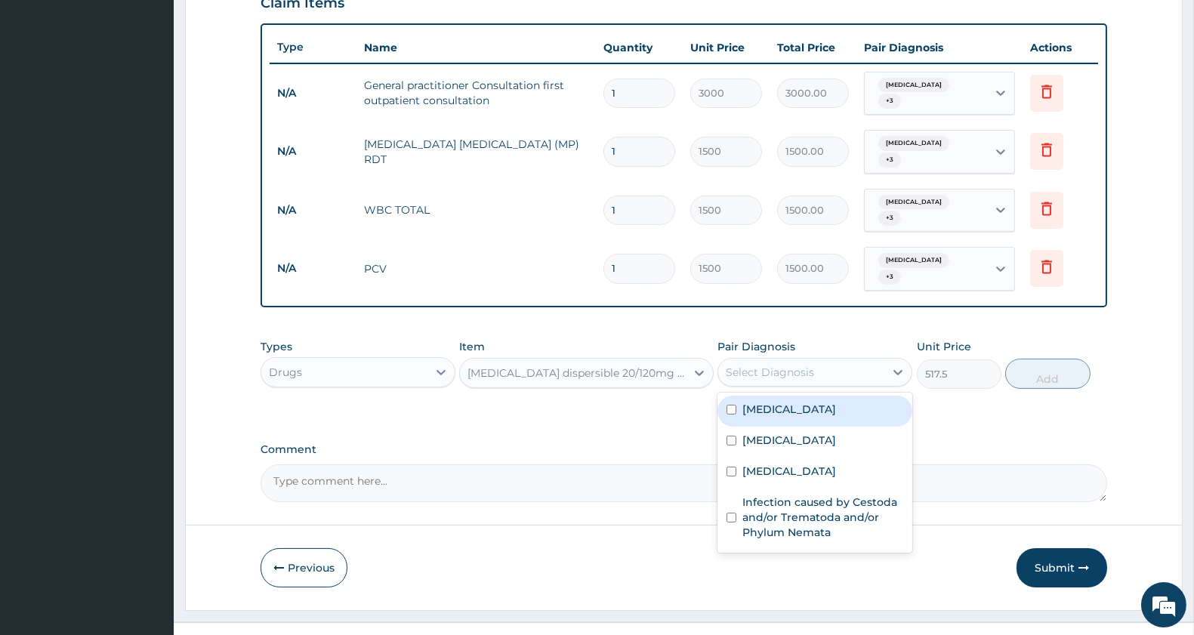
click at [838, 360] on div "Select Diagnosis" at bounding box center [801, 372] width 166 height 24
click at [836, 396] on div "[MEDICAL_DATA]" at bounding box center [814, 411] width 195 height 31
checkbox input "true"
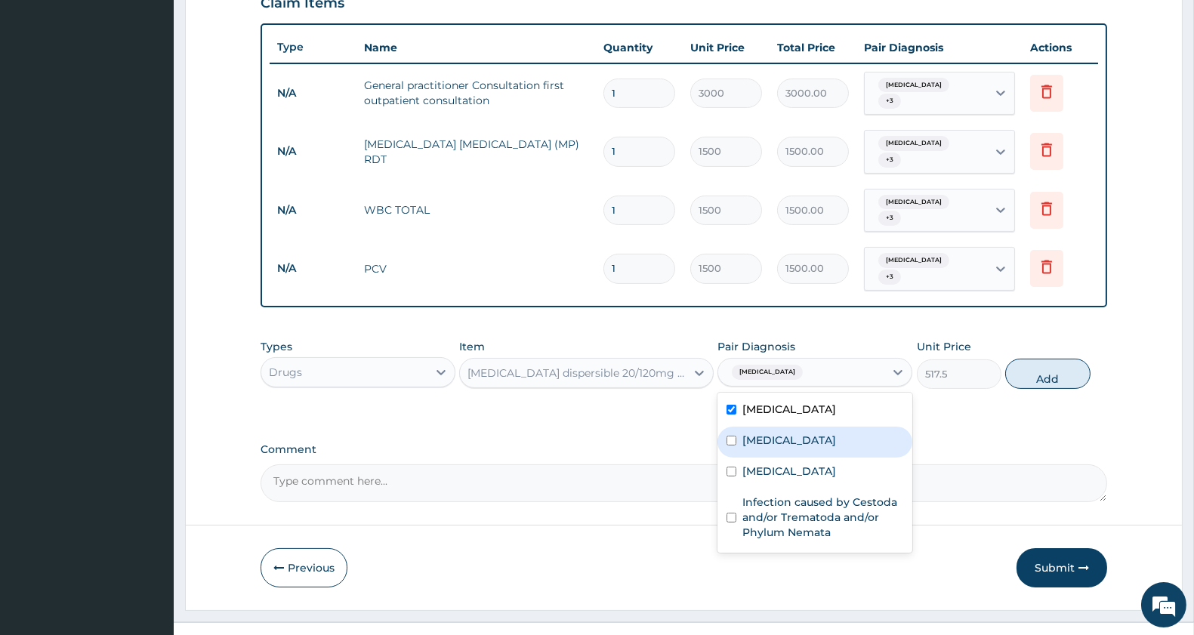
click at [821, 427] on div "[MEDICAL_DATA]" at bounding box center [814, 442] width 195 height 31
checkbox input "true"
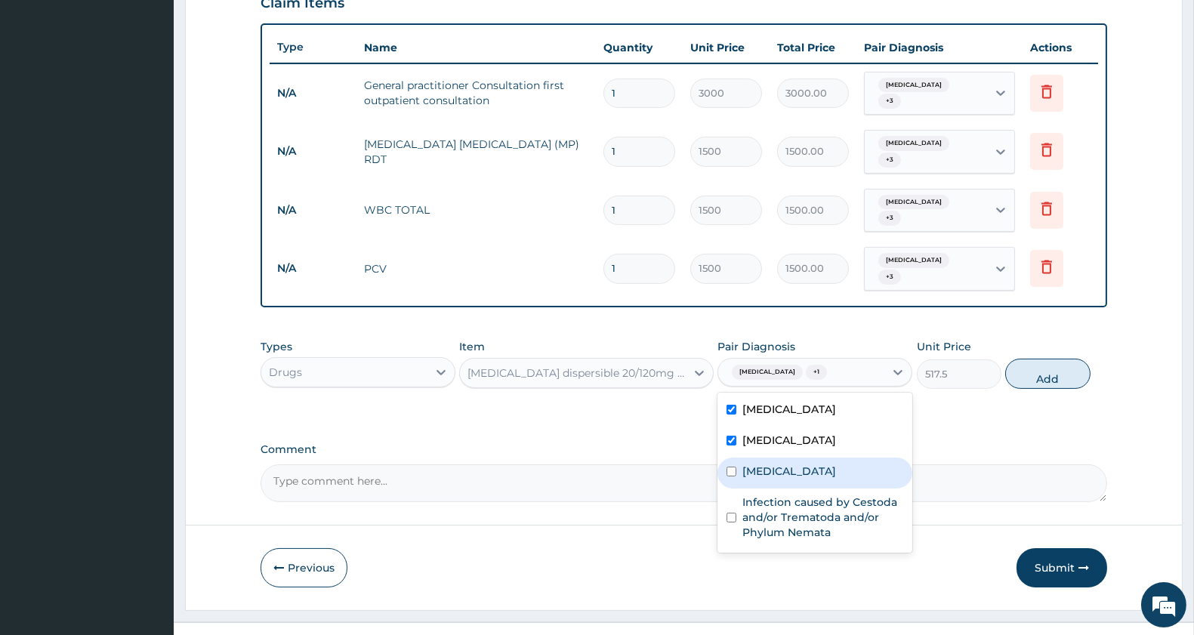
click at [816, 458] on div "[MEDICAL_DATA]" at bounding box center [814, 473] width 195 height 31
checkbox input "true"
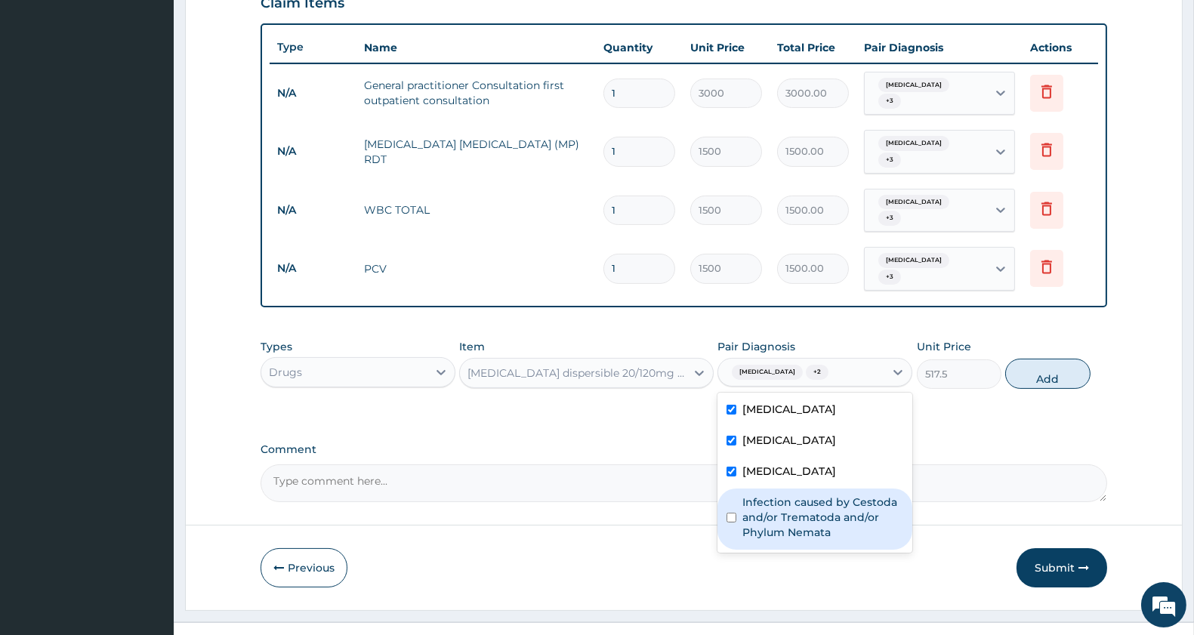
click at [738, 495] on div "Infection caused by Cestoda and/or Trematoda and/or Phylum Nemata" at bounding box center [814, 519] width 195 height 61
checkbox input "true"
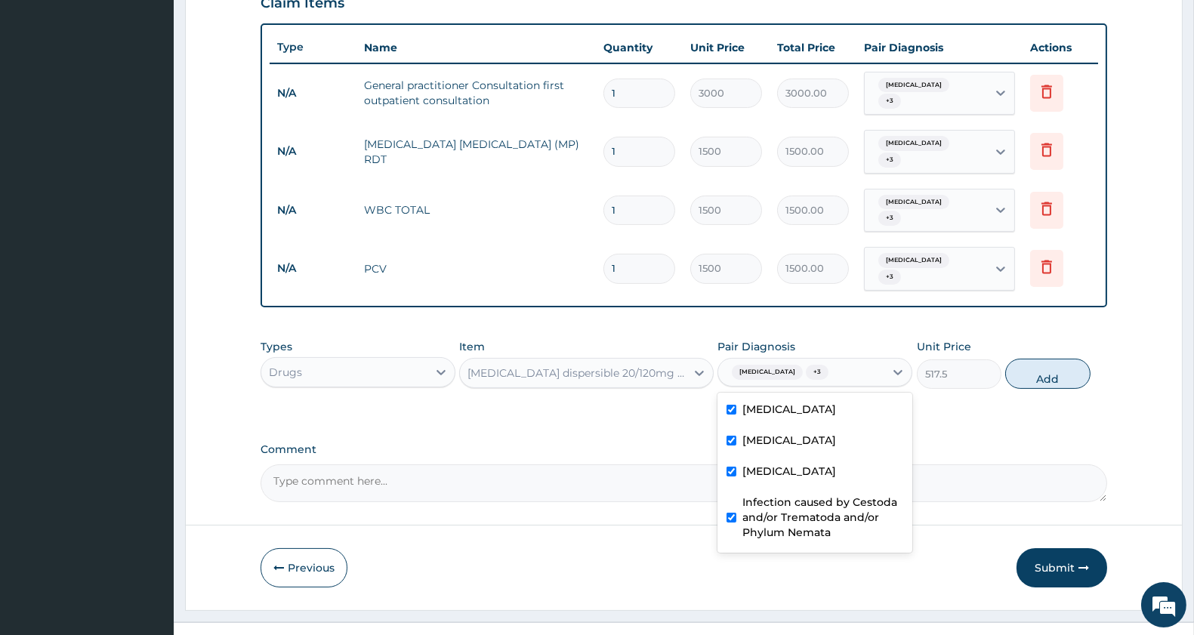
click at [619, 365] on div "[MEDICAL_DATA] dispersible 20/120mg [MEDICAL_DATA] [MEDICAL_DATA] Tab" at bounding box center [576, 372] width 219 height 15
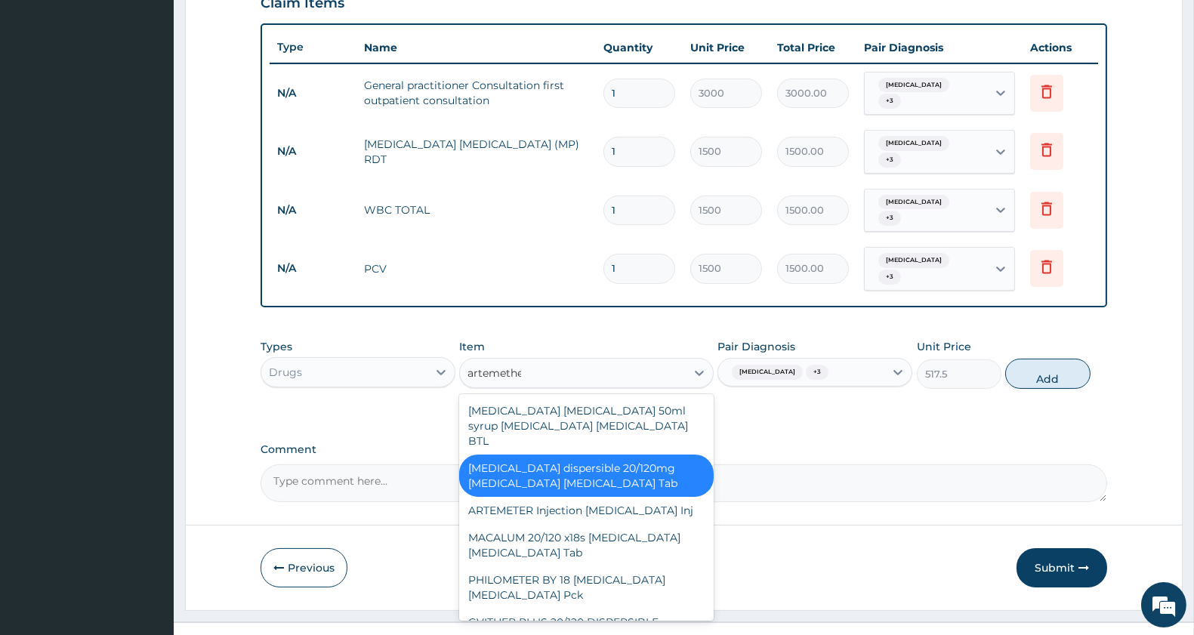
type input "[MEDICAL_DATA]"
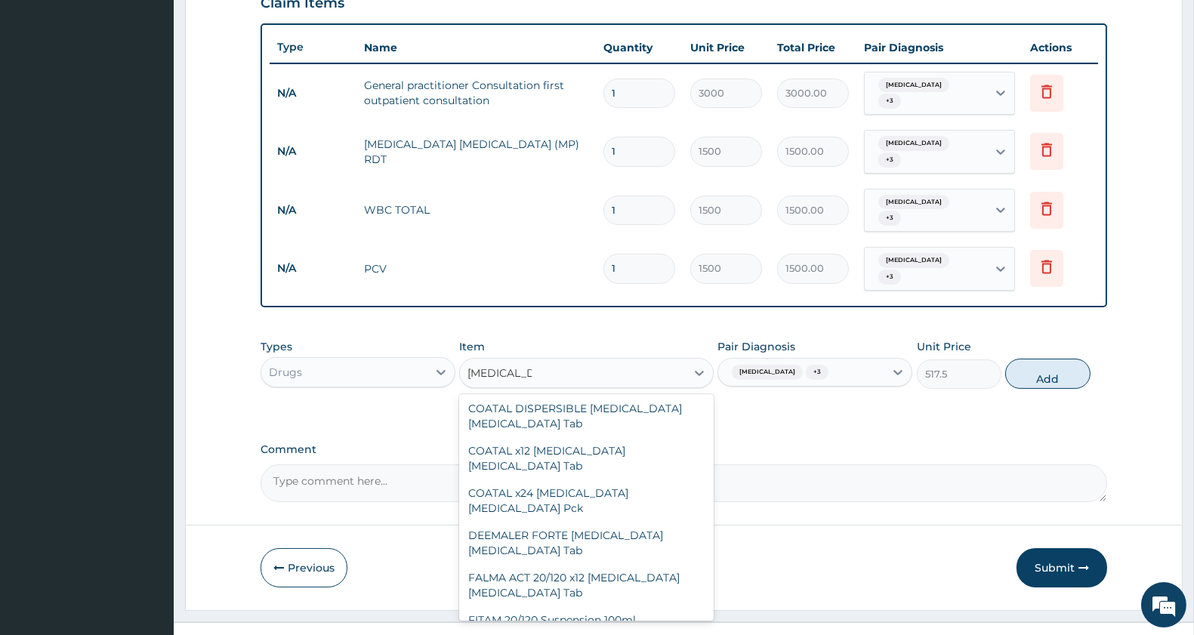
scroll to position [1074, 0]
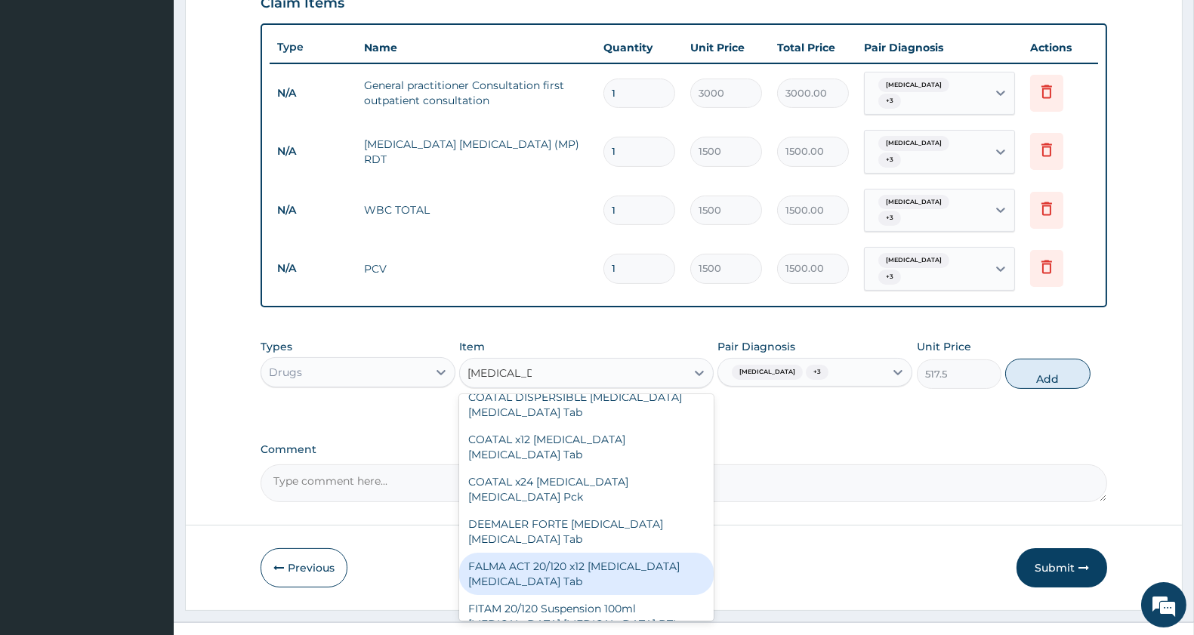
click at [615, 553] on div "FALMA ACT 20/120 x12 [MEDICAL_DATA] [MEDICAL_DATA] Tab" at bounding box center [586, 574] width 254 height 42
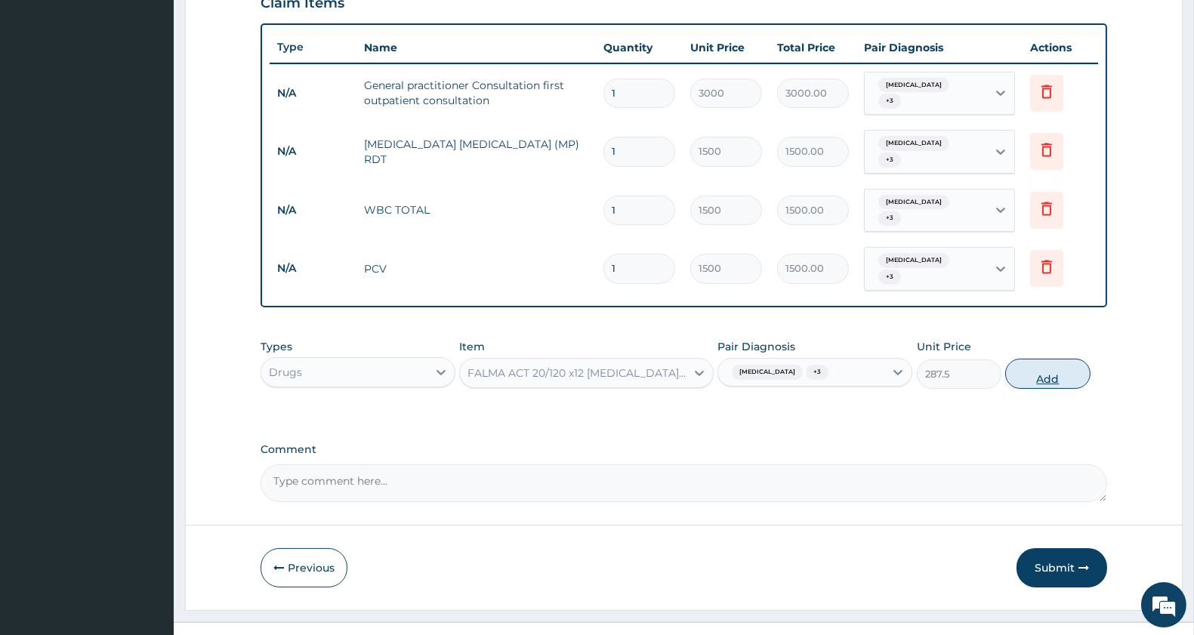
click at [1040, 359] on button "Add" at bounding box center [1047, 374] width 85 height 30
type input "0"
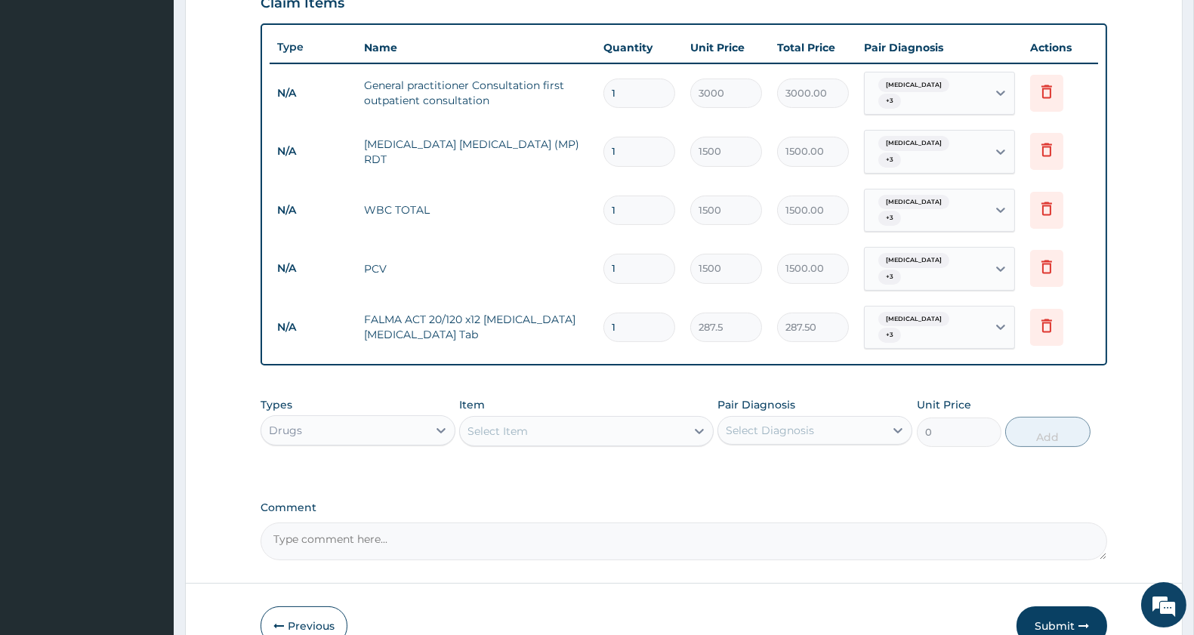
type input "12"
type input "3450.00"
type input "1"
type input "287.50"
type input "0.00"
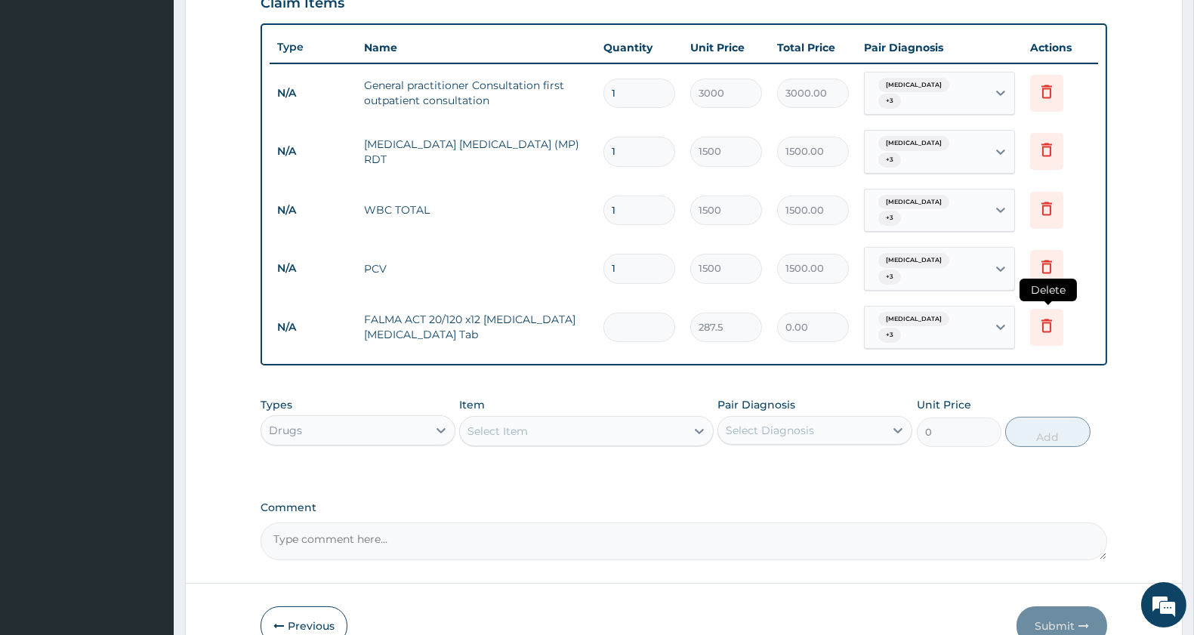
click at [1050, 319] on icon at bounding box center [1046, 326] width 11 height 14
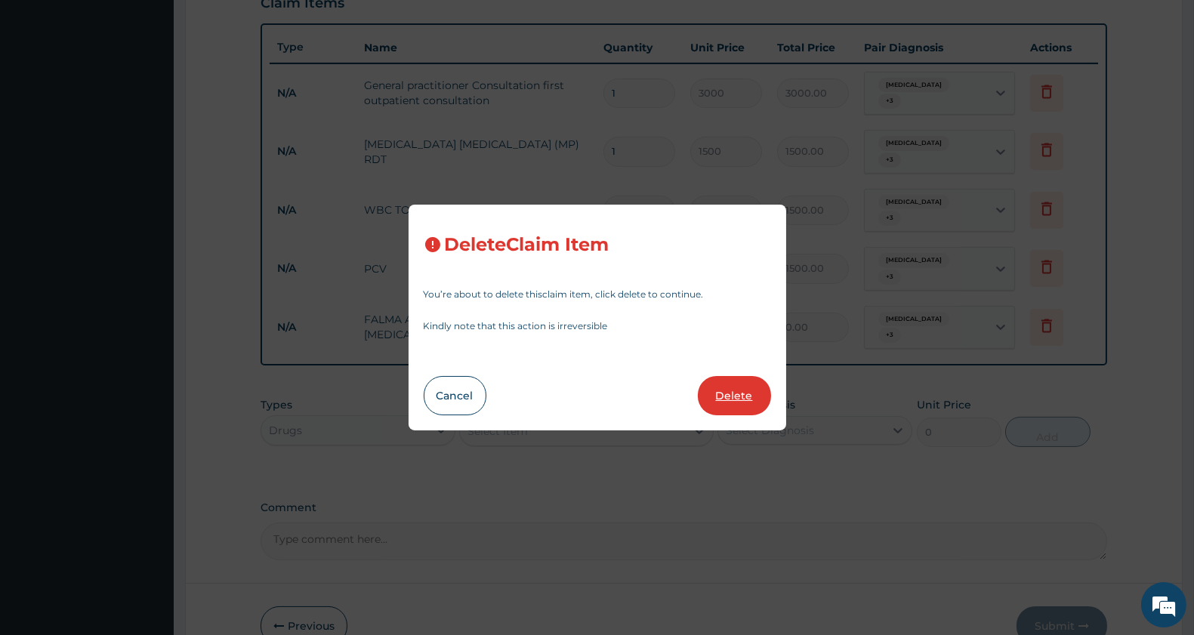
click at [736, 390] on button "Delete" at bounding box center [734, 395] width 73 height 39
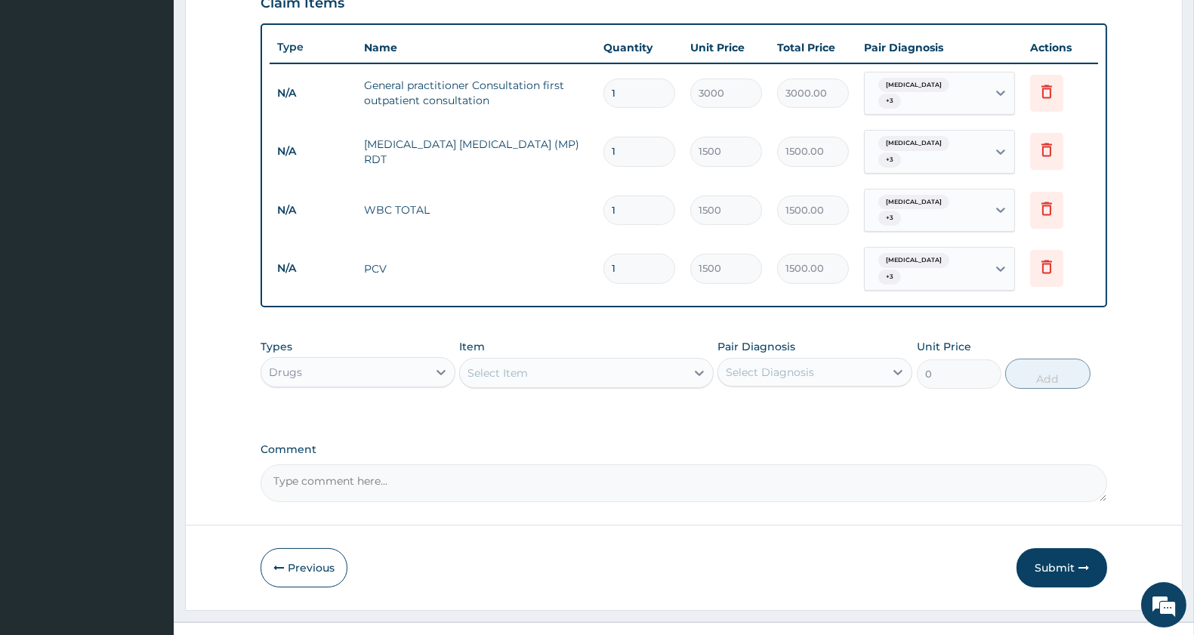
click at [587, 361] on div "Select Item" at bounding box center [572, 373] width 225 height 24
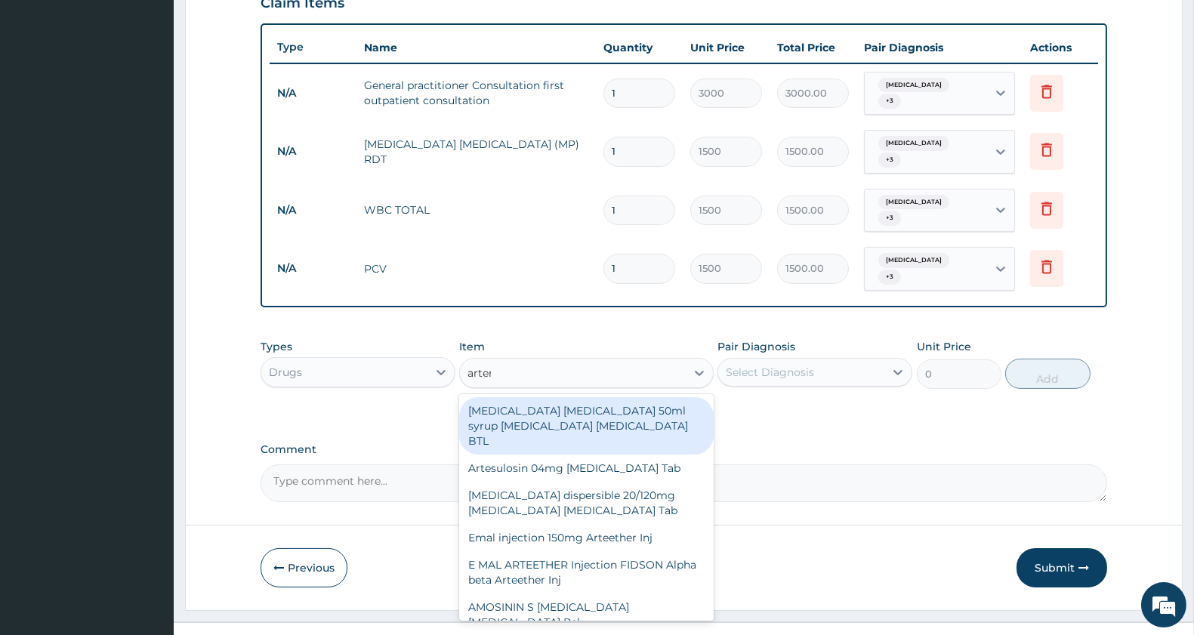
type input "[MEDICAL_DATA]"
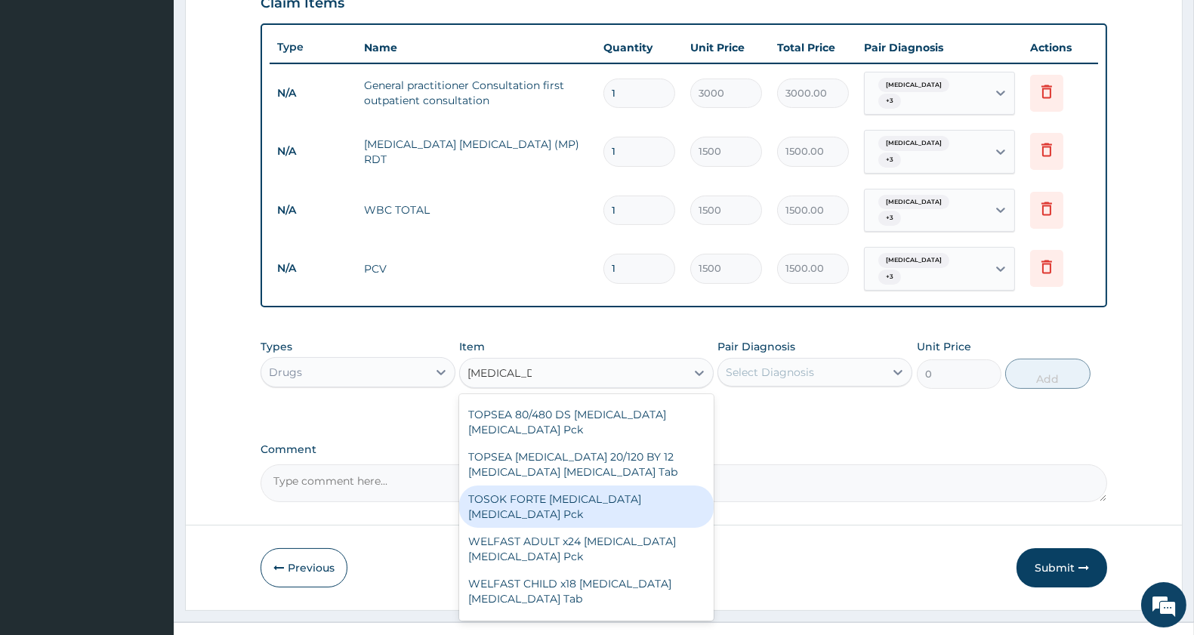
scroll to position [2883, 0]
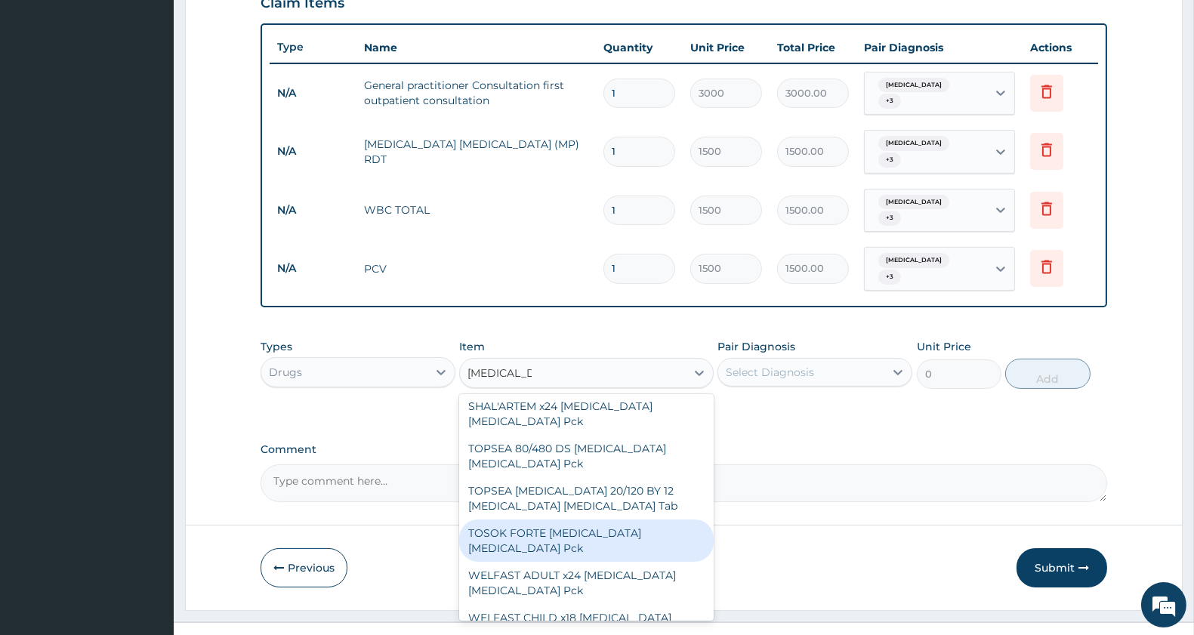
click at [638, 519] on div "TOSOK FORTE [MEDICAL_DATA] [MEDICAL_DATA] Pck" at bounding box center [586, 540] width 254 height 42
type input "425.5"
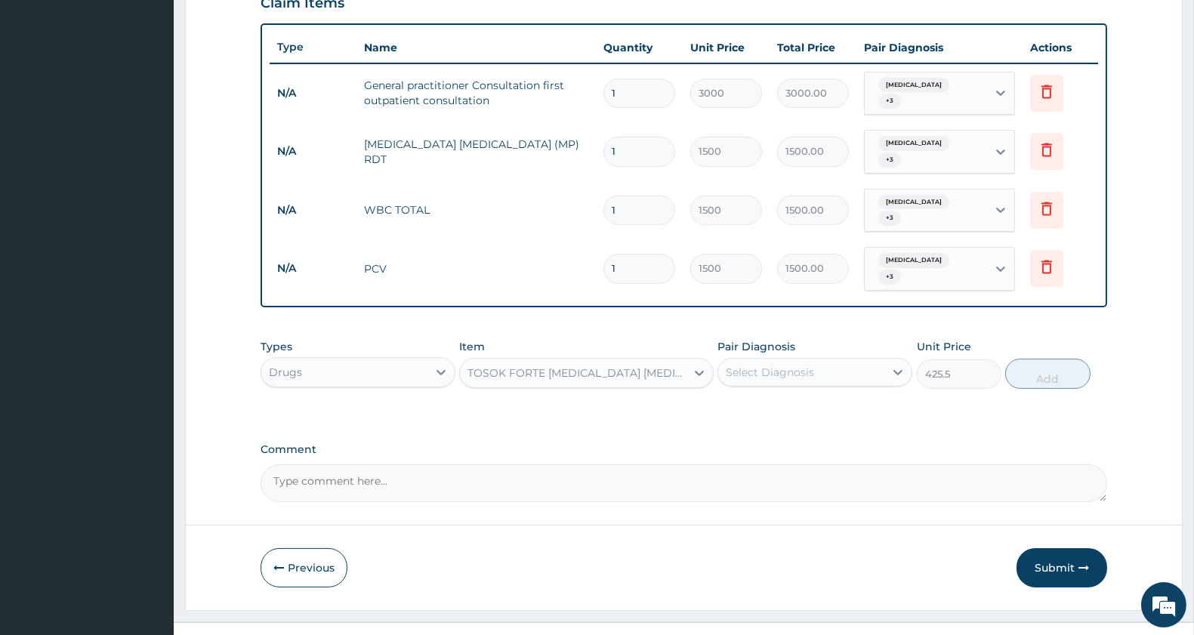
click at [636, 365] on div "TOSOK FORTE [MEDICAL_DATA] [MEDICAL_DATA] Pck" at bounding box center [576, 372] width 219 height 15
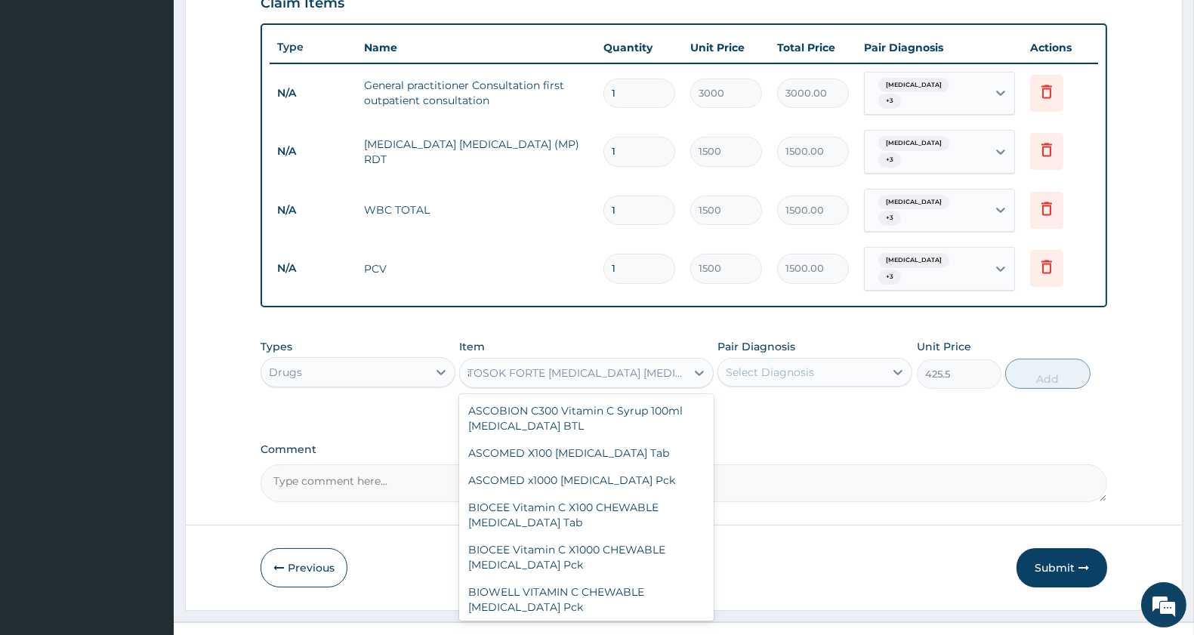
type input "[MEDICAL_DATA]"
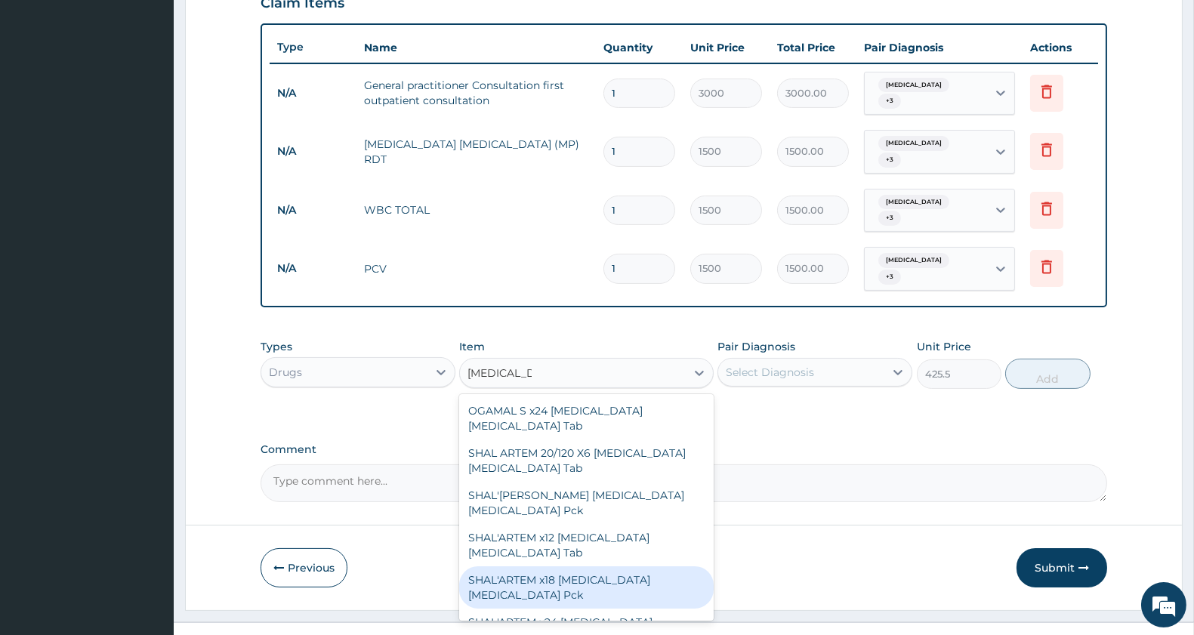
scroll to position [2658, 0]
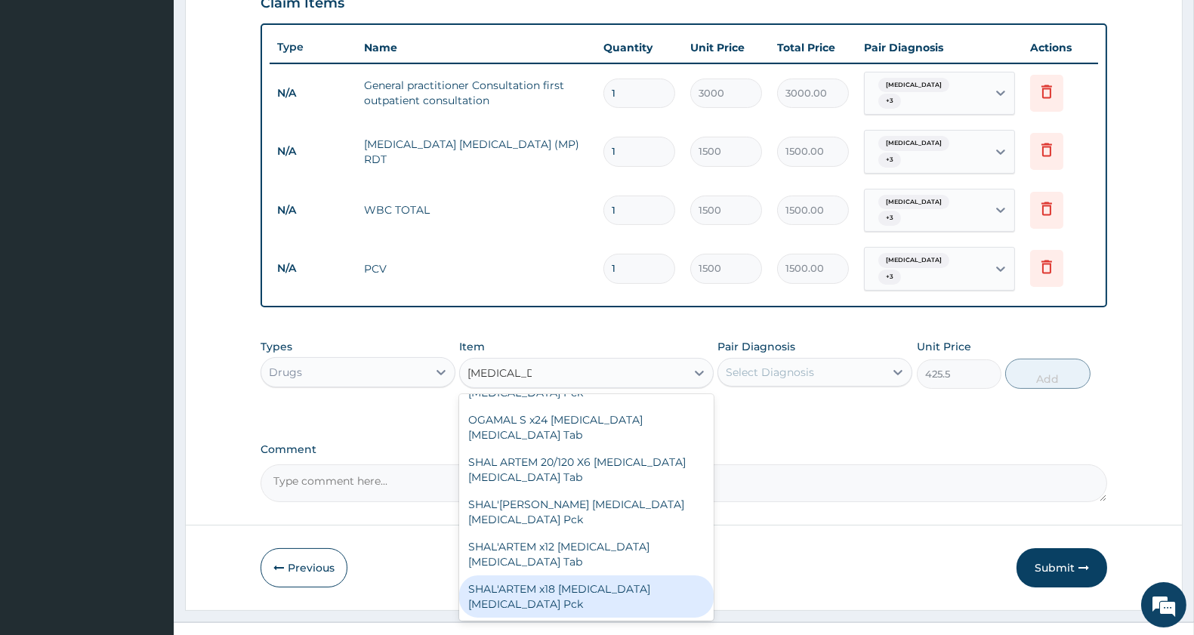
click at [624, 575] on div "SHAL'ARTEM x18 [MEDICAL_DATA] [MEDICAL_DATA] Pck" at bounding box center [586, 596] width 254 height 42
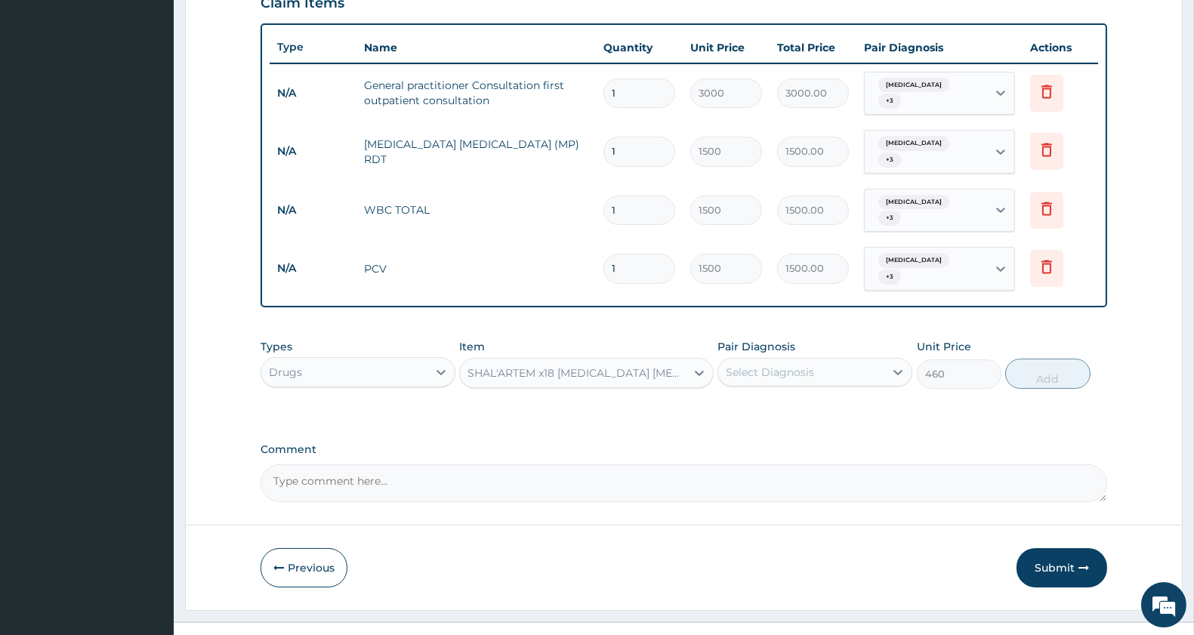
click at [675, 365] on div "SHAL'ARTEM x18 [MEDICAL_DATA] [MEDICAL_DATA] Pck" at bounding box center [576, 372] width 219 height 15
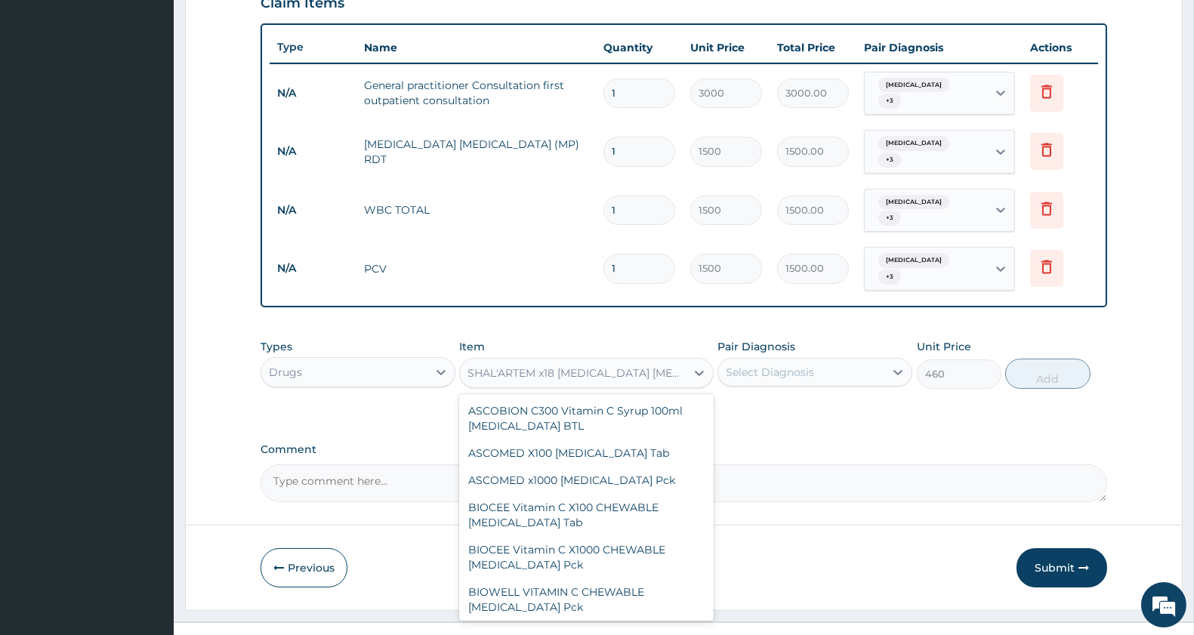
scroll to position [27926, 0]
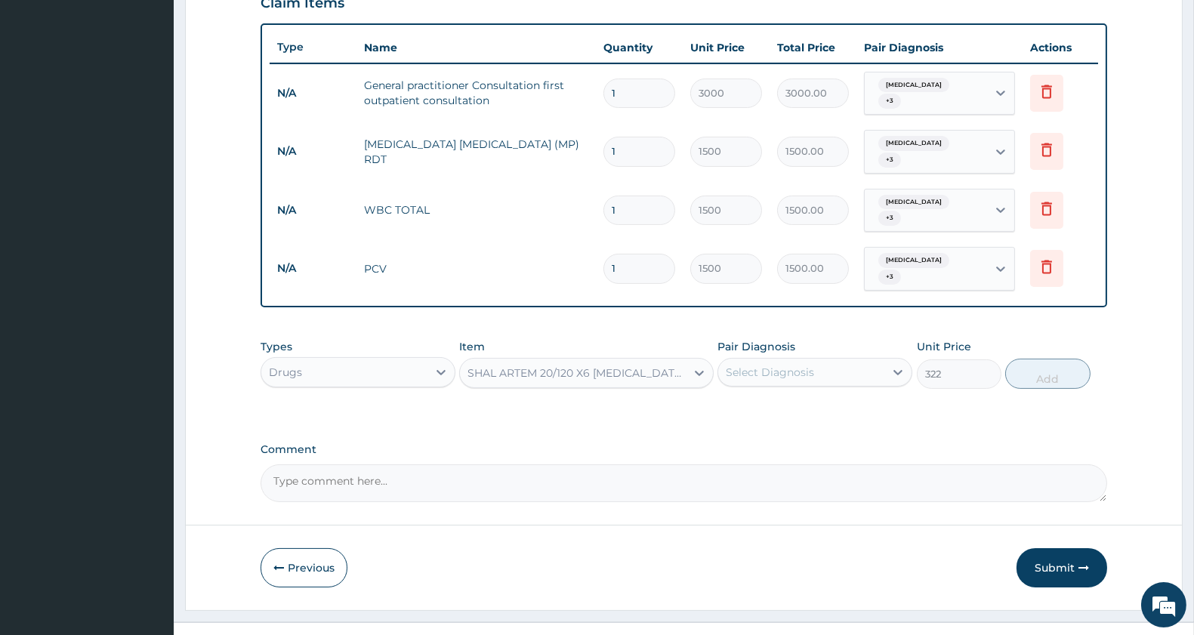
click at [631, 365] on div "SHAL ARTEM 20/120 X6 [MEDICAL_DATA] [MEDICAL_DATA] Tab" at bounding box center [576, 372] width 219 height 15
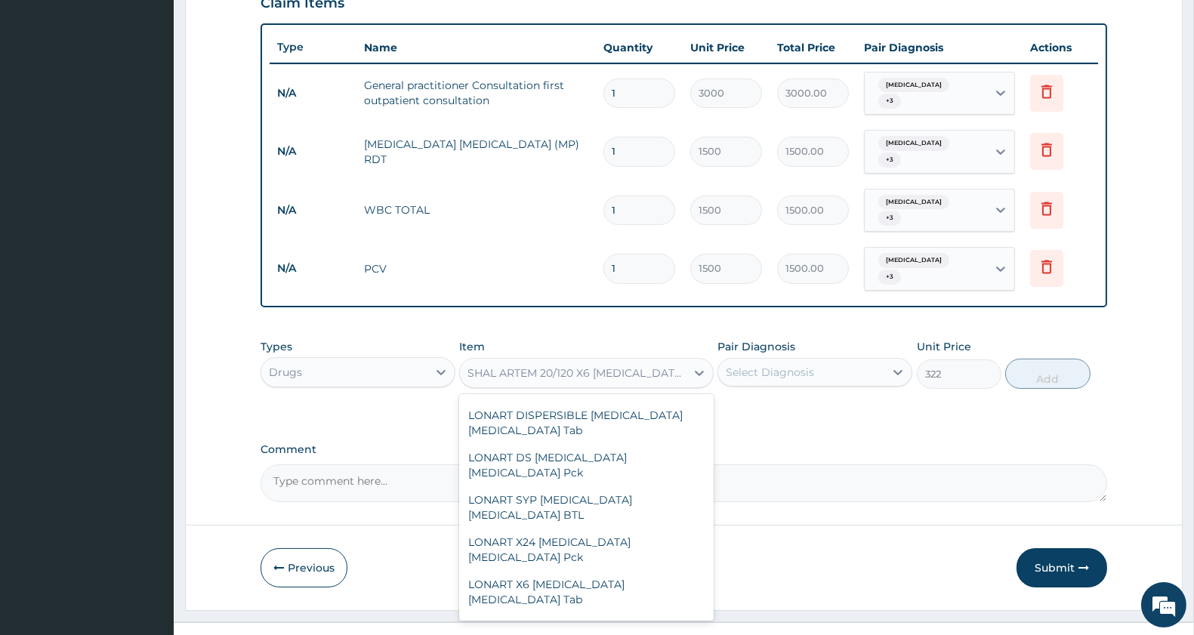
scroll to position [27631, 0]
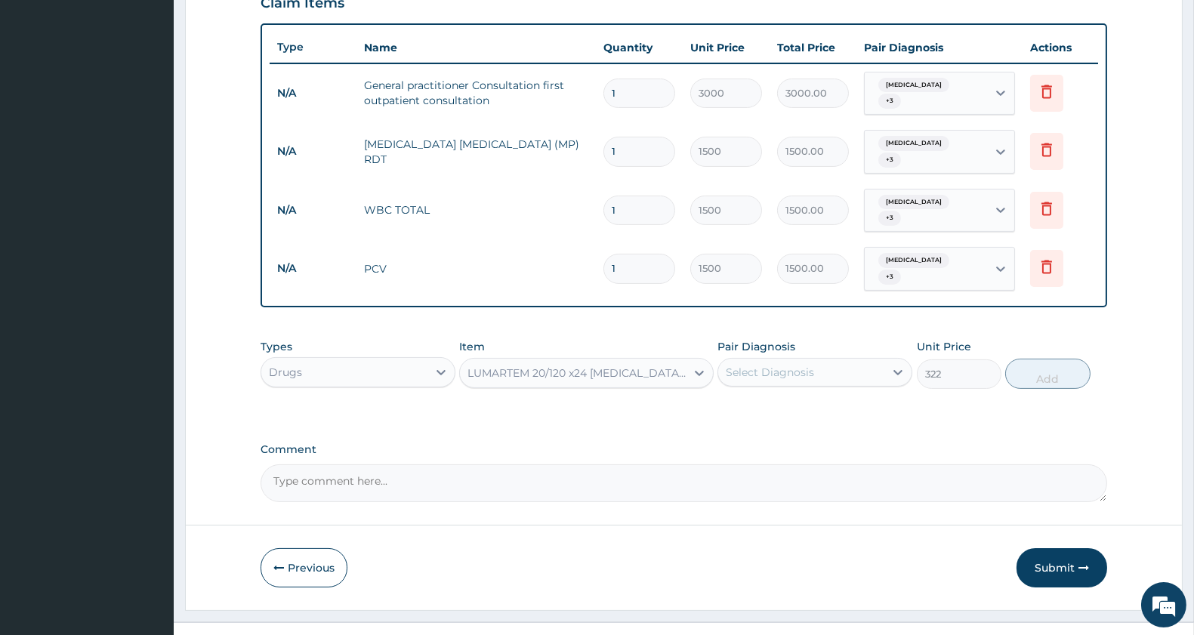
type input "805"
click at [801, 365] on div "Select Diagnosis" at bounding box center [770, 372] width 88 height 15
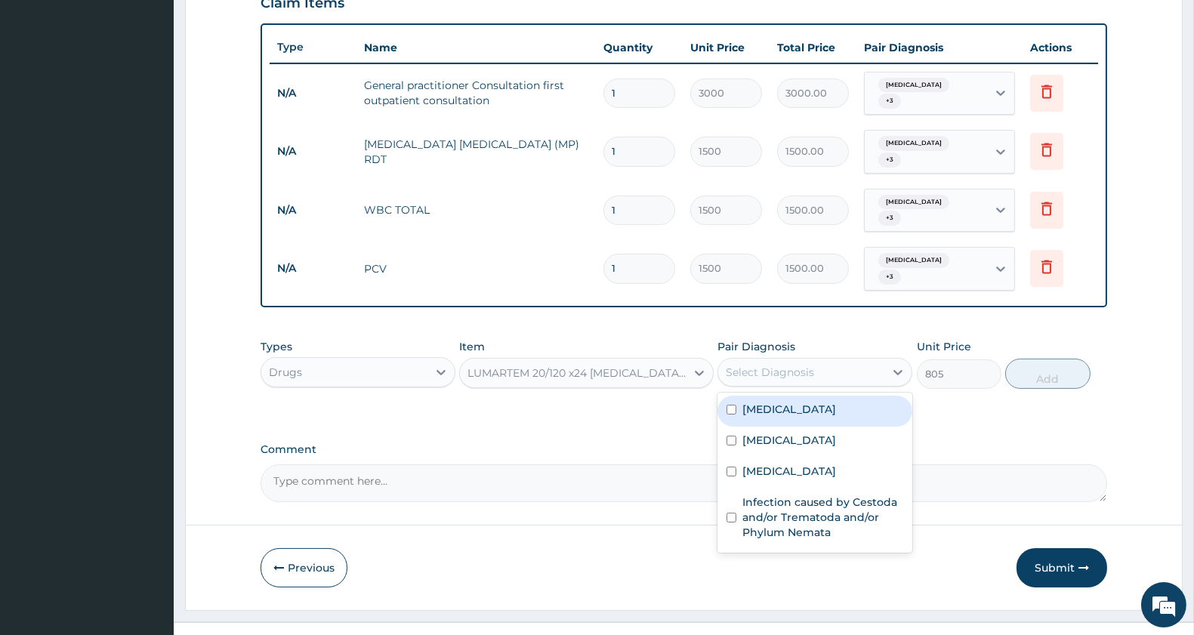
click at [786, 402] on label "[MEDICAL_DATA]" at bounding box center [789, 409] width 94 height 15
checkbox input "true"
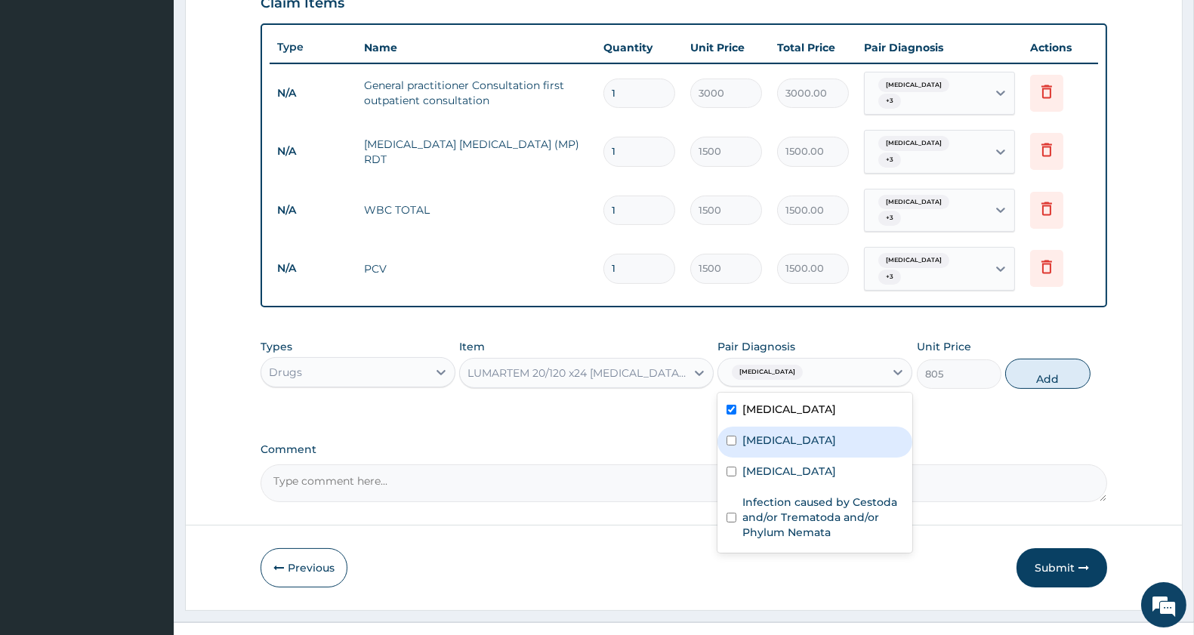
click at [782, 433] on label "[MEDICAL_DATA]" at bounding box center [789, 440] width 94 height 15
checkbox input "true"
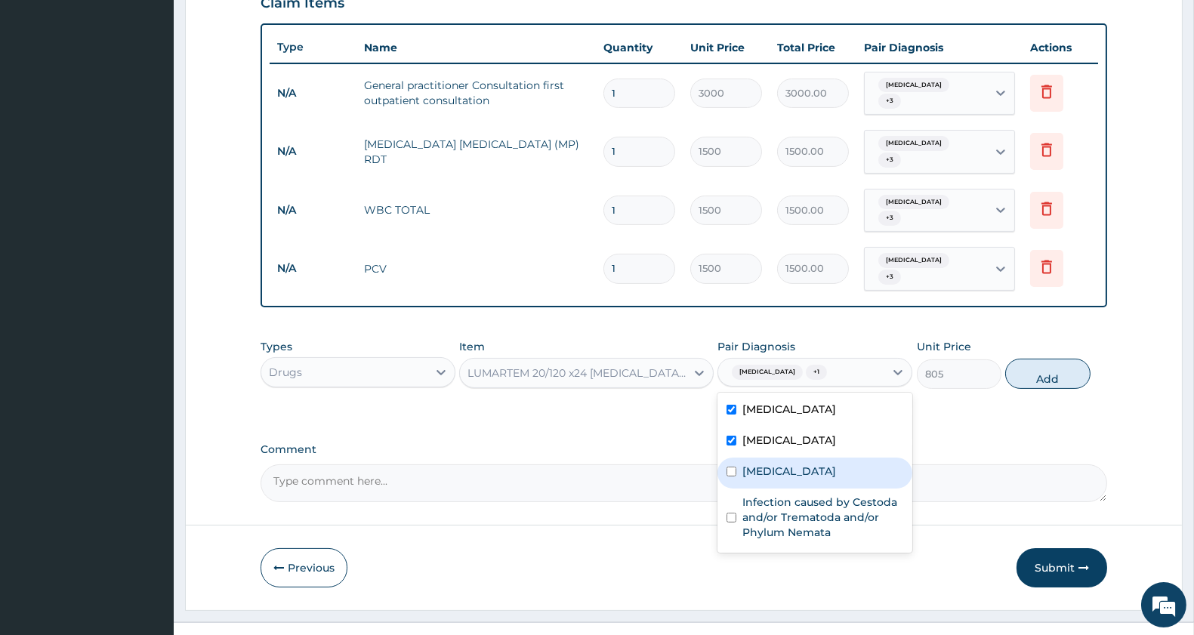
drag, startPoint x: 781, startPoint y: 436, endPoint x: 787, endPoint y: 463, distance: 27.3
click at [781, 458] on div "[MEDICAL_DATA]" at bounding box center [814, 473] width 195 height 31
checkbox input "true"
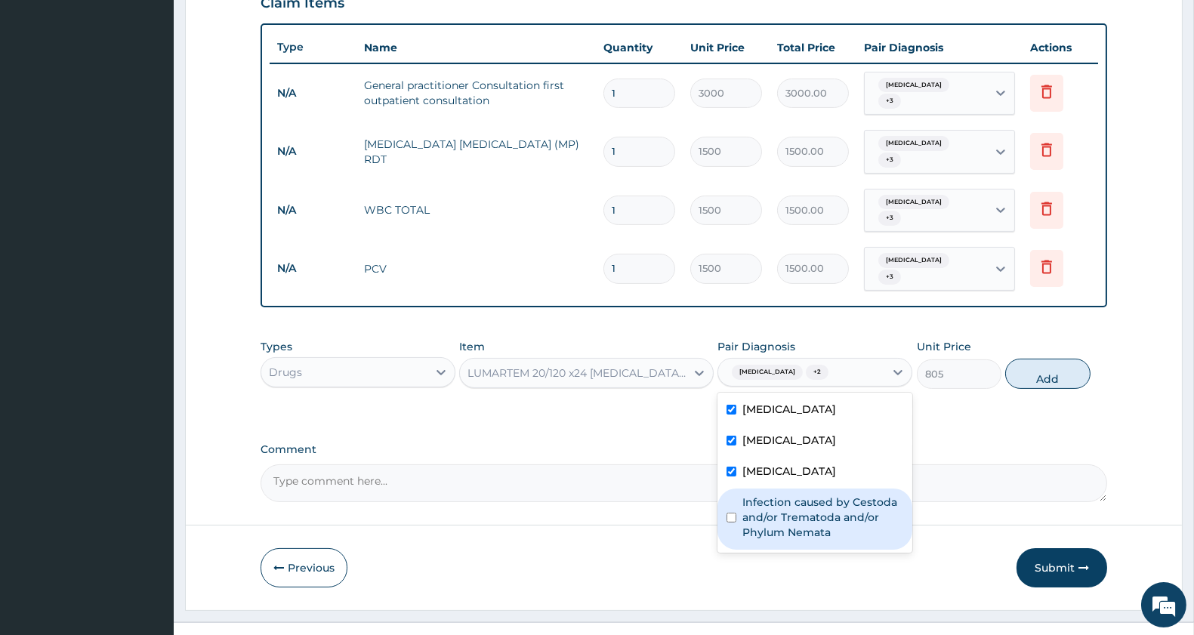
drag, startPoint x: 791, startPoint y: 479, endPoint x: 819, endPoint y: 473, distance: 29.2
click at [791, 495] on label "Infection caused by Cestoda and/or Trematoda and/or Phylum Nemata" at bounding box center [822, 517] width 161 height 45
checkbox input "true"
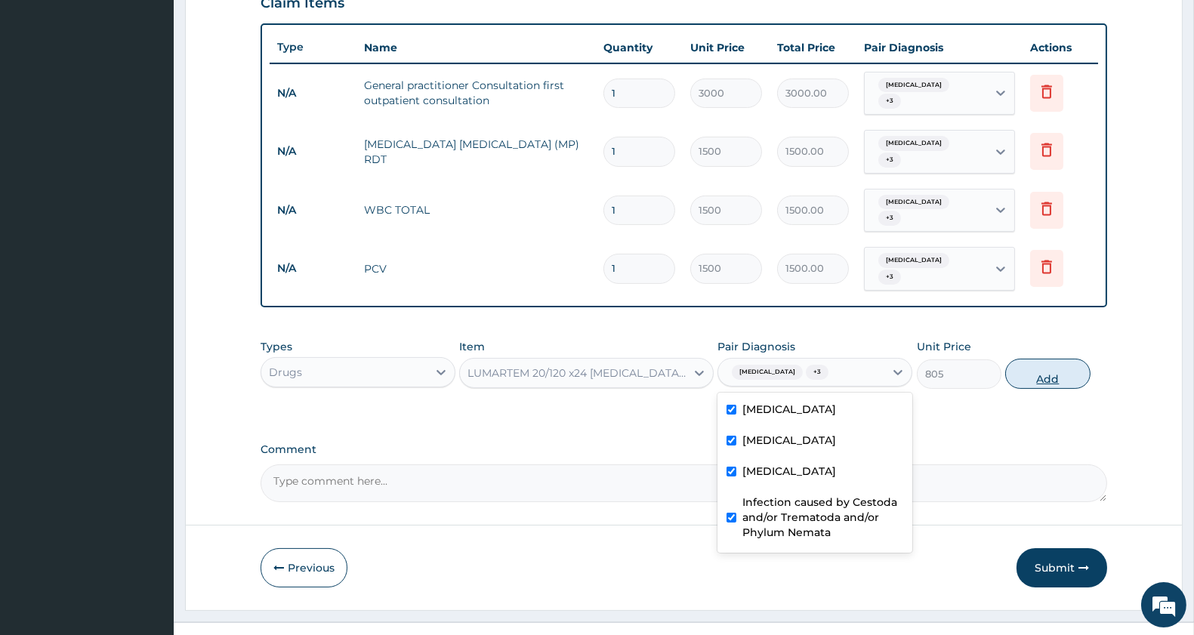
click at [1044, 359] on button "Add" at bounding box center [1047, 374] width 85 height 30
type input "0"
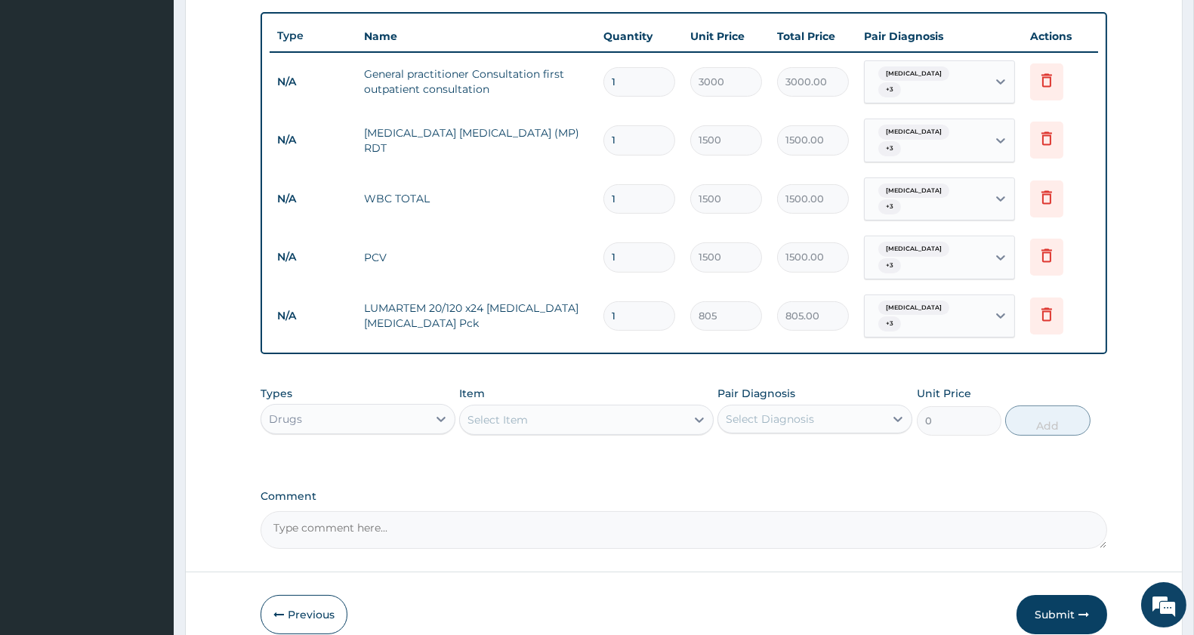
scroll to position [590, 0]
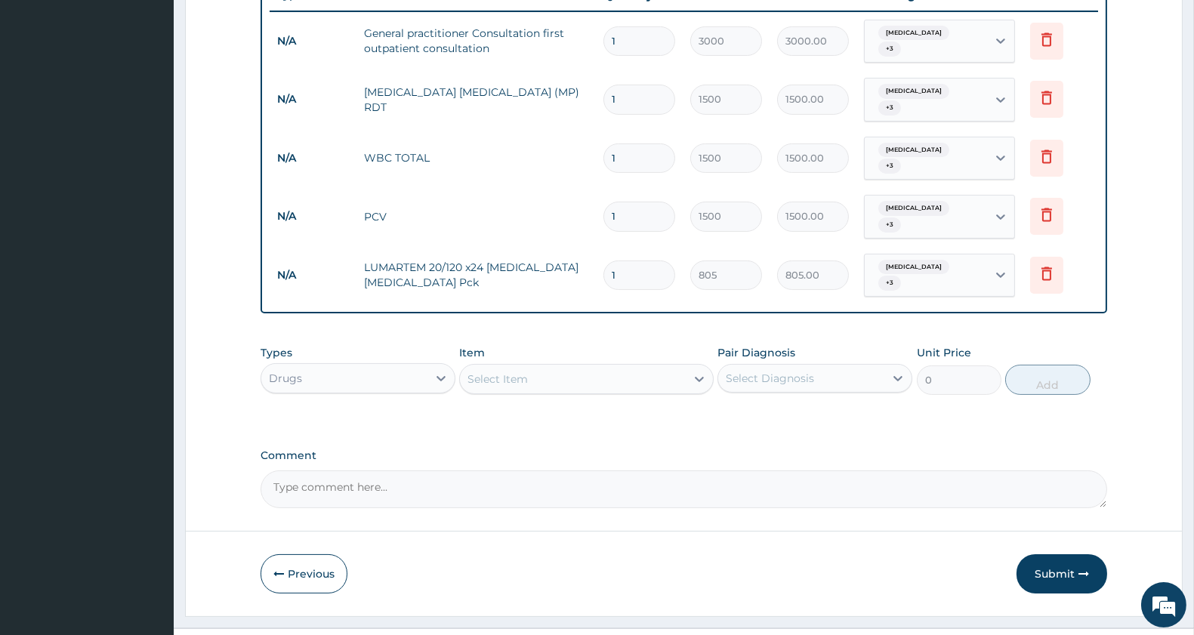
click at [566, 367] on div "Select Item" at bounding box center [572, 379] width 225 height 24
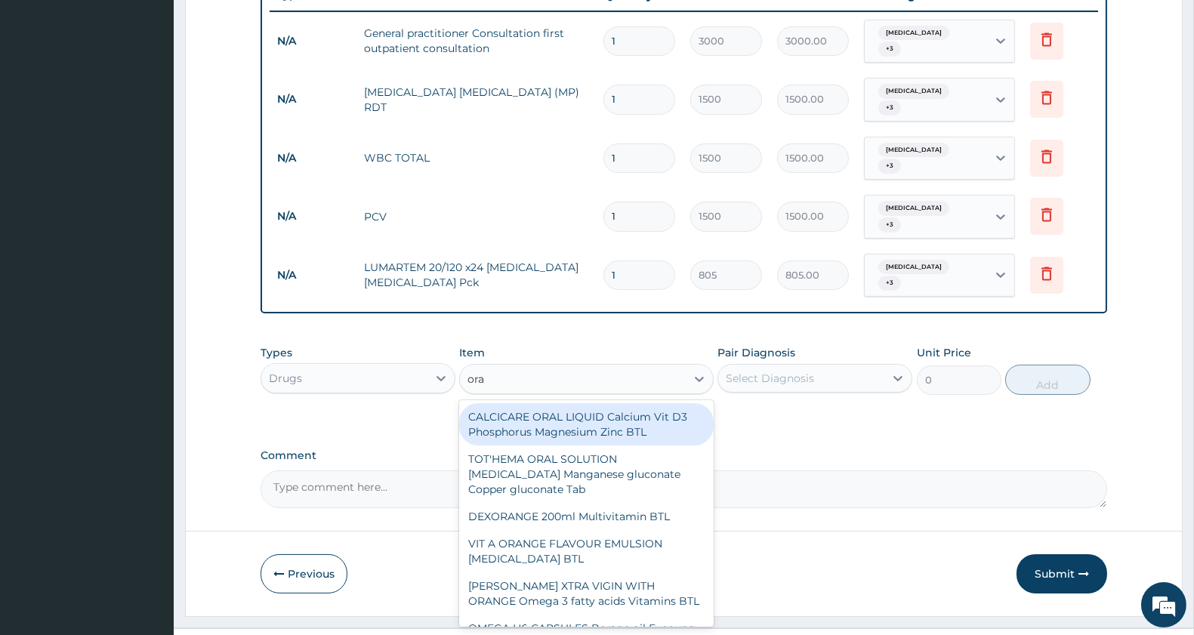
type input "oral"
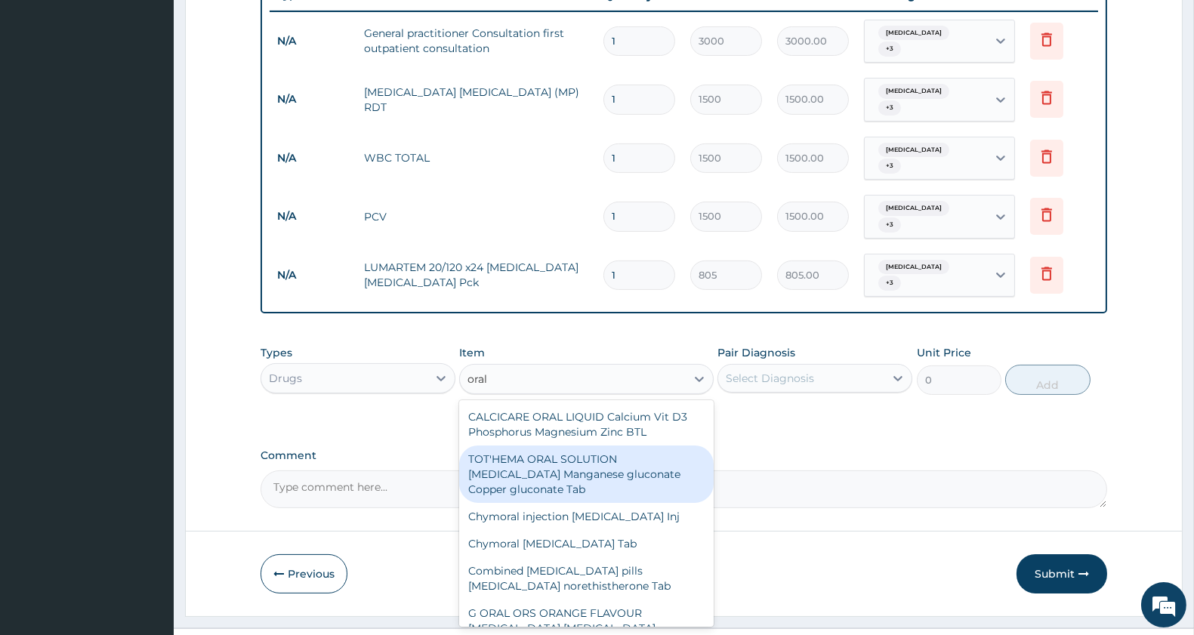
drag, startPoint x: 599, startPoint y: 439, endPoint x: 776, endPoint y: 381, distance: 185.8
click at [612, 445] on div "TOT'HEMA ORAL SOLUTION [MEDICAL_DATA] Manganese gluconate Copper gluconate Tab" at bounding box center [586, 473] width 254 height 57
type input "201.25"
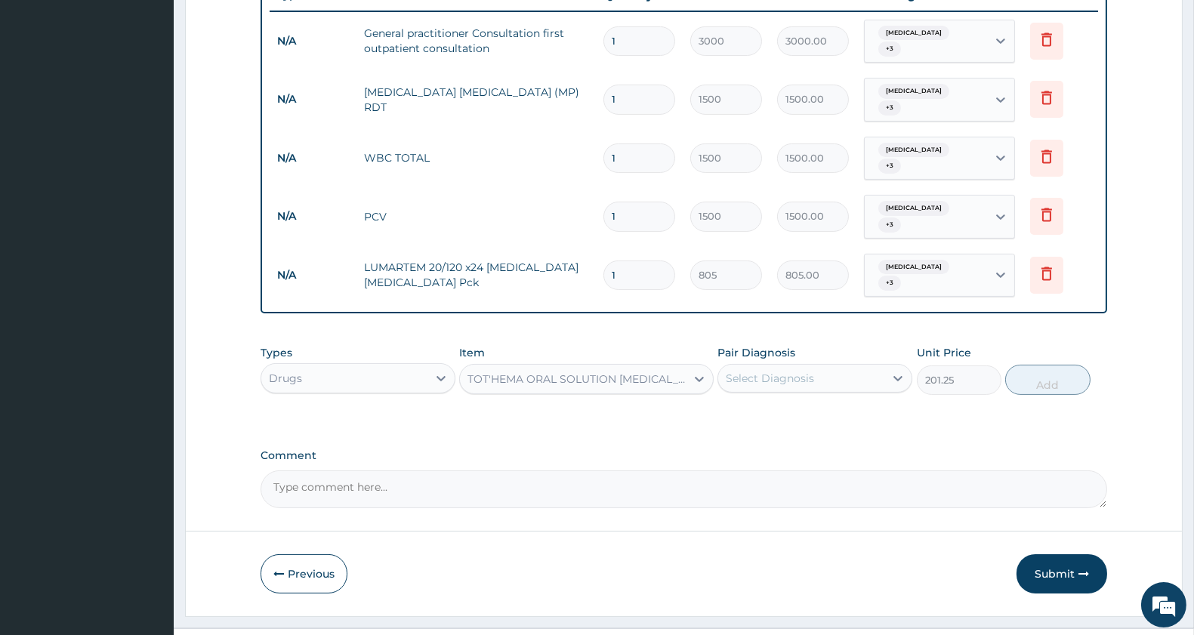
click at [805, 364] on div "Select Diagnosis" at bounding box center [814, 378] width 195 height 29
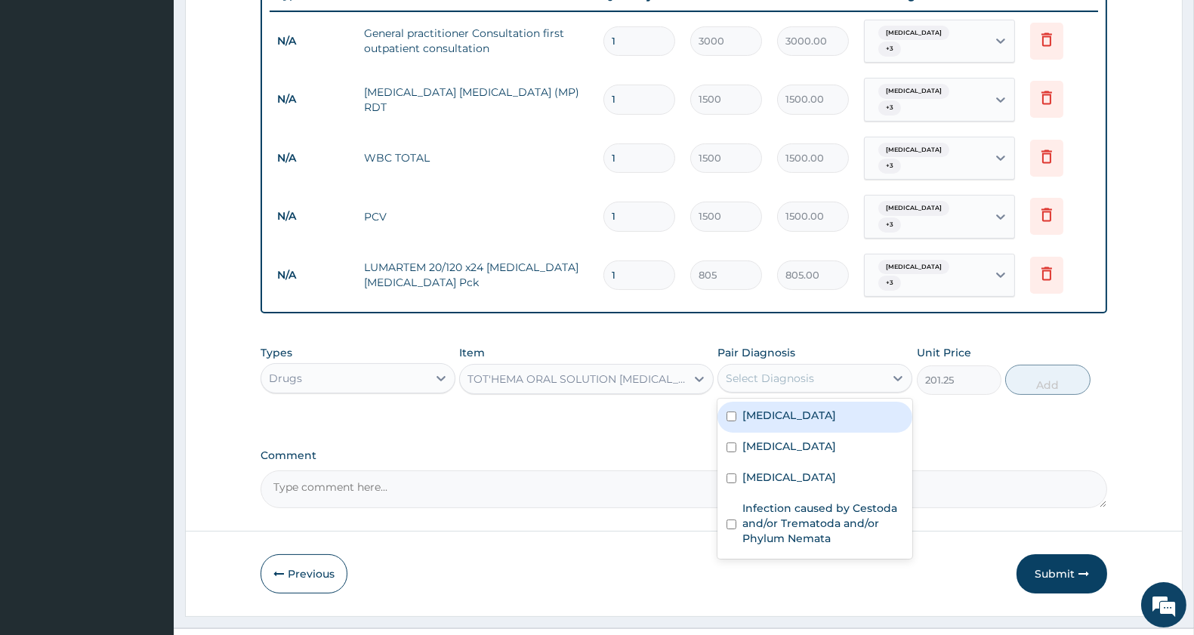
click at [790, 408] on label "[MEDICAL_DATA]" at bounding box center [789, 415] width 94 height 15
checkbox input "true"
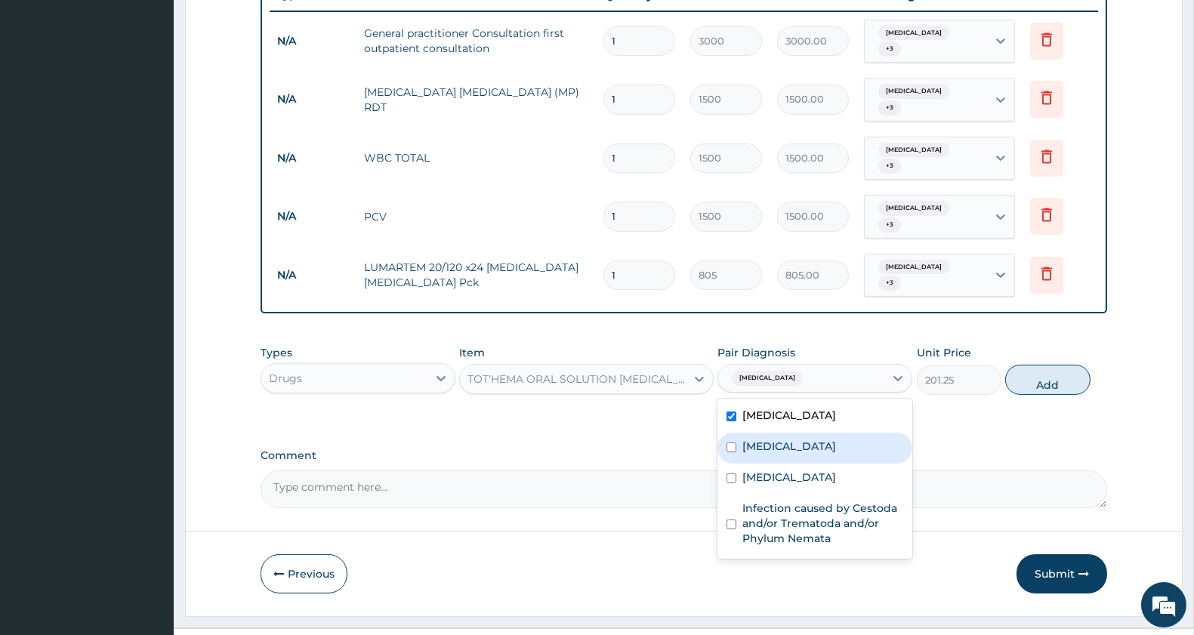
click at [779, 439] on label "[MEDICAL_DATA]" at bounding box center [789, 446] width 94 height 15
checkbox input "true"
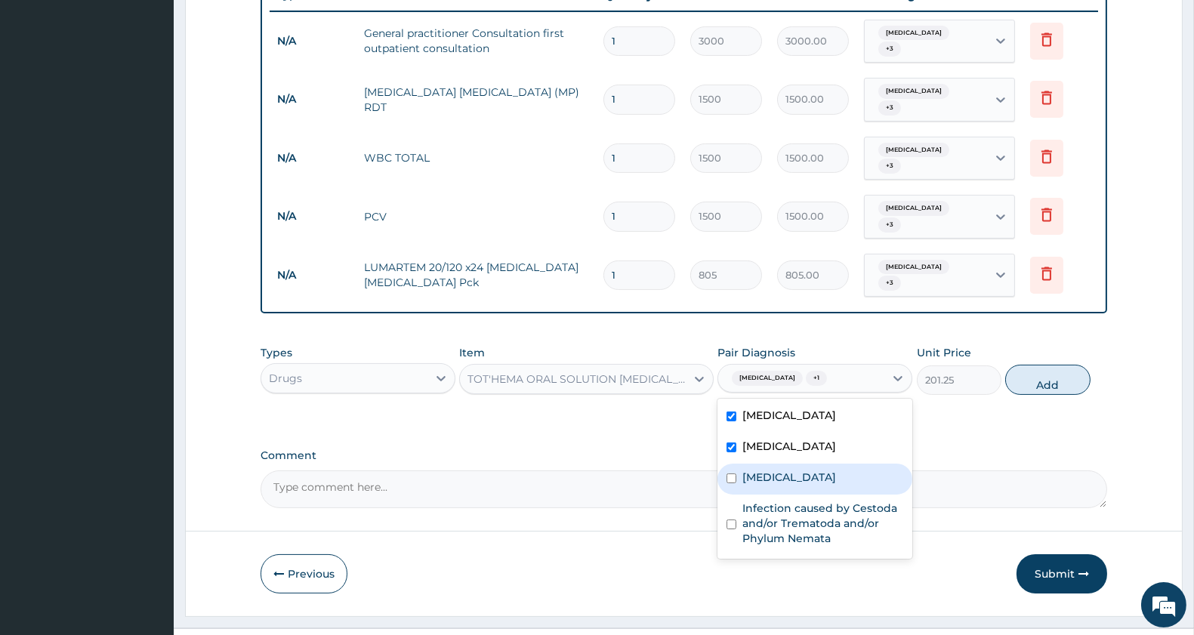
click at [778, 470] on label "[MEDICAL_DATA]" at bounding box center [789, 477] width 94 height 15
checkbox input "true"
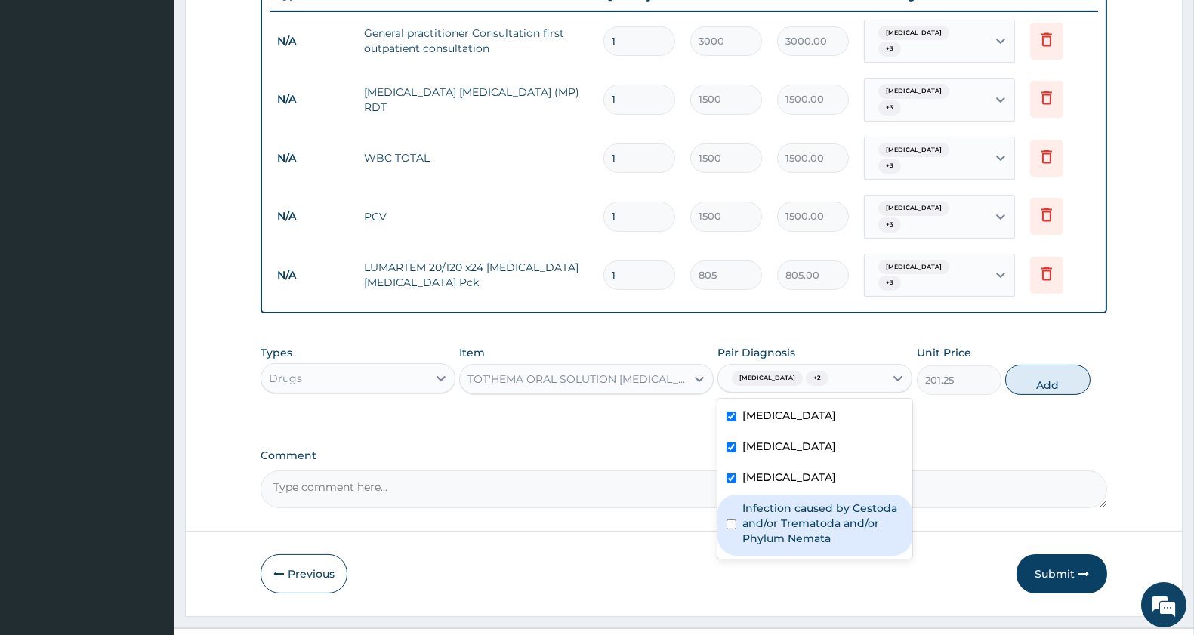
click at [778, 501] on label "Infection caused by Cestoda and/or Trematoda and/or Phylum Nemata" at bounding box center [822, 523] width 161 height 45
checkbox input "true"
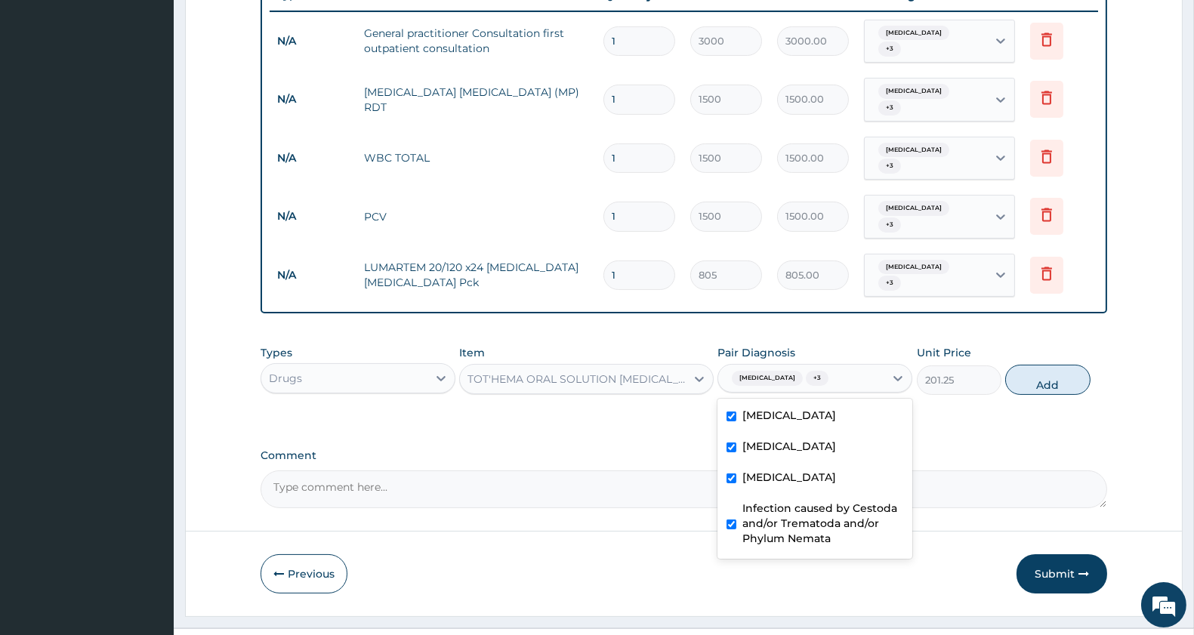
click at [1043, 365] on button "Add" at bounding box center [1047, 380] width 85 height 30
type input "0"
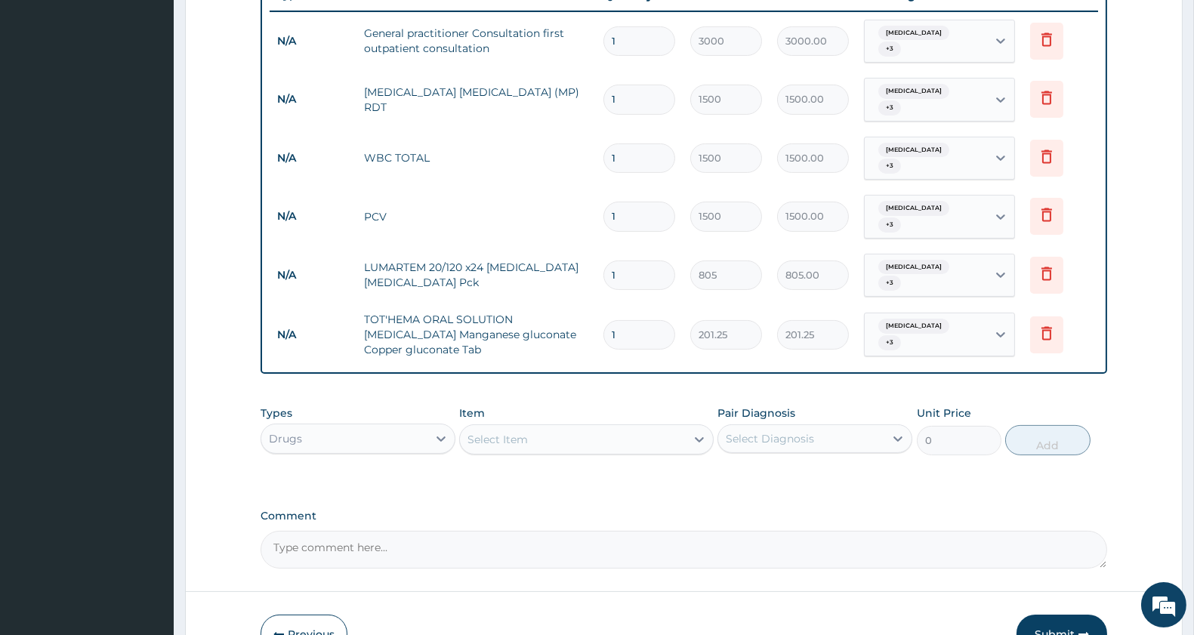
click at [551, 427] on div "Select Item" at bounding box center [572, 439] width 225 height 24
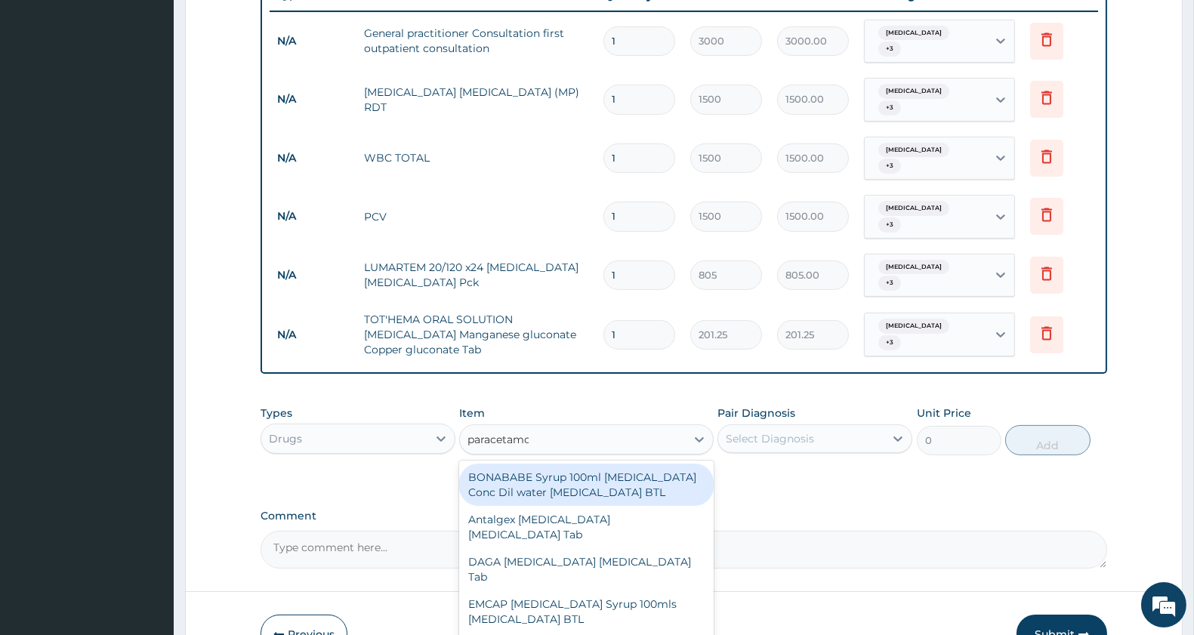
type input "[MEDICAL_DATA]"
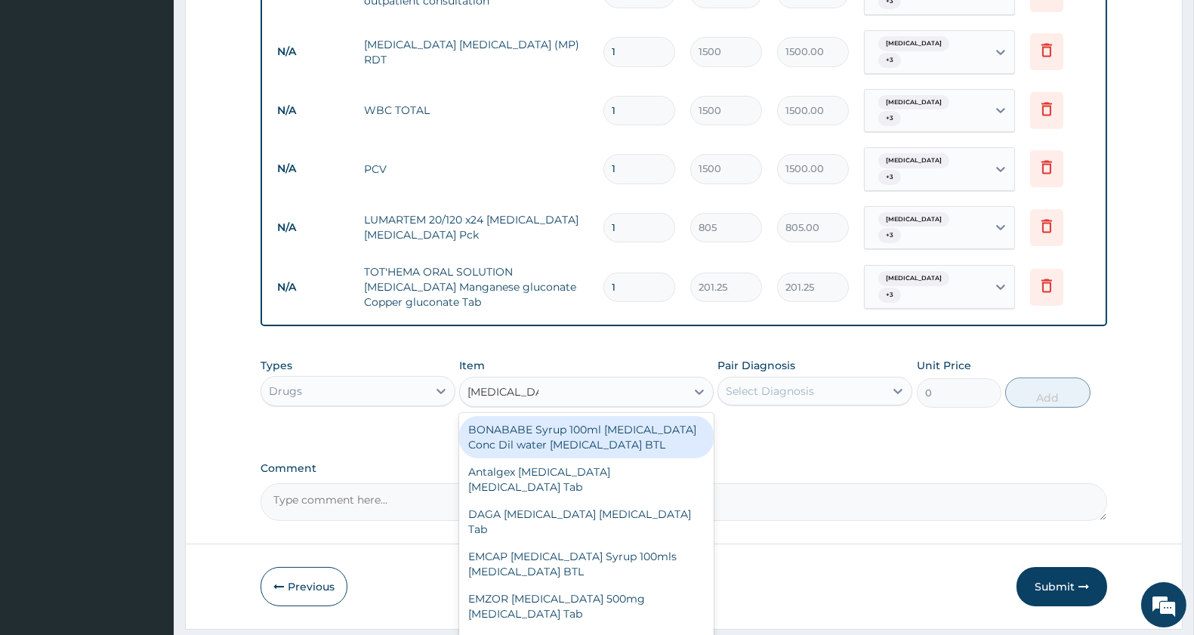
scroll to position [651, 0]
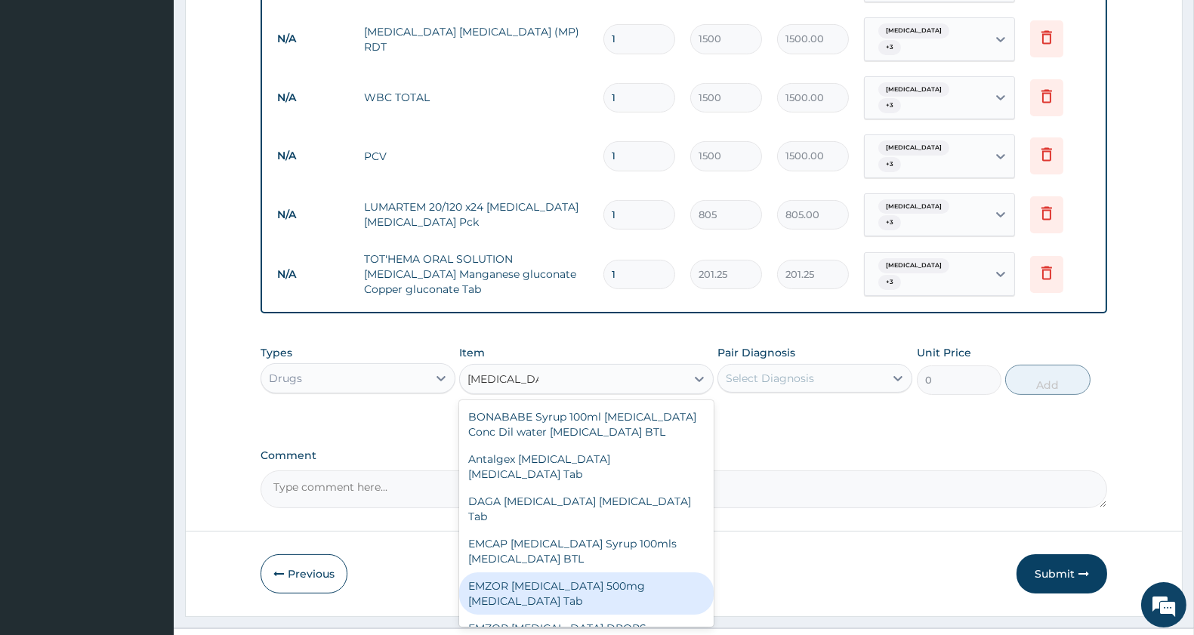
click at [593, 572] on div "EMZOR [MEDICAL_DATA] 500mg [MEDICAL_DATA] Tab" at bounding box center [586, 593] width 254 height 42
type input "11.5"
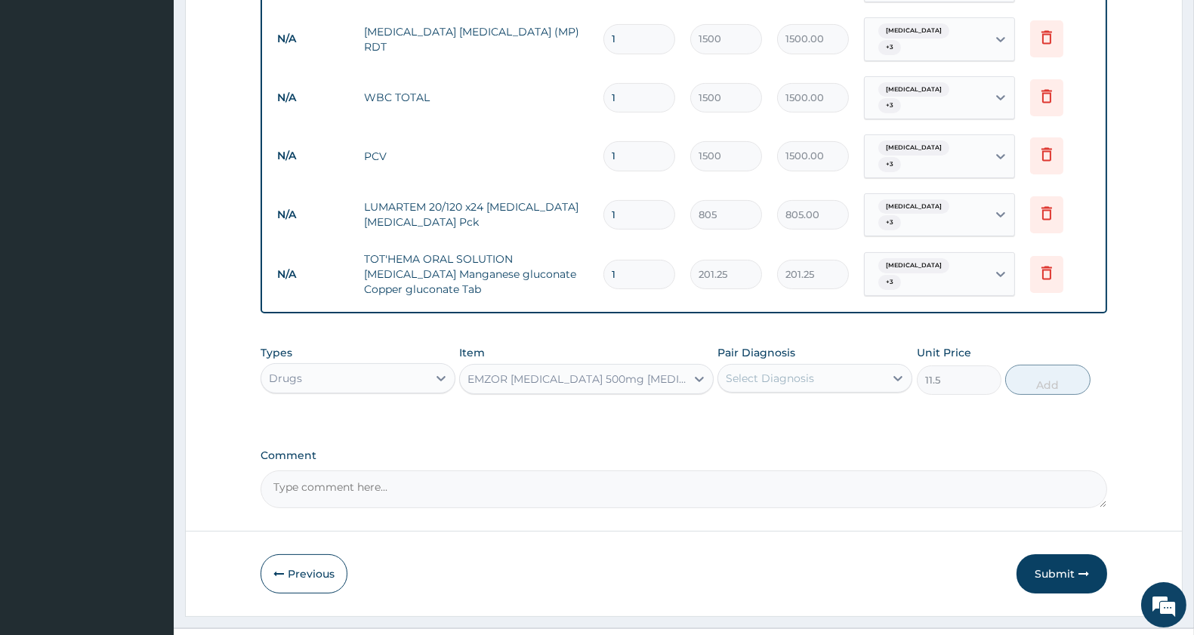
click at [781, 371] on div "Select Diagnosis" at bounding box center [770, 378] width 88 height 15
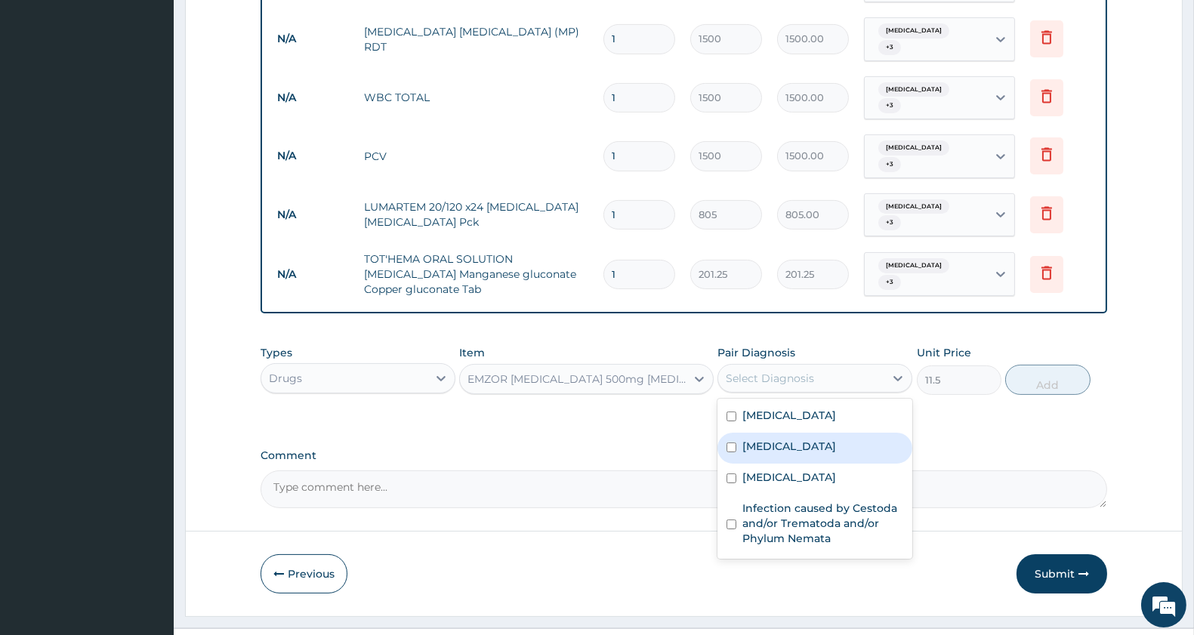
click at [775, 439] on label "[MEDICAL_DATA]" at bounding box center [789, 446] width 94 height 15
checkbox input "true"
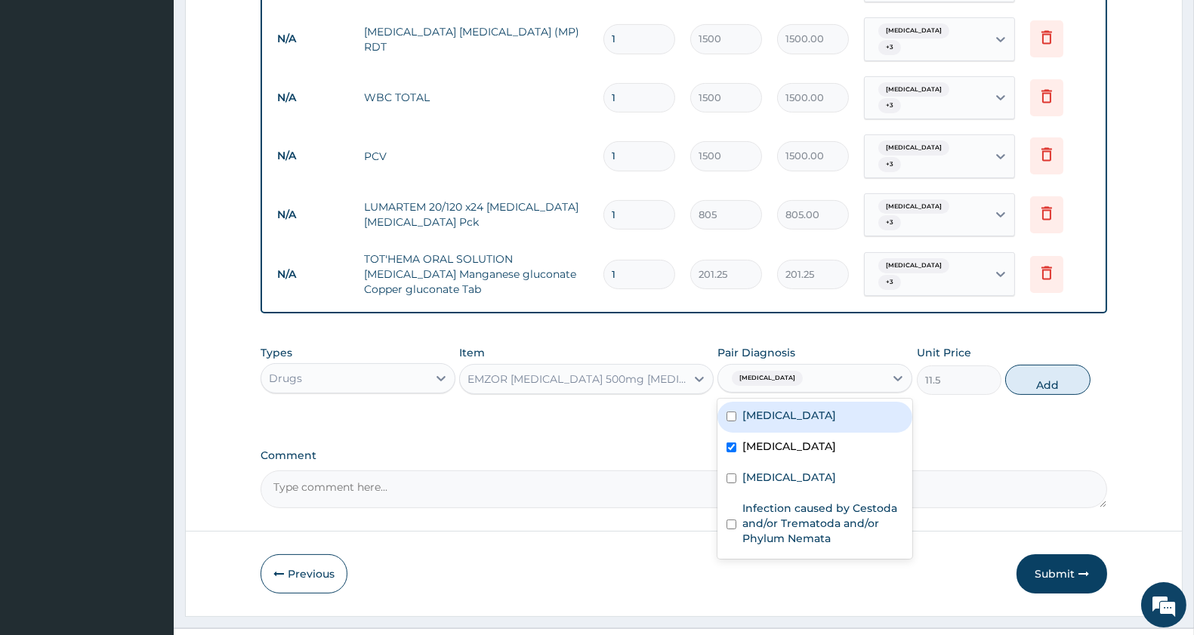
click at [800, 365] on div "[MEDICAL_DATA]" at bounding box center [801, 378] width 166 height 26
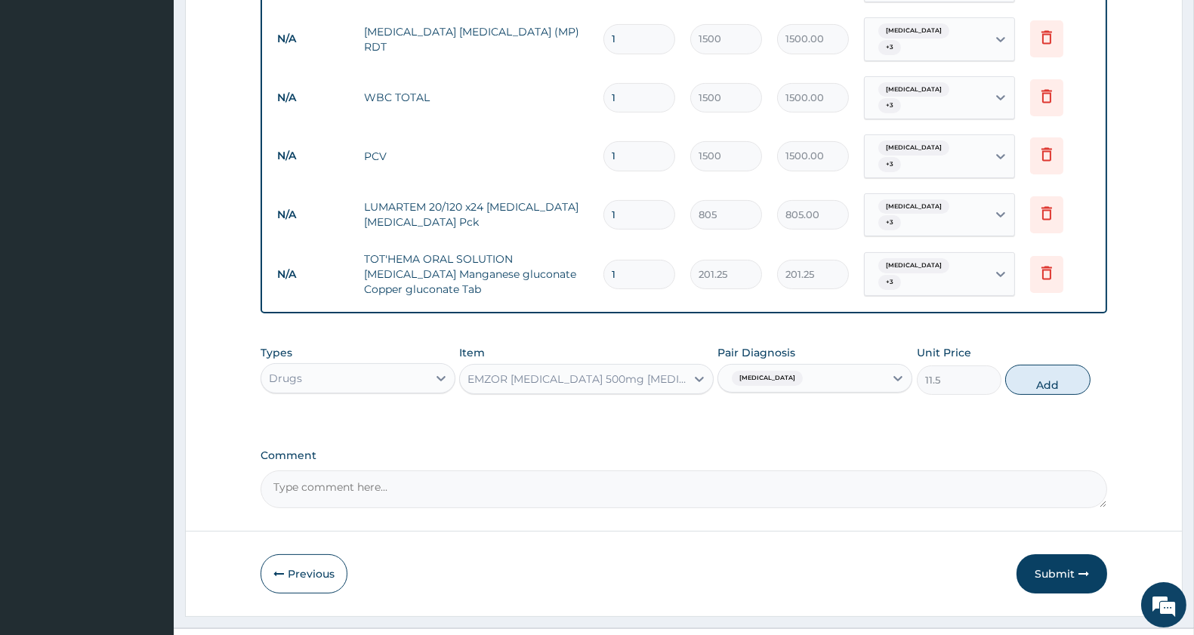
click at [809, 365] on div "[MEDICAL_DATA]" at bounding box center [801, 378] width 166 height 26
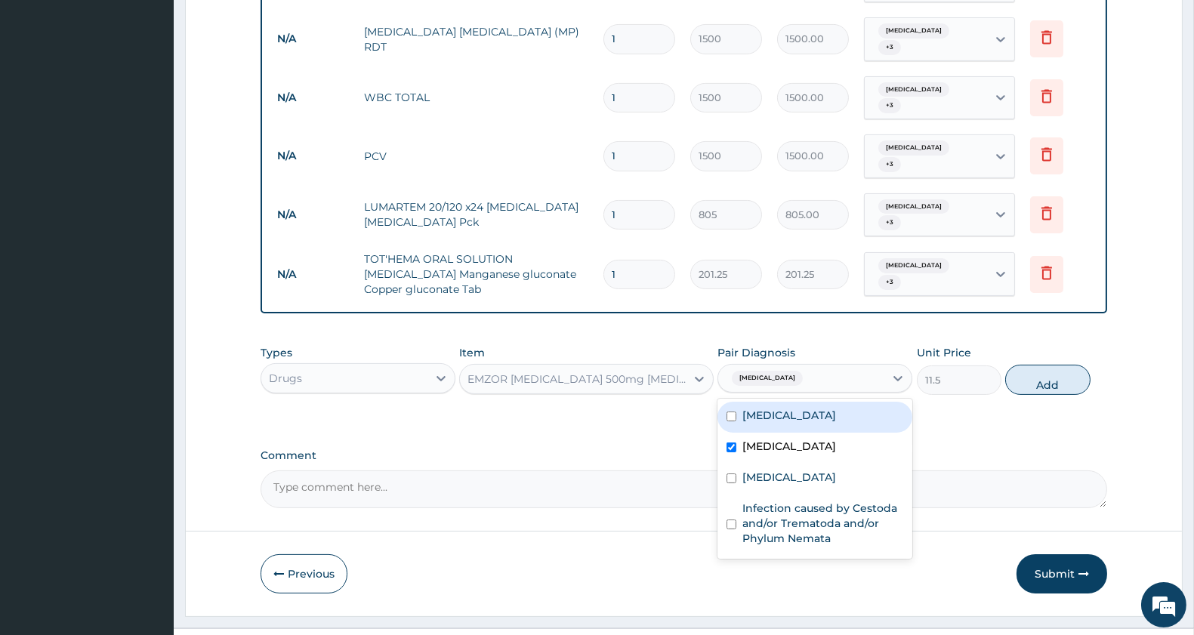
click at [784, 408] on label "[MEDICAL_DATA]" at bounding box center [789, 415] width 94 height 15
checkbox input "true"
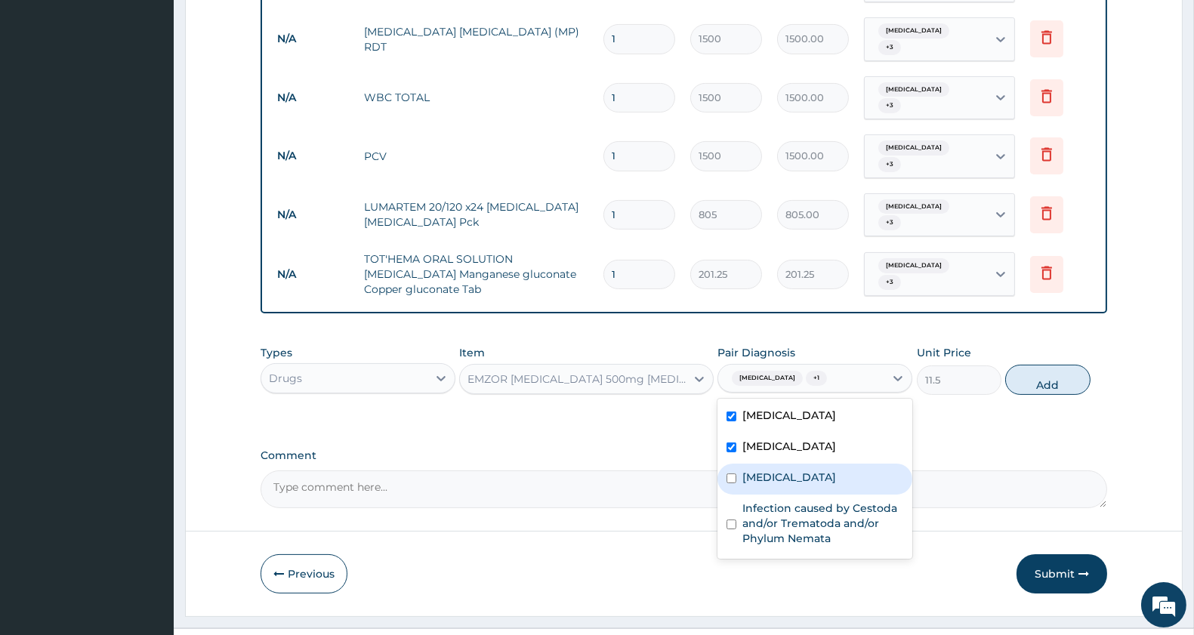
click at [772, 470] on label "[MEDICAL_DATA]" at bounding box center [789, 477] width 94 height 15
checkbox input "true"
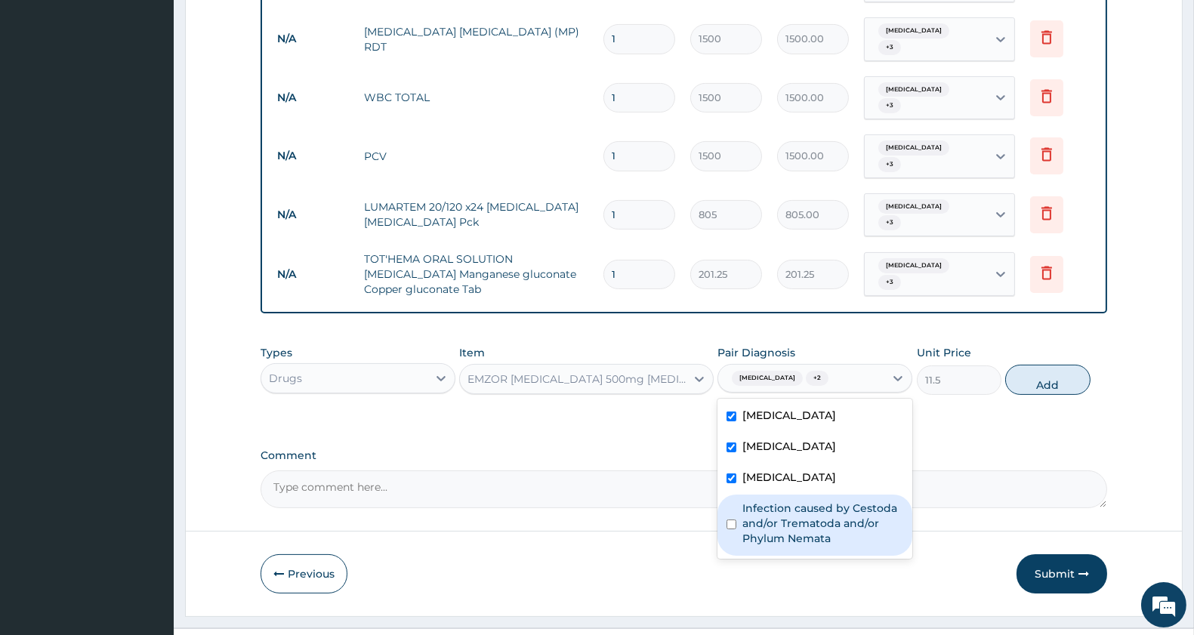
click at [775, 501] on label "Infection caused by Cestoda and/or Trematoda and/or Phylum Nemata" at bounding box center [822, 523] width 161 height 45
checkbox input "true"
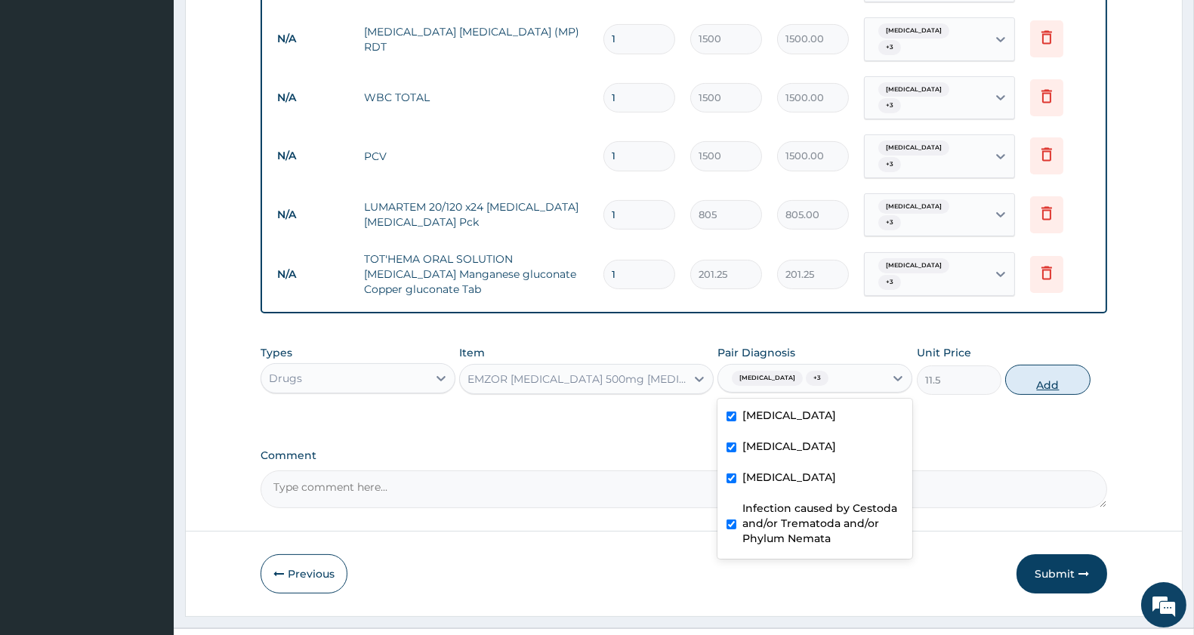
click at [1043, 365] on button "Add" at bounding box center [1047, 380] width 85 height 30
type input "0"
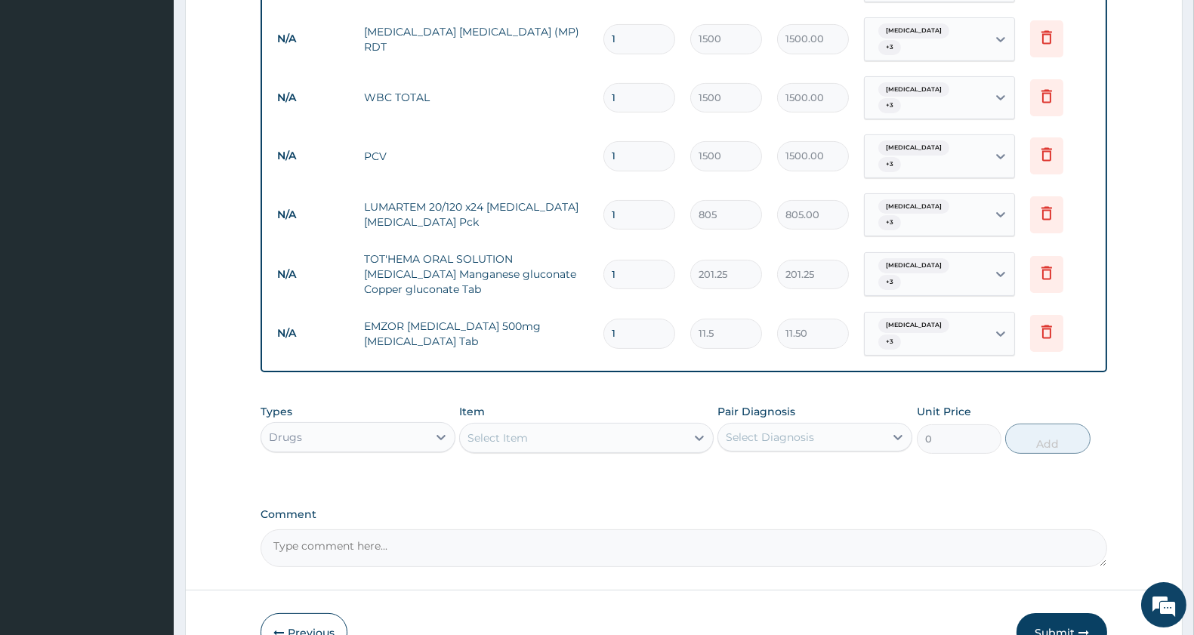
type input "18"
type input "207.00"
type input "18"
click at [549, 426] on div "Select Item" at bounding box center [572, 438] width 225 height 24
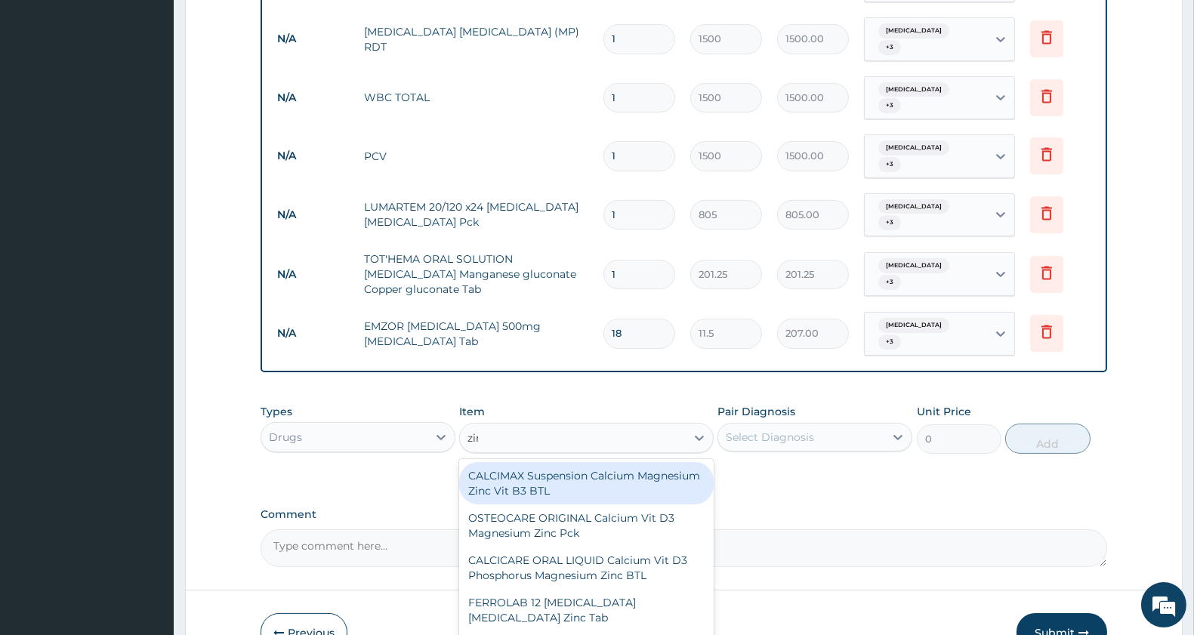
type input "zinc"
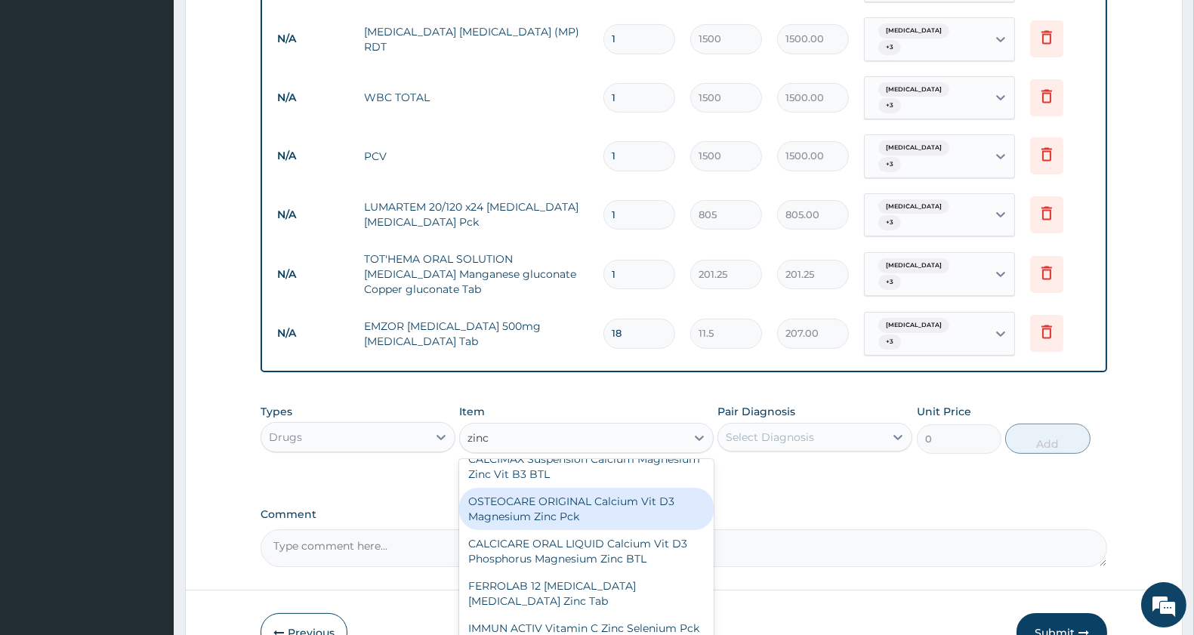
scroll to position [23, 0]
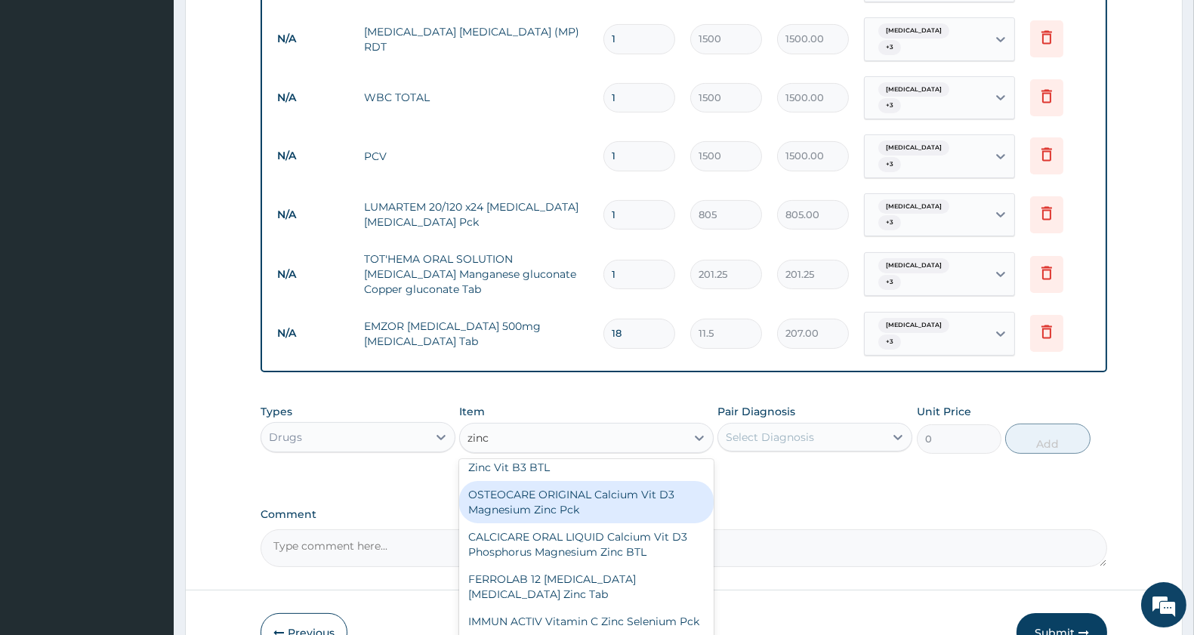
click at [649, 481] on div "OSTEOCARE ORIGINAL Calcium Vit D3 Magnesium Zinc Pck" at bounding box center [586, 502] width 254 height 42
type input "3335"
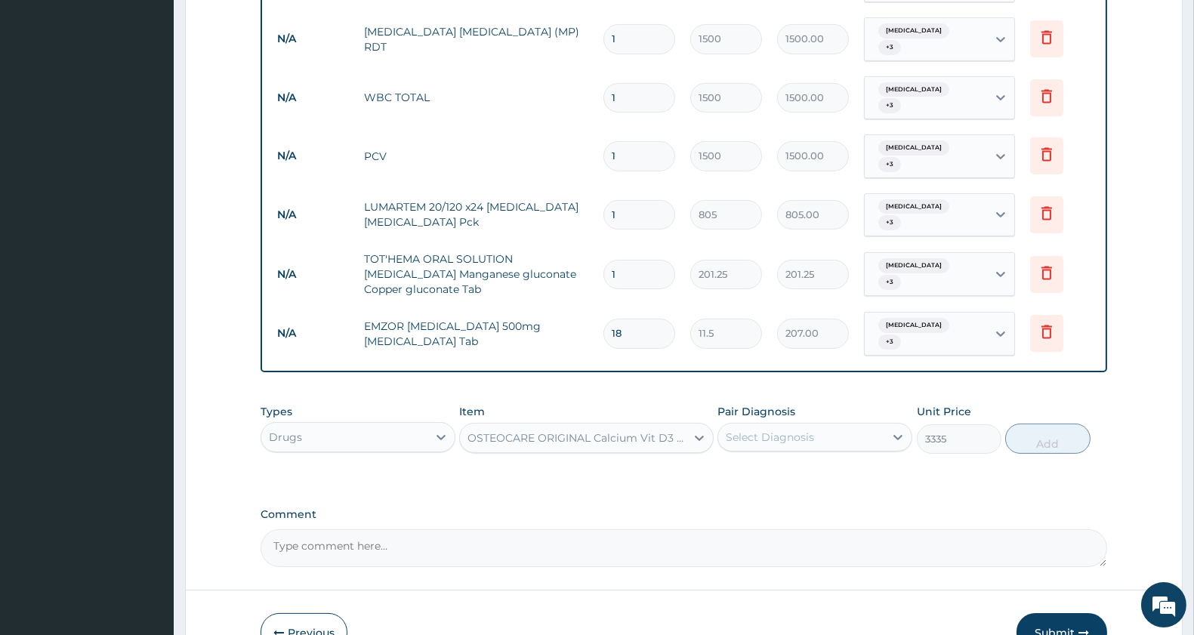
click at [790, 430] on div "Select Diagnosis" at bounding box center [770, 437] width 88 height 15
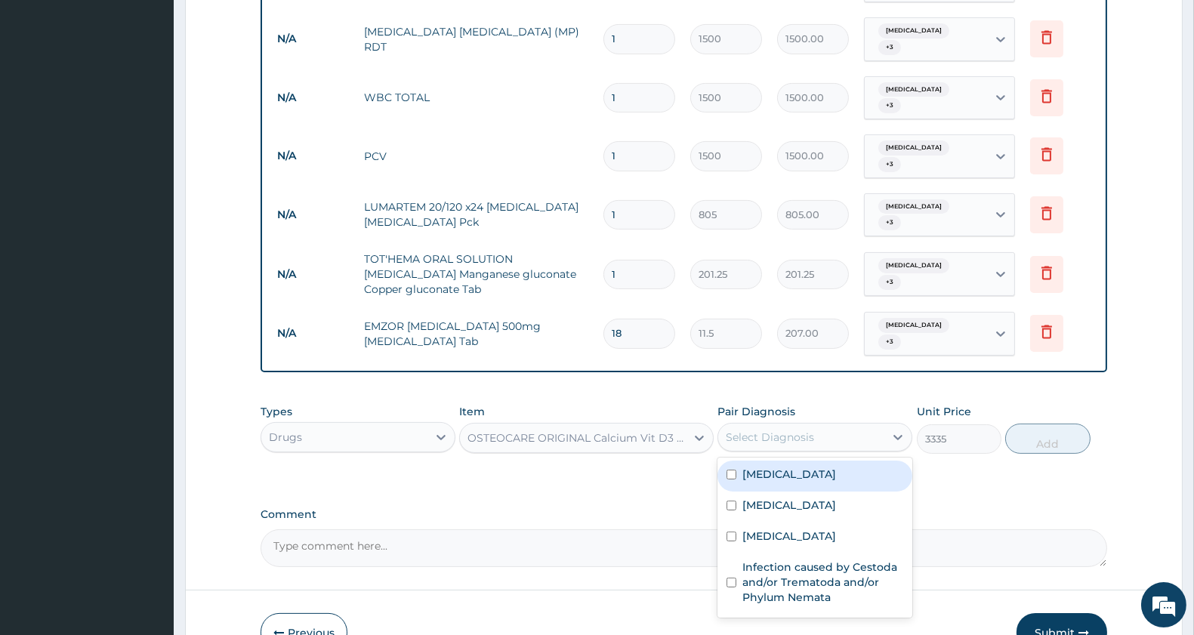
click at [811, 467] on label "[MEDICAL_DATA]" at bounding box center [789, 474] width 94 height 15
checkbox input "true"
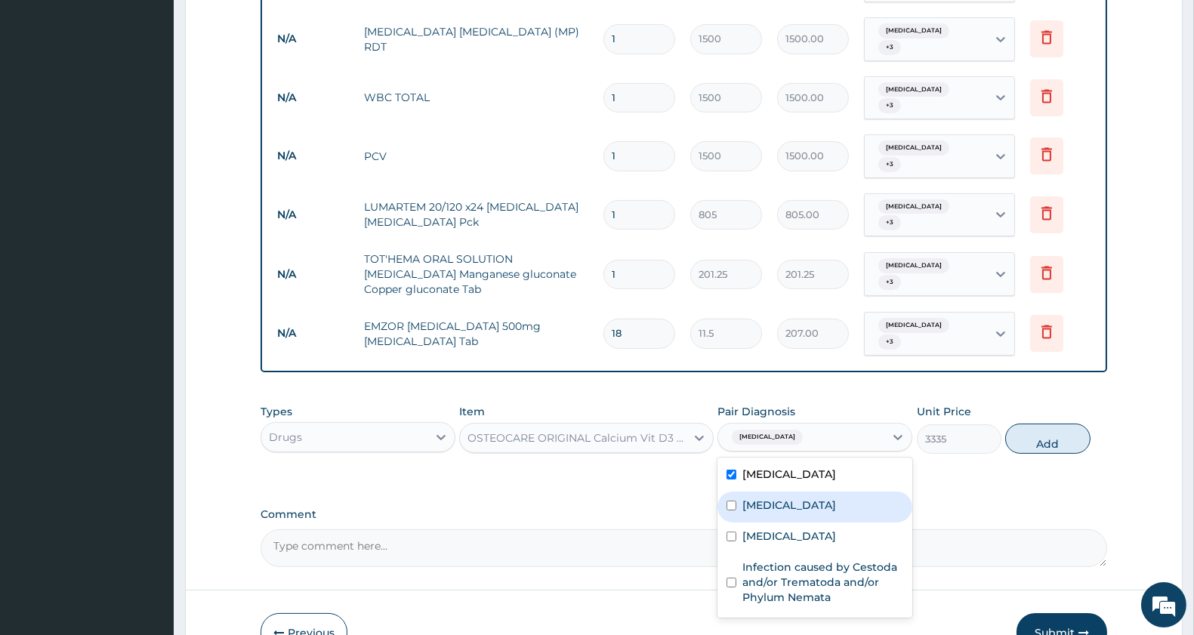
drag, startPoint x: 805, startPoint y: 458, endPoint x: 800, endPoint y: 477, distance: 20.1
click at [804, 492] on div "[MEDICAL_DATA]" at bounding box center [814, 507] width 195 height 31
checkbox input "true"
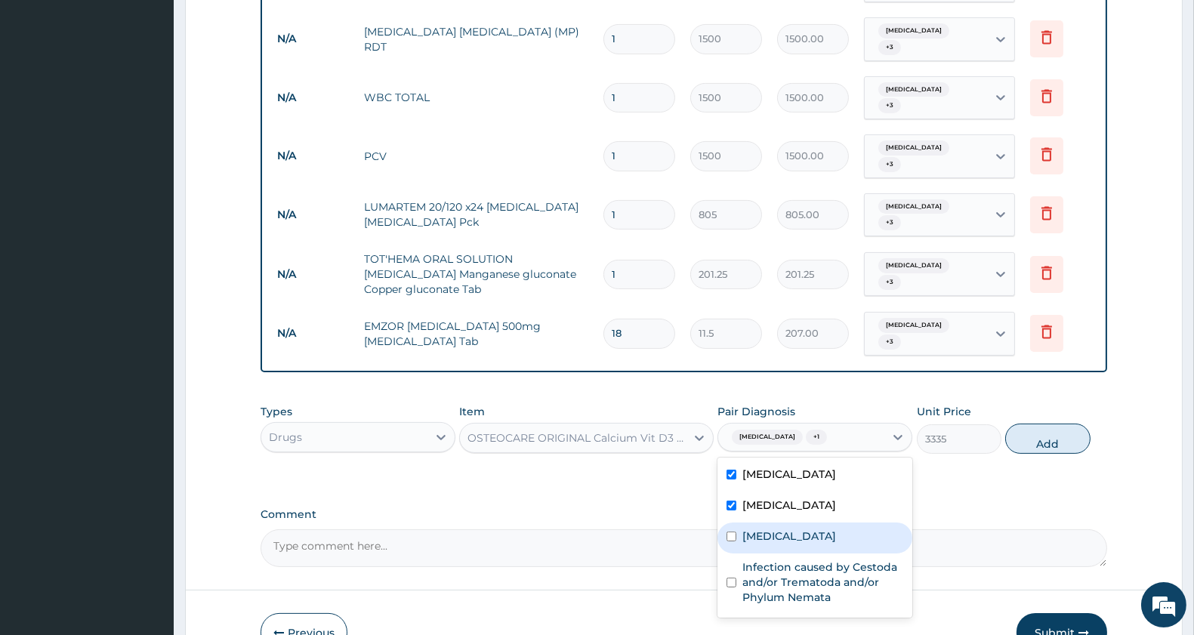
drag, startPoint x: 797, startPoint y: 491, endPoint x: 798, endPoint y: 501, distance: 10.7
click at [797, 522] on div "[MEDICAL_DATA]" at bounding box center [814, 537] width 195 height 31
checkbox input "true"
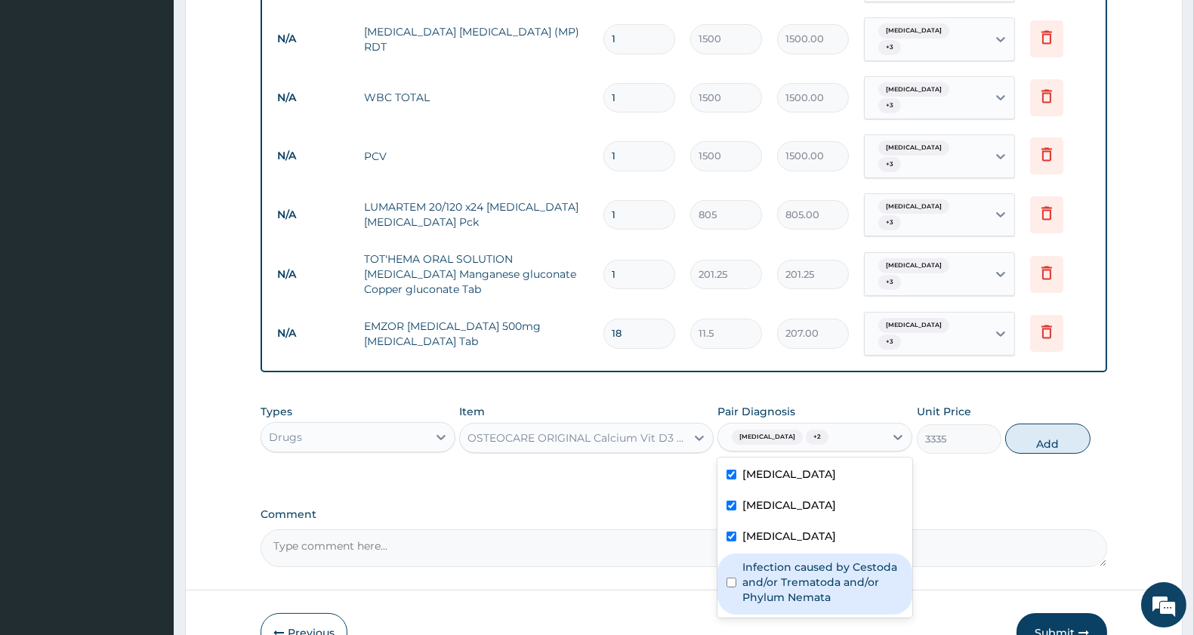
click at [802, 559] on label "Infection caused by Cestoda and/or Trematoda and/or Phylum Nemata" at bounding box center [822, 581] width 161 height 45
checkbox input "true"
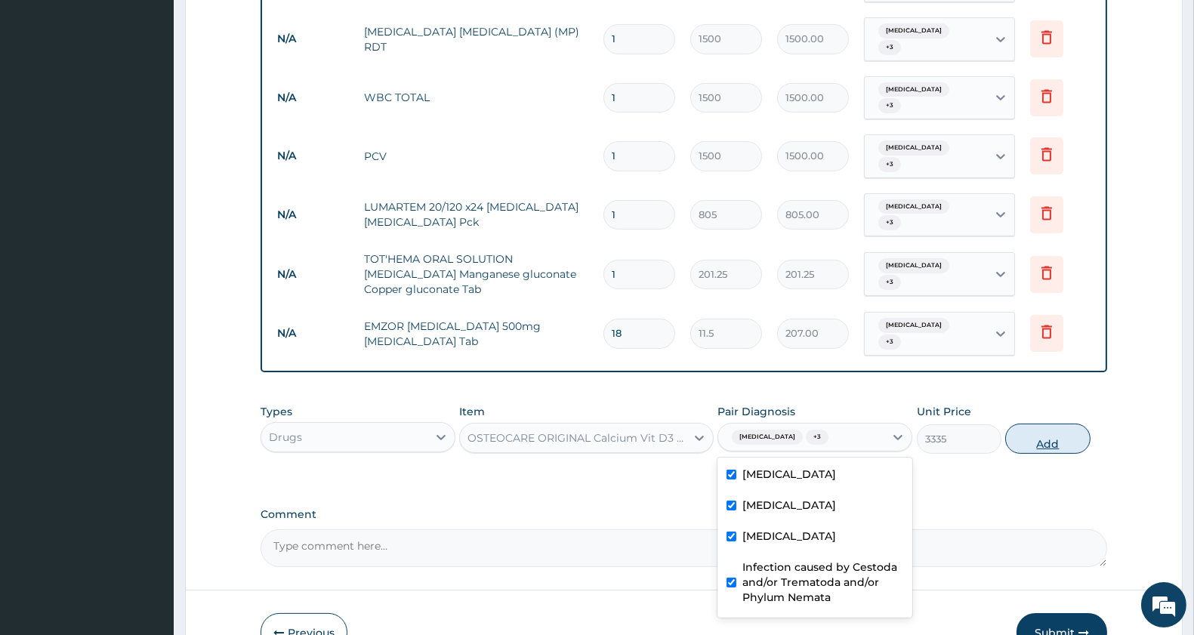
click at [1046, 424] on button "Add" at bounding box center [1047, 439] width 85 height 30
type input "0"
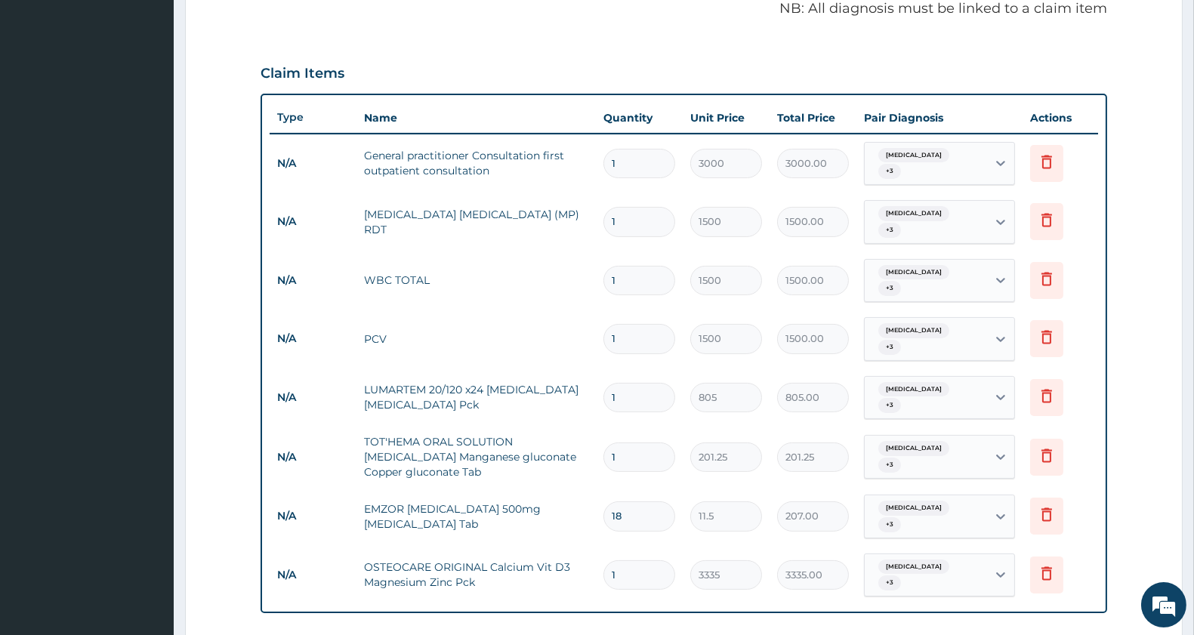
scroll to position [756, 0]
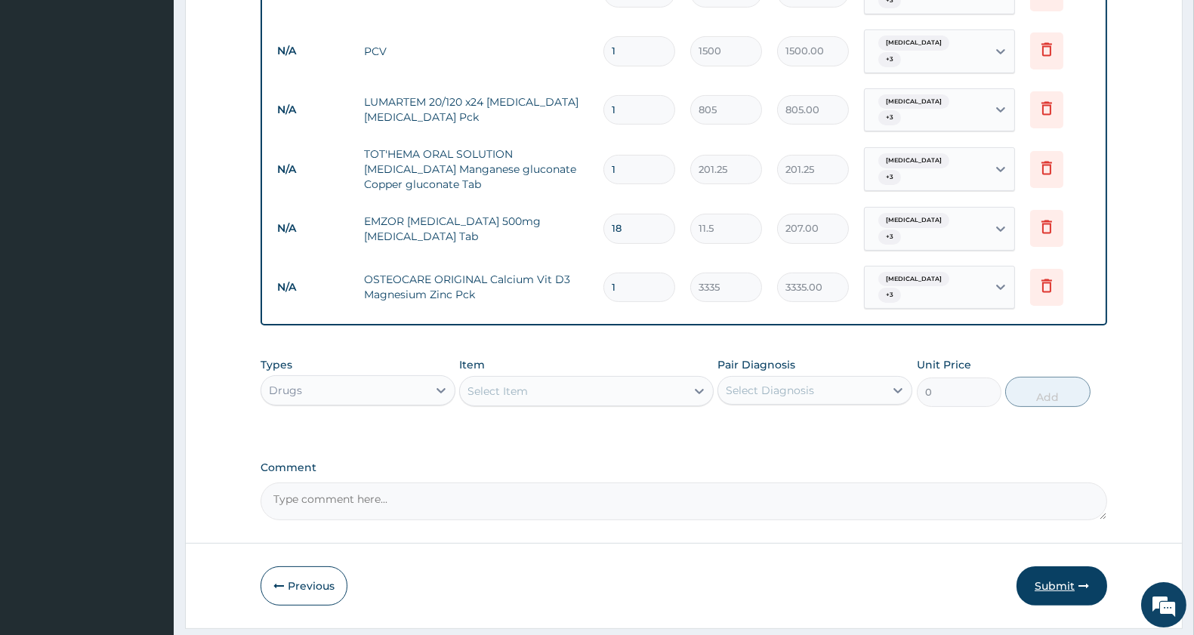
click at [1058, 566] on button "Submit" at bounding box center [1061, 585] width 91 height 39
